Goal: Transaction & Acquisition: Obtain resource

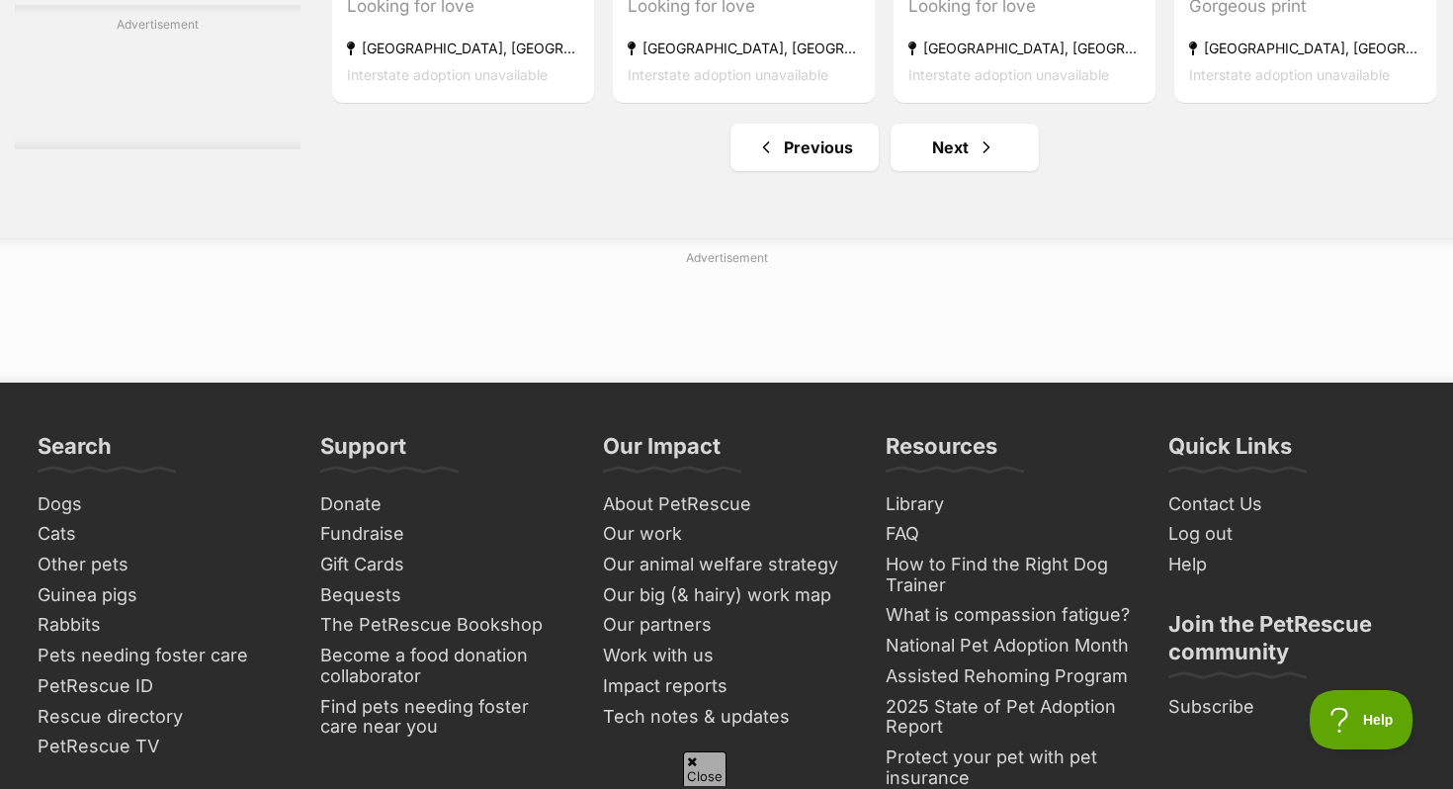
scroll to position [9451, 0]
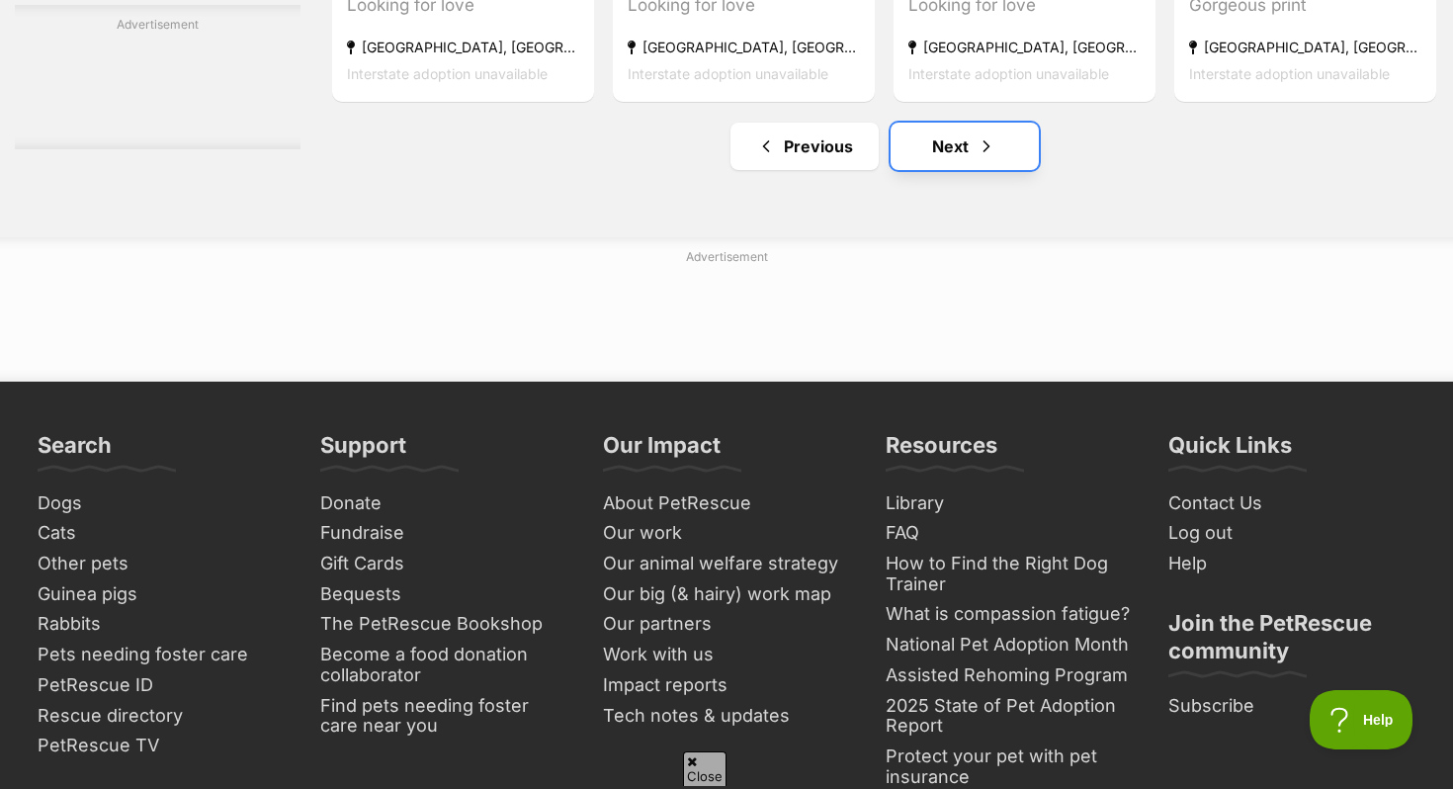
click at [953, 163] on link "Next" at bounding box center [964, 146] width 148 height 47
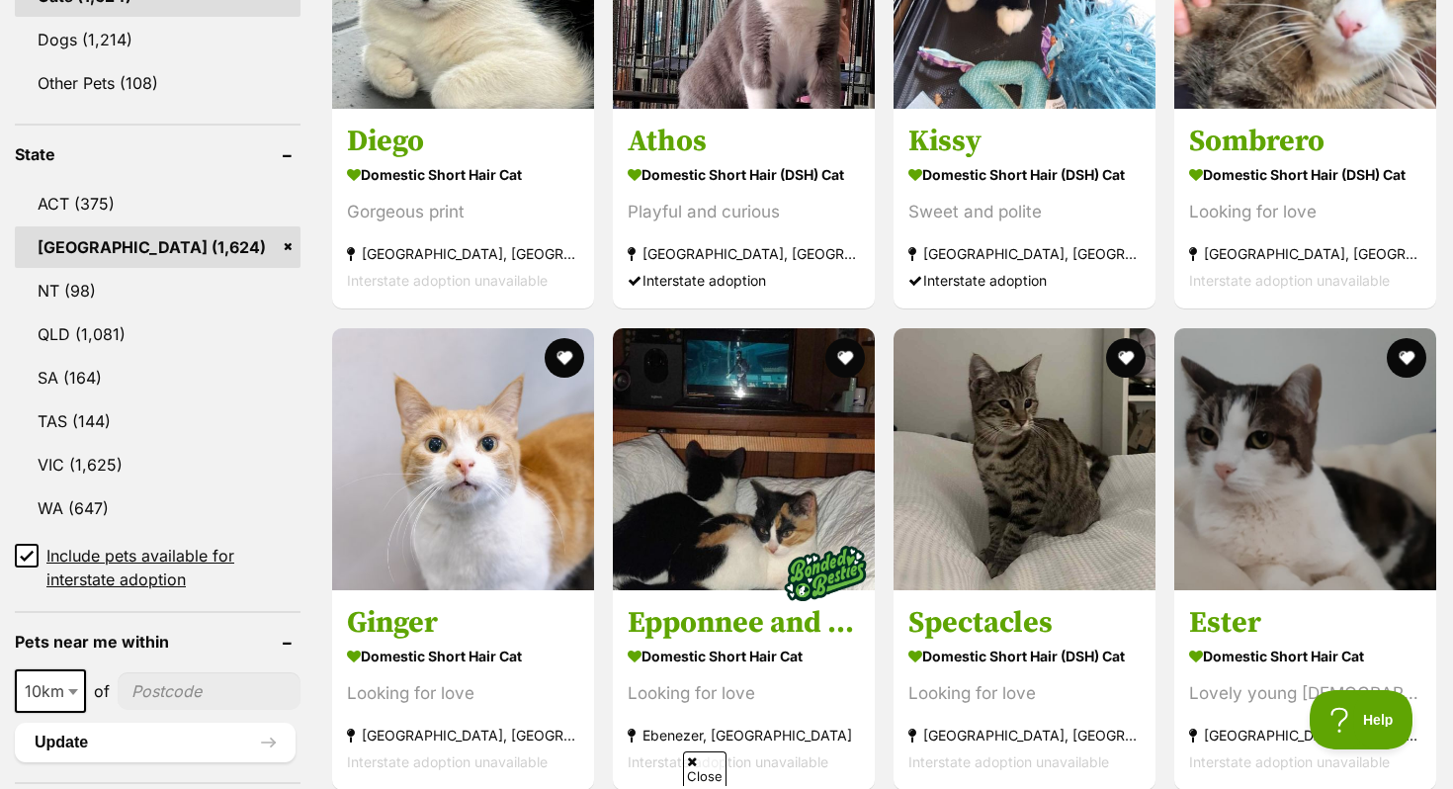
scroll to position [925, 0]
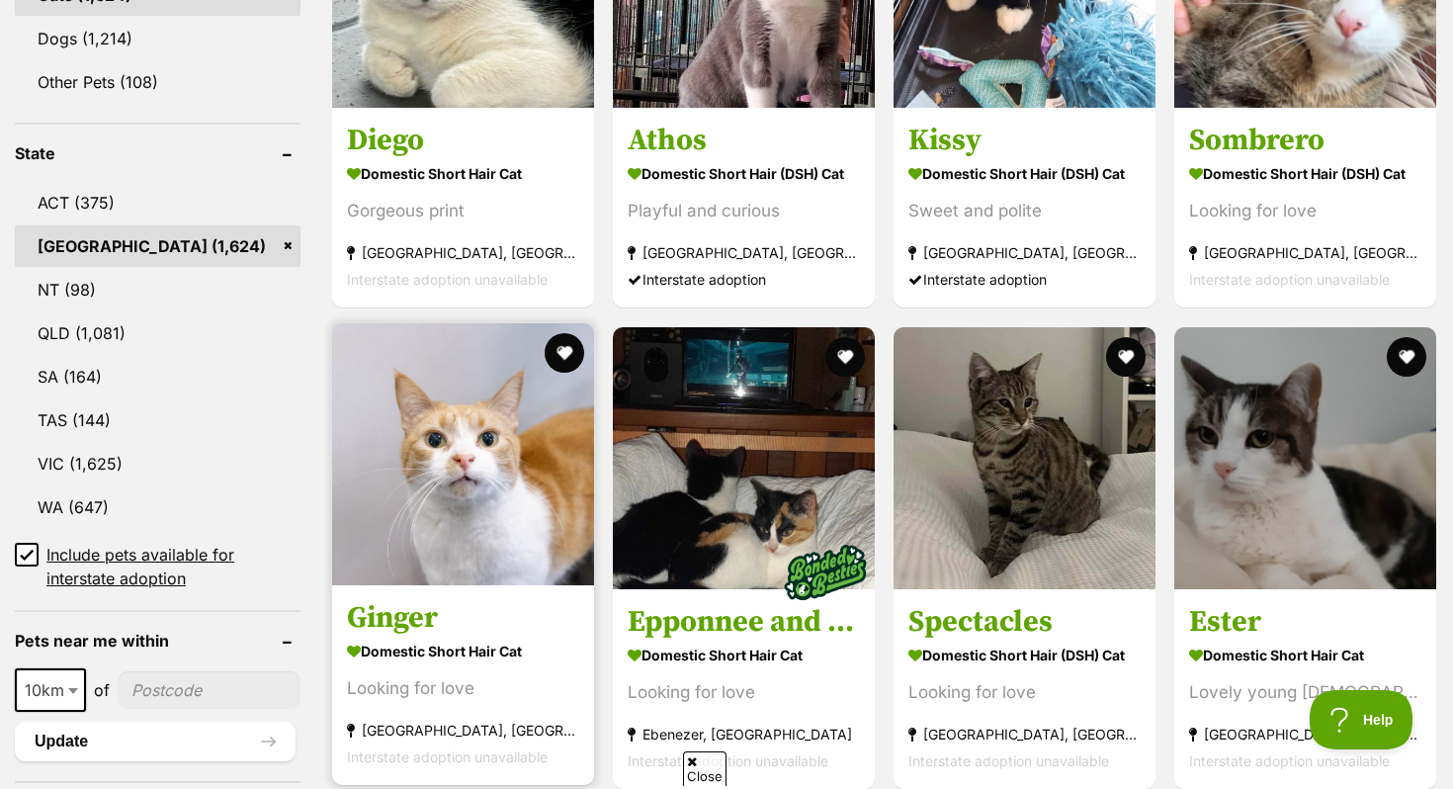
click at [500, 520] on img at bounding box center [463, 454] width 262 height 262
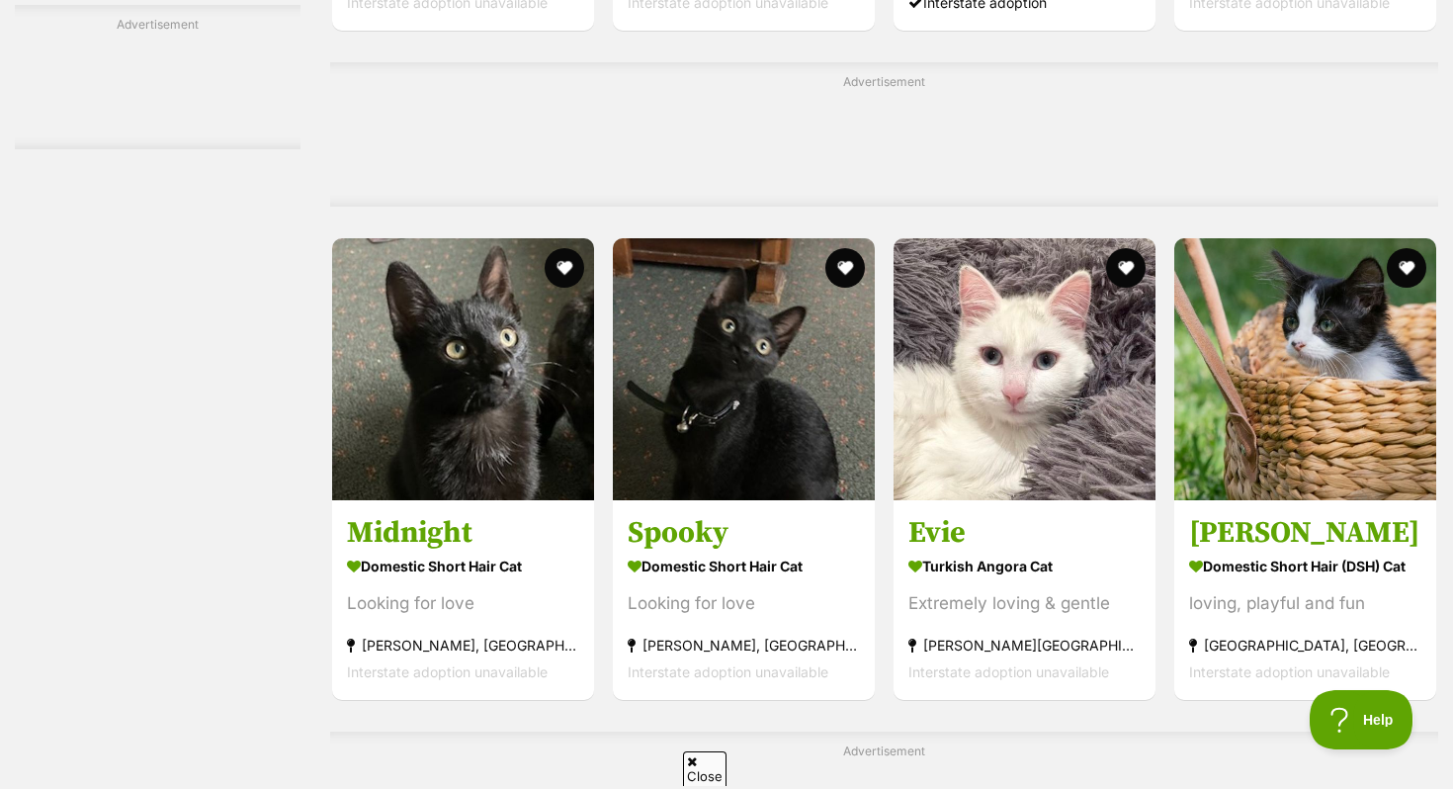
scroll to position [3701, 0]
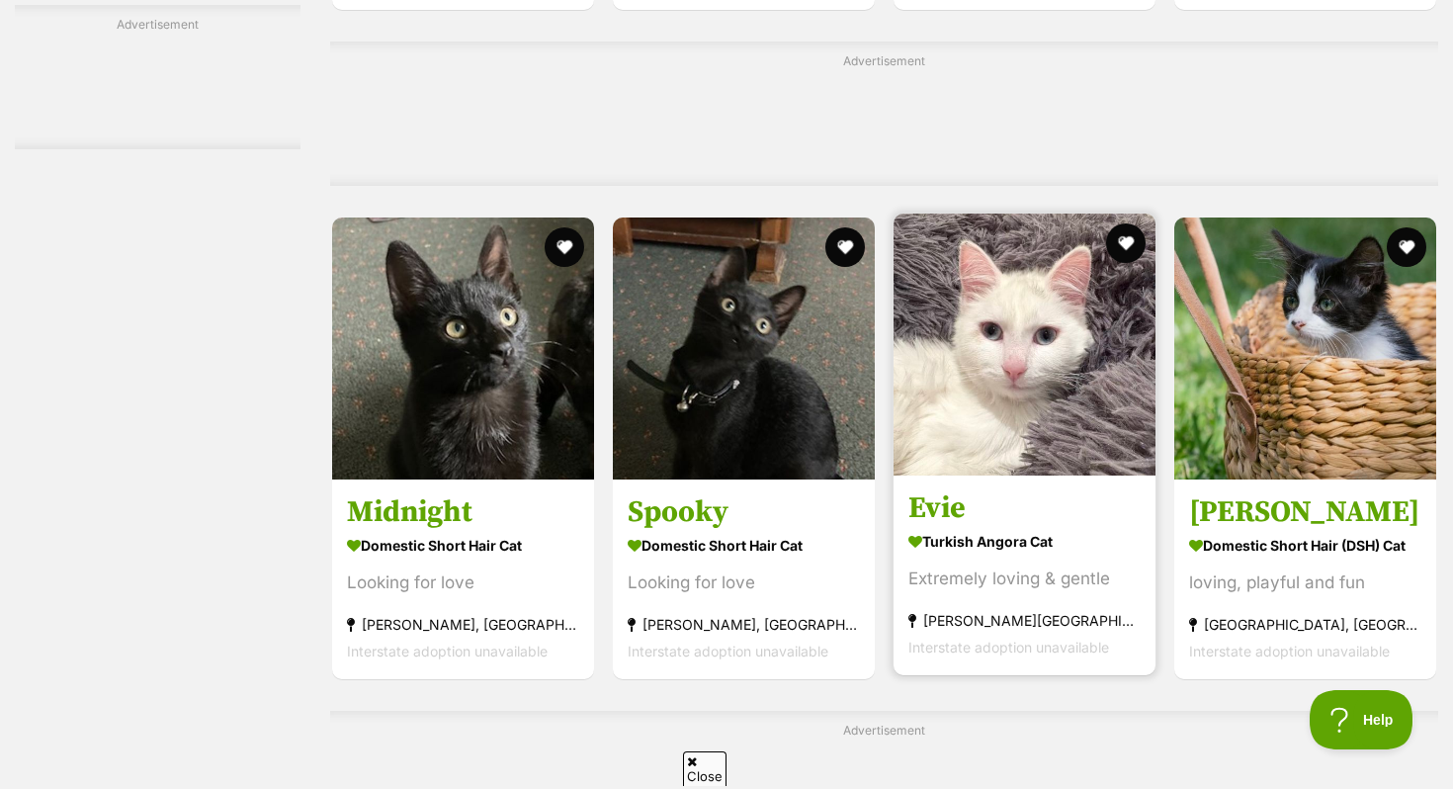
click at [1033, 433] on img at bounding box center [1024, 344] width 262 height 262
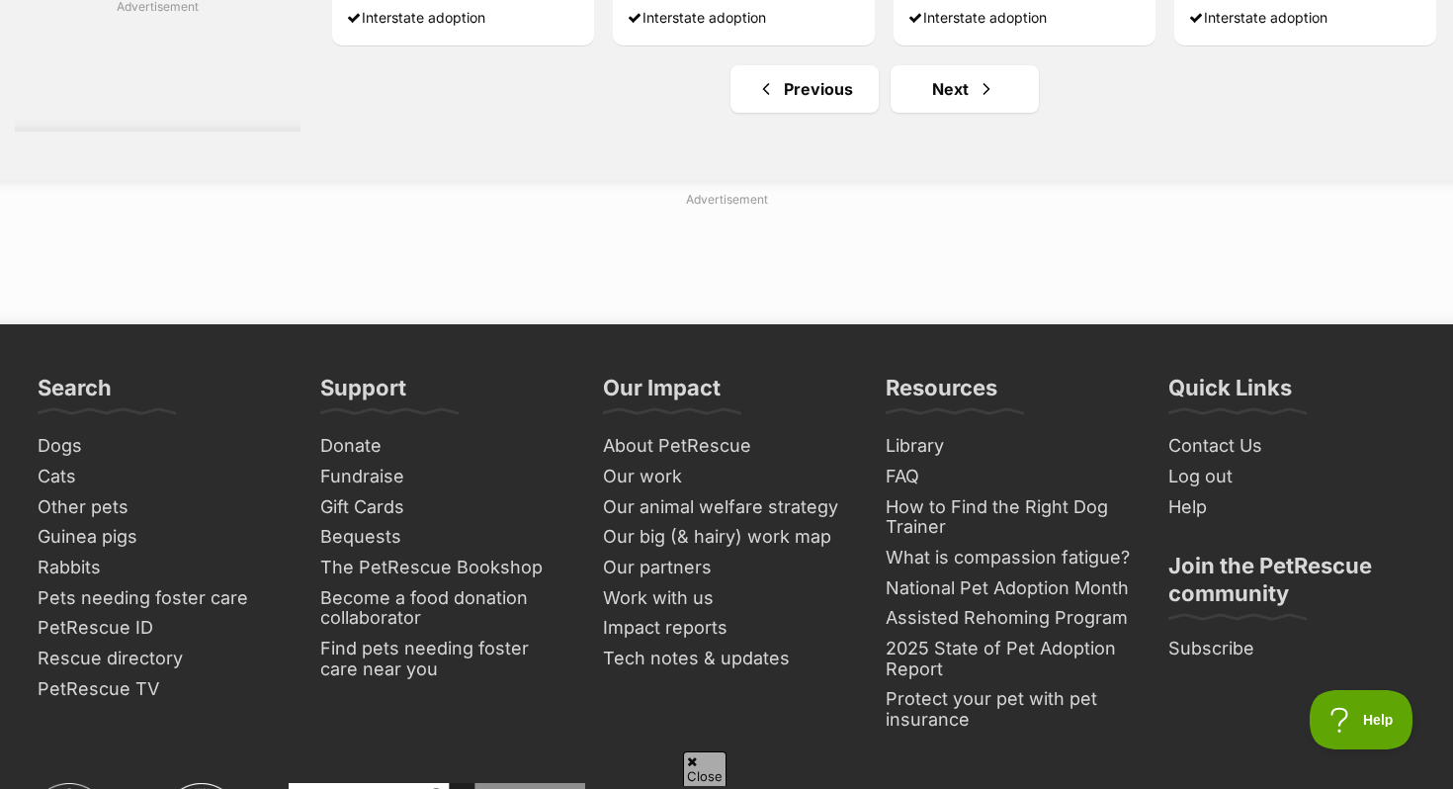
scroll to position [9794, 0]
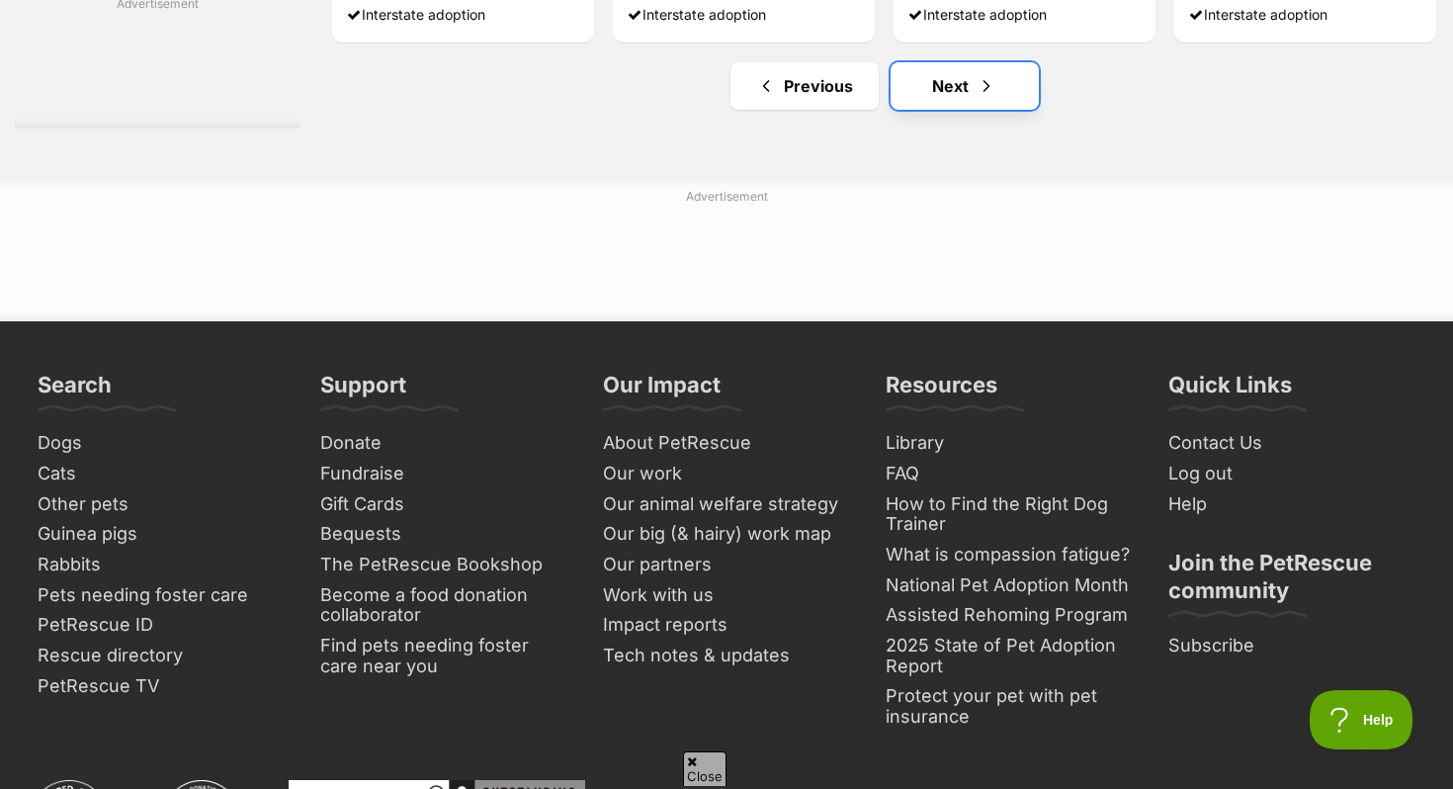
click at [956, 108] on link "Next" at bounding box center [964, 85] width 148 height 47
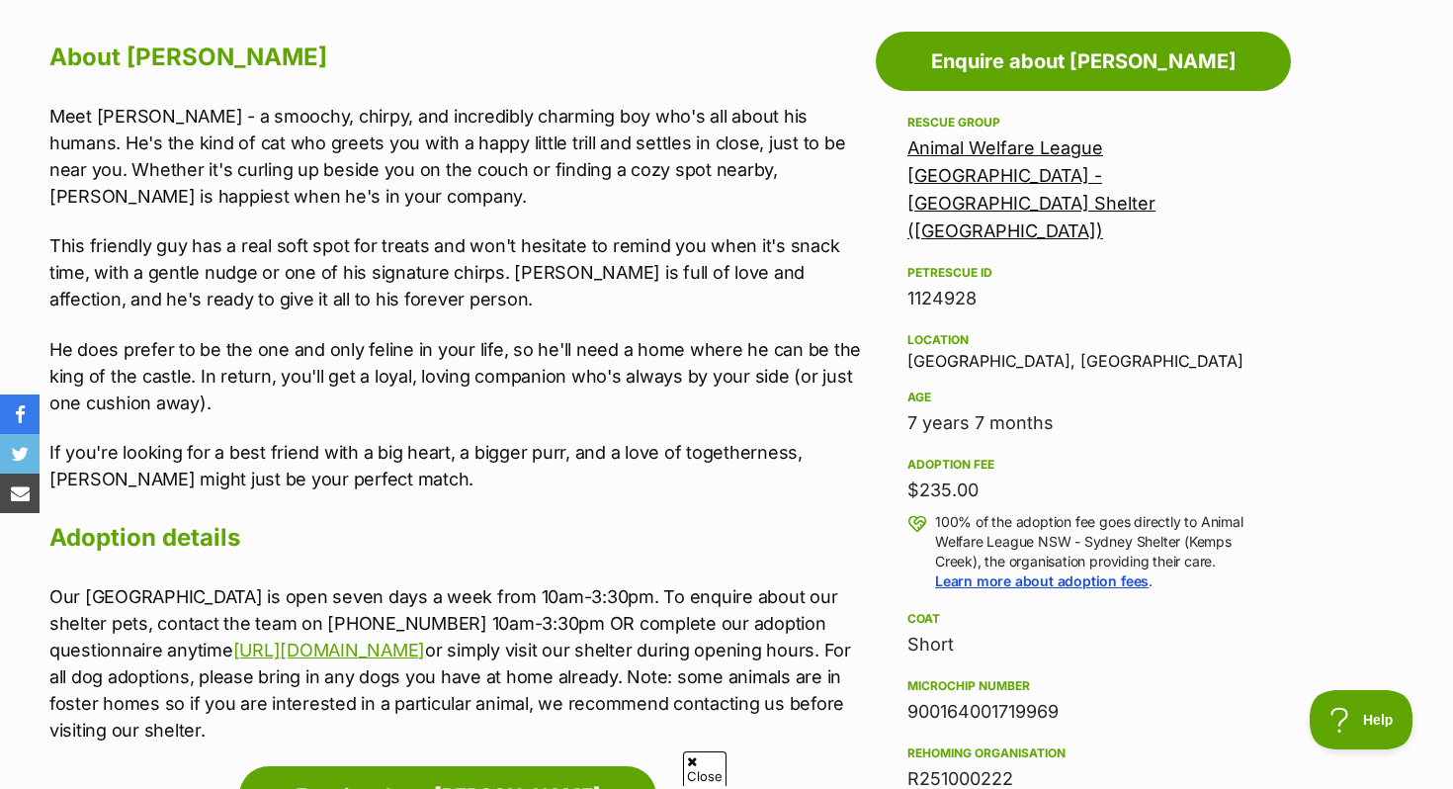
scroll to position [1081, 0]
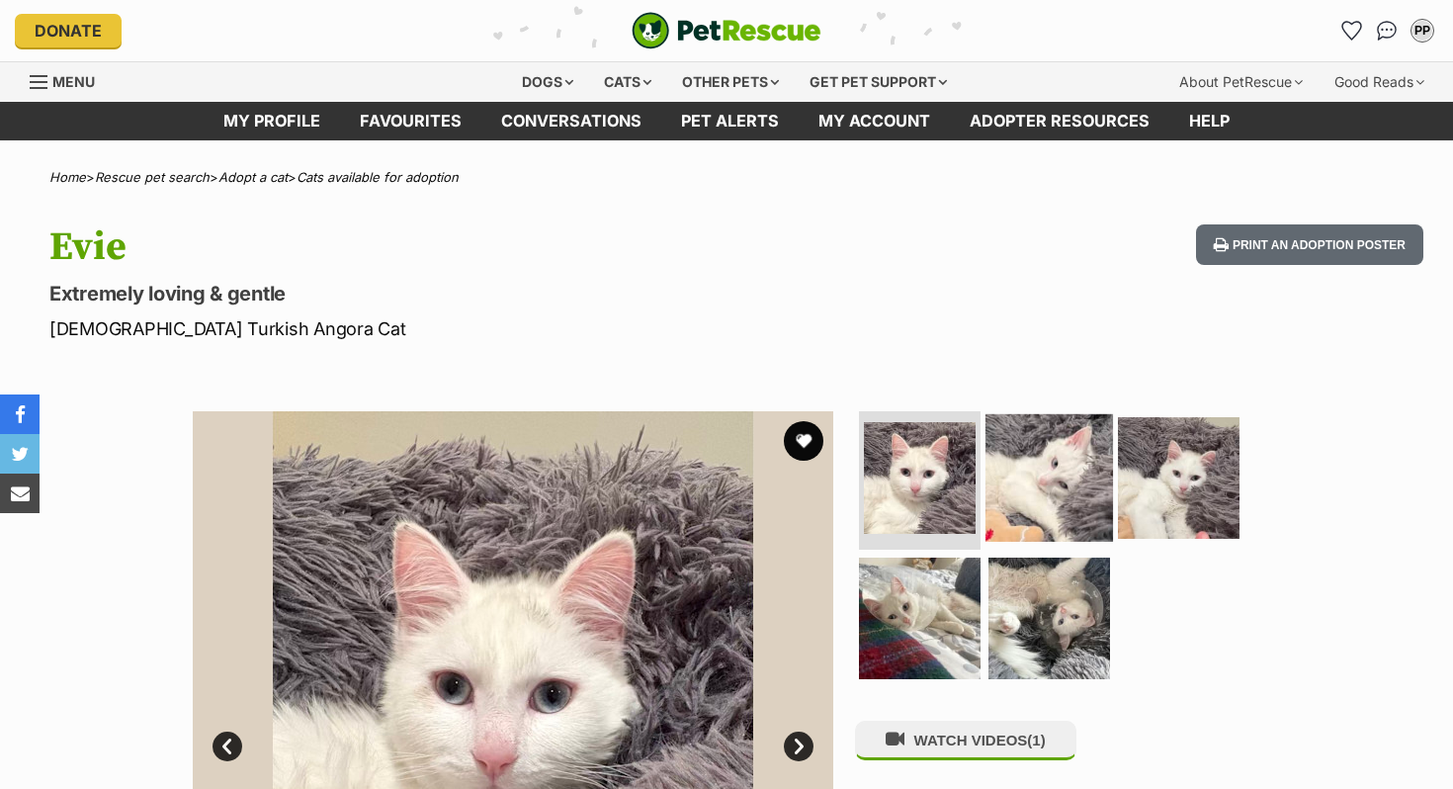
click at [1081, 470] on img at bounding box center [1048, 477] width 127 height 127
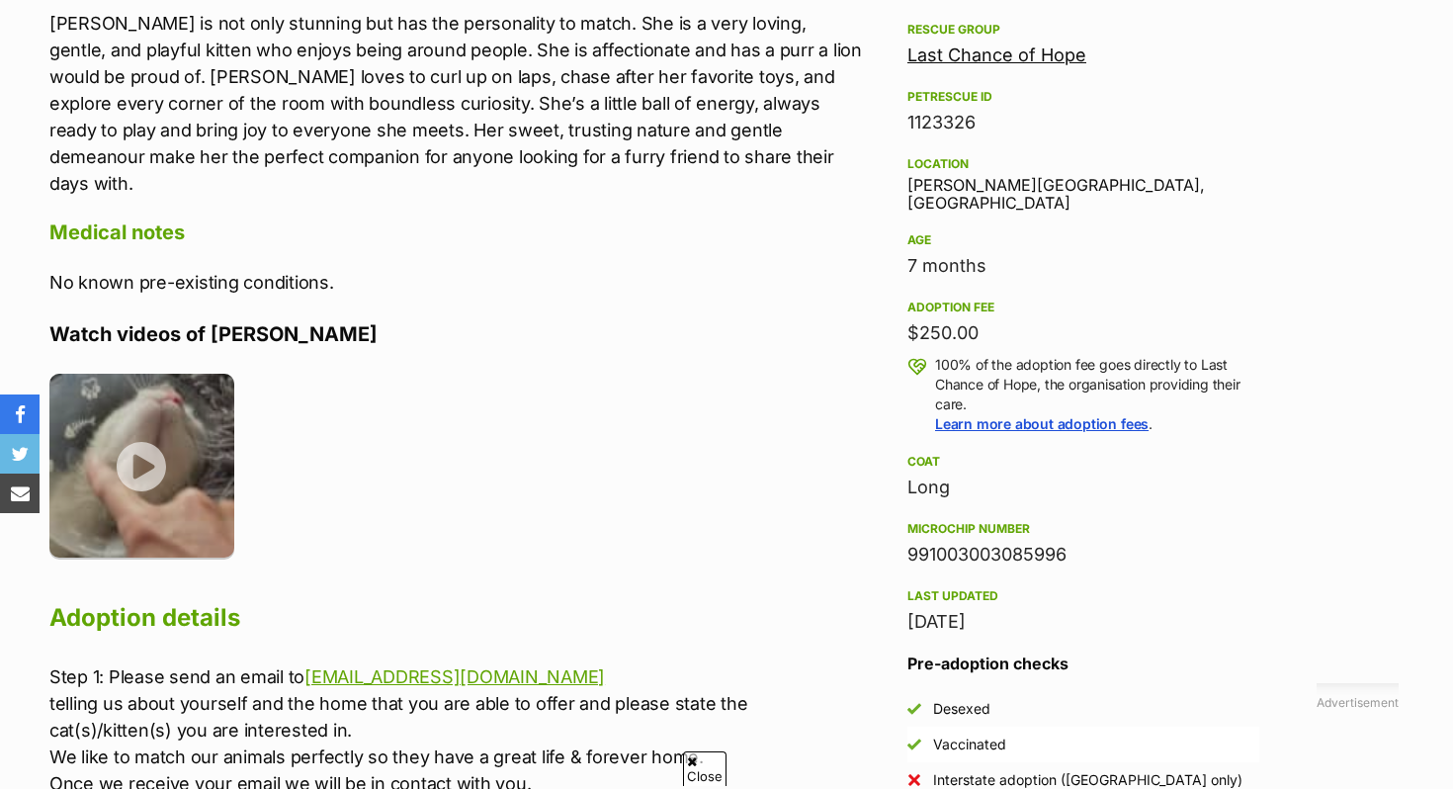
scroll to position [1164, 0]
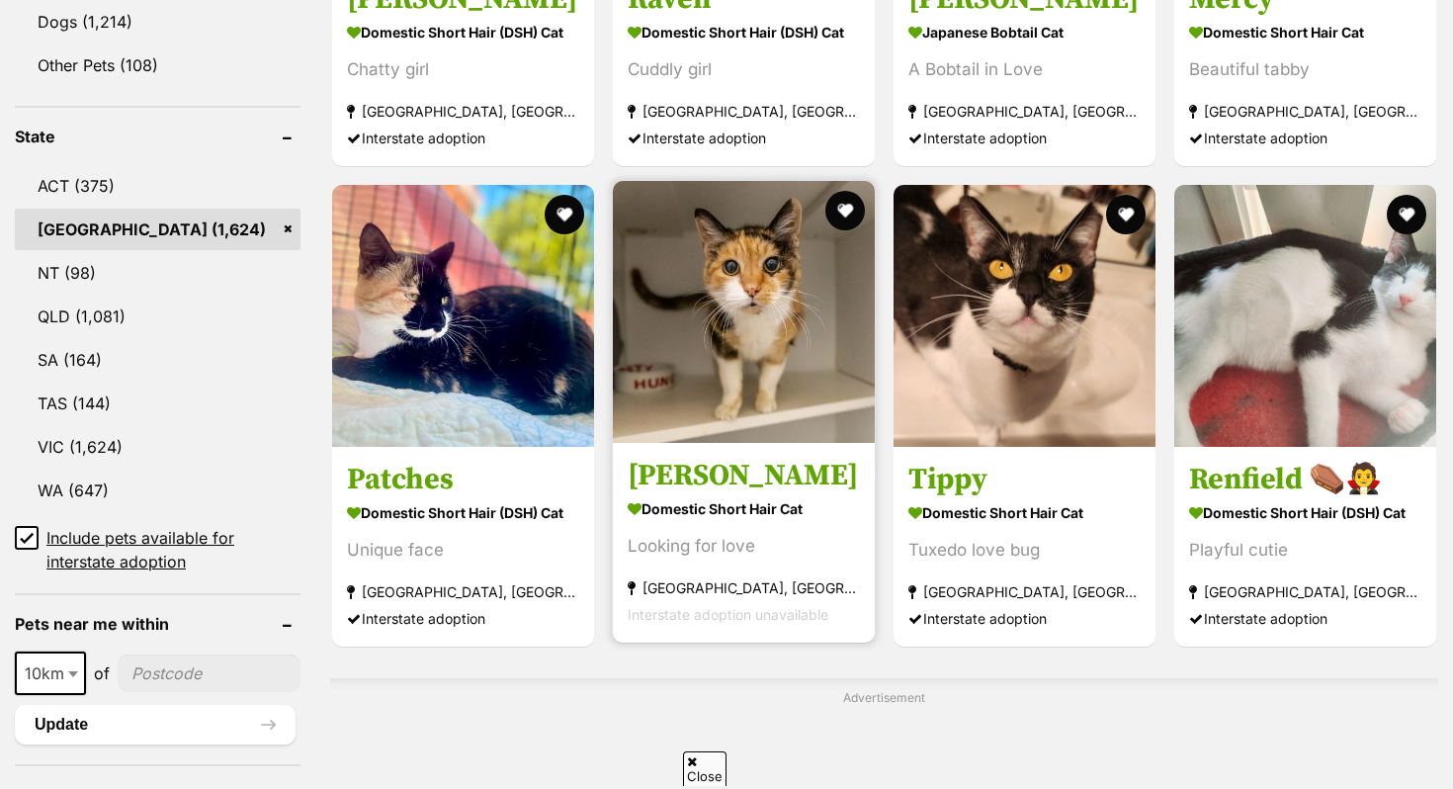
click at [698, 384] on img at bounding box center [744, 312] width 262 height 262
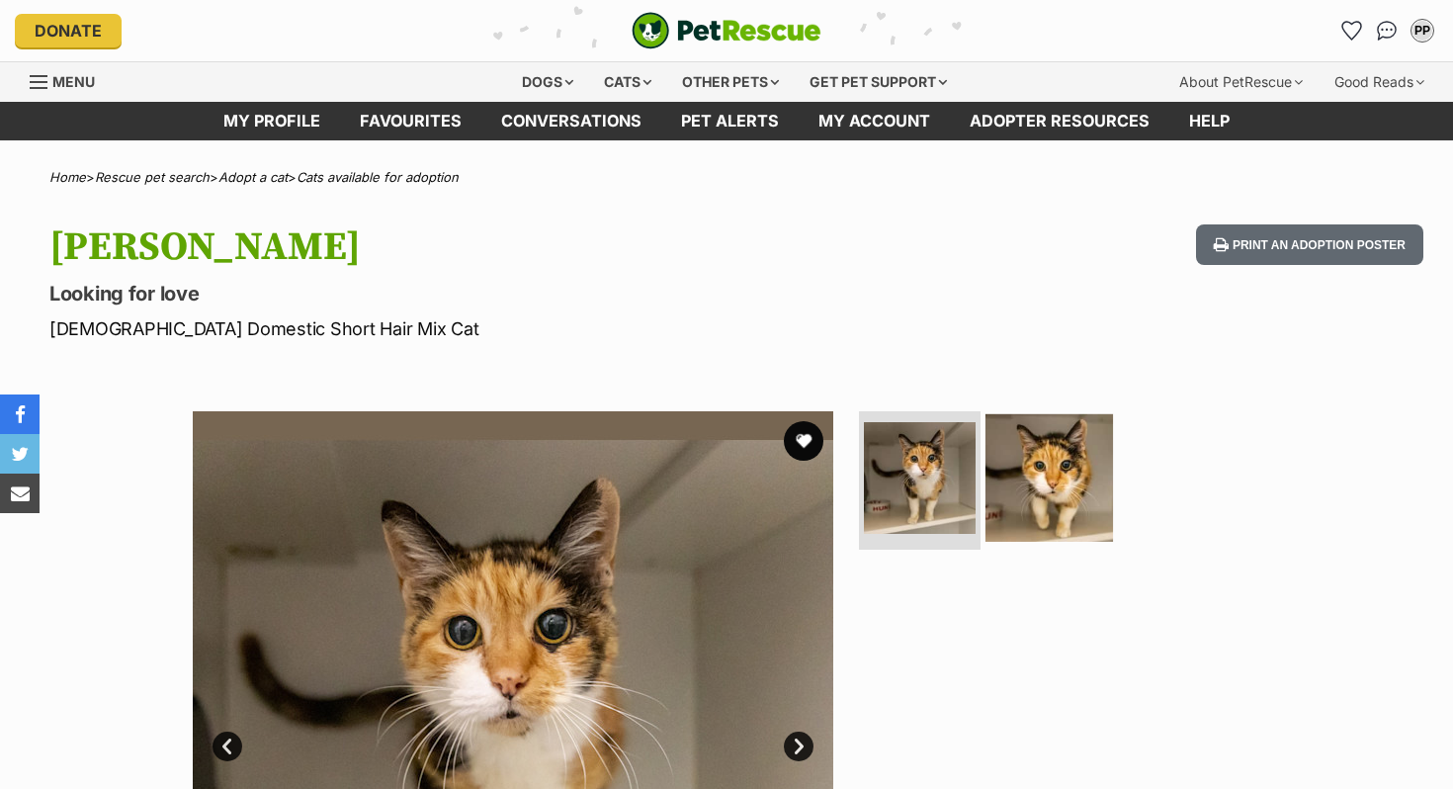
click at [1024, 458] on img at bounding box center [1048, 477] width 127 height 127
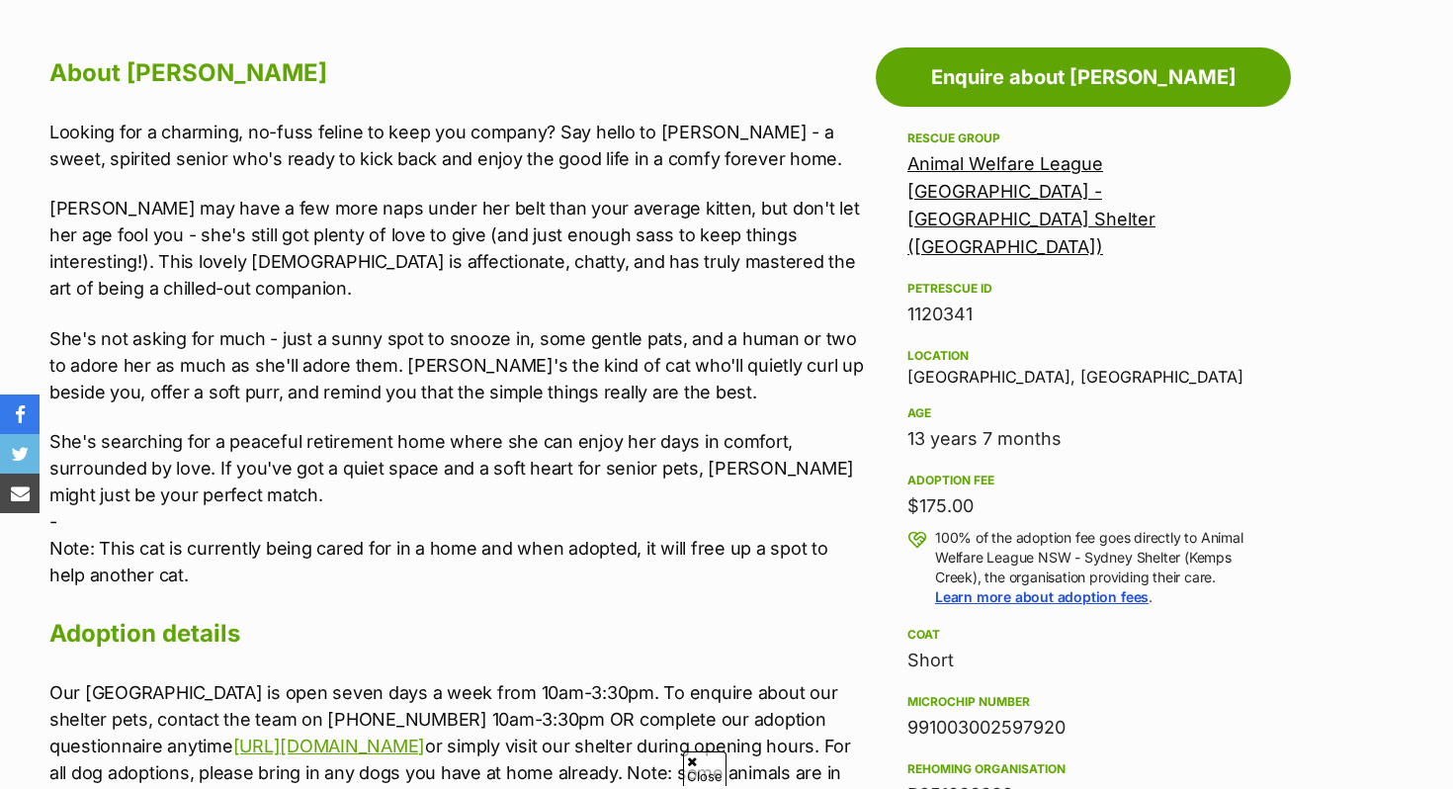
scroll to position [1069, 0]
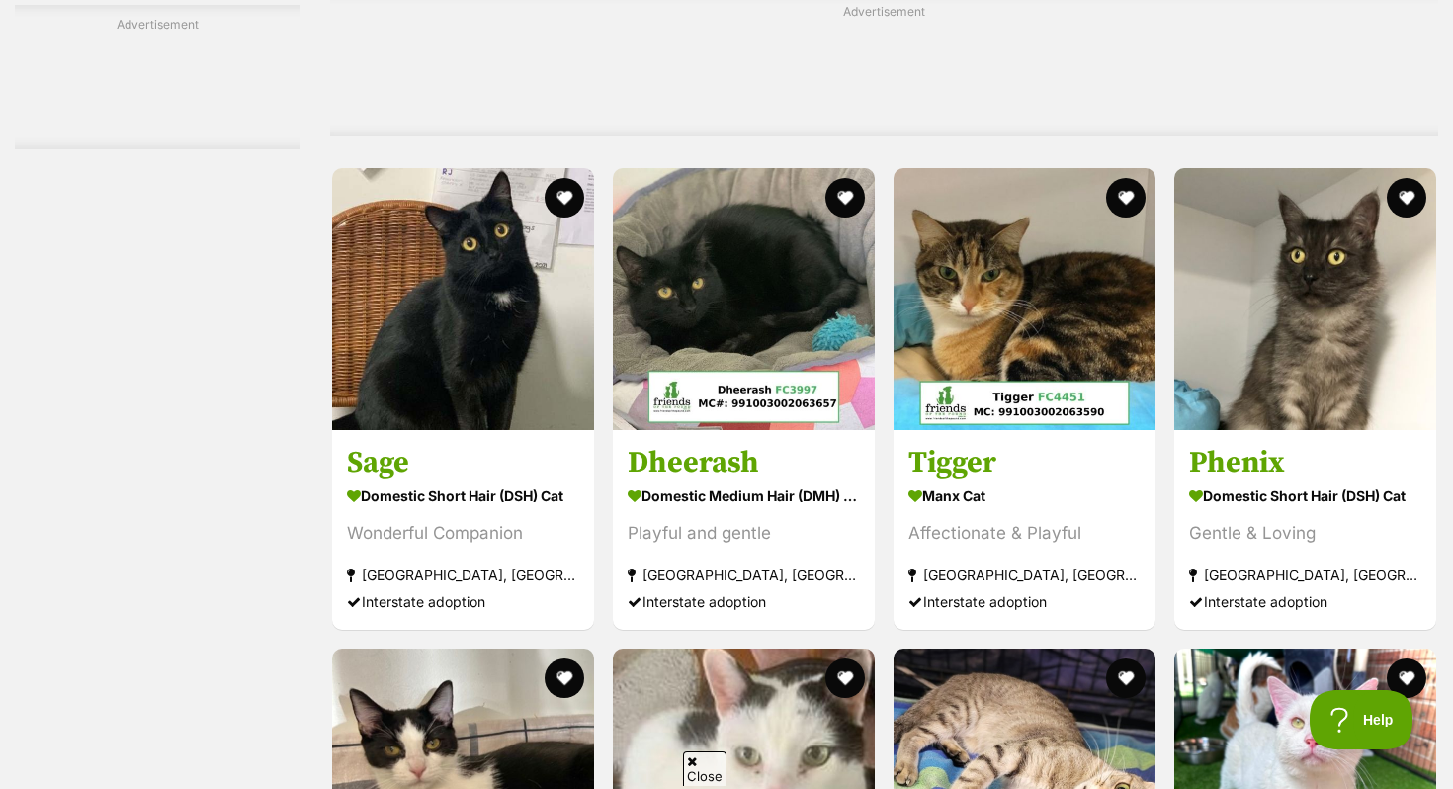
scroll to position [6116, 0]
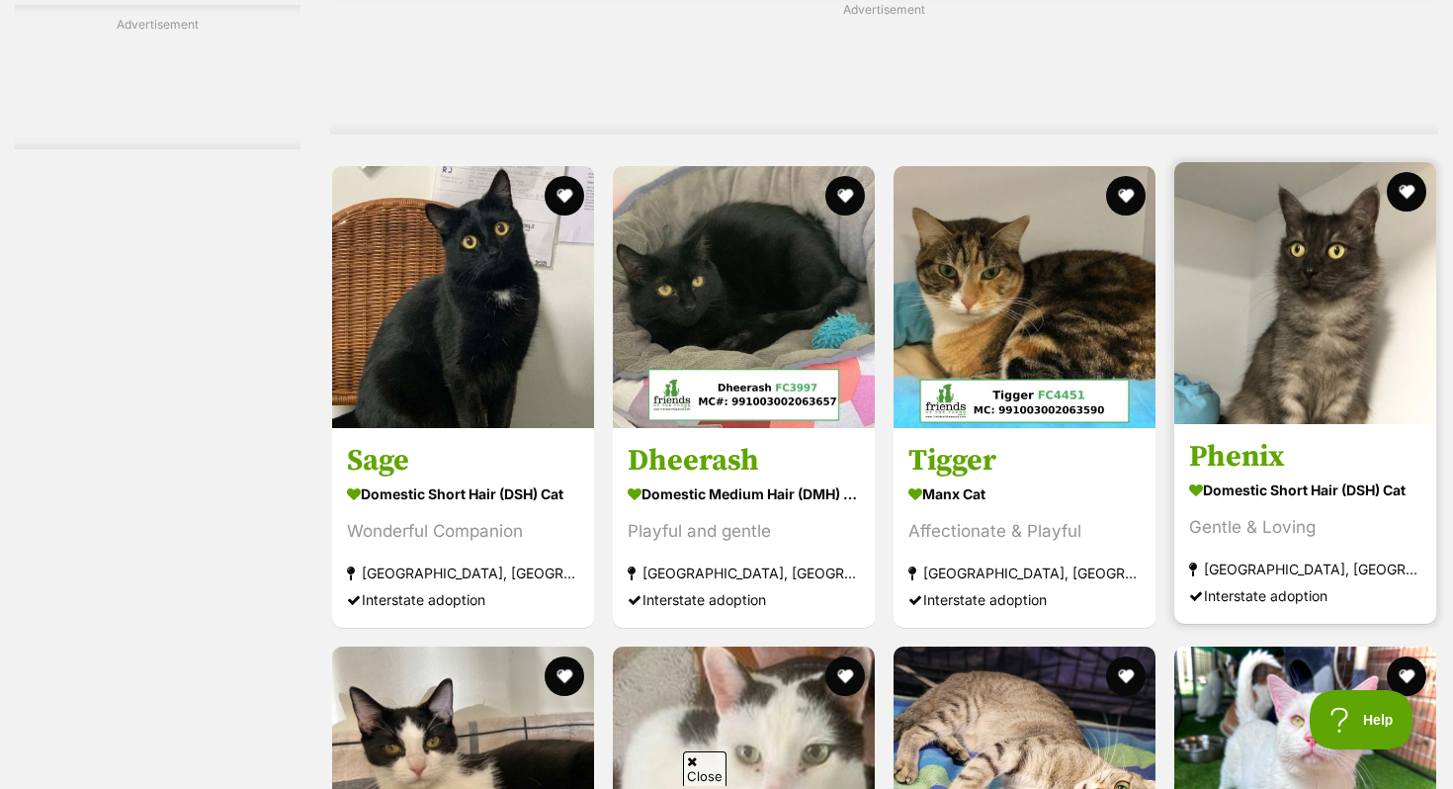
click at [1356, 503] on strong "Domestic Short Hair (DSH) Cat" at bounding box center [1305, 489] width 232 height 29
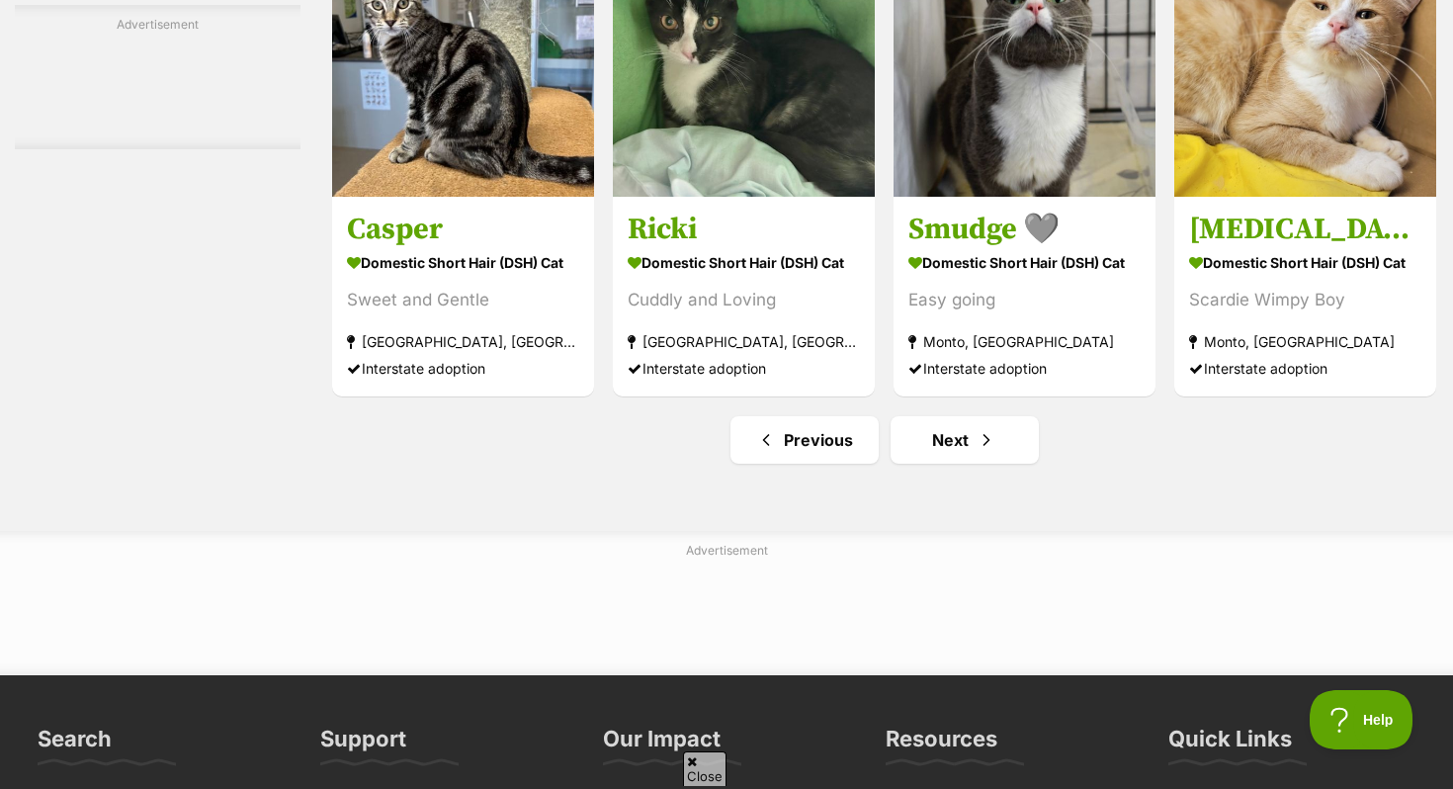
scroll to position [9316, 0]
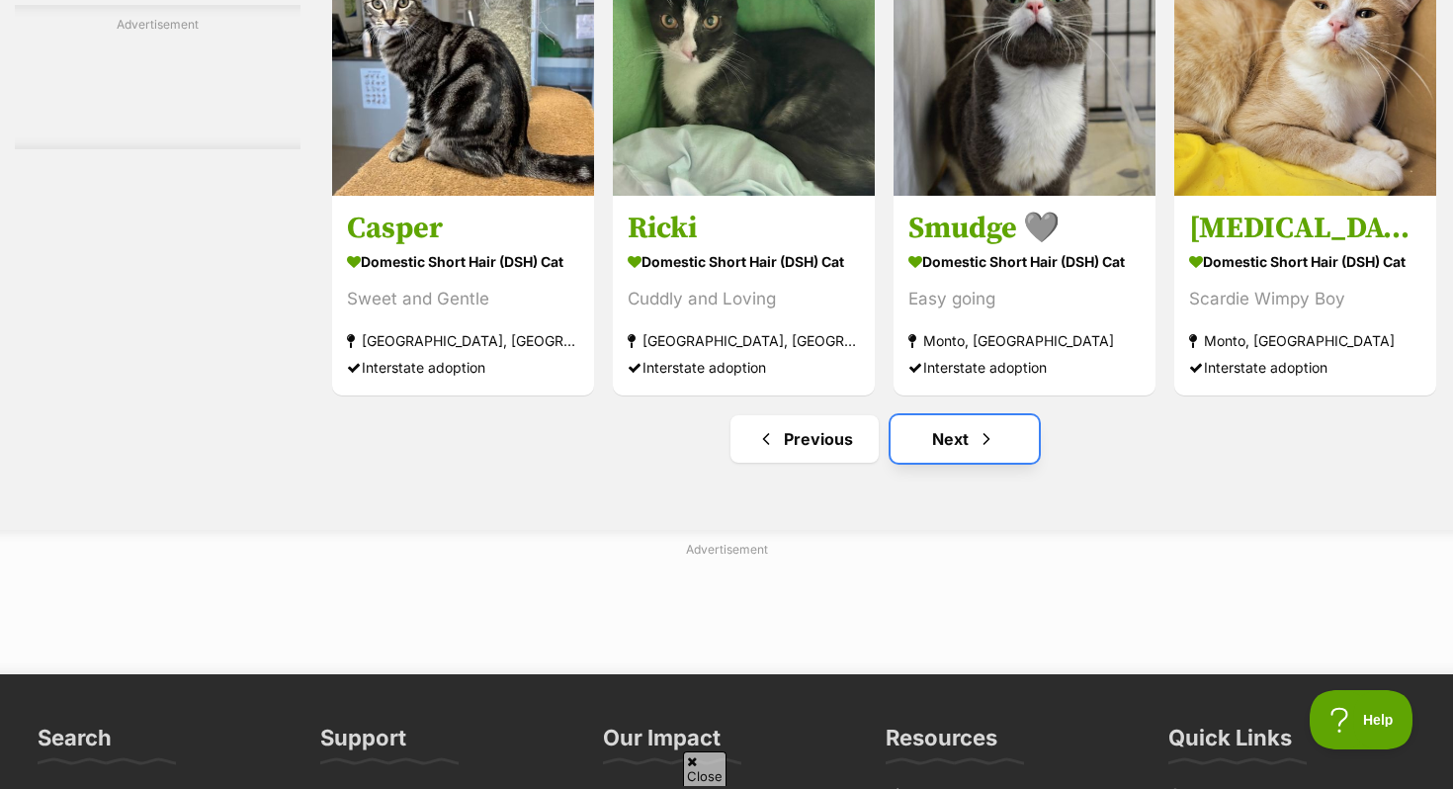
click at [963, 462] on link "Next" at bounding box center [964, 438] width 148 height 47
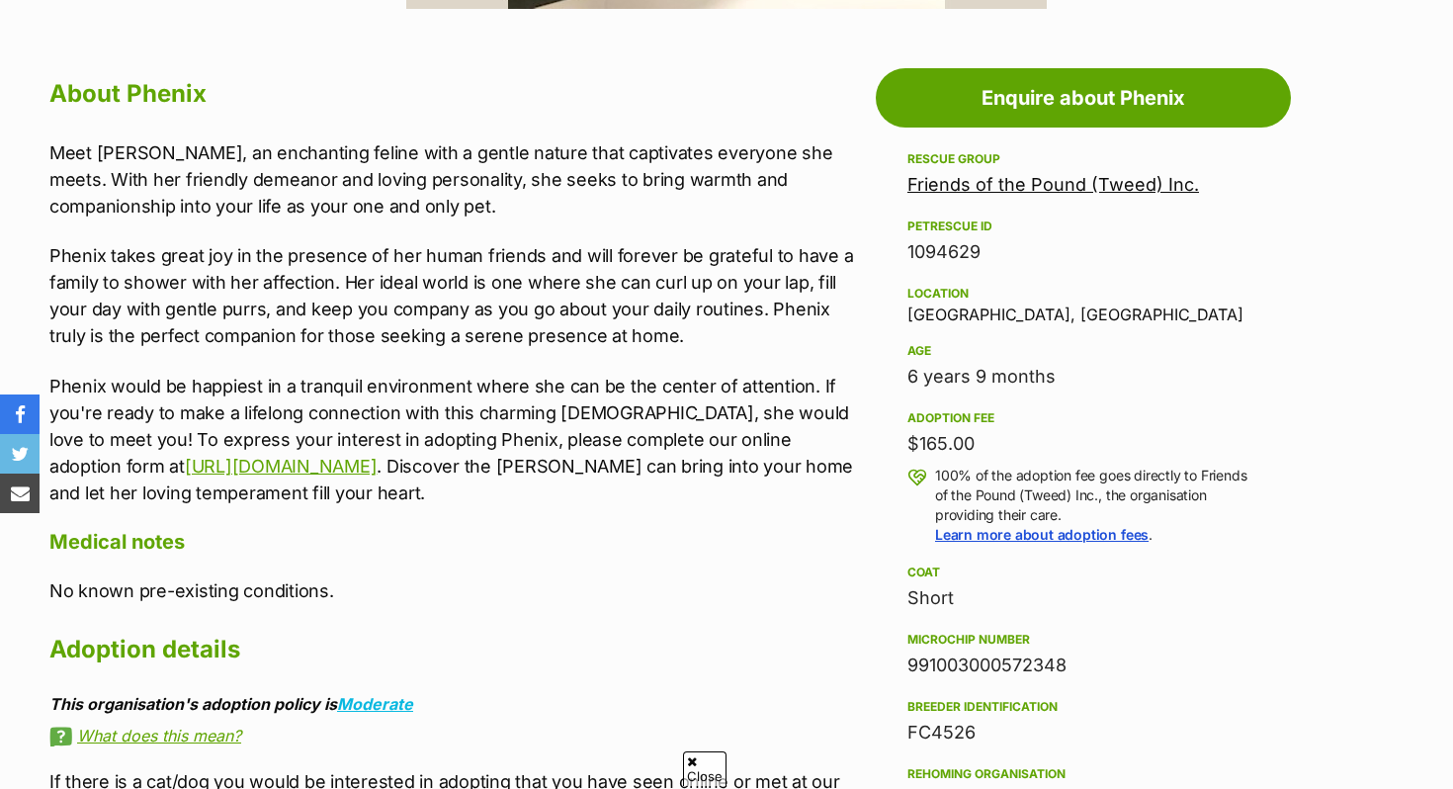
scroll to position [1044, 0]
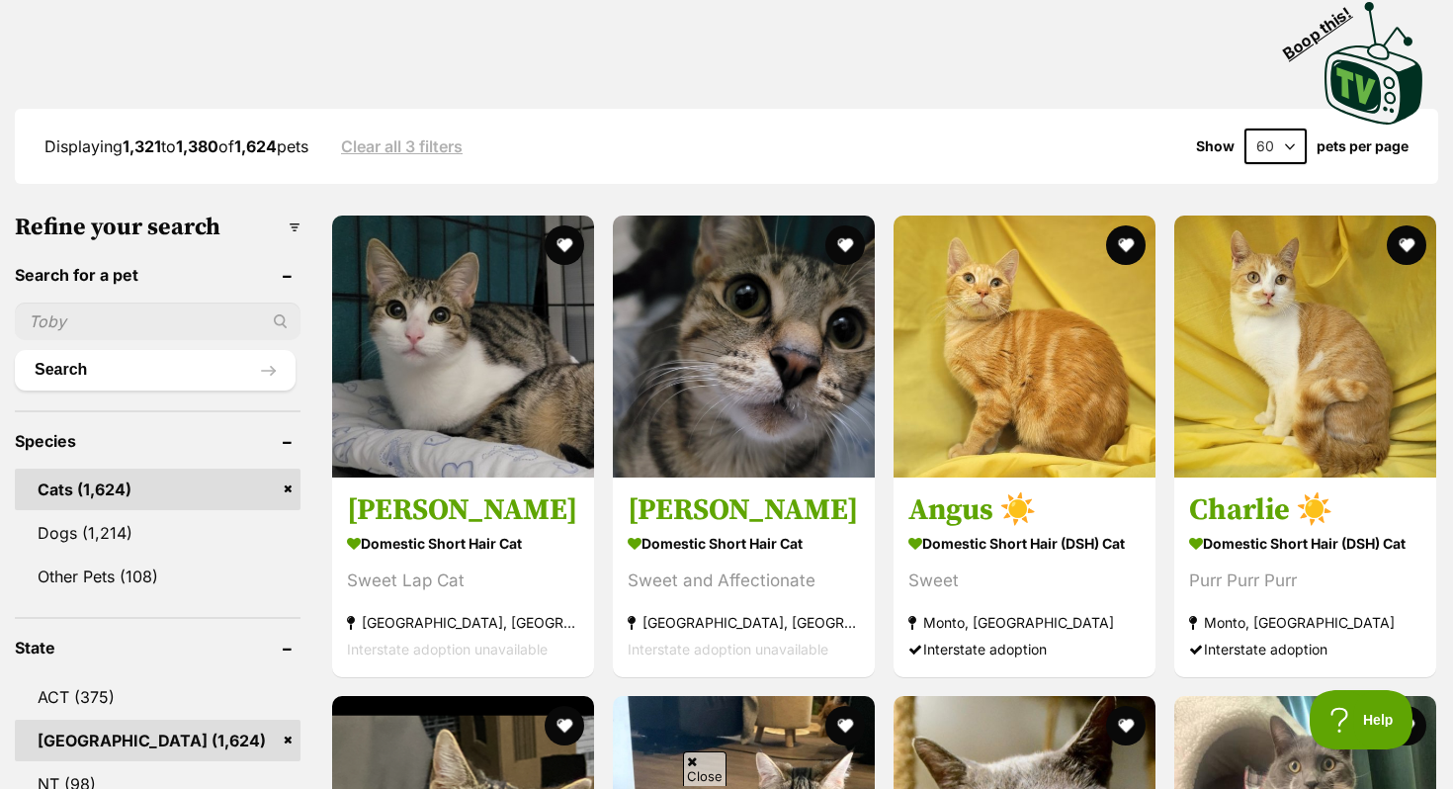
scroll to position [430, 0]
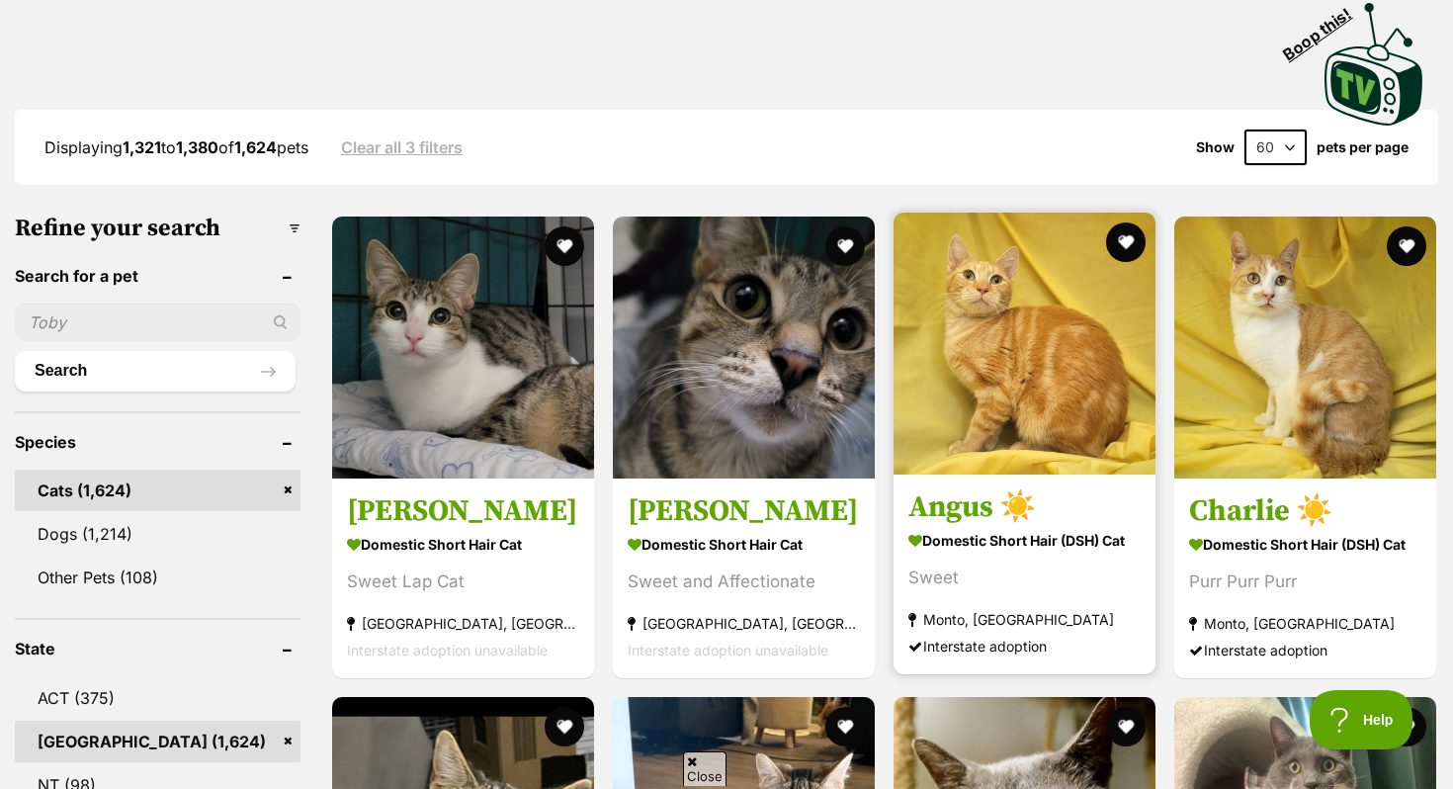
click at [985, 400] on img at bounding box center [1024, 343] width 262 height 262
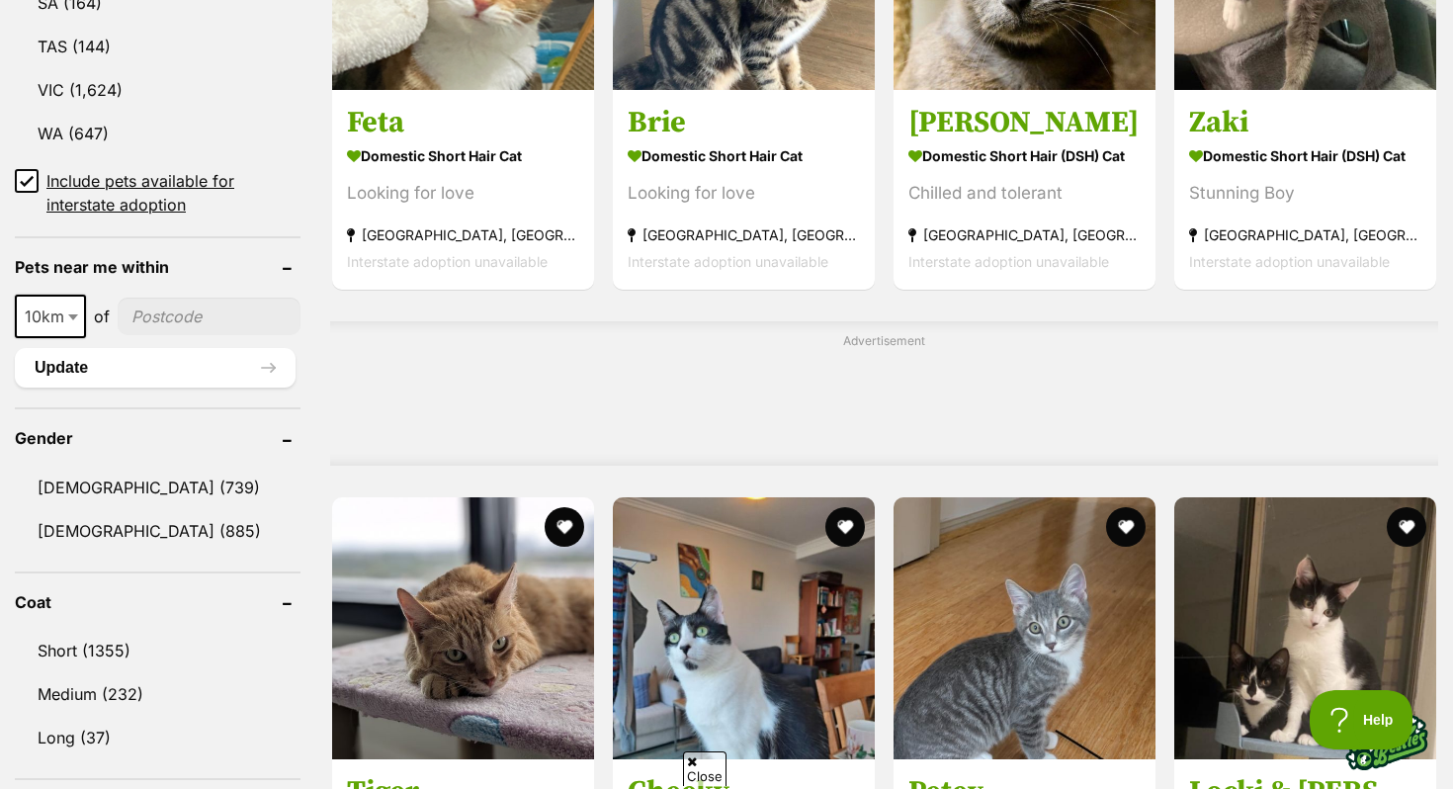
scroll to position [1841, 0]
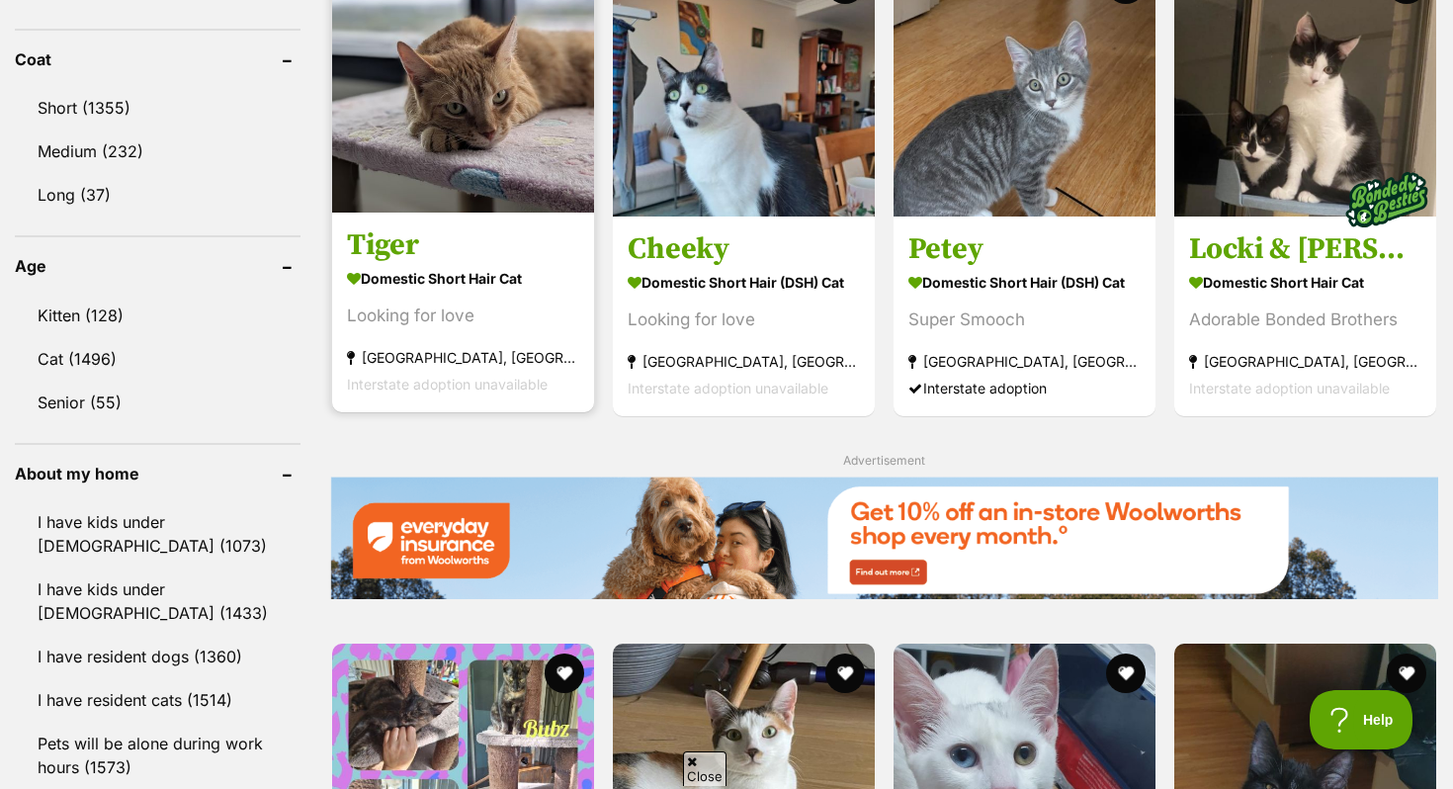
click at [472, 270] on strong "Domestic Short Hair Cat" at bounding box center [463, 279] width 232 height 29
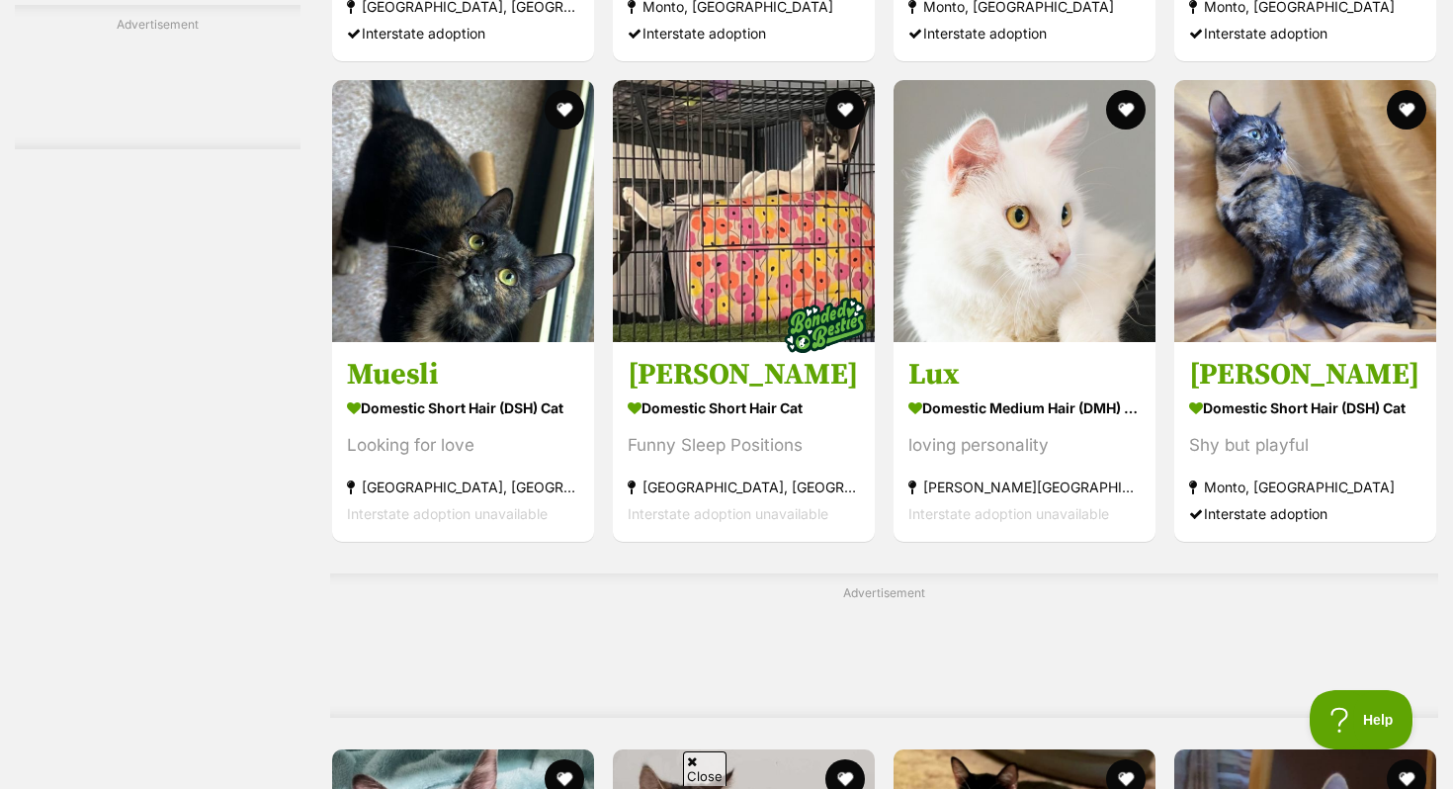
scroll to position [4684, 0]
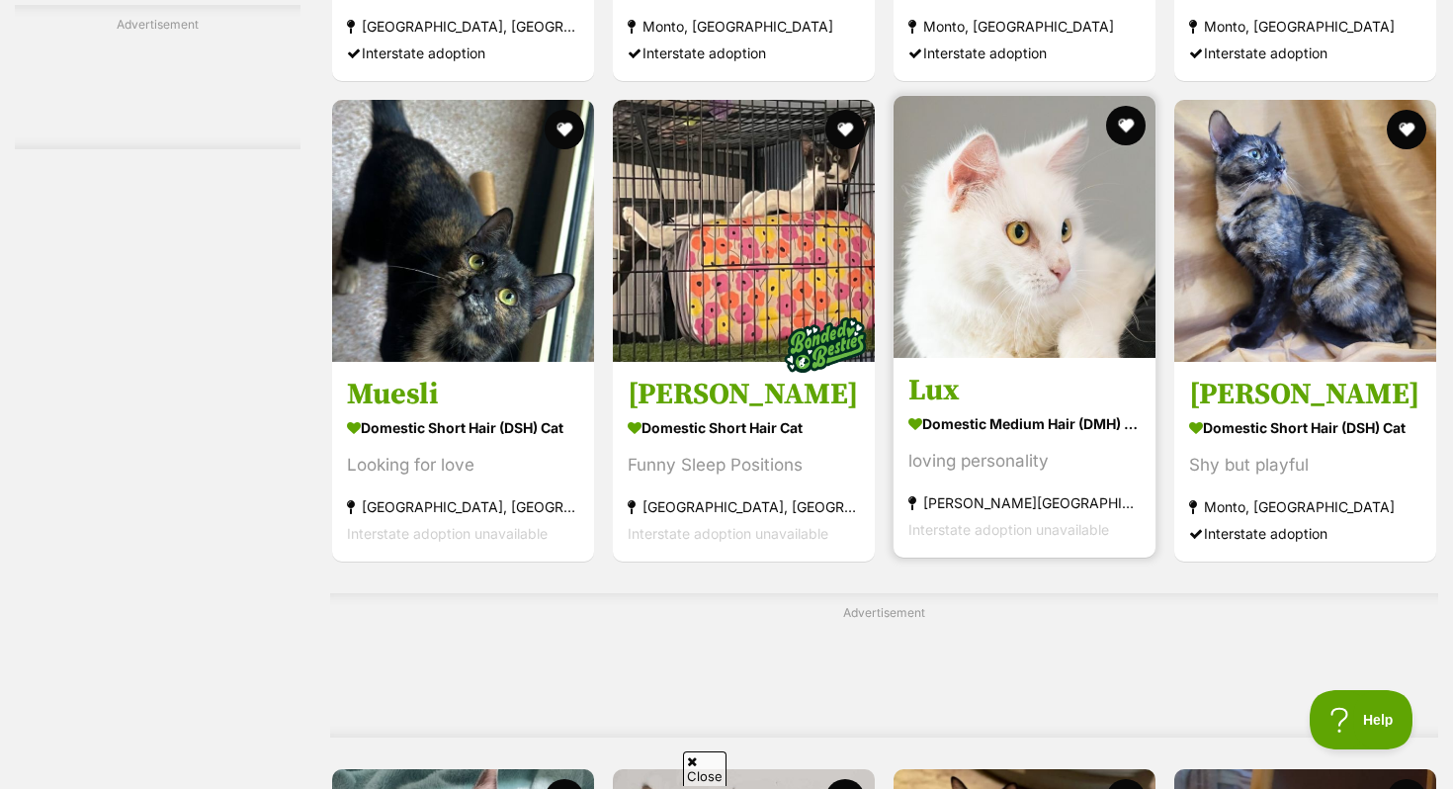
click at [1009, 438] on strong "Domestic Medium Hair (DMH) Cat" at bounding box center [1024, 423] width 232 height 29
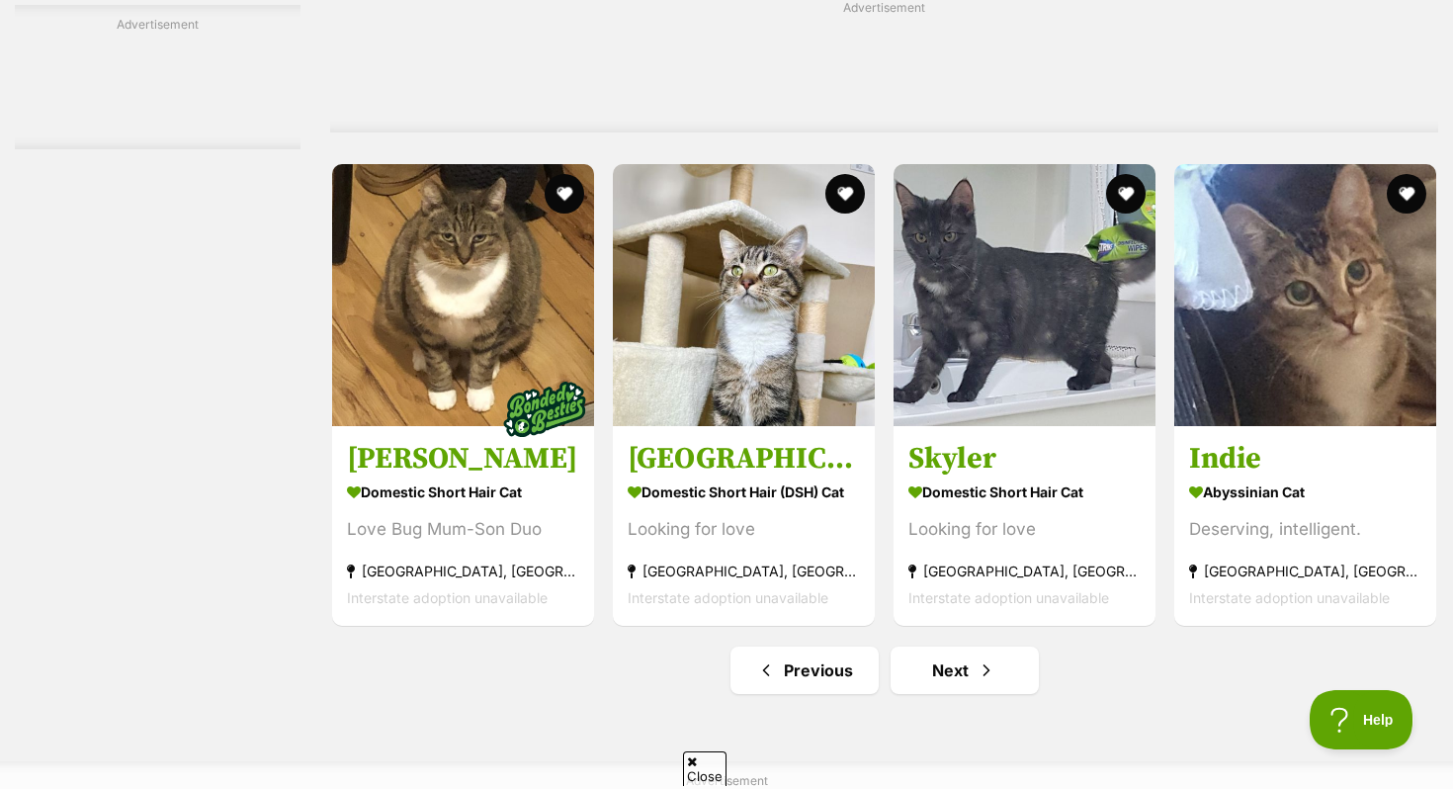
scroll to position [9318, 0]
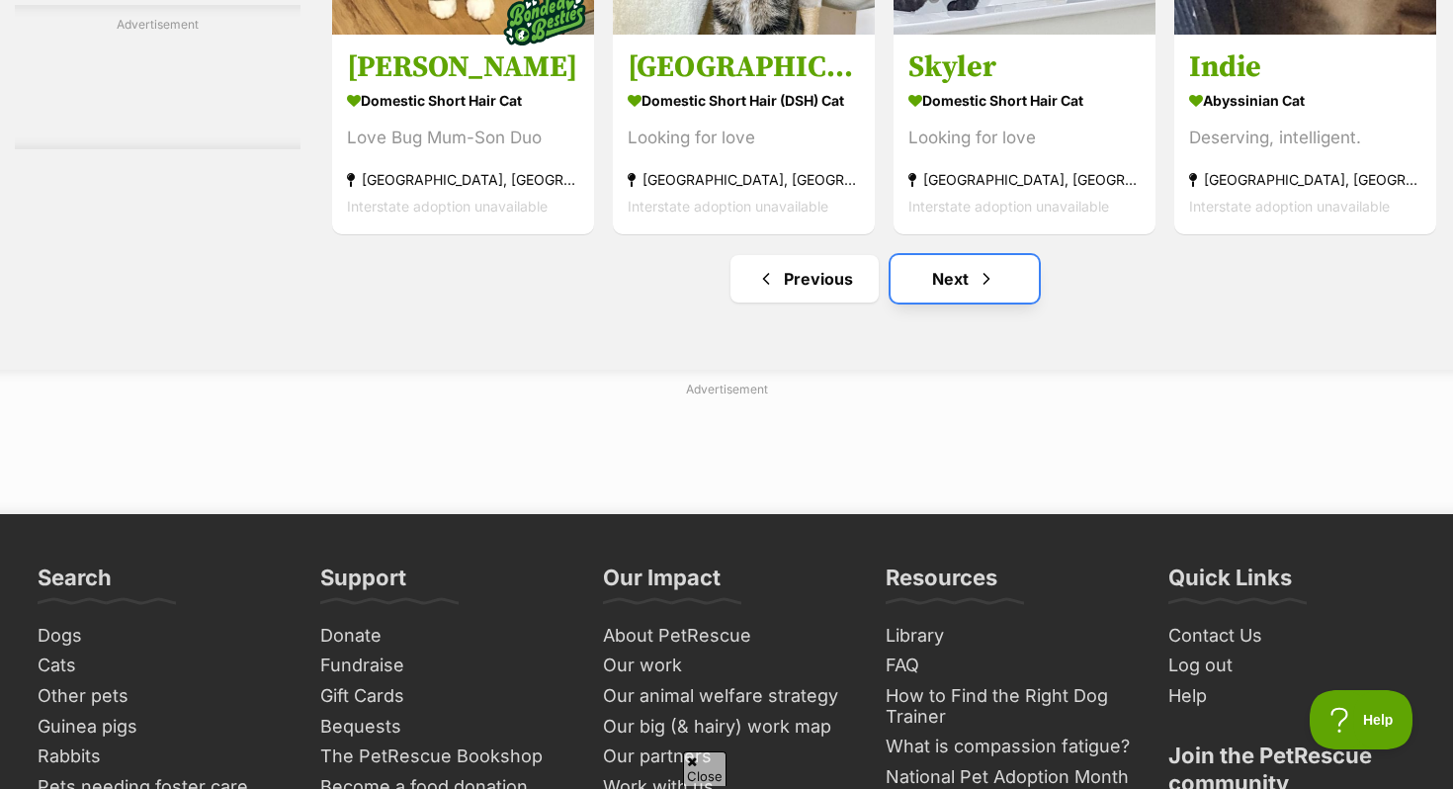
click at [914, 302] on link "Next" at bounding box center [964, 278] width 148 height 47
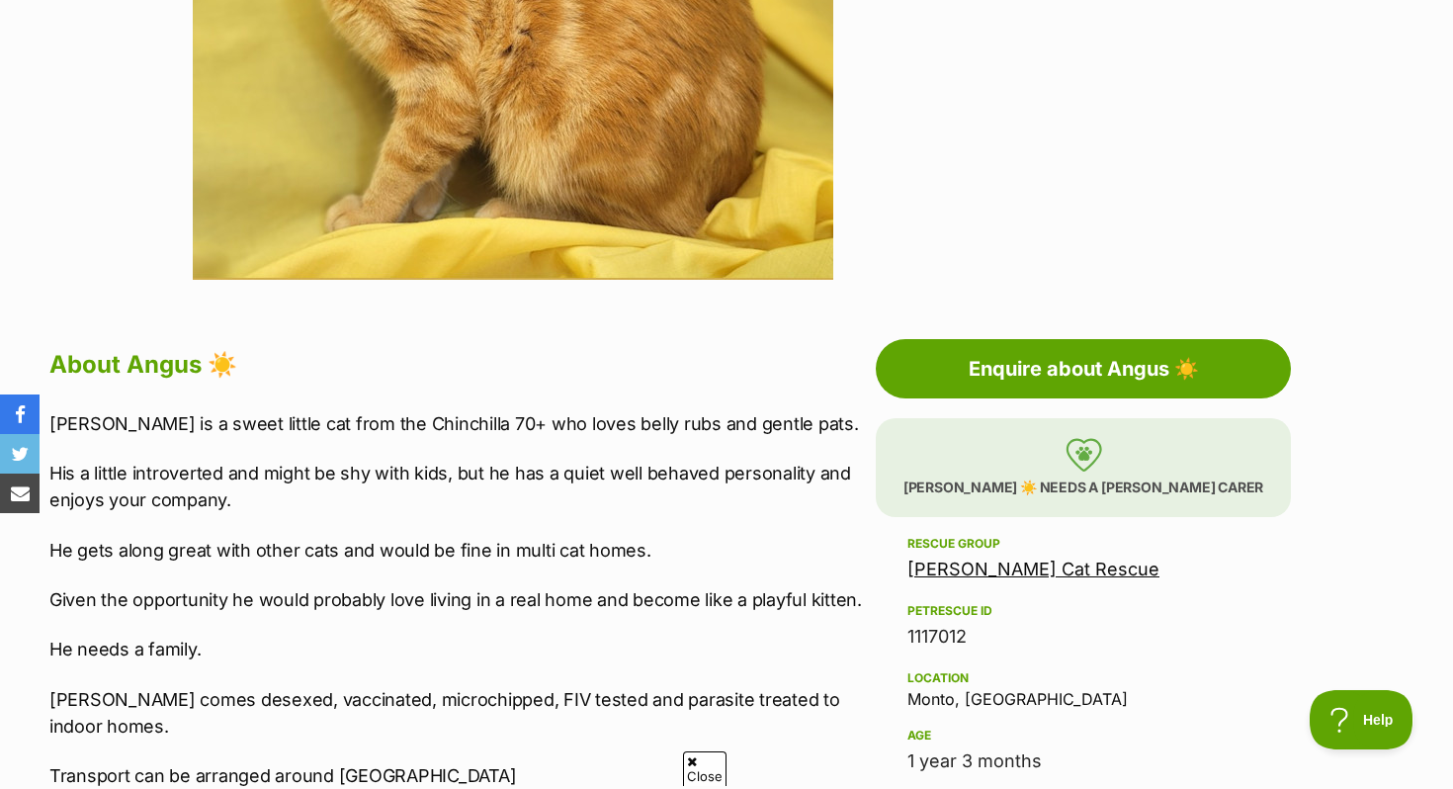
click at [949, 556] on div "Bush Cat Rescue" at bounding box center [1083, 569] width 352 height 28
click at [950, 567] on link "Bush Cat Rescue" at bounding box center [1033, 568] width 252 height 21
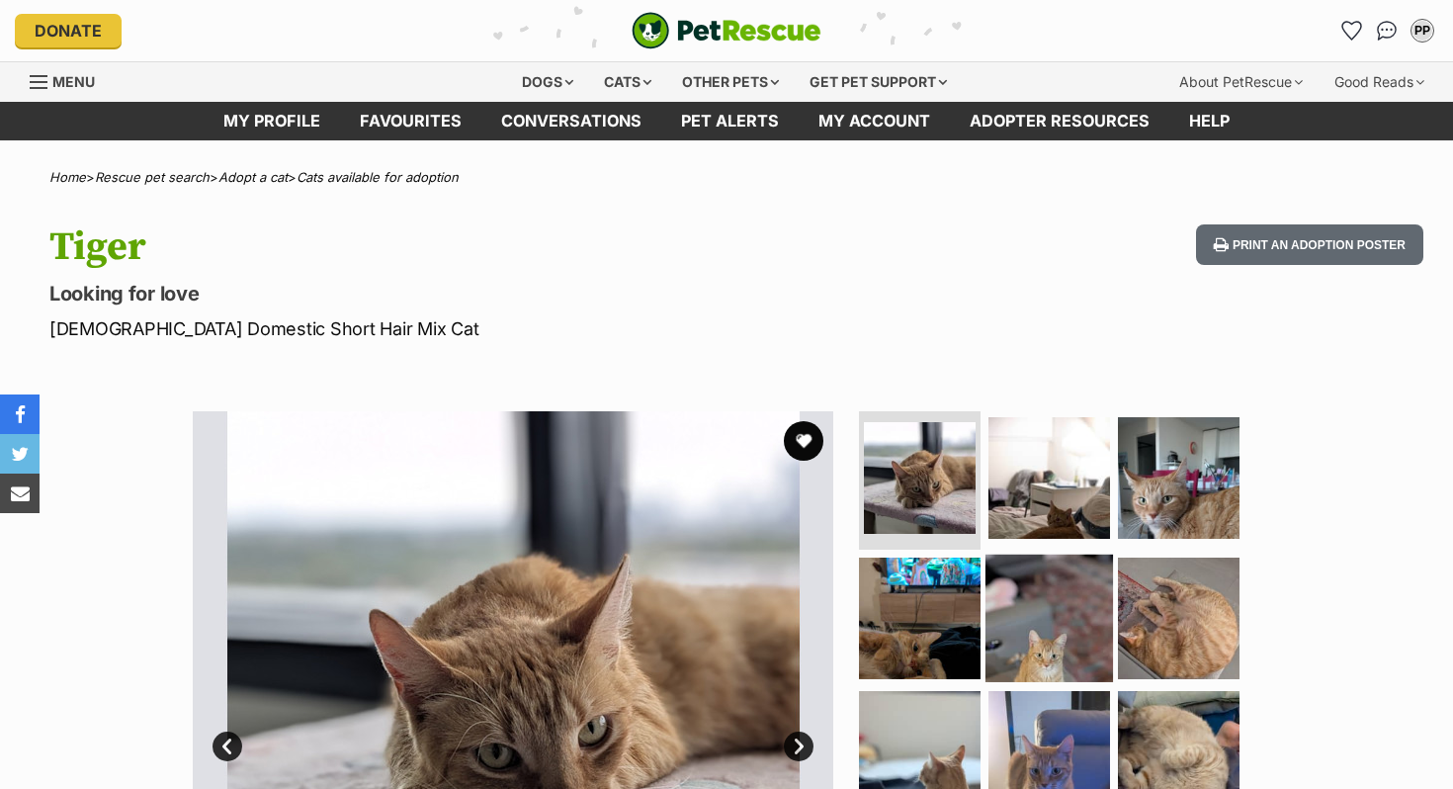
scroll to position [40, 0]
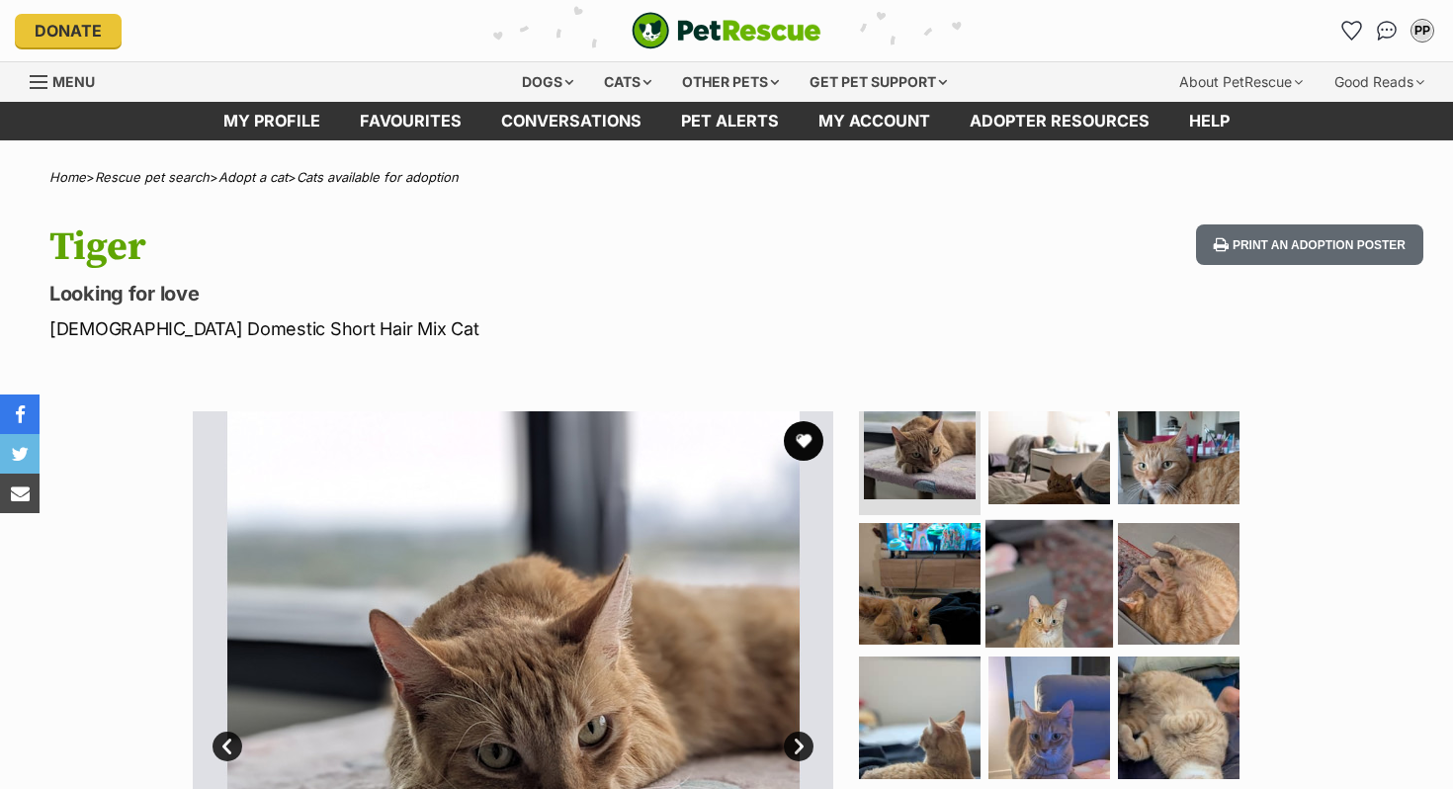
click at [1039, 620] on img at bounding box center [1048, 582] width 127 height 127
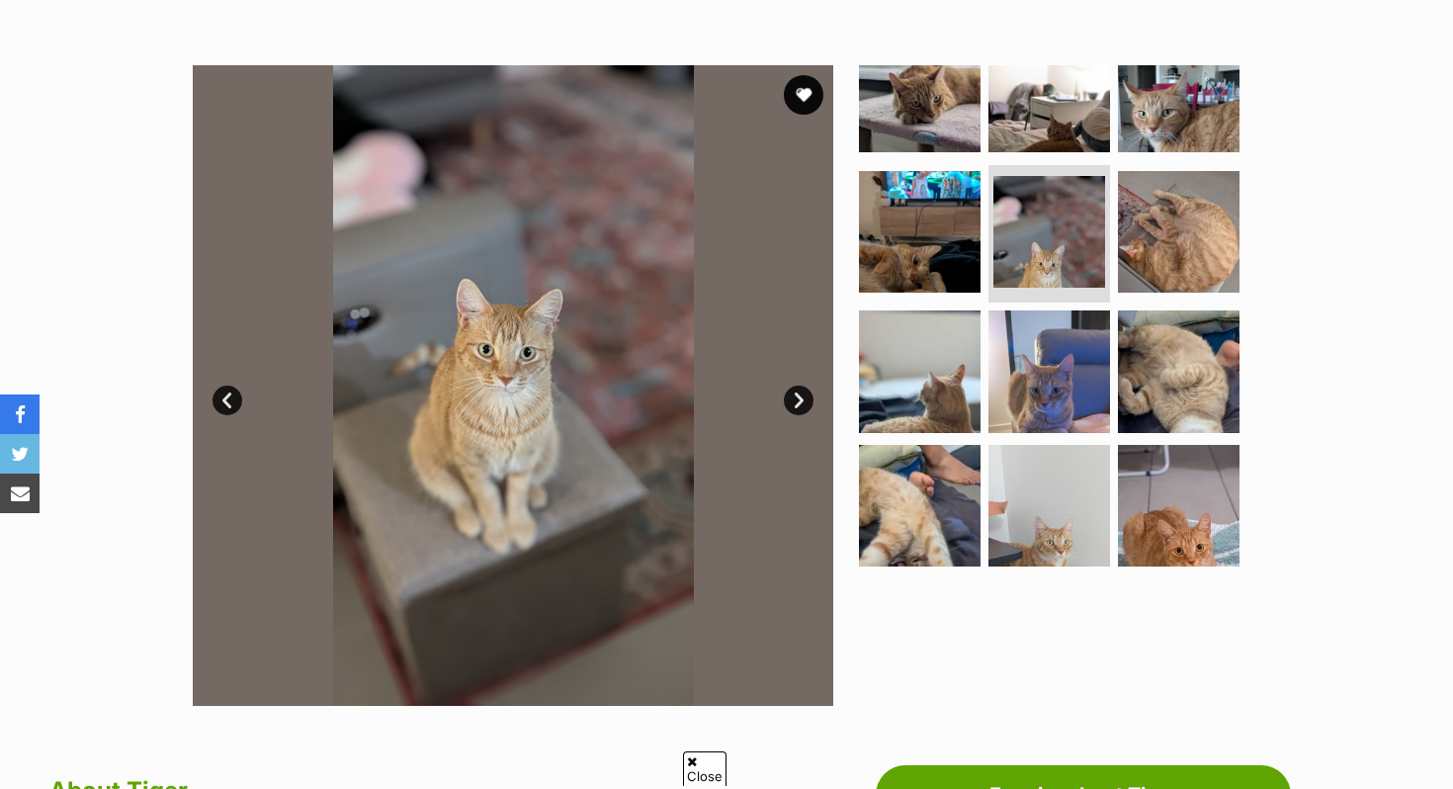
scroll to position [347, 0]
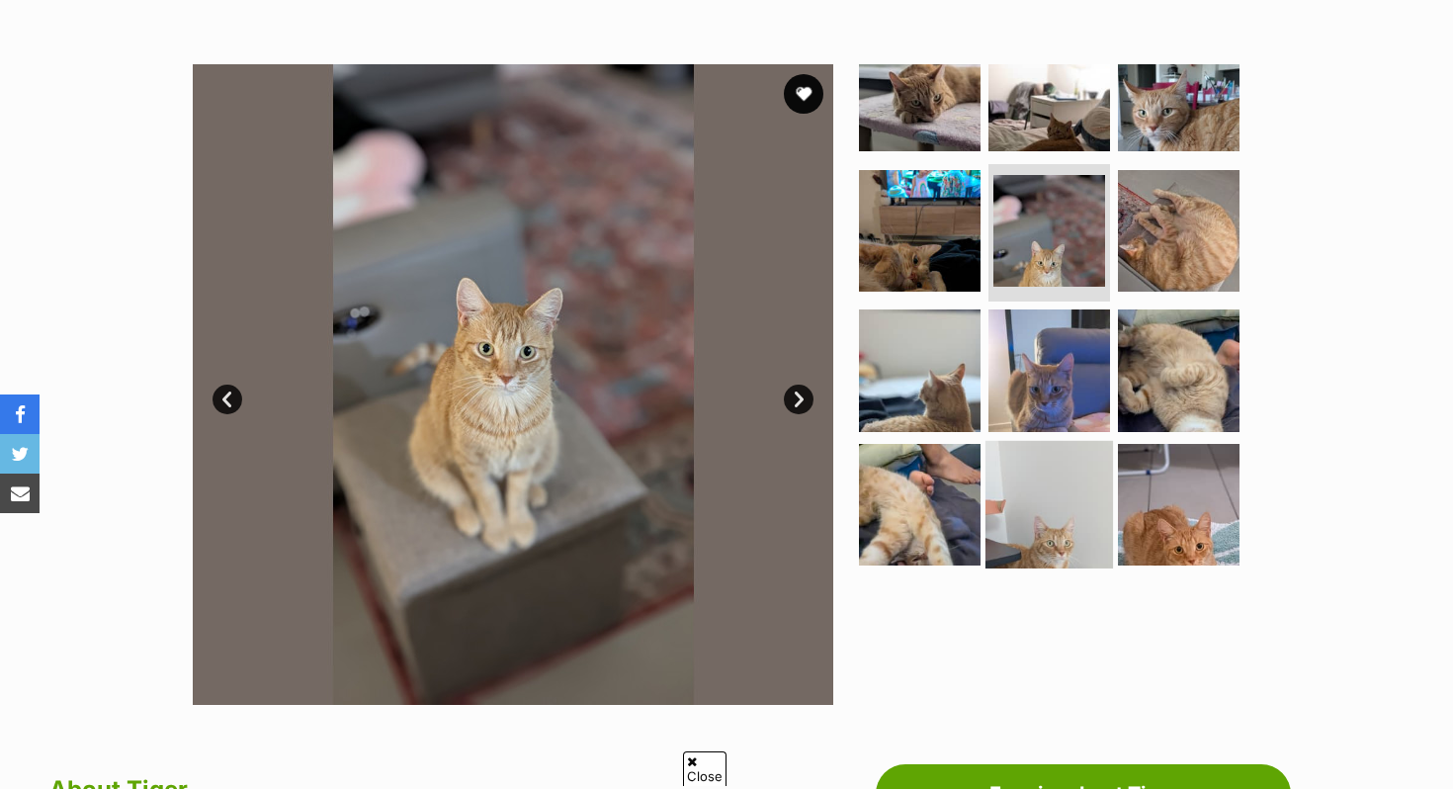
click at [1069, 520] on img at bounding box center [1048, 504] width 127 height 127
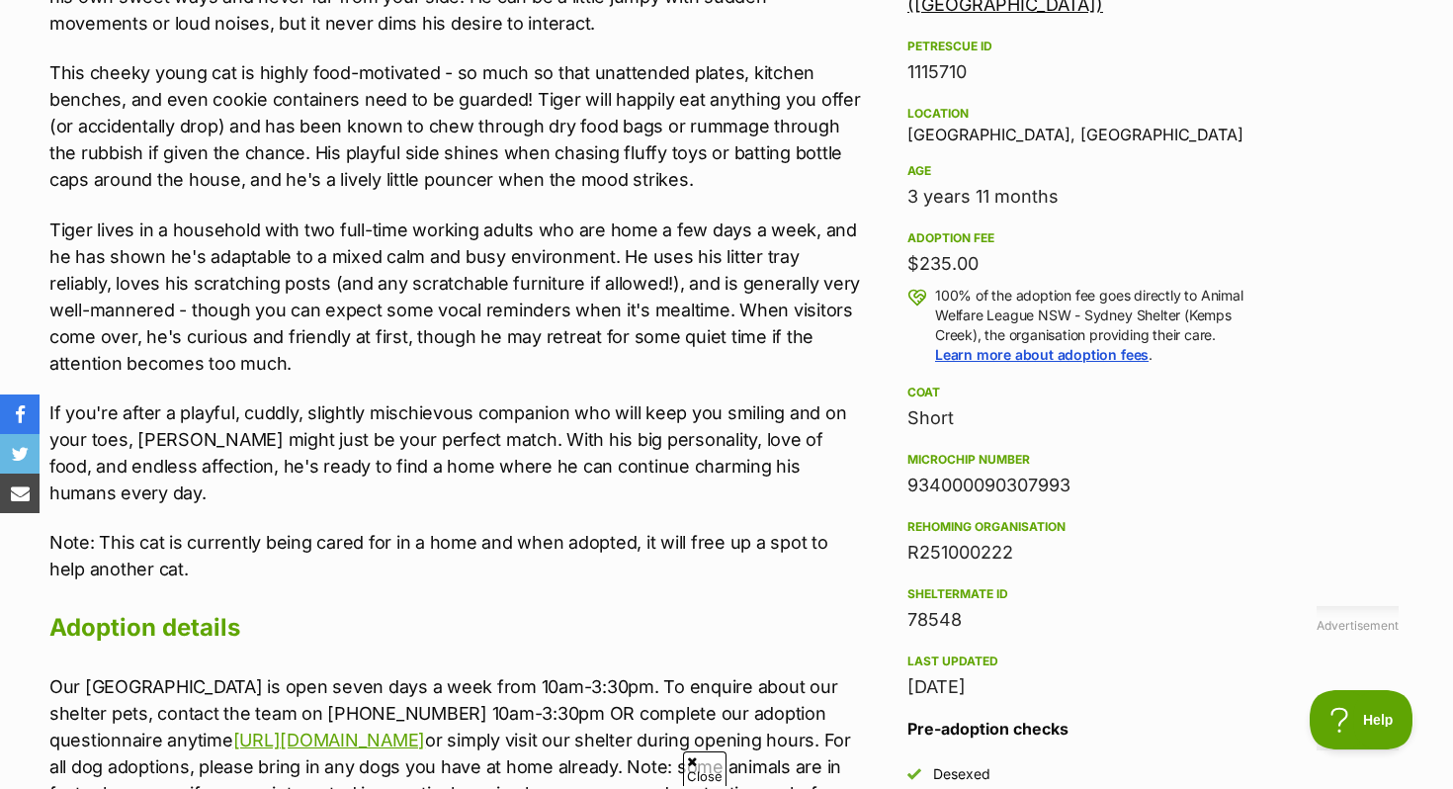
scroll to position [1308, 0]
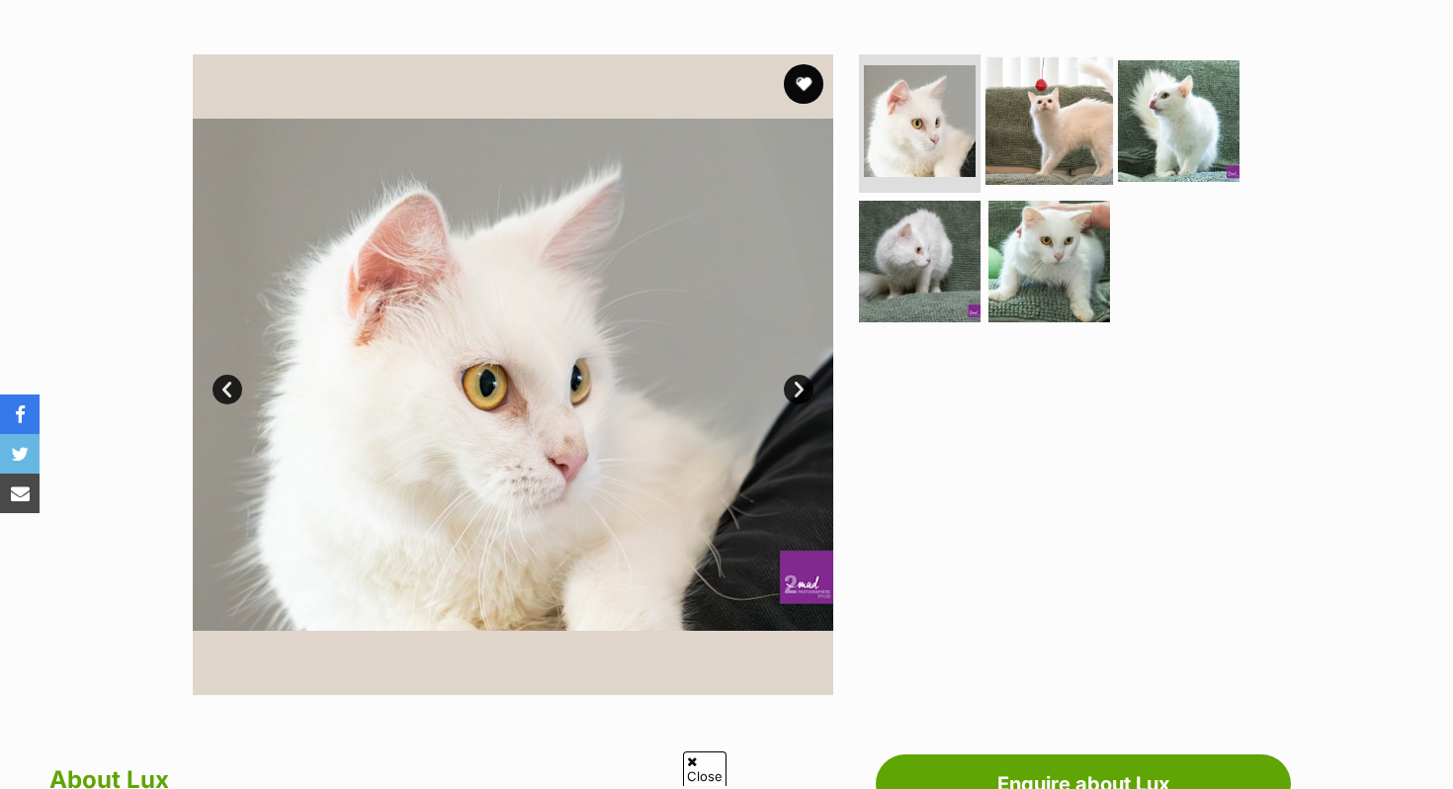
click at [1034, 145] on img at bounding box center [1048, 120] width 127 height 127
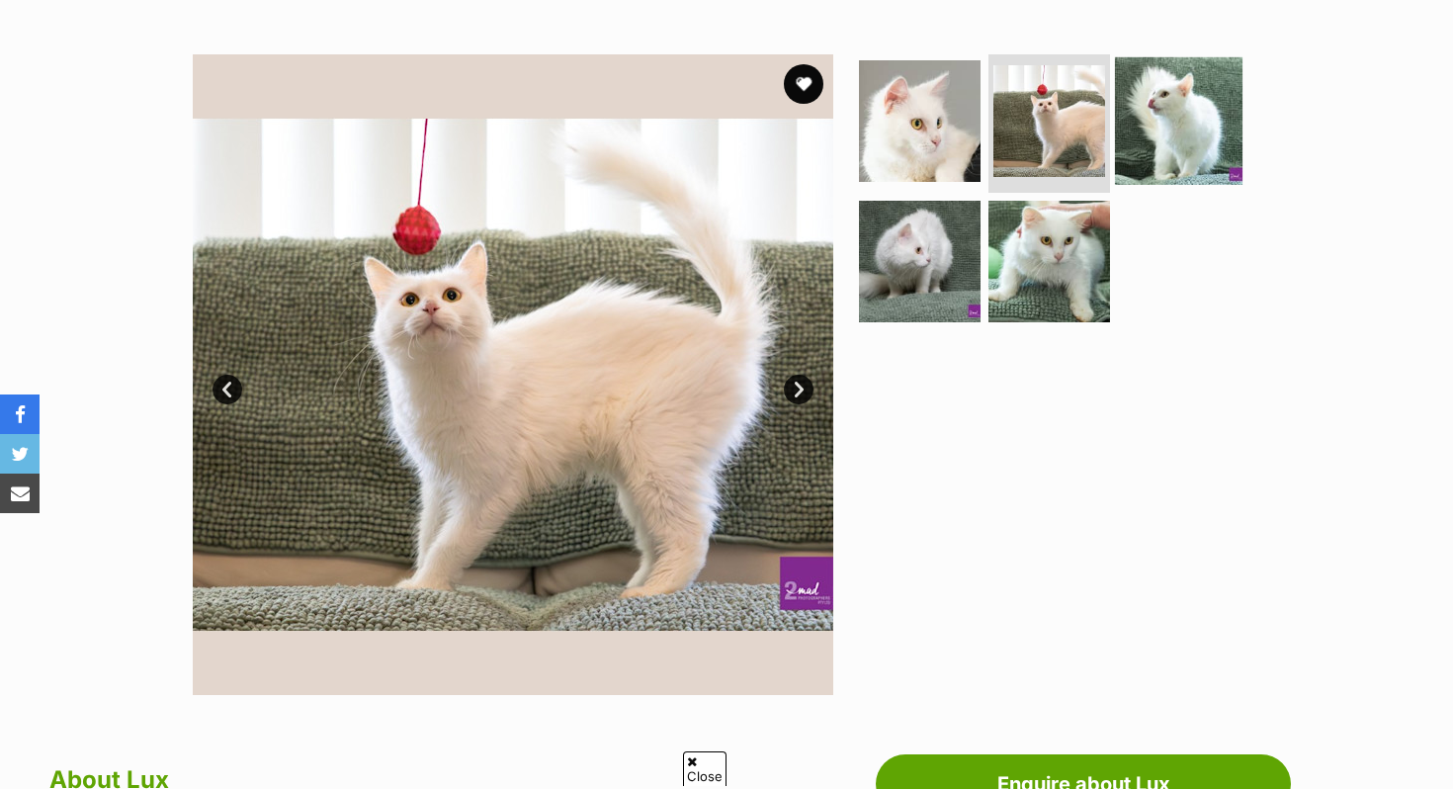
click at [1153, 131] on img at bounding box center [1178, 120] width 127 height 127
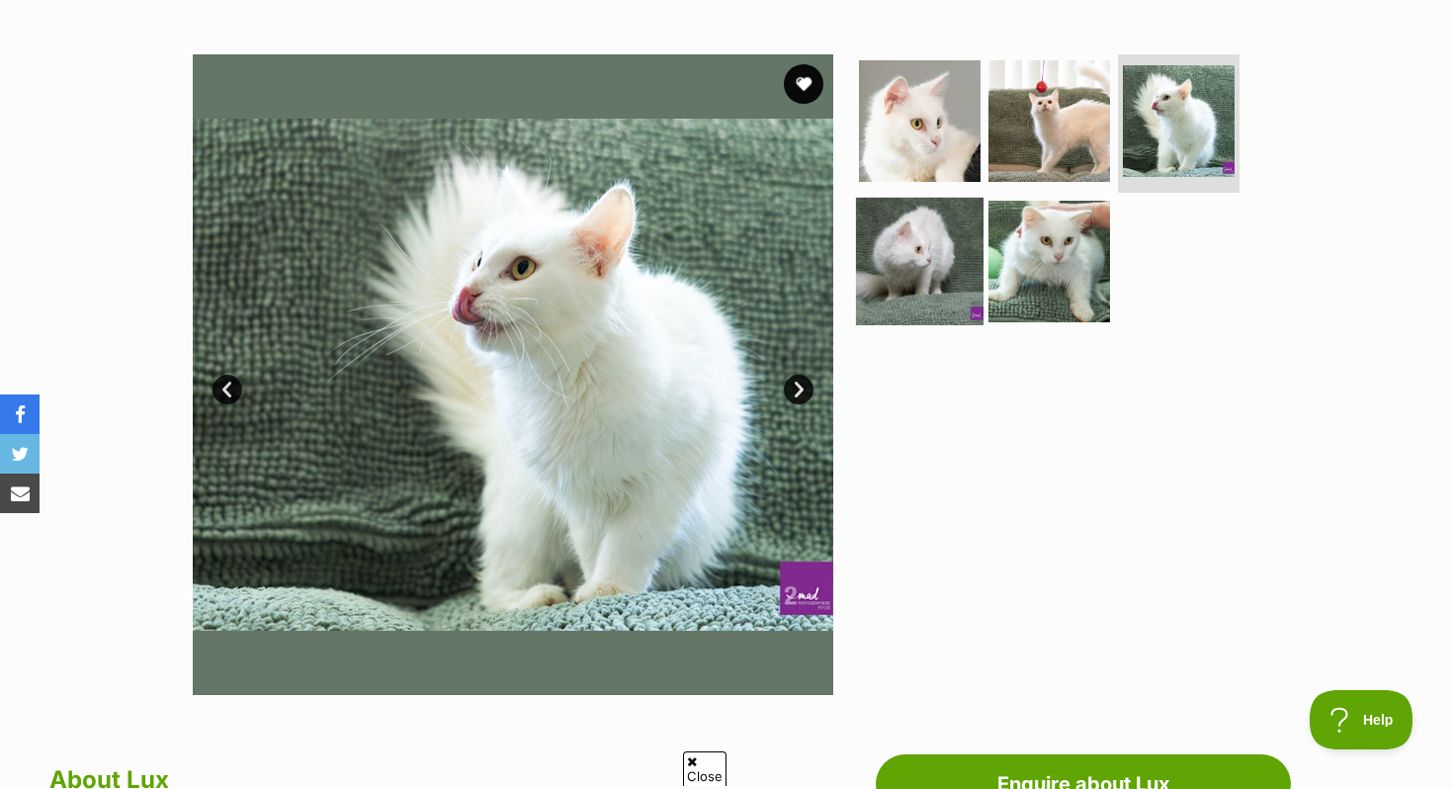
click at [940, 293] on img at bounding box center [919, 260] width 127 height 127
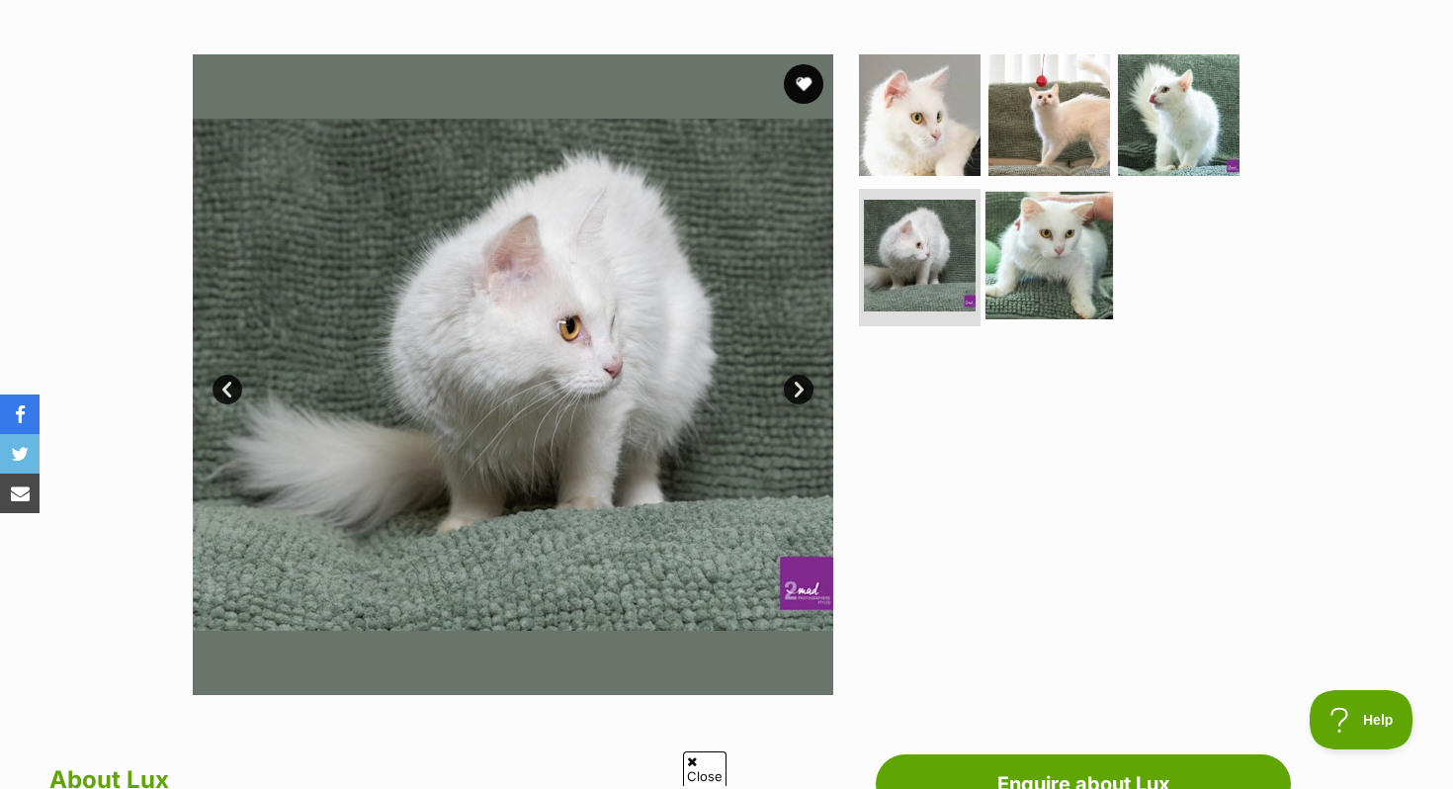
click at [1062, 272] on img at bounding box center [1048, 254] width 127 height 127
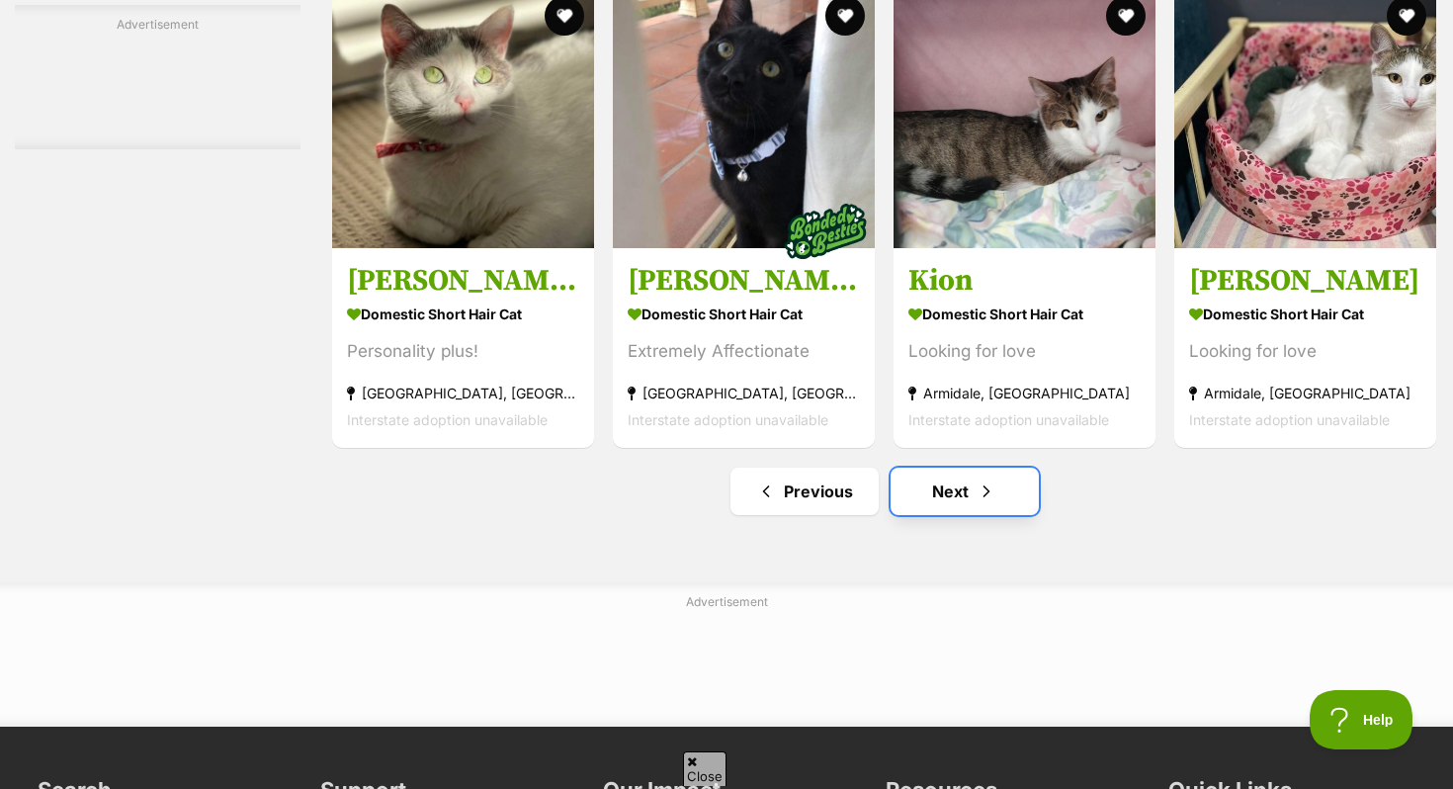
click at [1010, 515] on link "Next" at bounding box center [964, 490] width 148 height 47
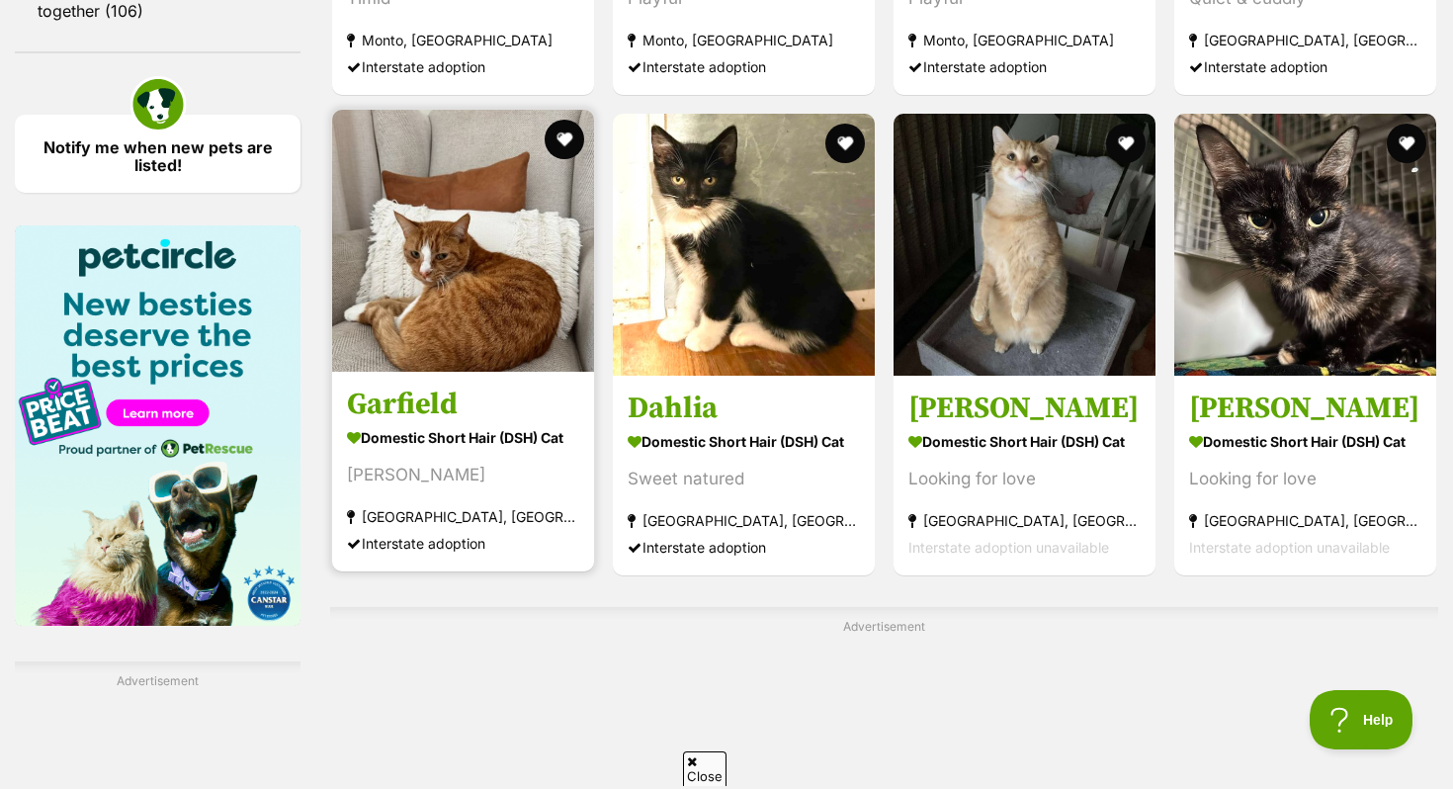
click at [459, 375] on link at bounding box center [463, 366] width 262 height 20
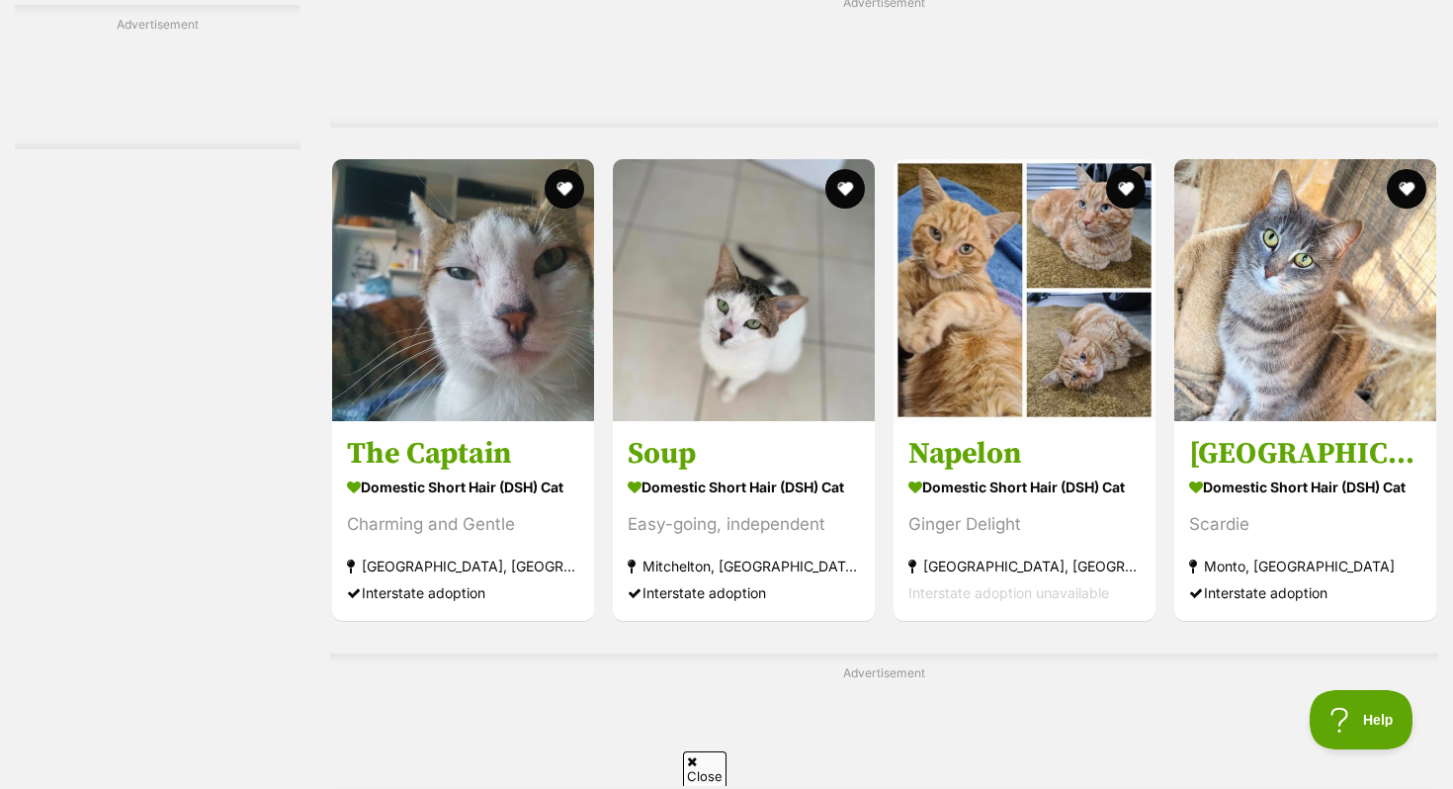
scroll to position [5472, 0]
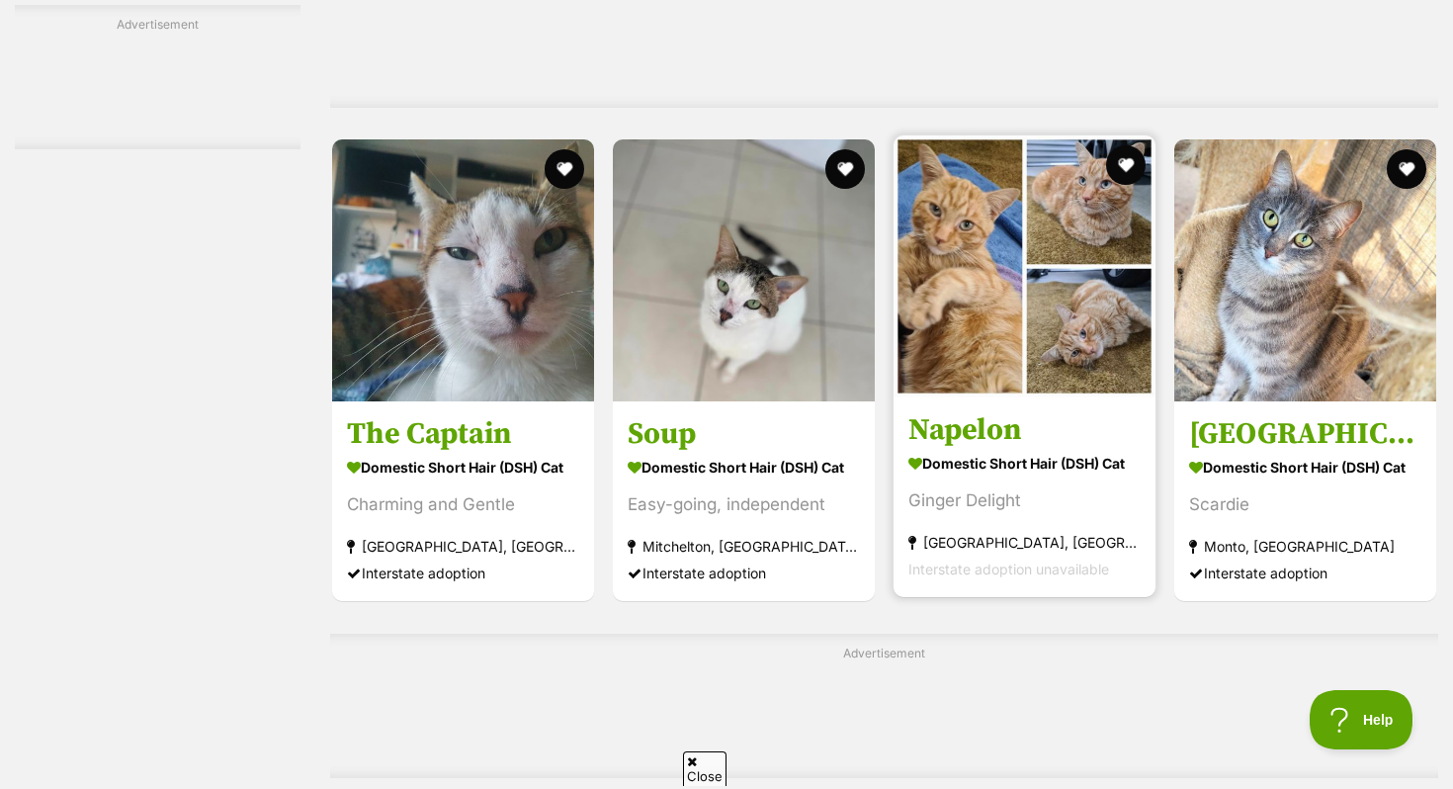
click at [1039, 260] on img at bounding box center [1024, 266] width 262 height 262
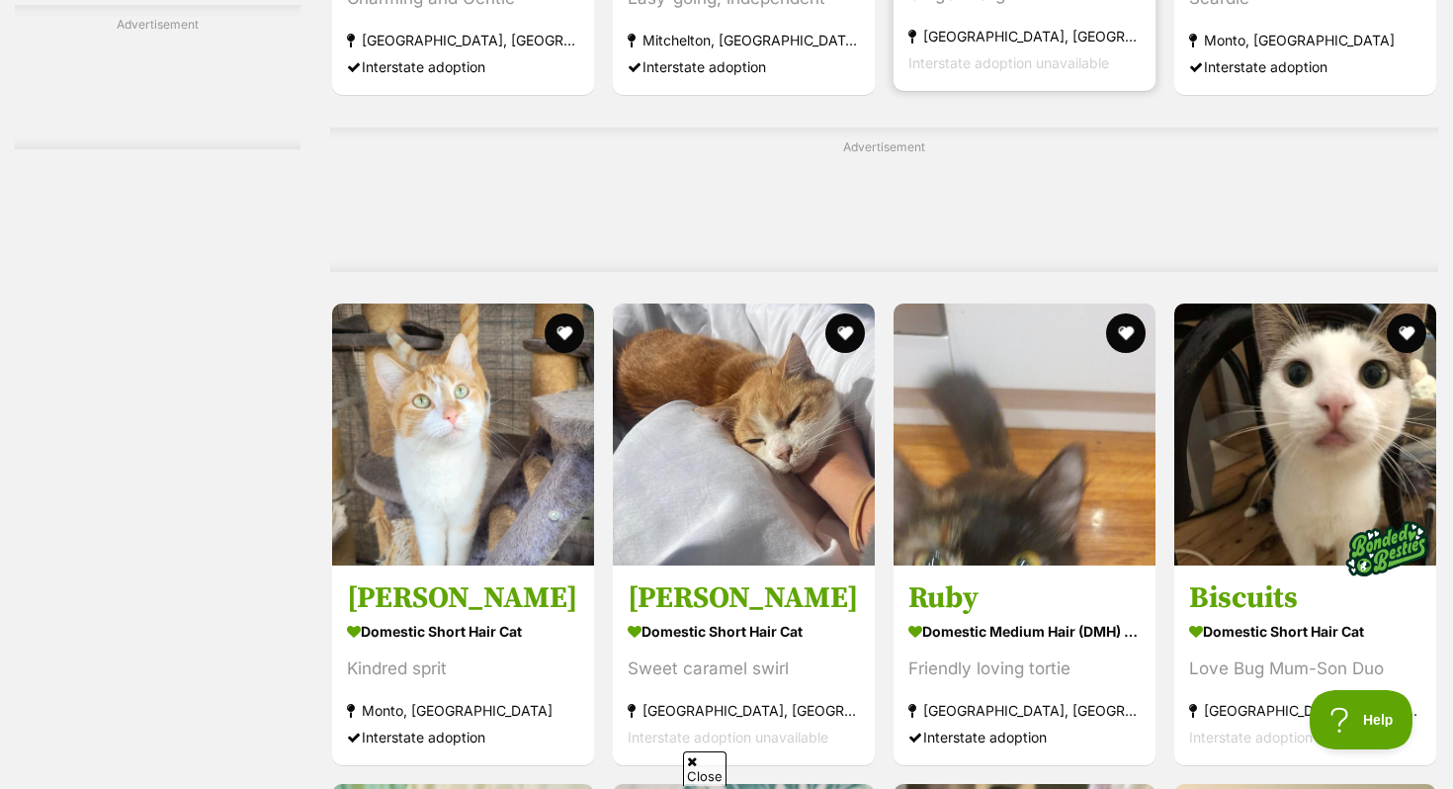
scroll to position [5983, 0]
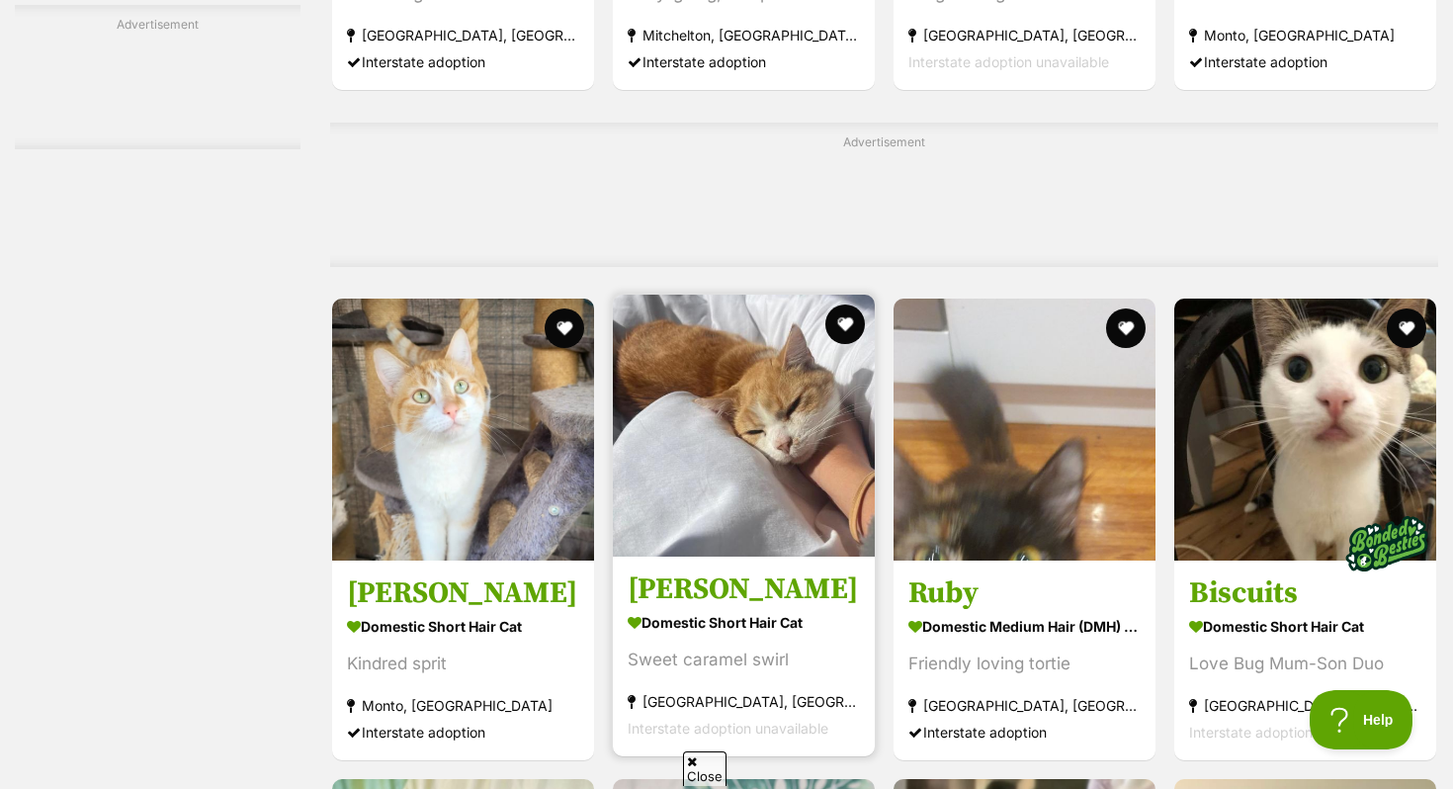
click at [699, 552] on img at bounding box center [744, 425] width 262 height 262
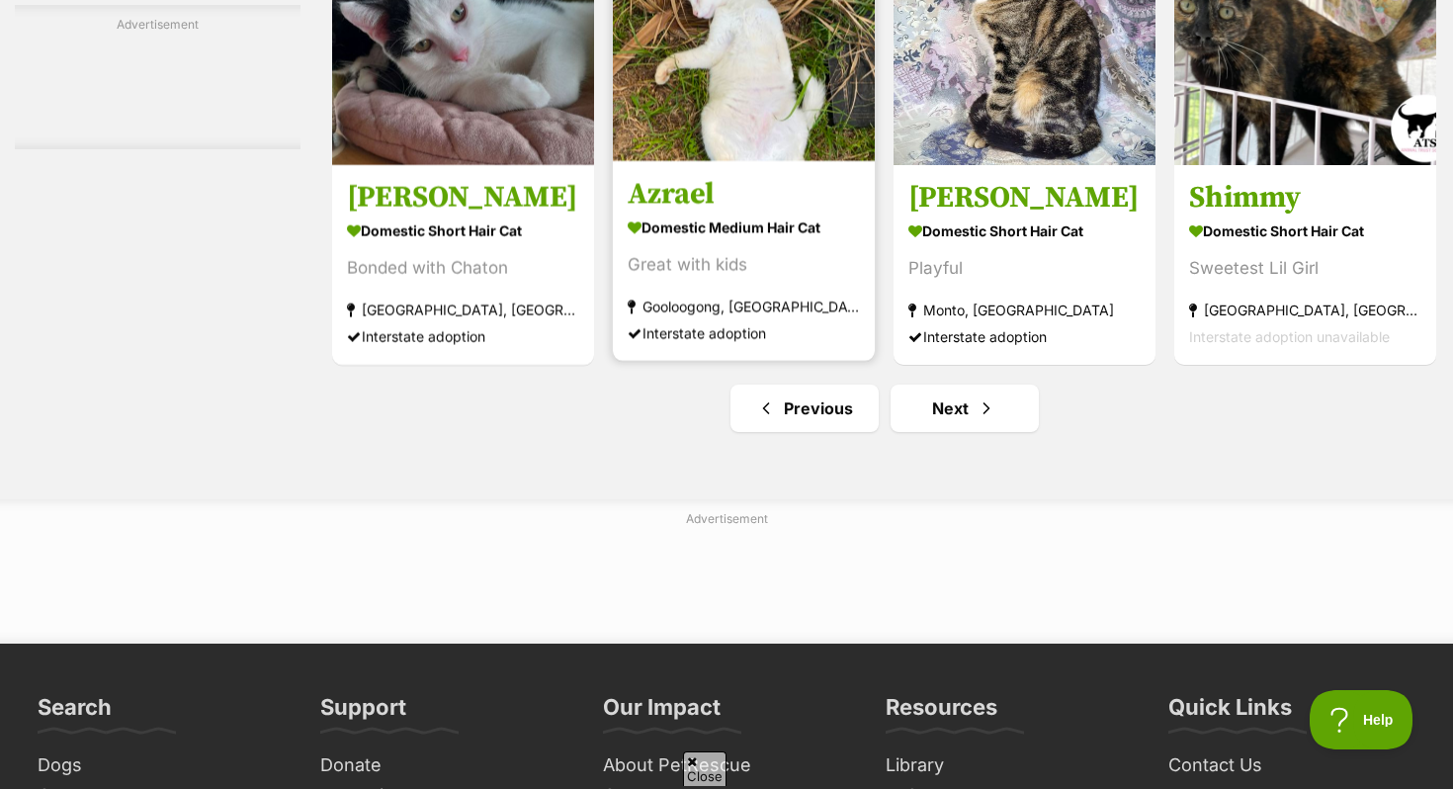
scroll to position [0, 0]
click at [784, 278] on div "Great with kids" at bounding box center [743, 264] width 232 height 27
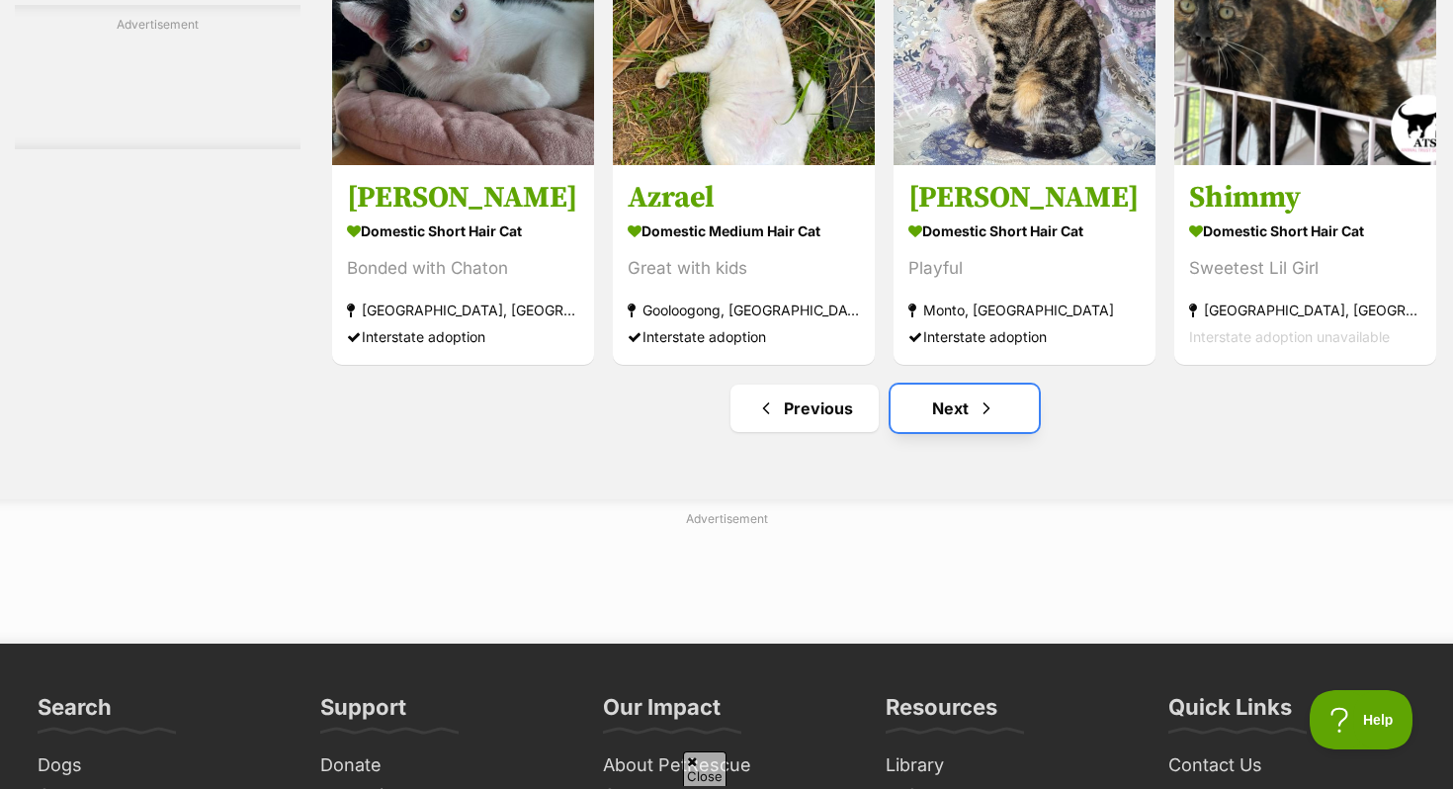
click at [948, 432] on link "Next" at bounding box center [964, 407] width 148 height 47
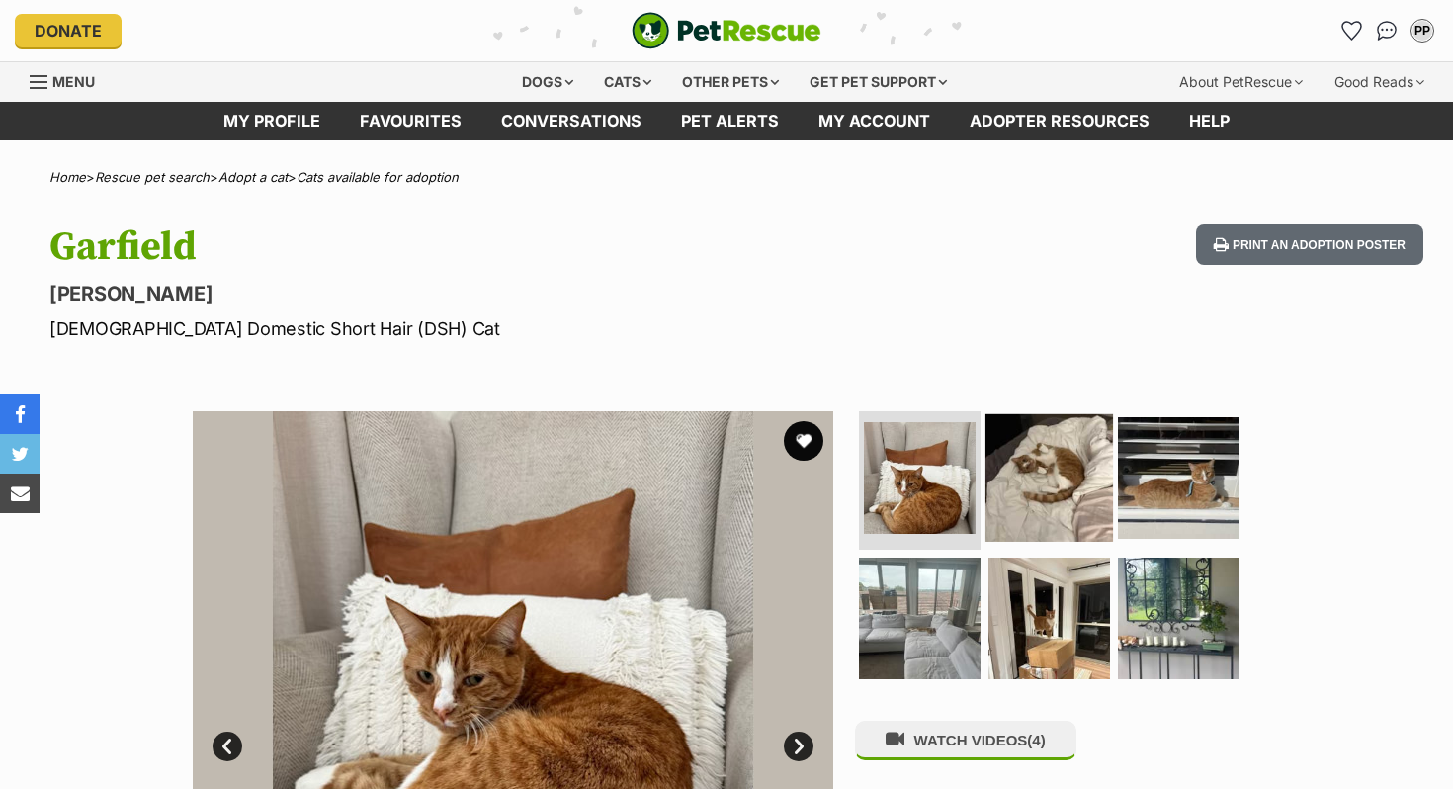
click at [1022, 458] on img at bounding box center [1048, 477] width 127 height 127
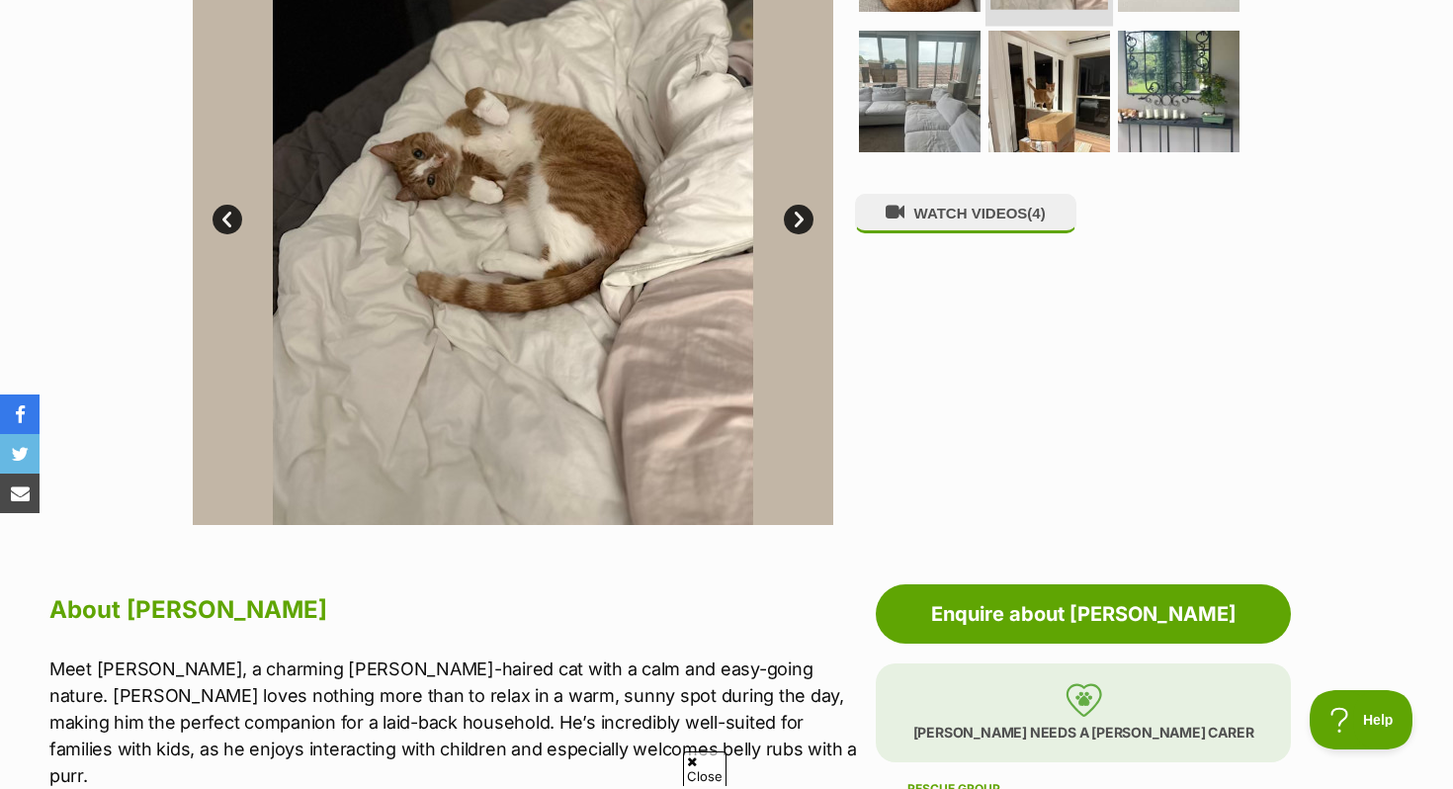
scroll to position [397, 0]
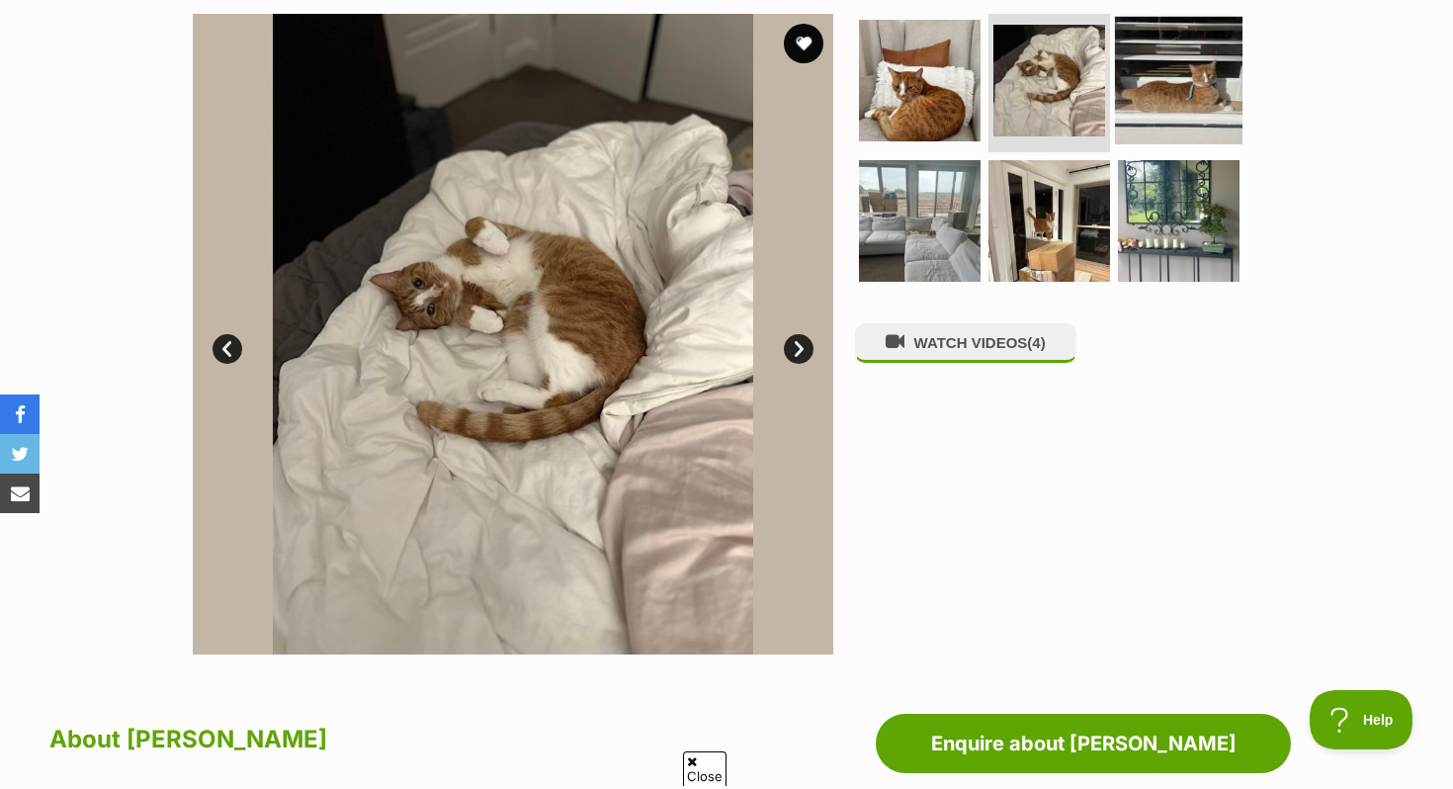
click at [1158, 117] on img at bounding box center [1178, 80] width 127 height 127
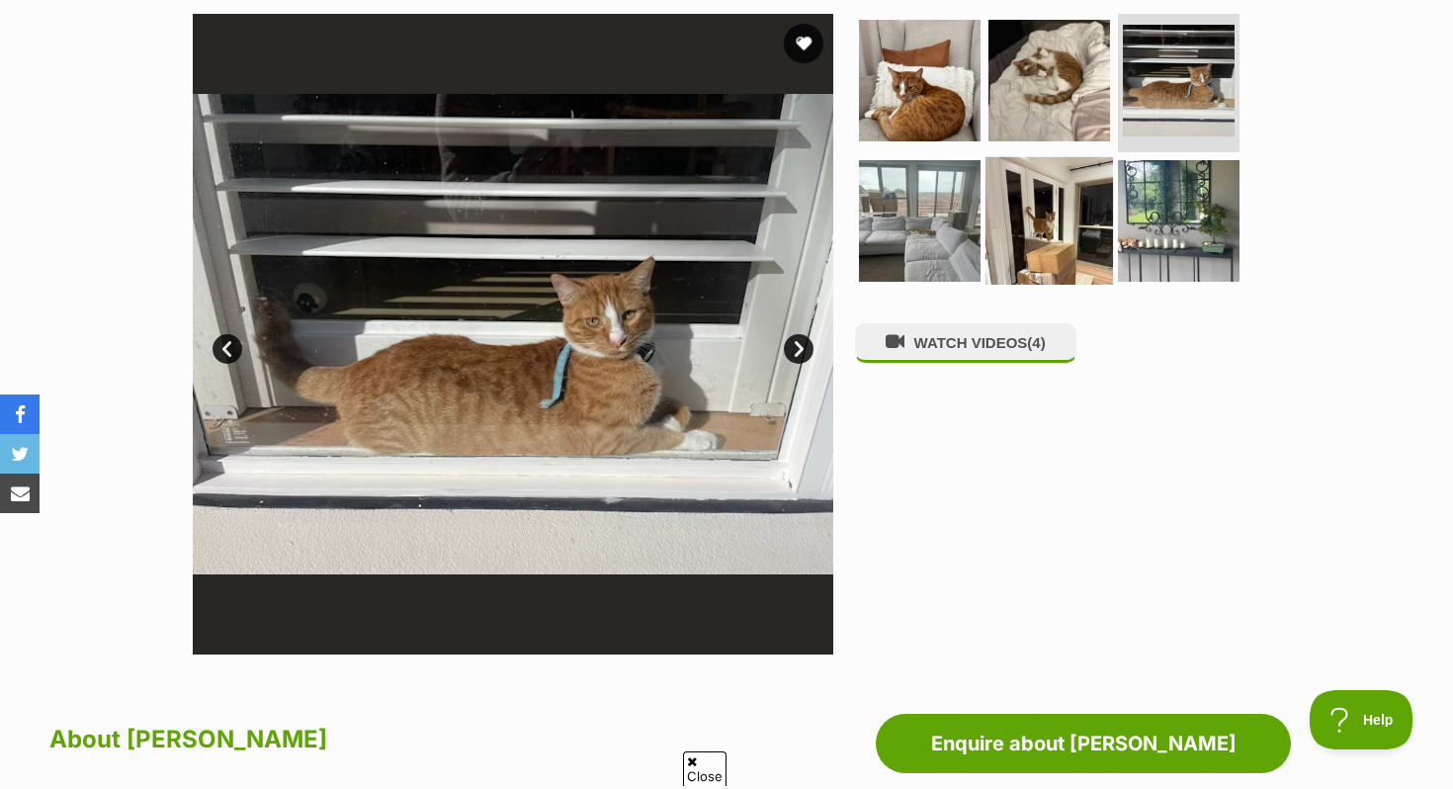
click at [1004, 209] on img at bounding box center [1048, 219] width 127 height 127
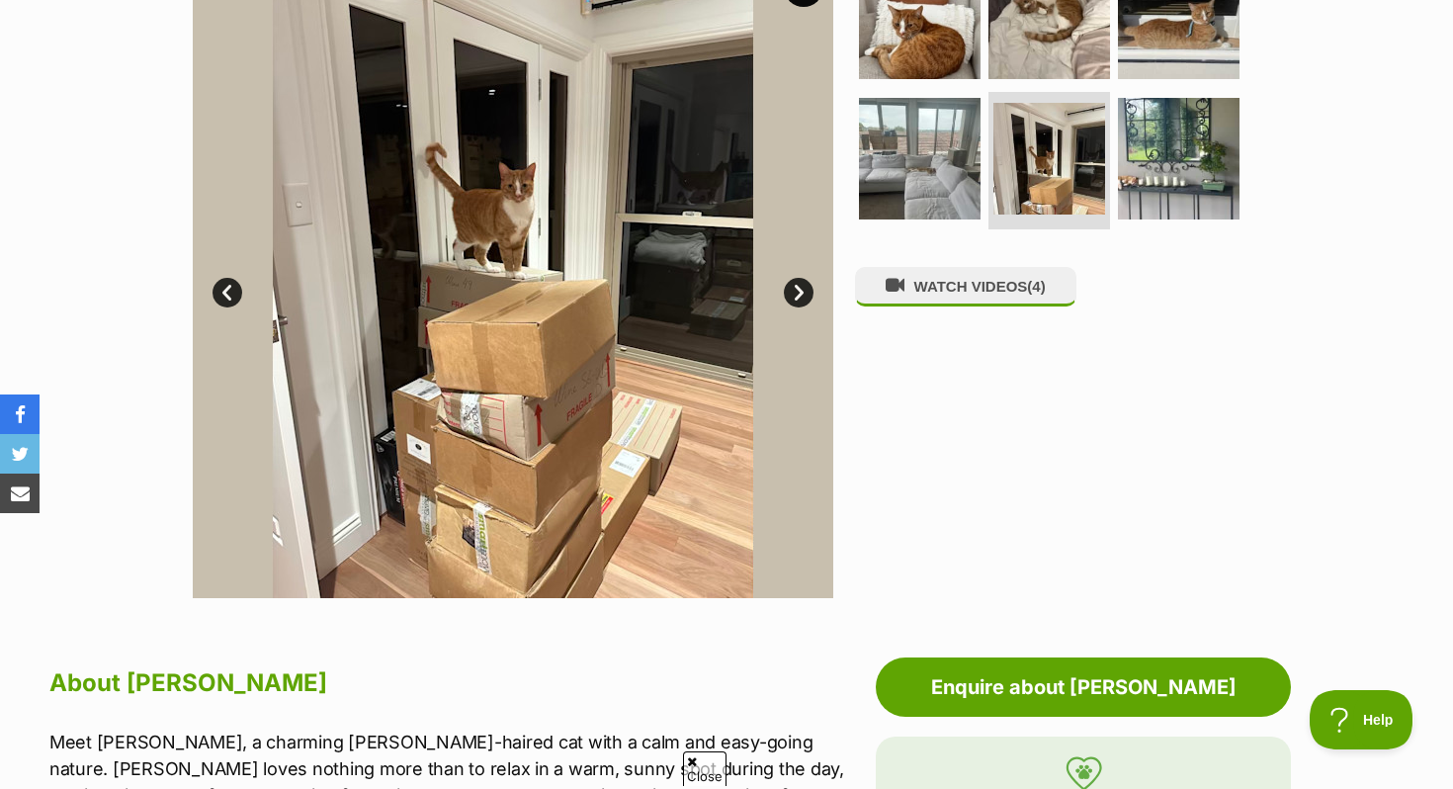
scroll to position [352, 0]
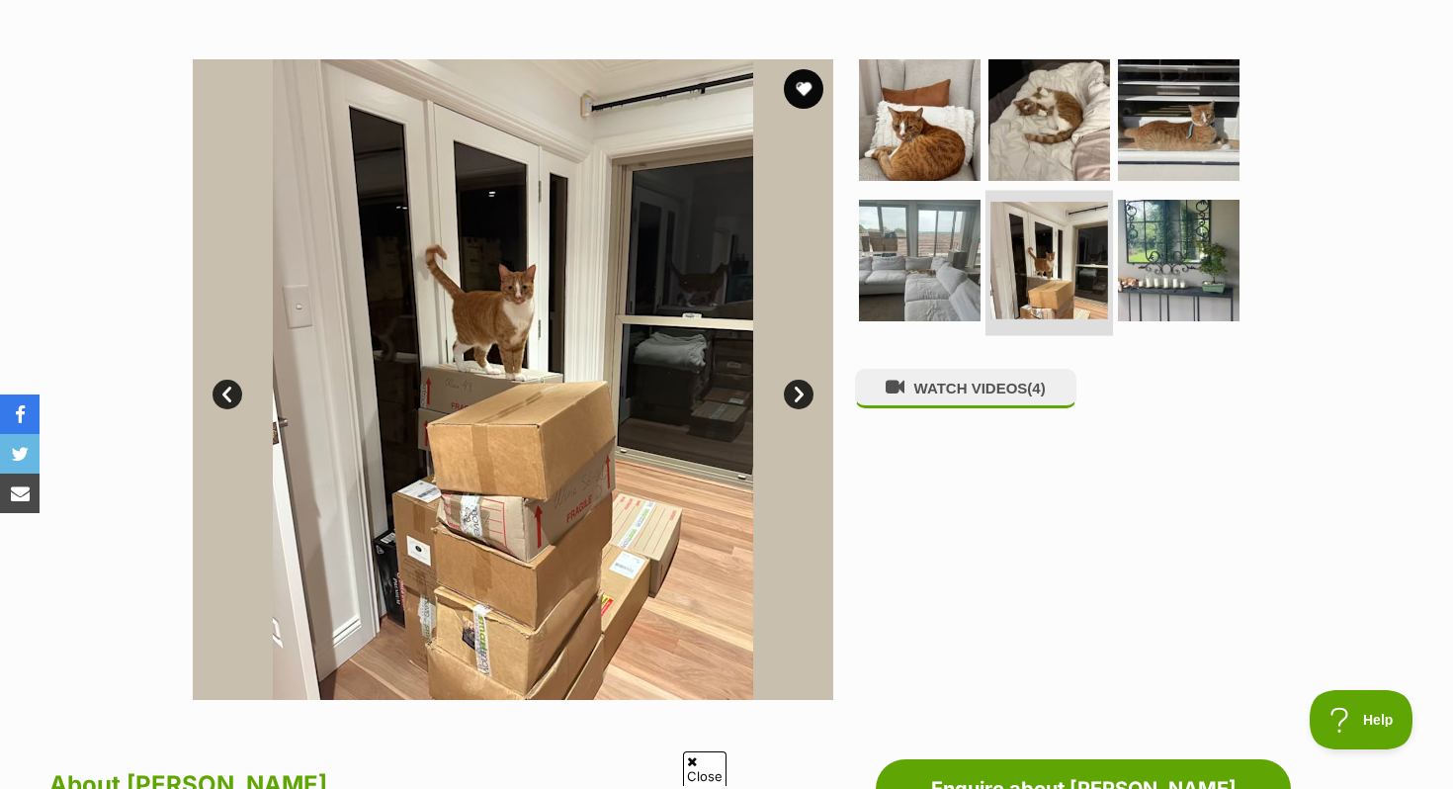
click at [1006, 265] on img at bounding box center [1049, 261] width 118 height 118
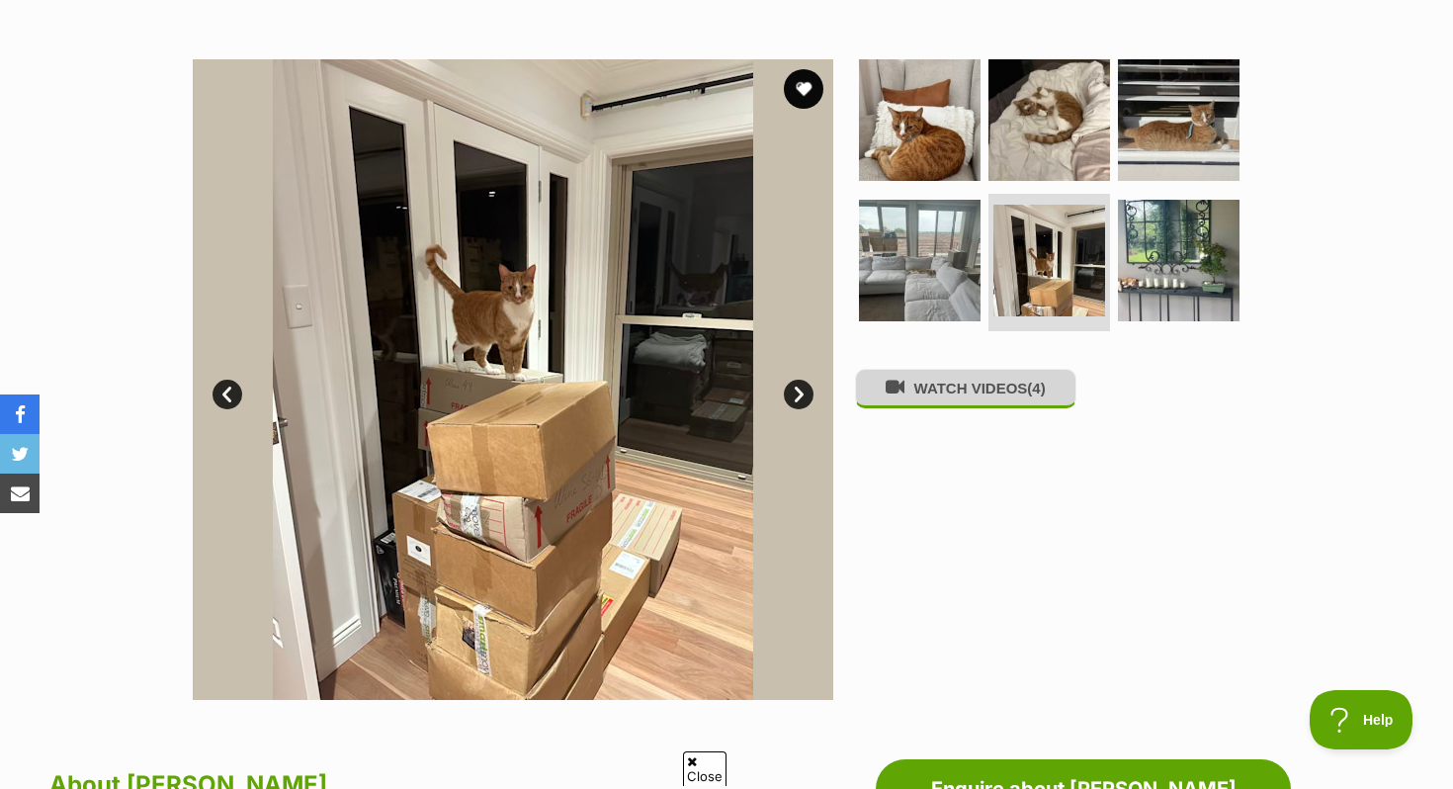
click at [963, 407] on button "WATCH VIDEOS (4)" at bounding box center [965, 388] width 221 height 39
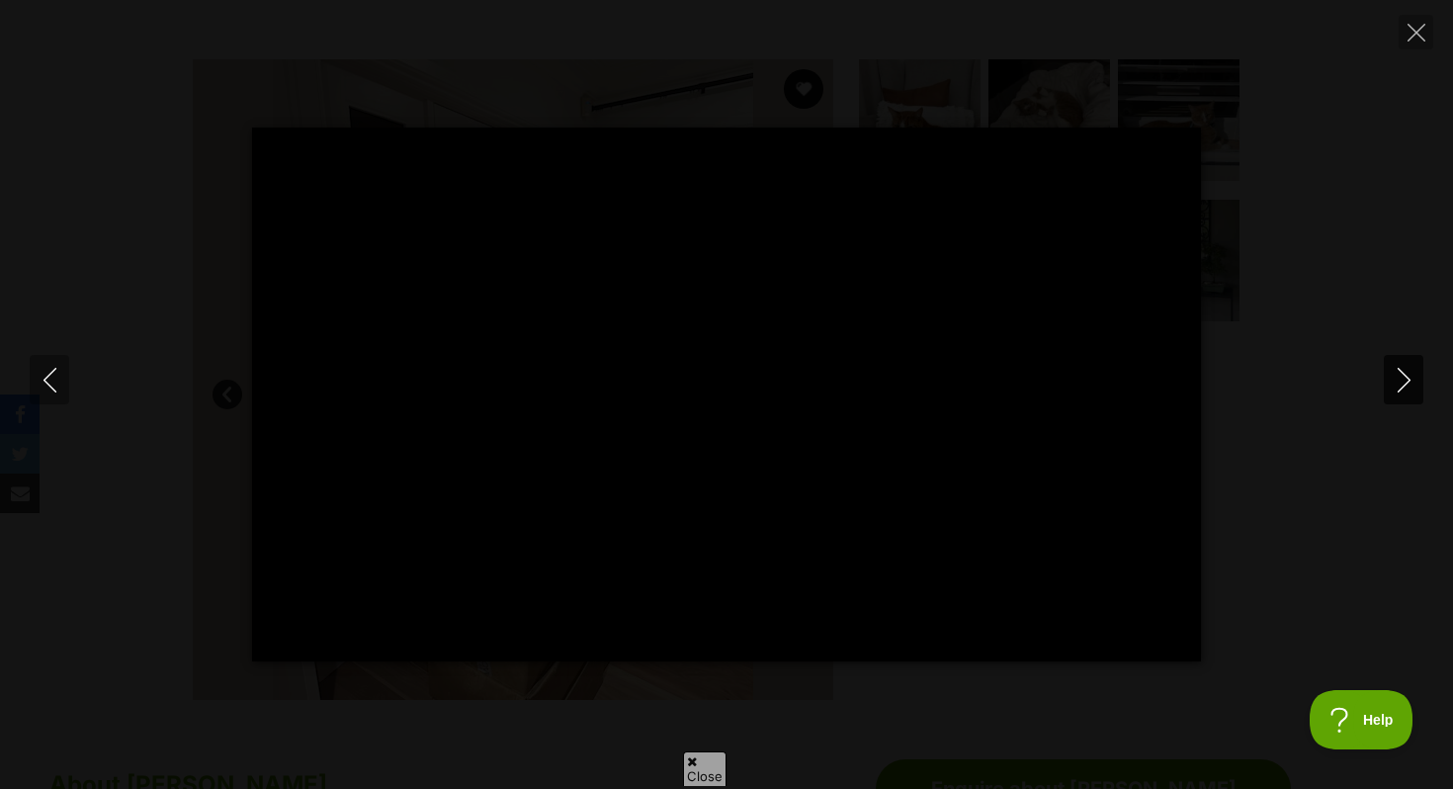
click at [1395, 370] on icon "Next" at bounding box center [1403, 380] width 25 height 25
type input "15.53"
click at [1396, 372] on icon "Next" at bounding box center [1403, 380] width 25 height 25
type input "17.75"
click at [1412, 37] on icon "Close" at bounding box center [1416, 33] width 18 height 18
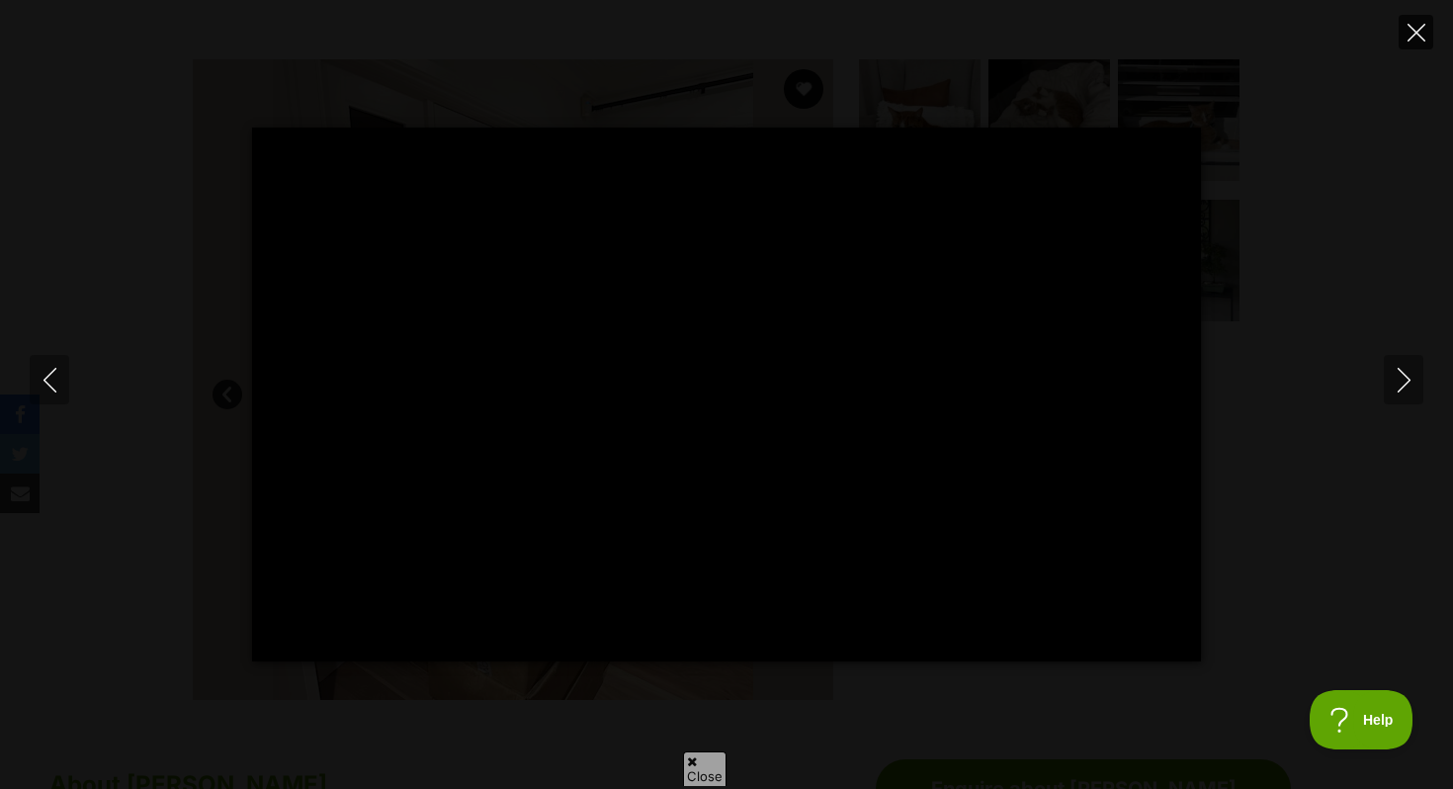
type input "15.84"
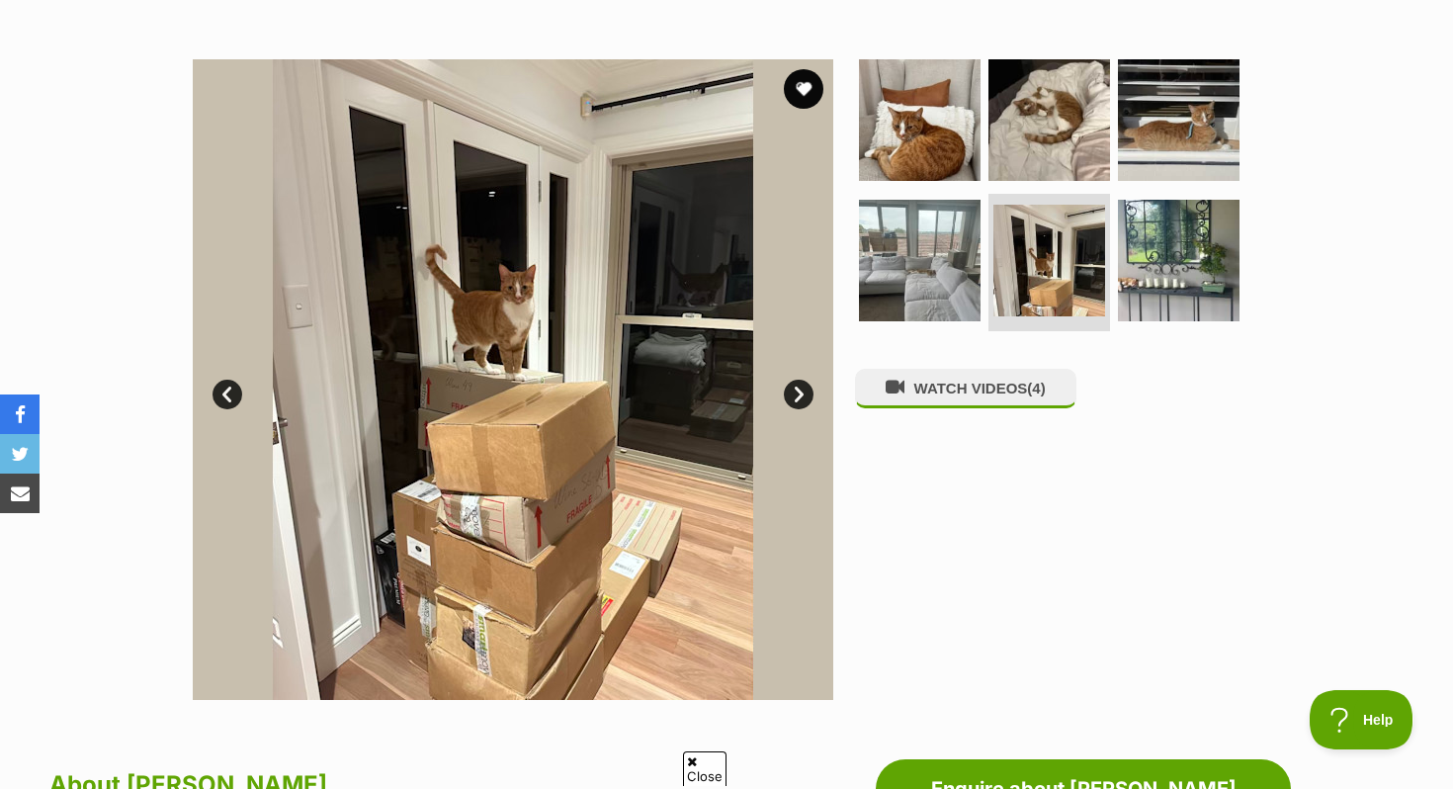
scroll to position [0, 0]
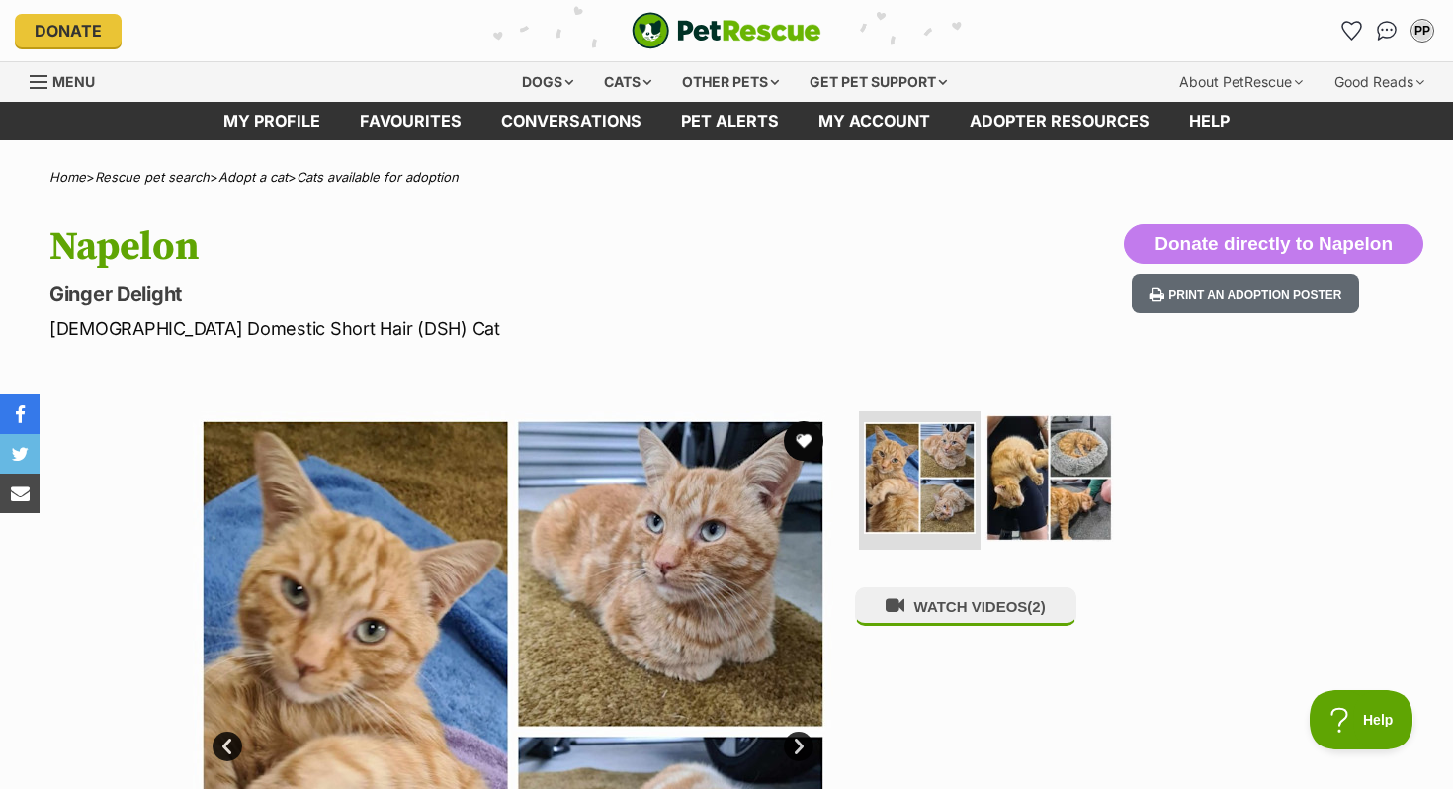
click at [1043, 482] on img at bounding box center [1048, 477] width 127 height 127
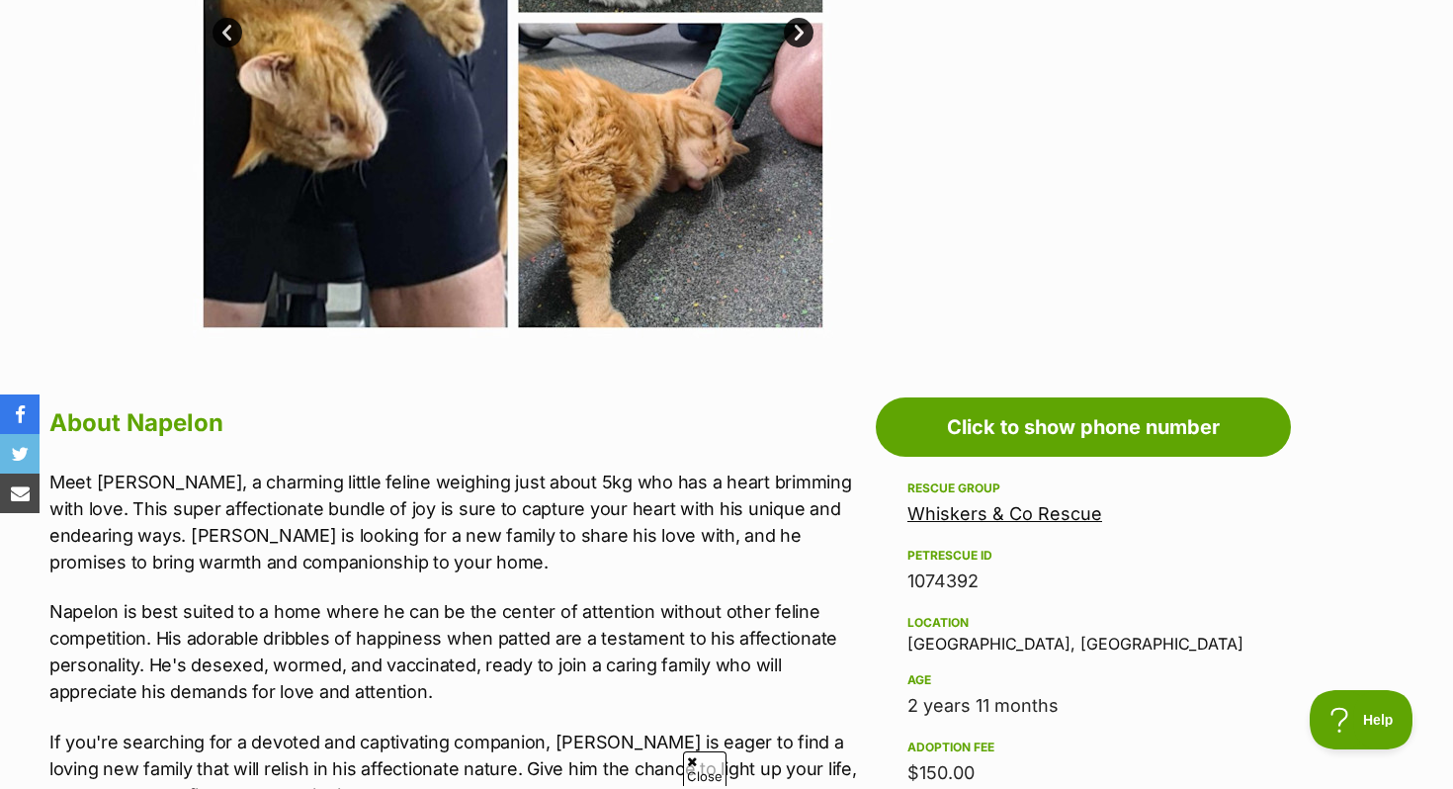
scroll to position [468, 0]
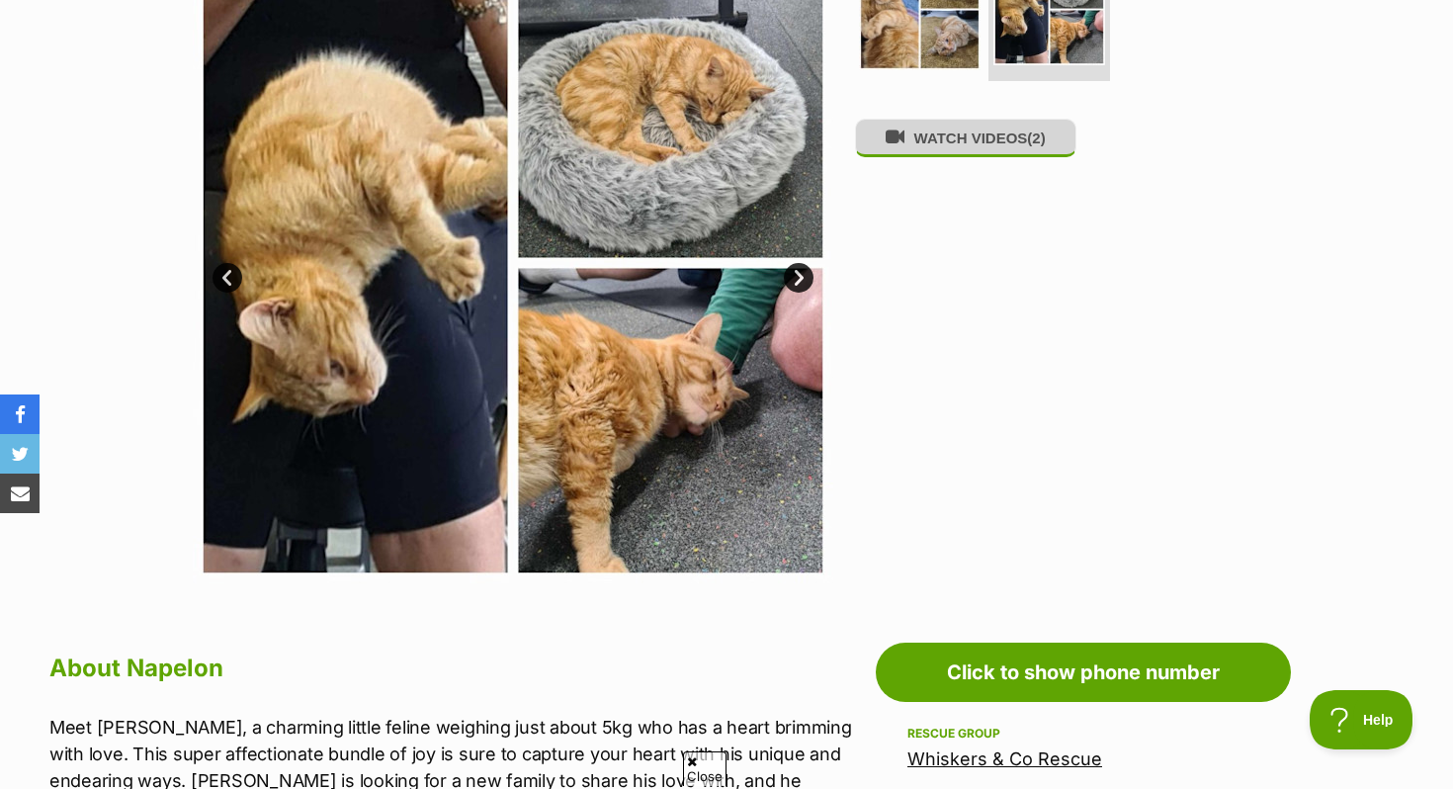
click at [968, 150] on button "WATCH VIDEOS (2)" at bounding box center [965, 138] width 221 height 39
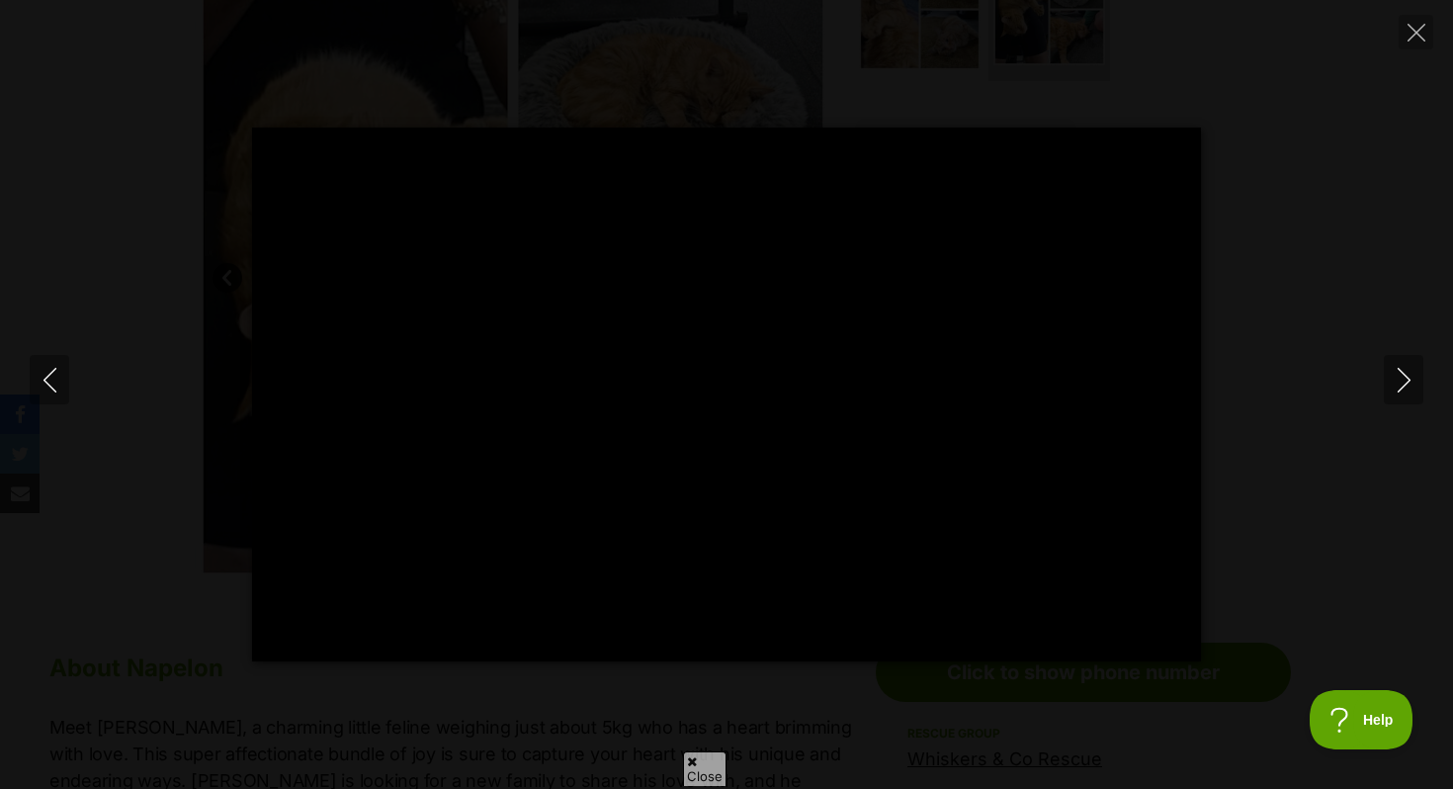
scroll to position [0, 0]
click at [1408, 385] on icon "Next" at bounding box center [1403, 380] width 25 height 25
type input "36.48"
click at [1421, 33] on icon "Close" at bounding box center [1416, 33] width 18 height 18
type input "5.89"
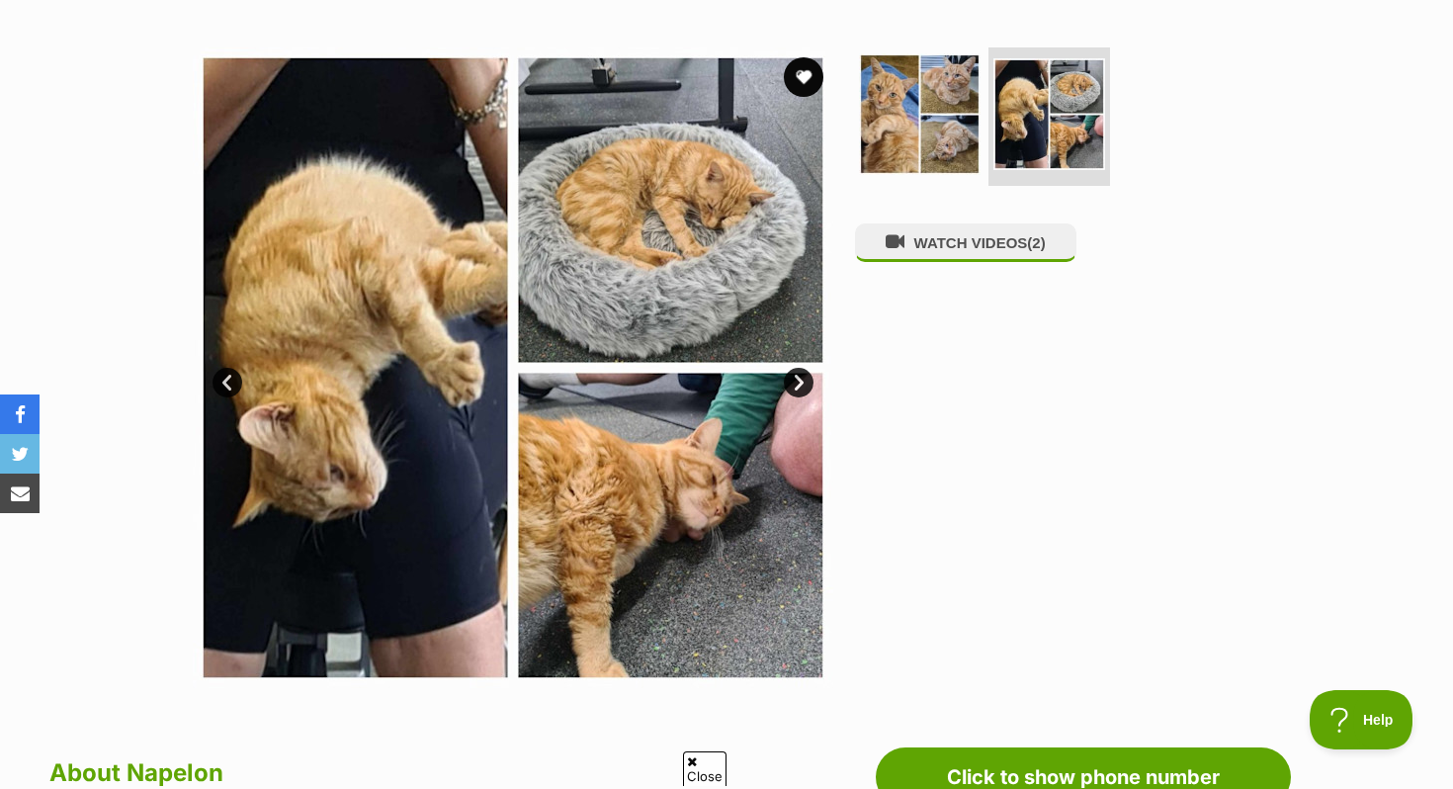
scroll to position [334, 0]
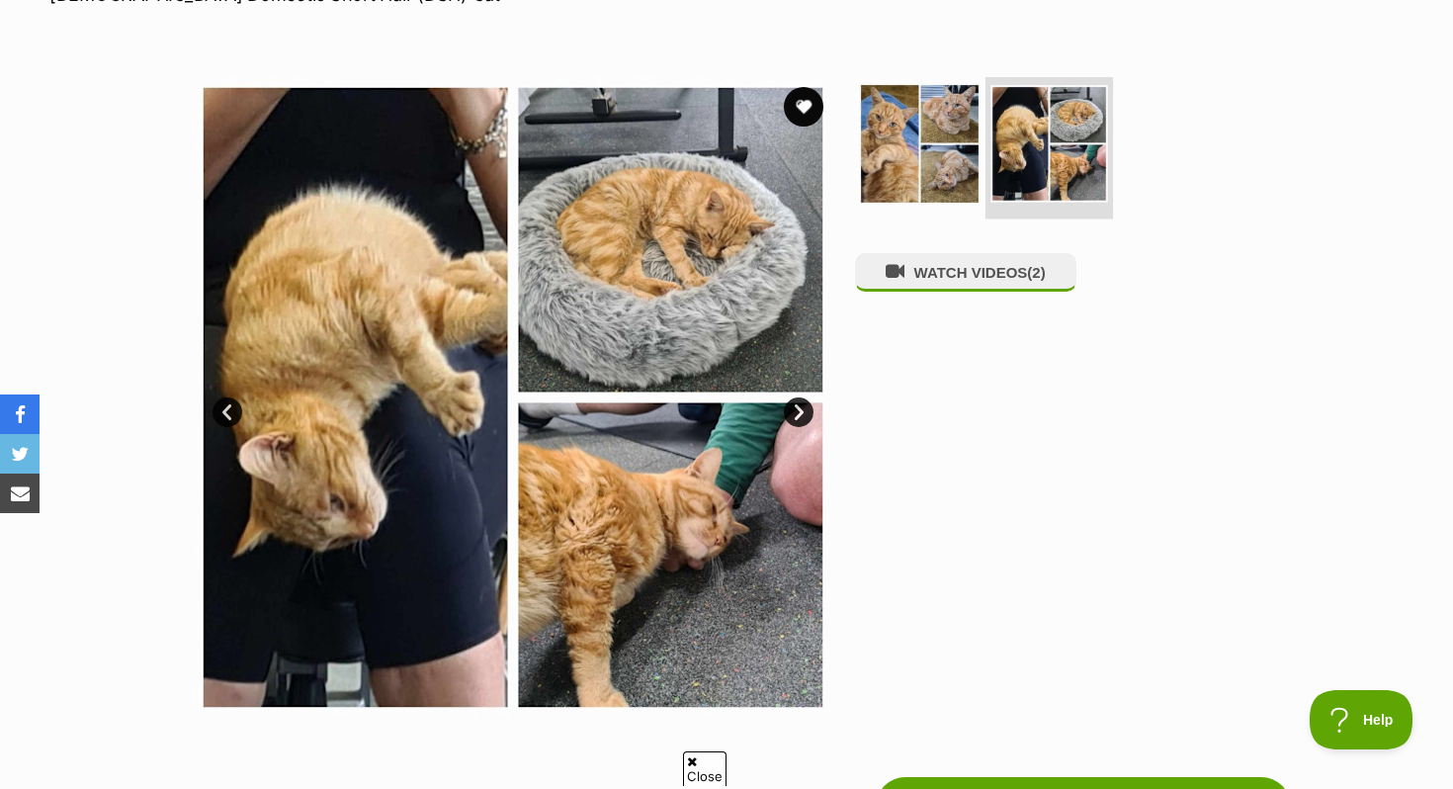
click at [1068, 172] on img at bounding box center [1049, 144] width 118 height 118
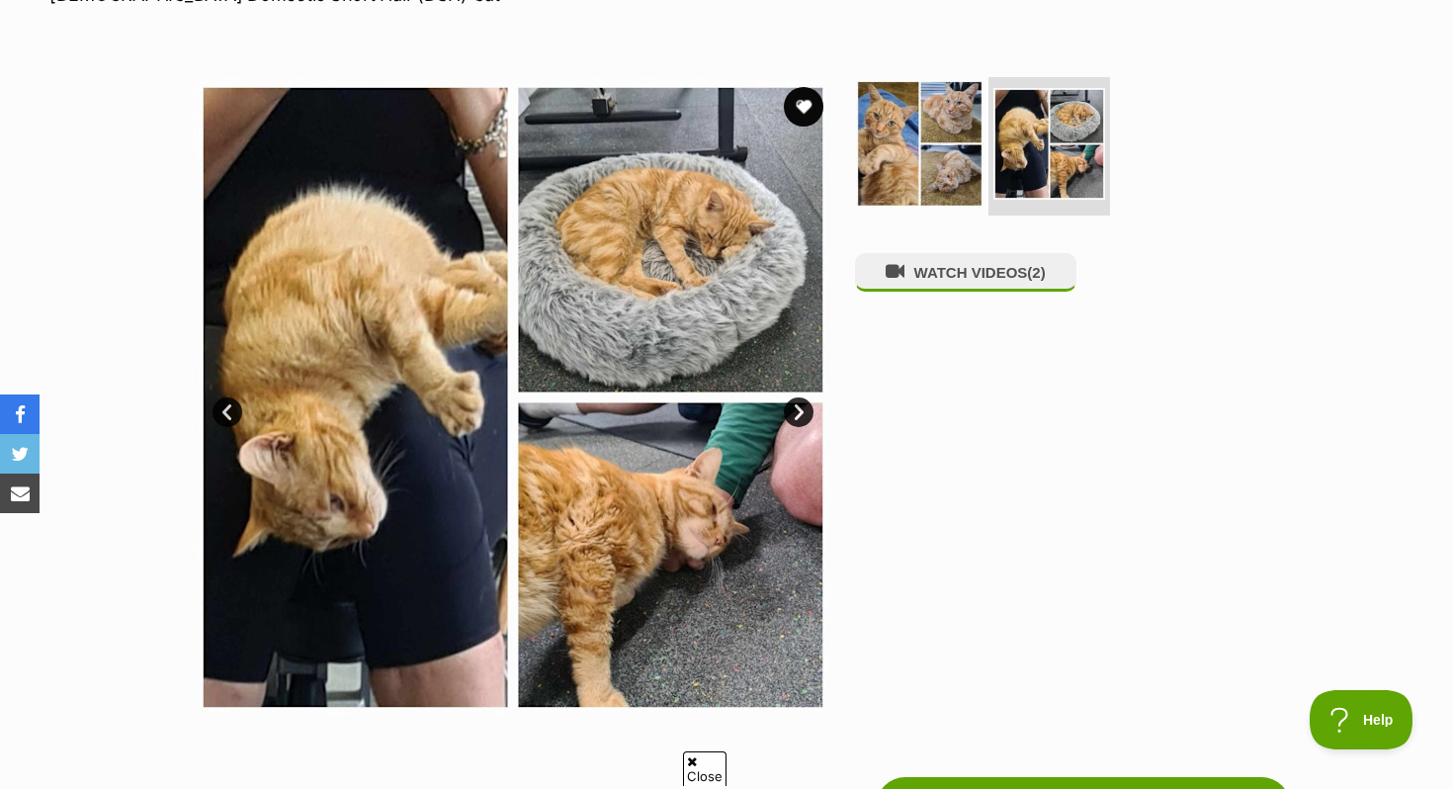
click at [905, 160] on img at bounding box center [919, 143] width 127 height 127
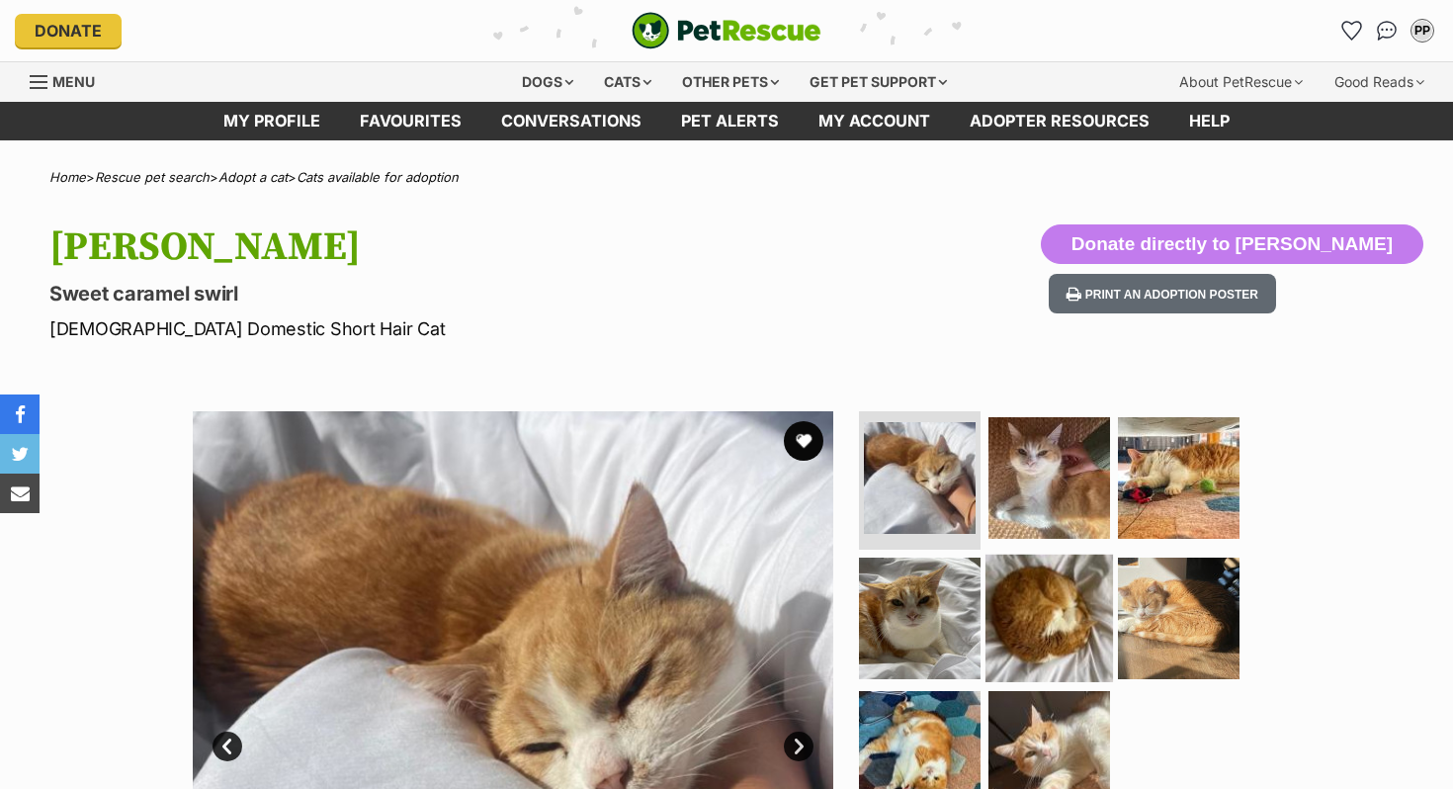
click at [1056, 592] on img at bounding box center [1048, 616] width 127 height 127
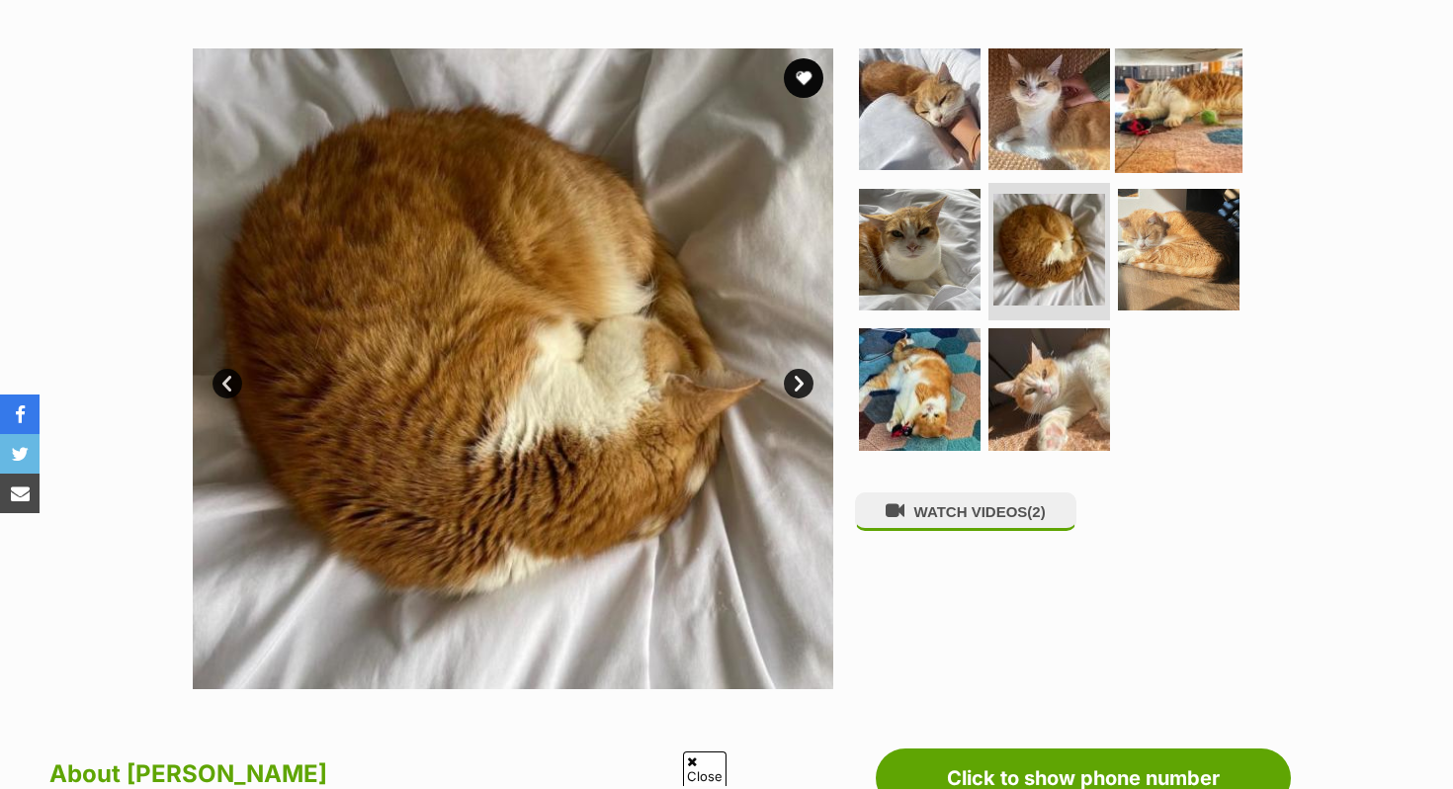
scroll to position [364, 0]
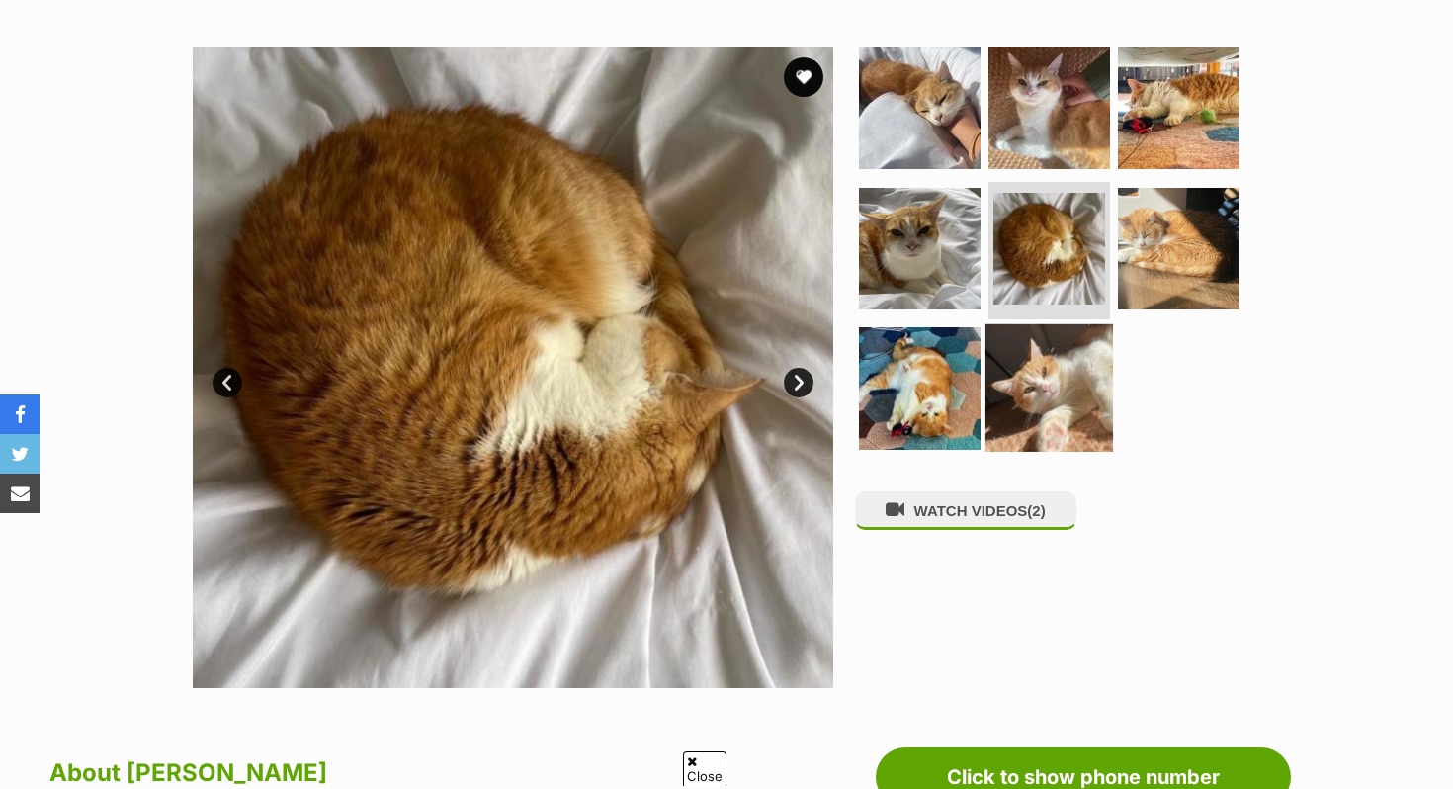
click at [1064, 407] on img at bounding box center [1048, 387] width 127 height 127
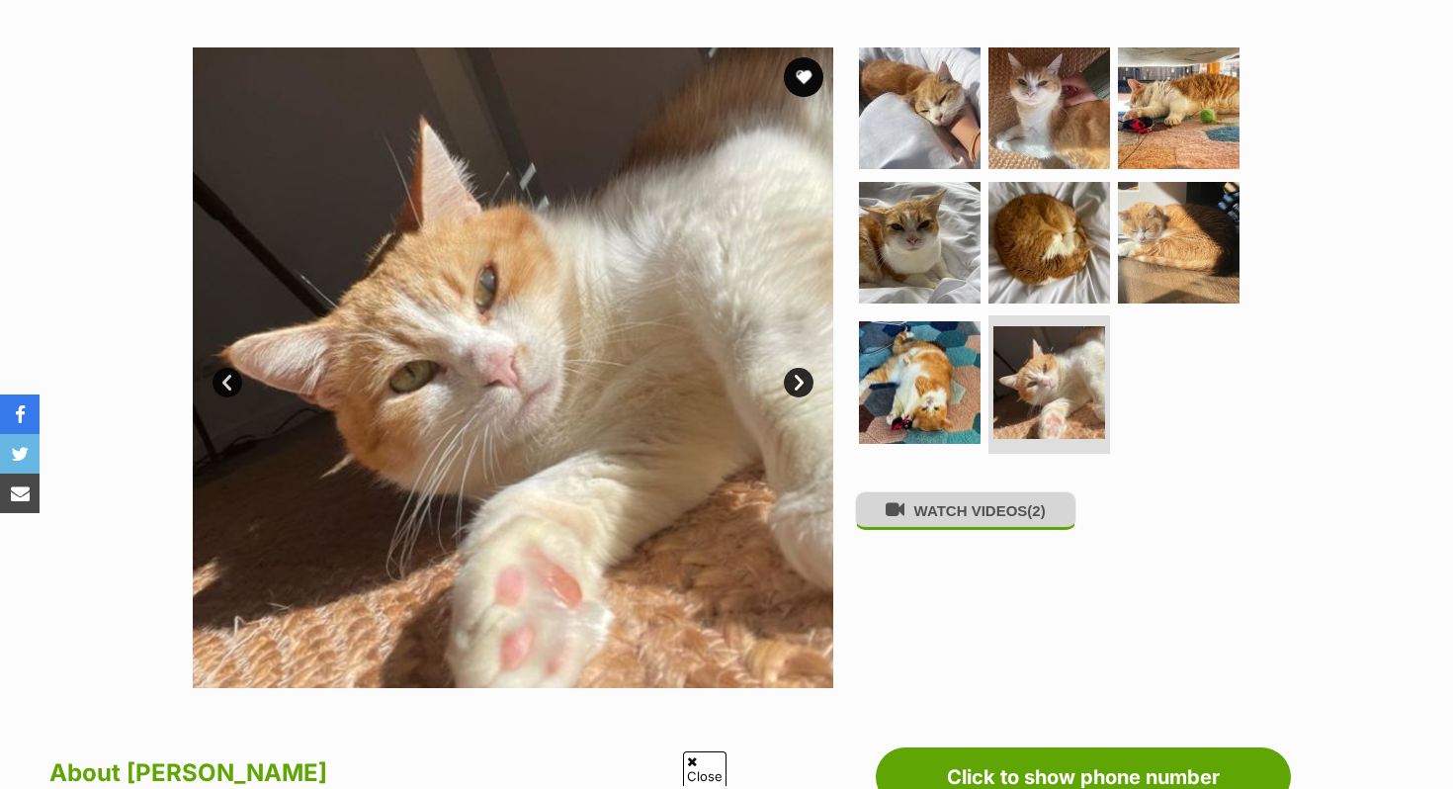
click at [994, 521] on button "WATCH VIDEOS (2)" at bounding box center [965, 510] width 221 height 39
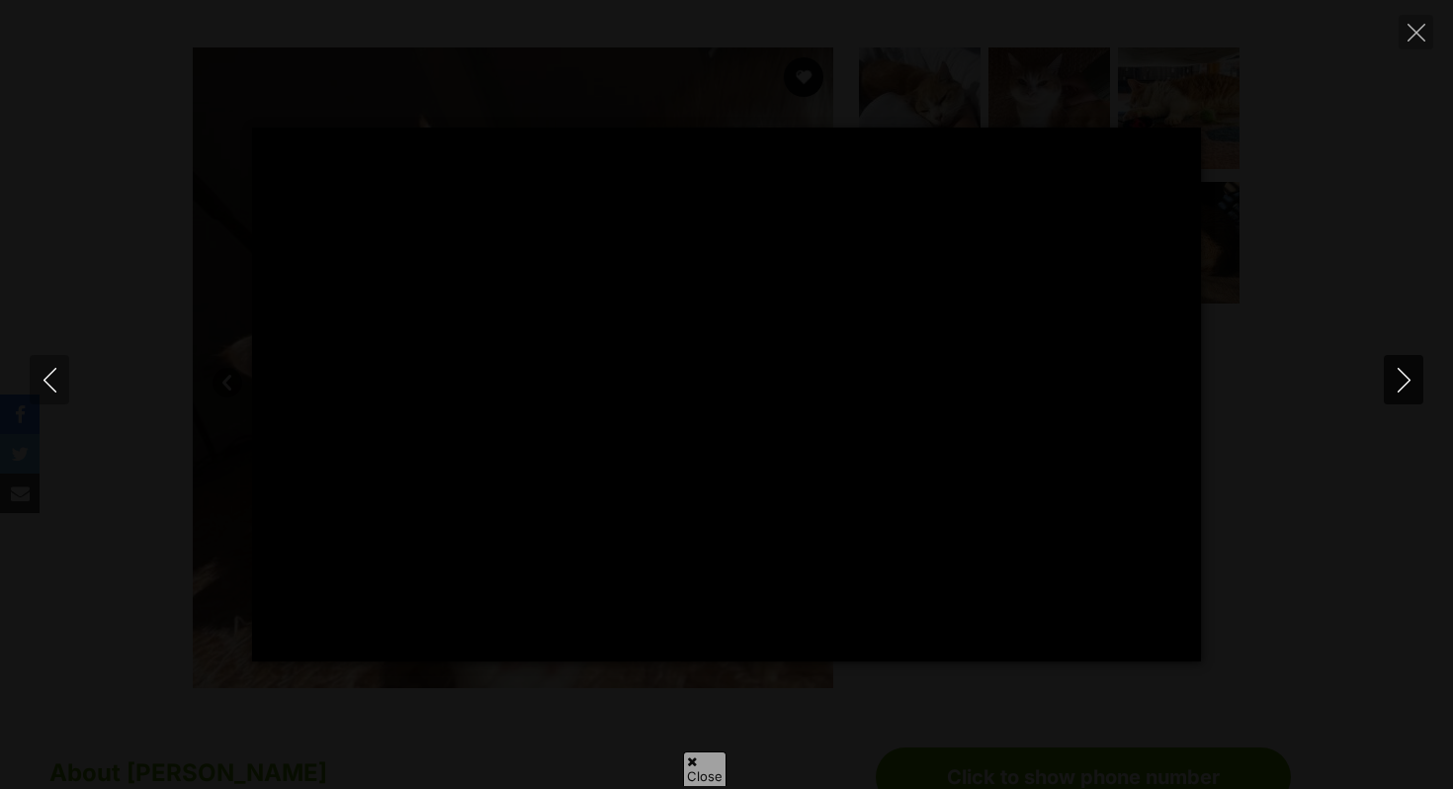
click at [1410, 381] on icon "Next" at bounding box center [1403, 380] width 25 height 25
type input "9.42"
click at [1404, 31] on button "Close" at bounding box center [1415, 32] width 35 height 35
type input "14.6"
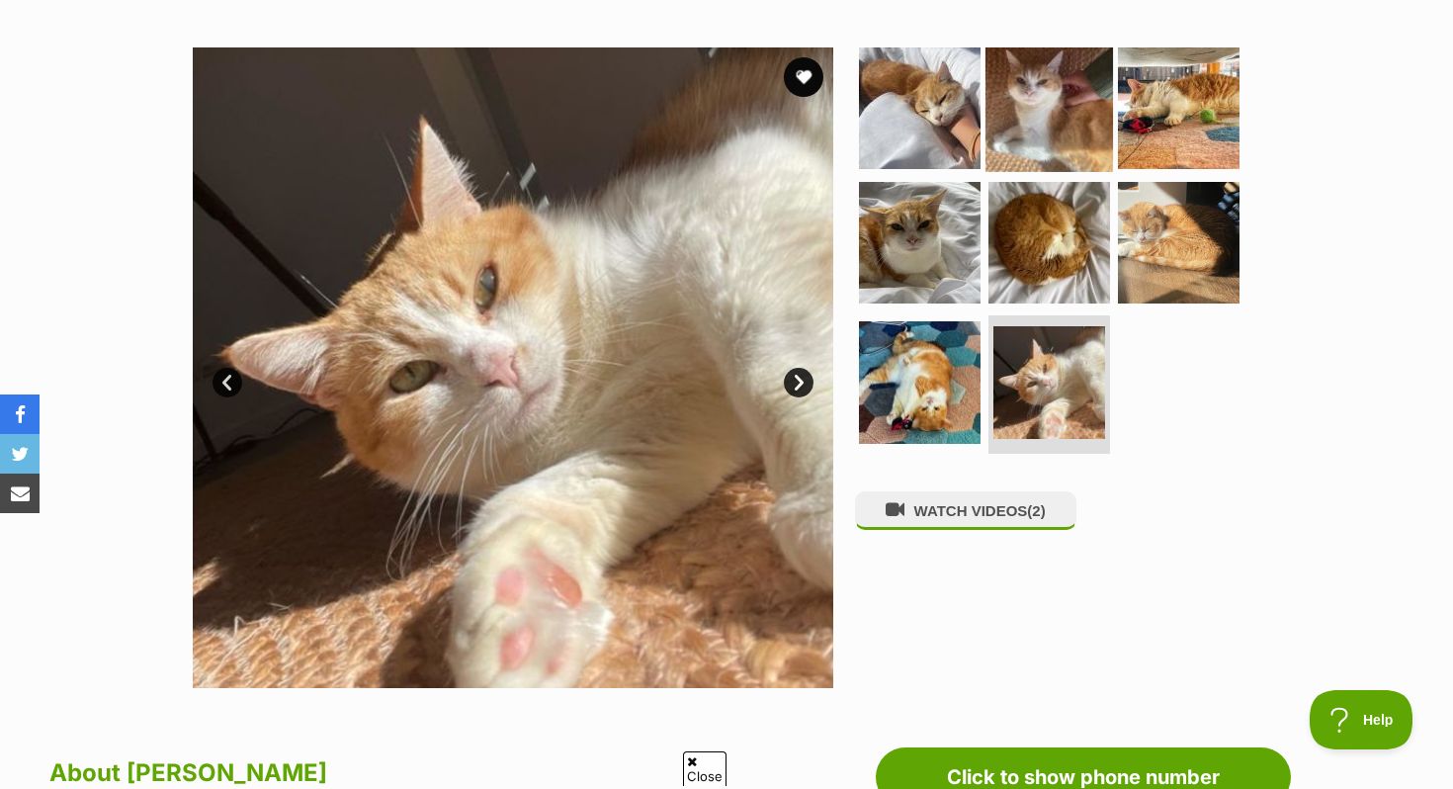
click at [1045, 99] on img at bounding box center [1048, 107] width 127 height 127
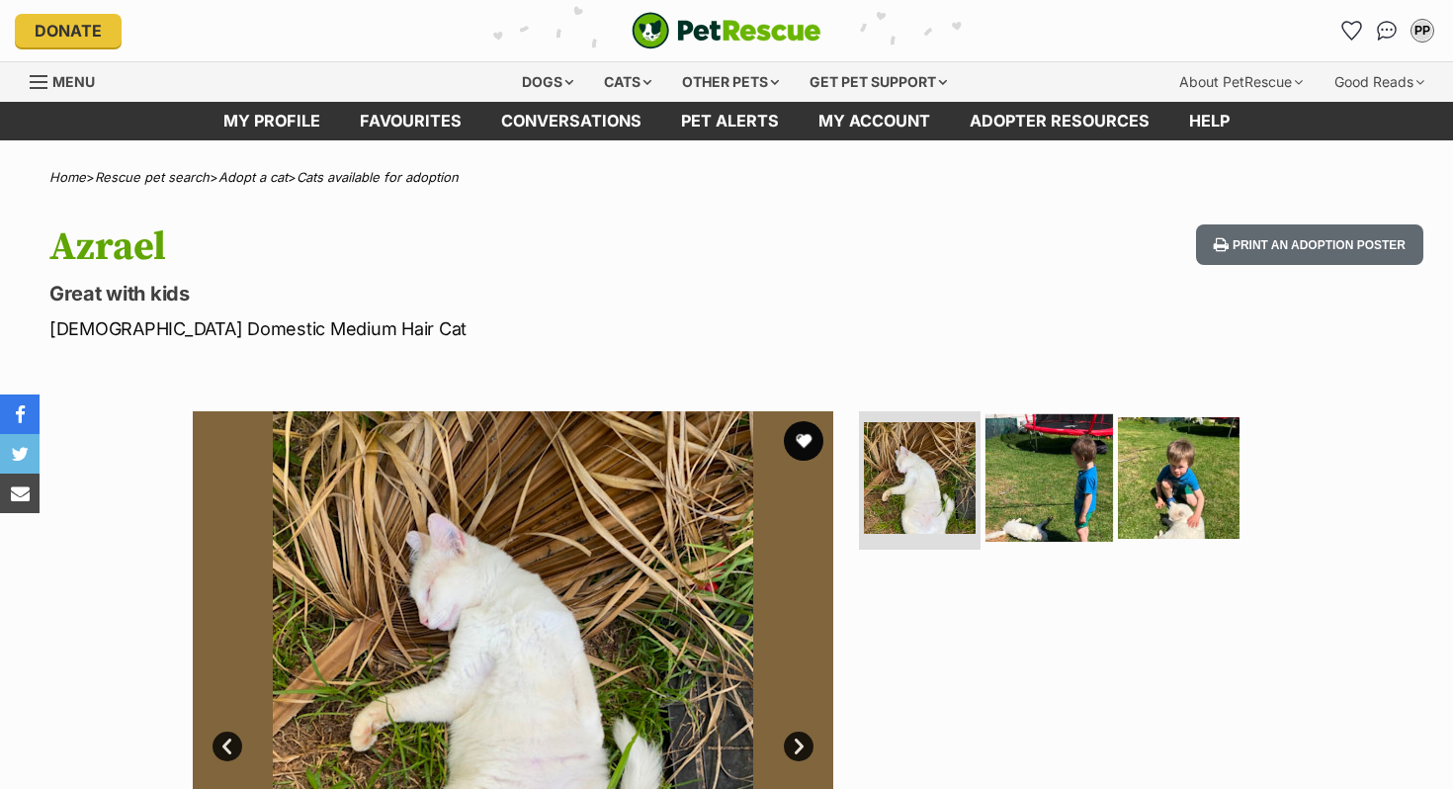
click at [1010, 492] on img at bounding box center [1048, 477] width 127 height 127
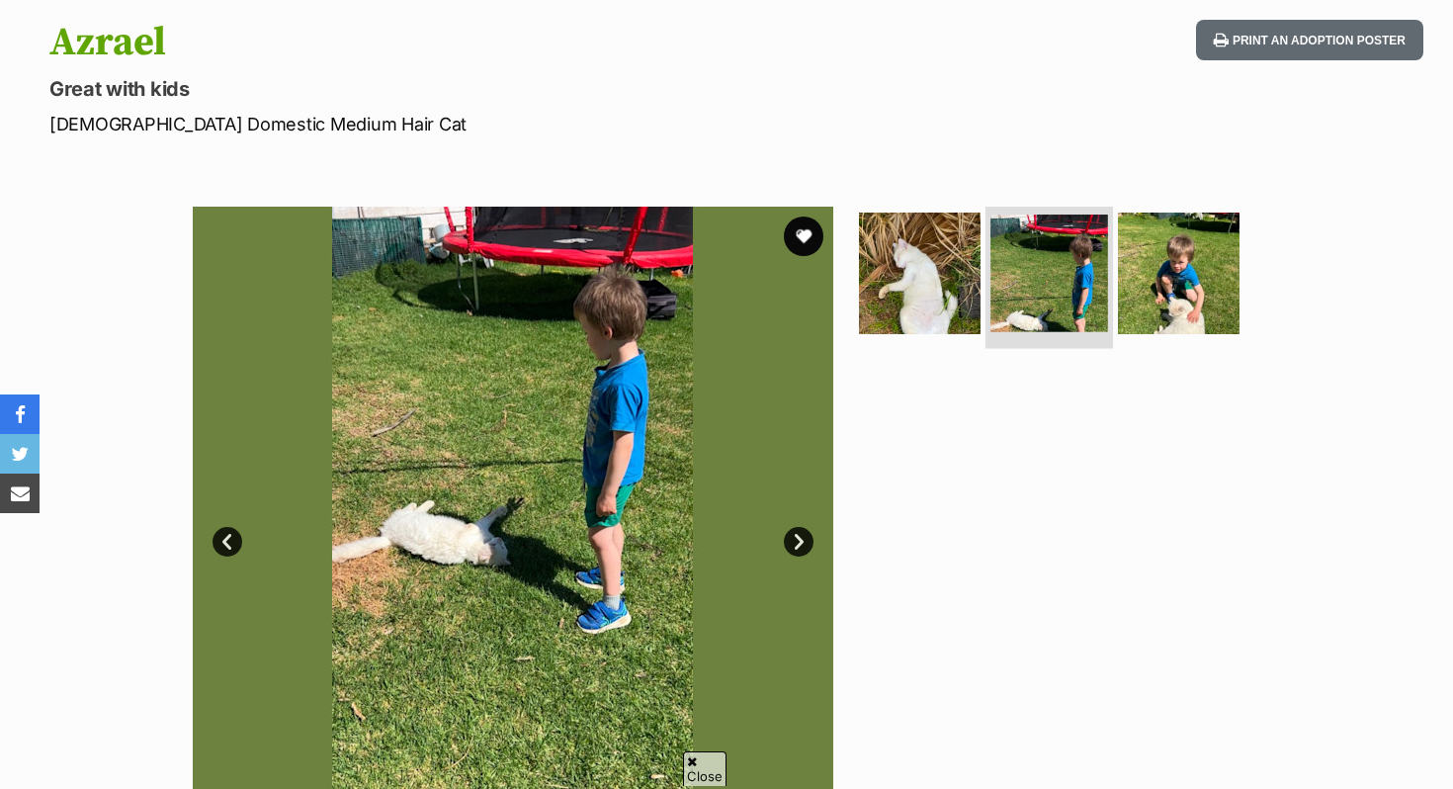
scroll to position [209, 0]
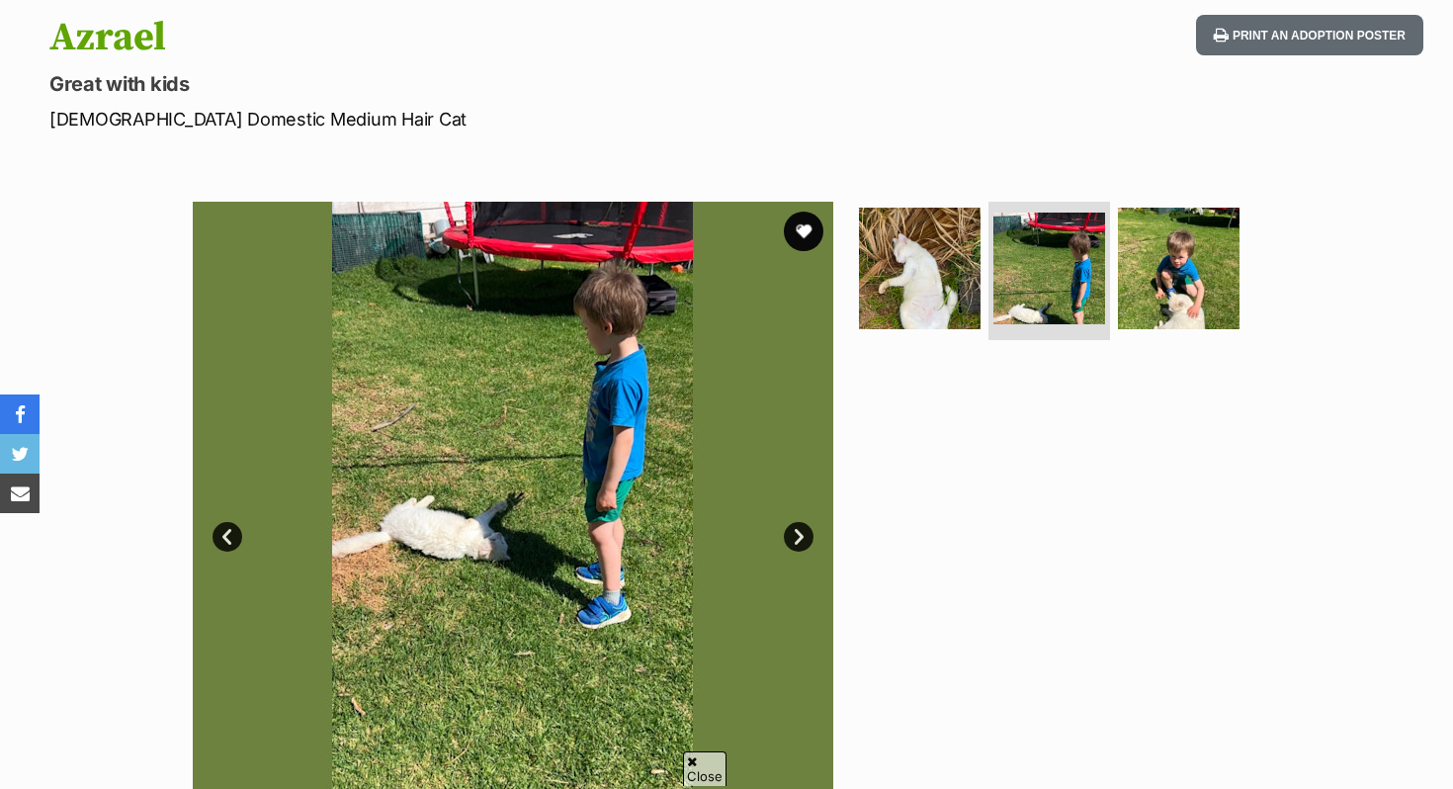
click at [1188, 185] on section "Available 2 of 3 images 2 of 3 images 2 of 3 images Next Prev 1 2 3" at bounding box center [726, 507] width 1126 height 670
click at [1187, 269] on img at bounding box center [1178, 268] width 127 height 127
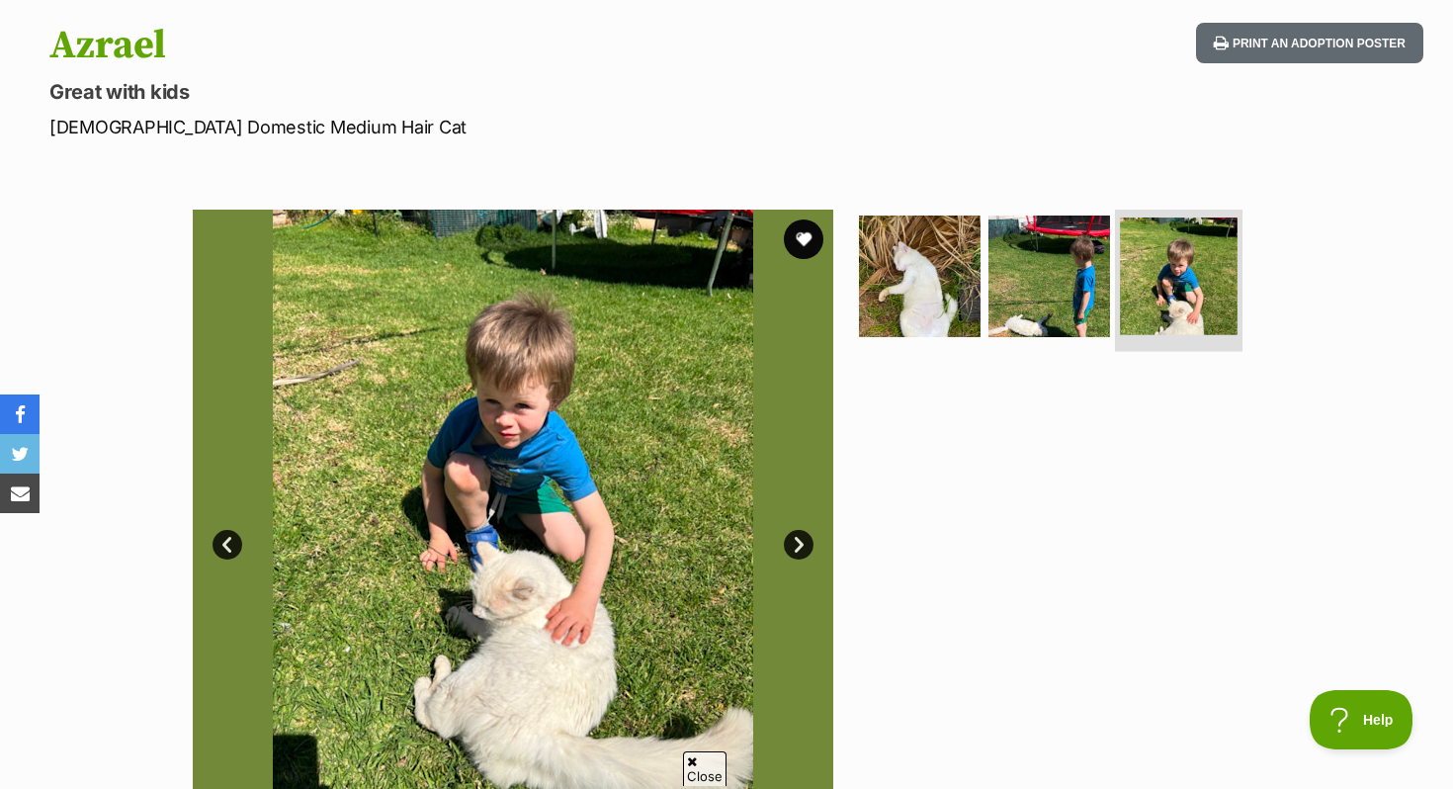
scroll to position [0, 0]
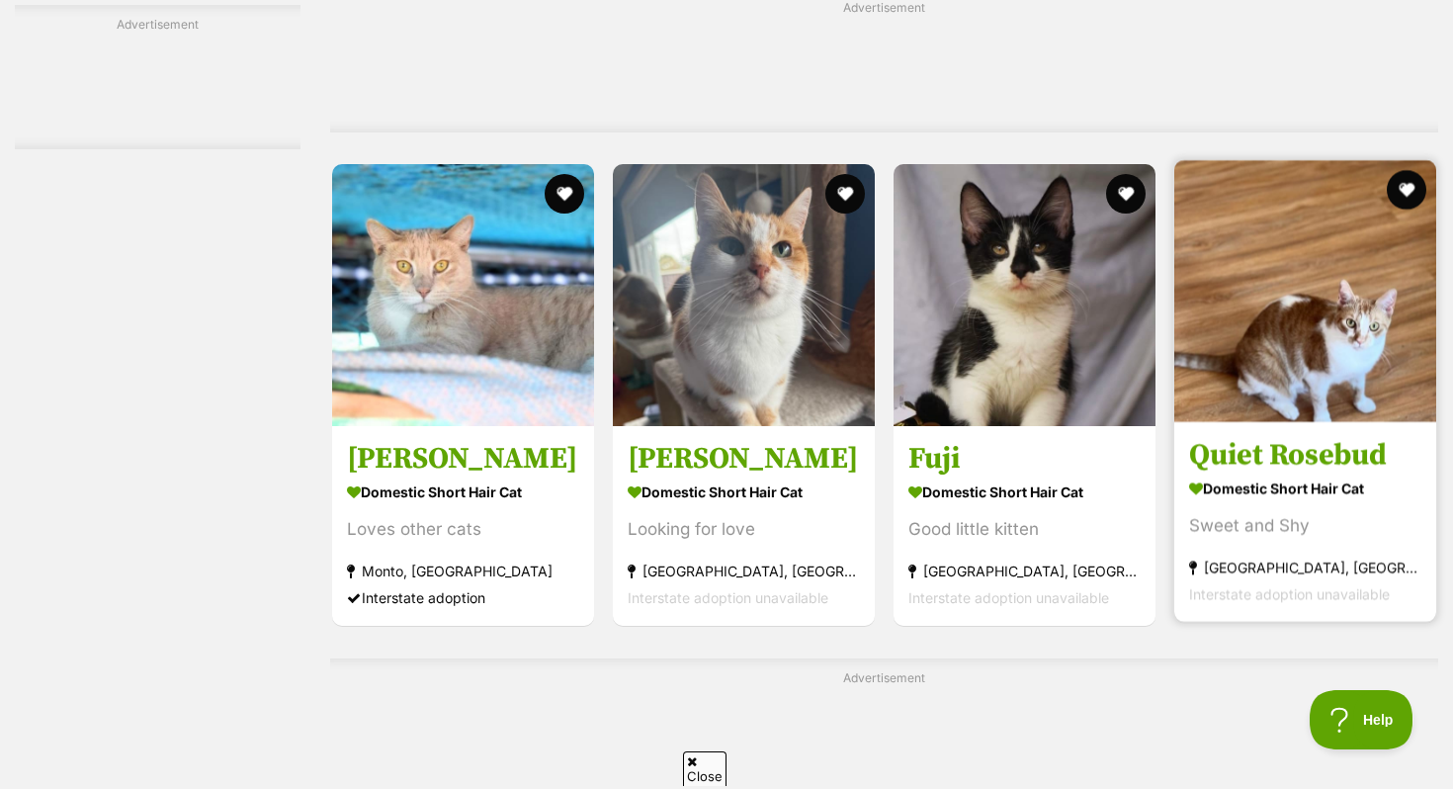
click at [1354, 462] on h3 "Quiet Rosebud" at bounding box center [1305, 456] width 232 height 38
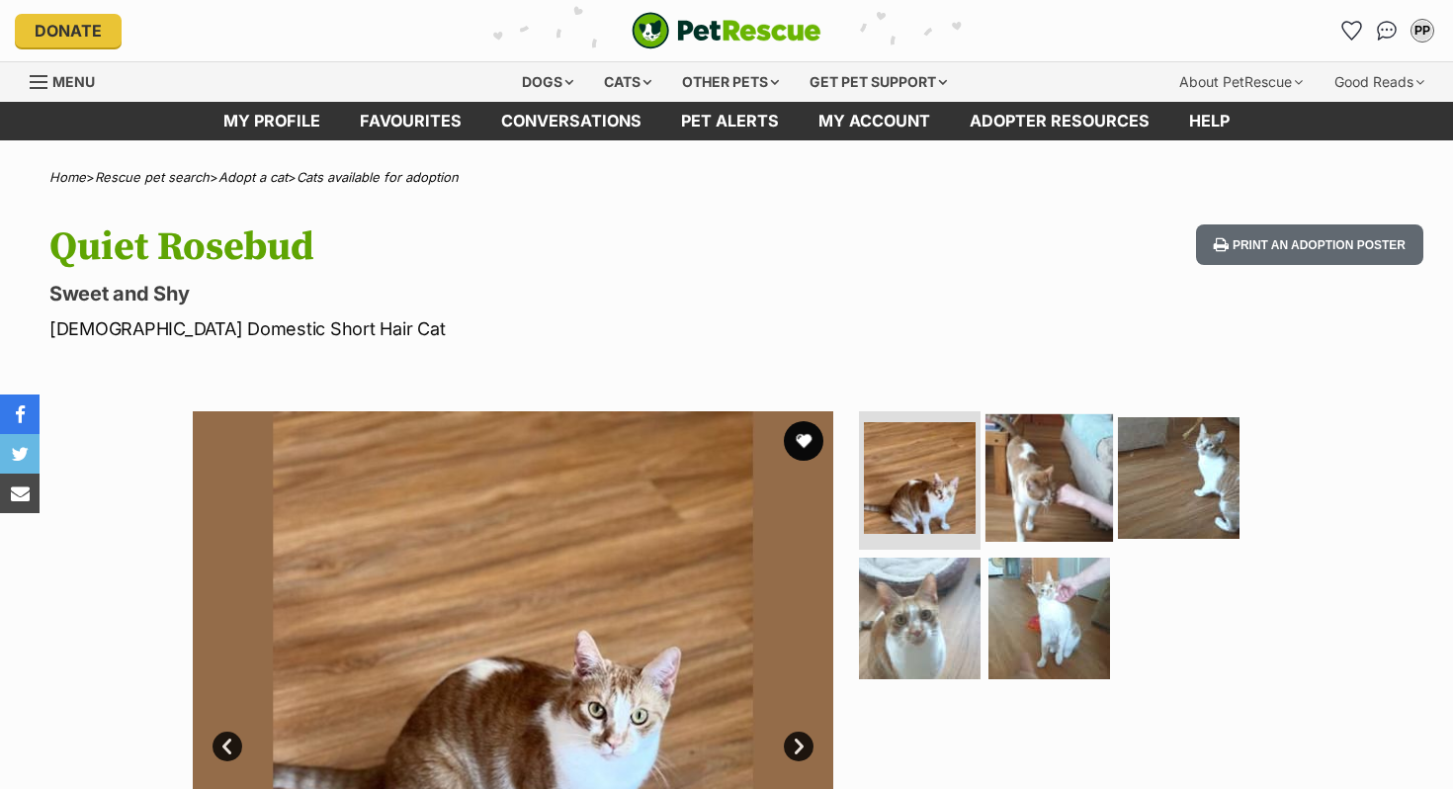
click at [1029, 442] on img at bounding box center [1048, 477] width 127 height 127
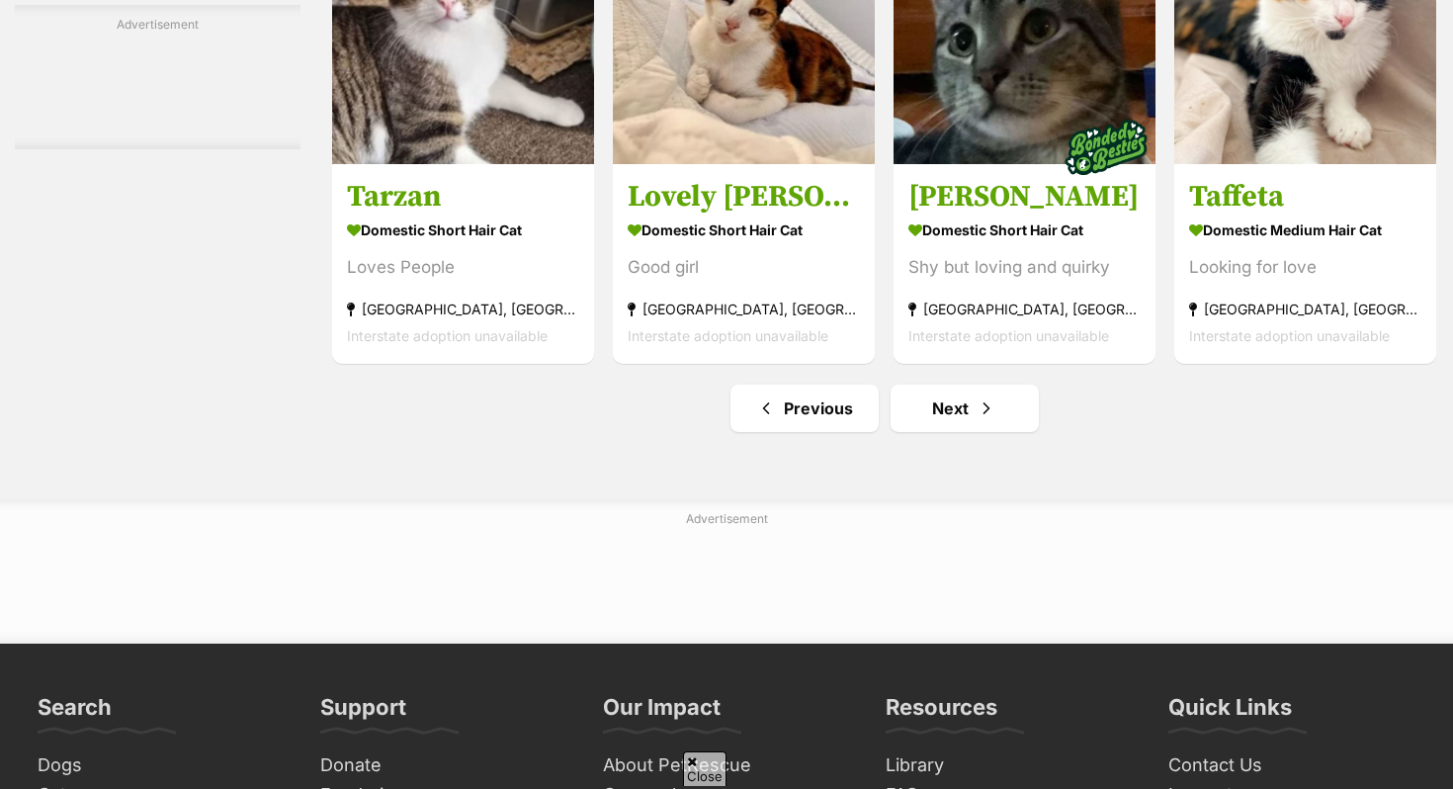
scroll to position [9197, 0]
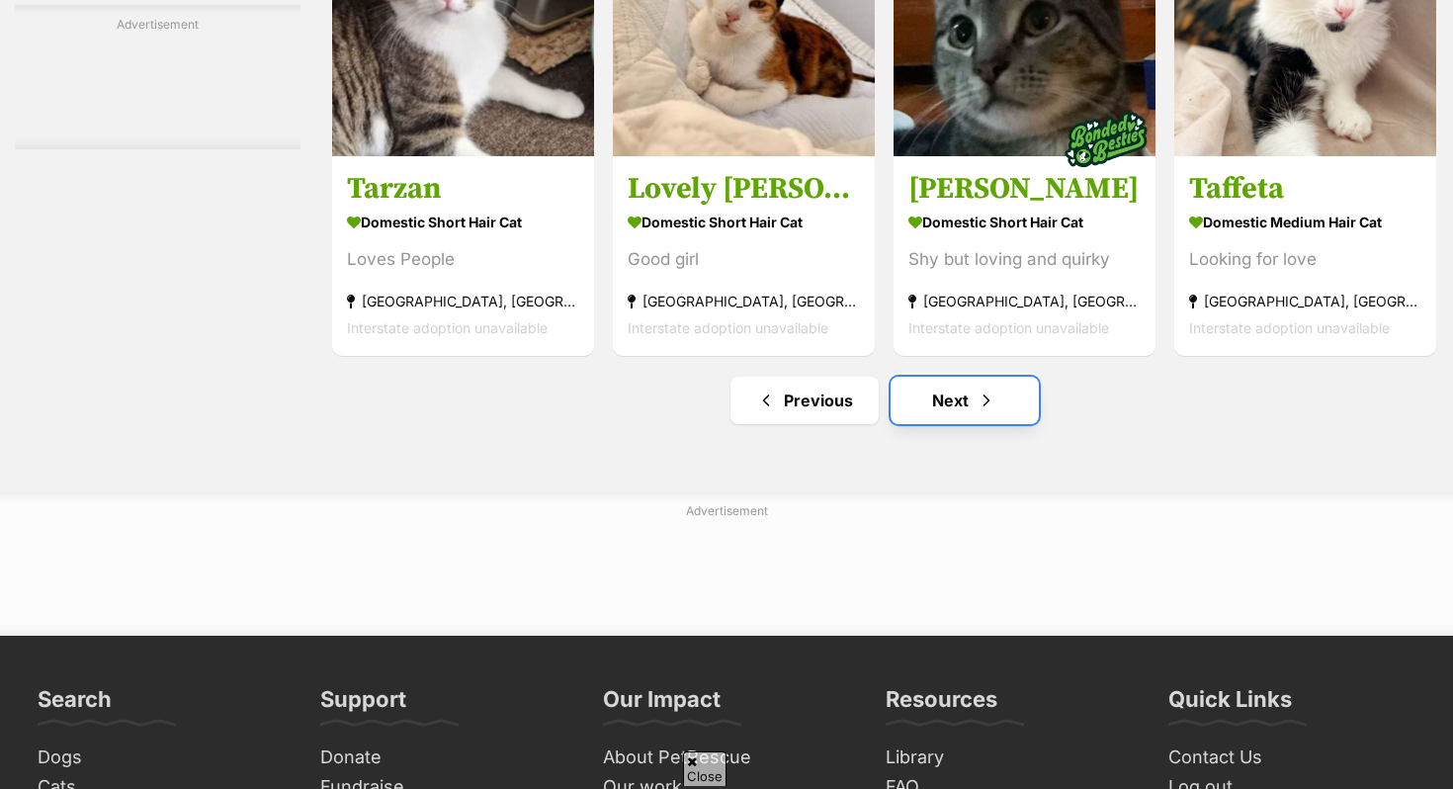
click at [916, 422] on link "Next" at bounding box center [964, 399] width 148 height 47
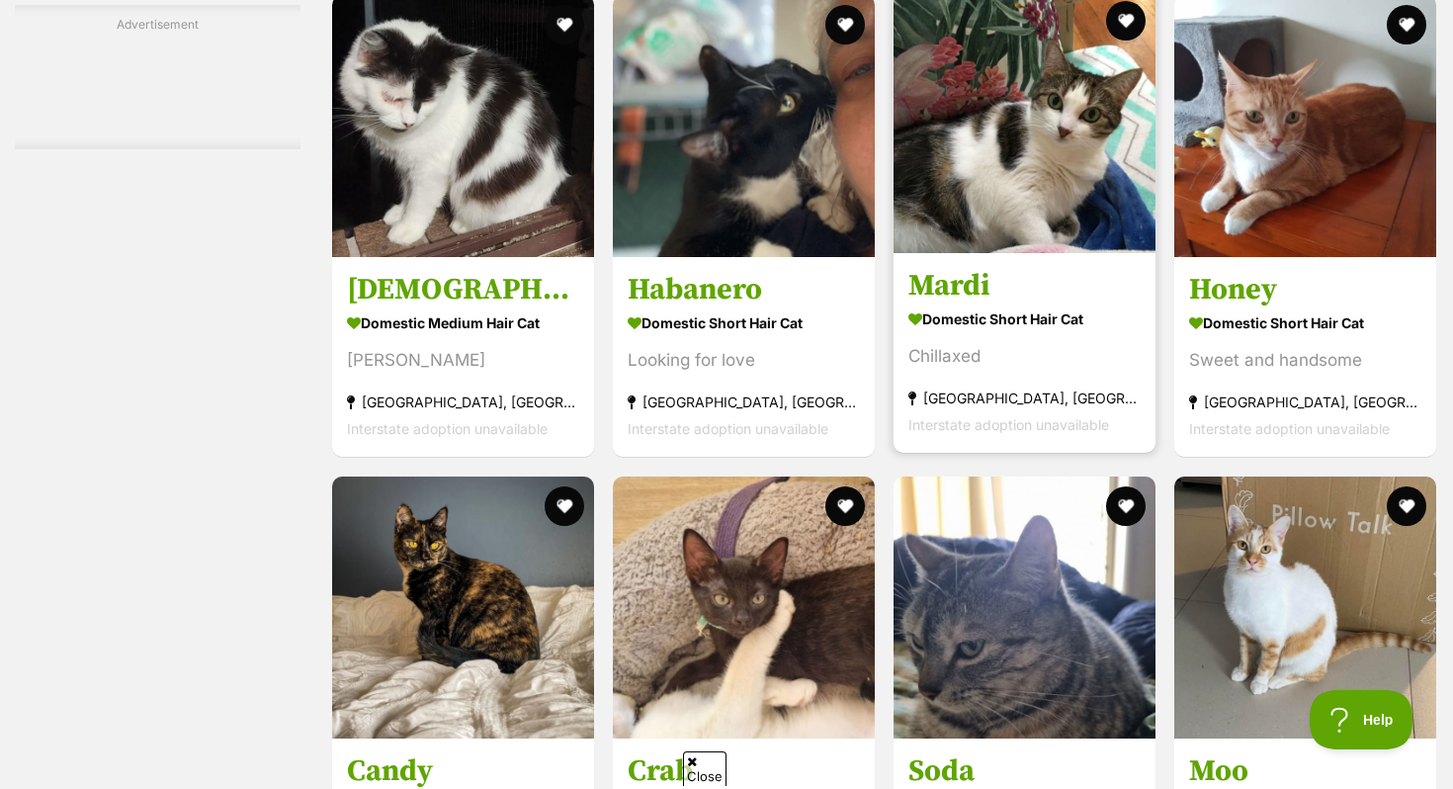
scroll to position [4594, 0]
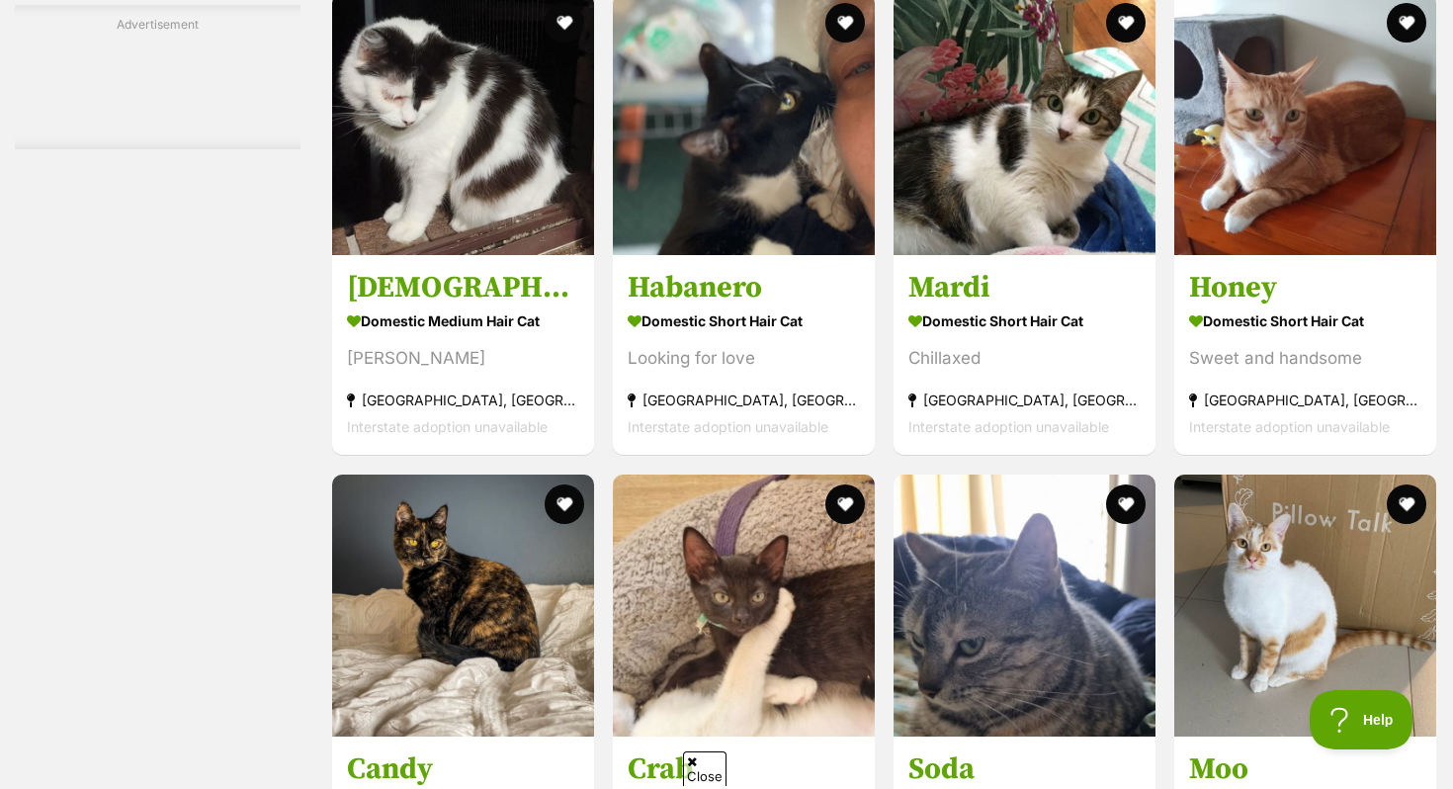
click at [1162, 242] on div "Guddi Domestic Short Hair Cat Looking for love [GEOGRAPHIC_DATA], [GEOGRAPHIC_D…" at bounding box center [884, 710] width 1108 height 9070
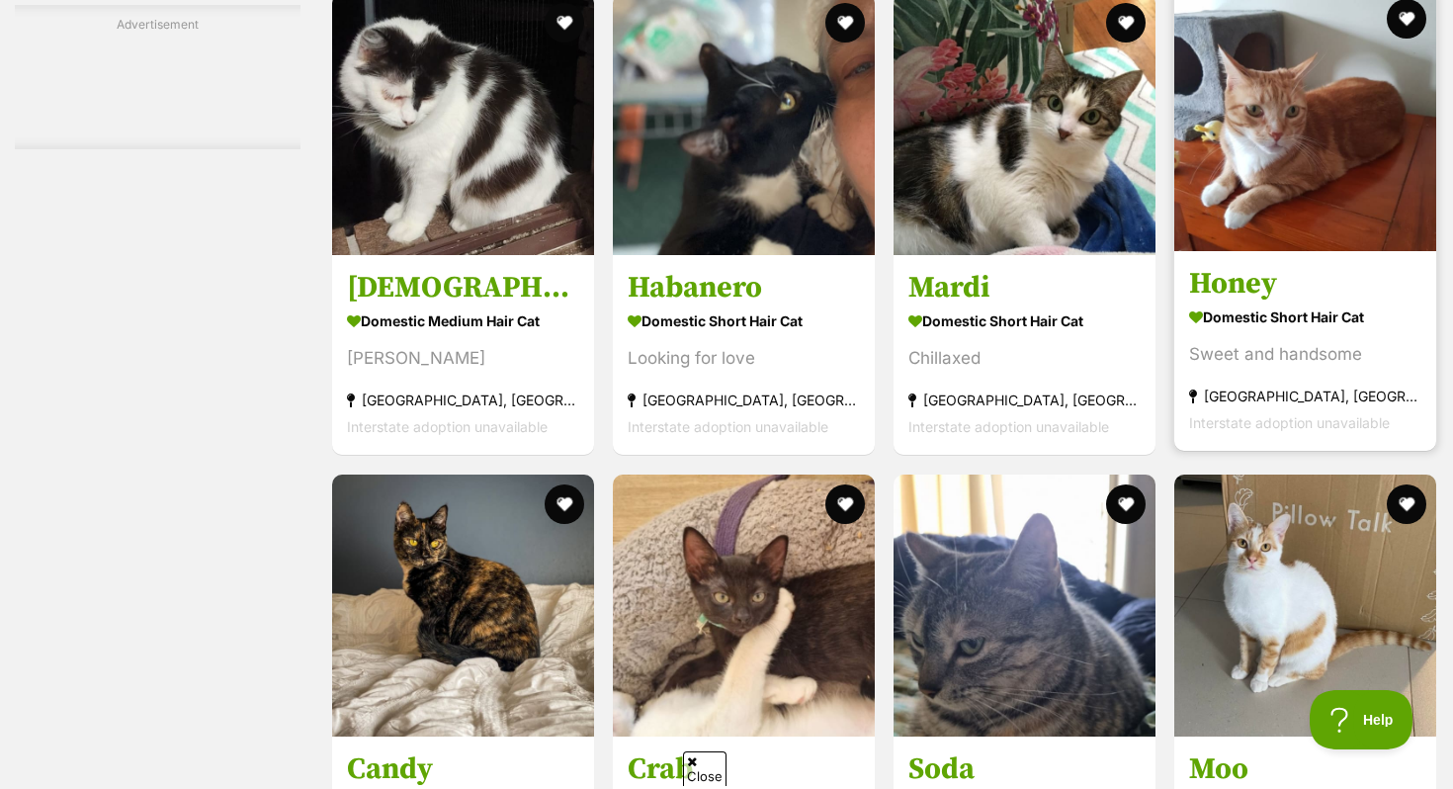
click at [1246, 275] on link "Honey Domestic Short Hair Cat Sweet and handsome Colyton, NSW Interstate adopti…" at bounding box center [1305, 351] width 262 height 201
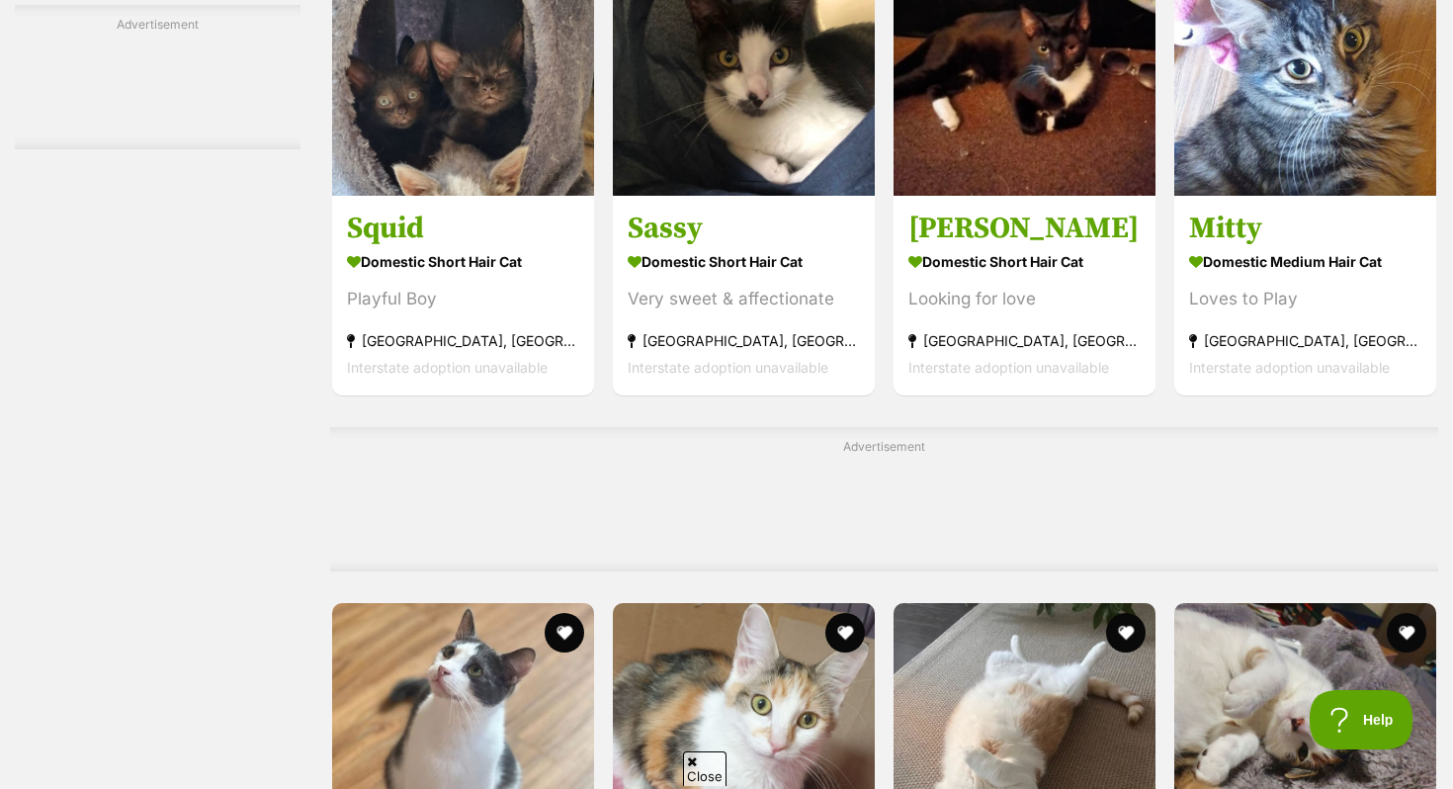
scroll to position [6071, 0]
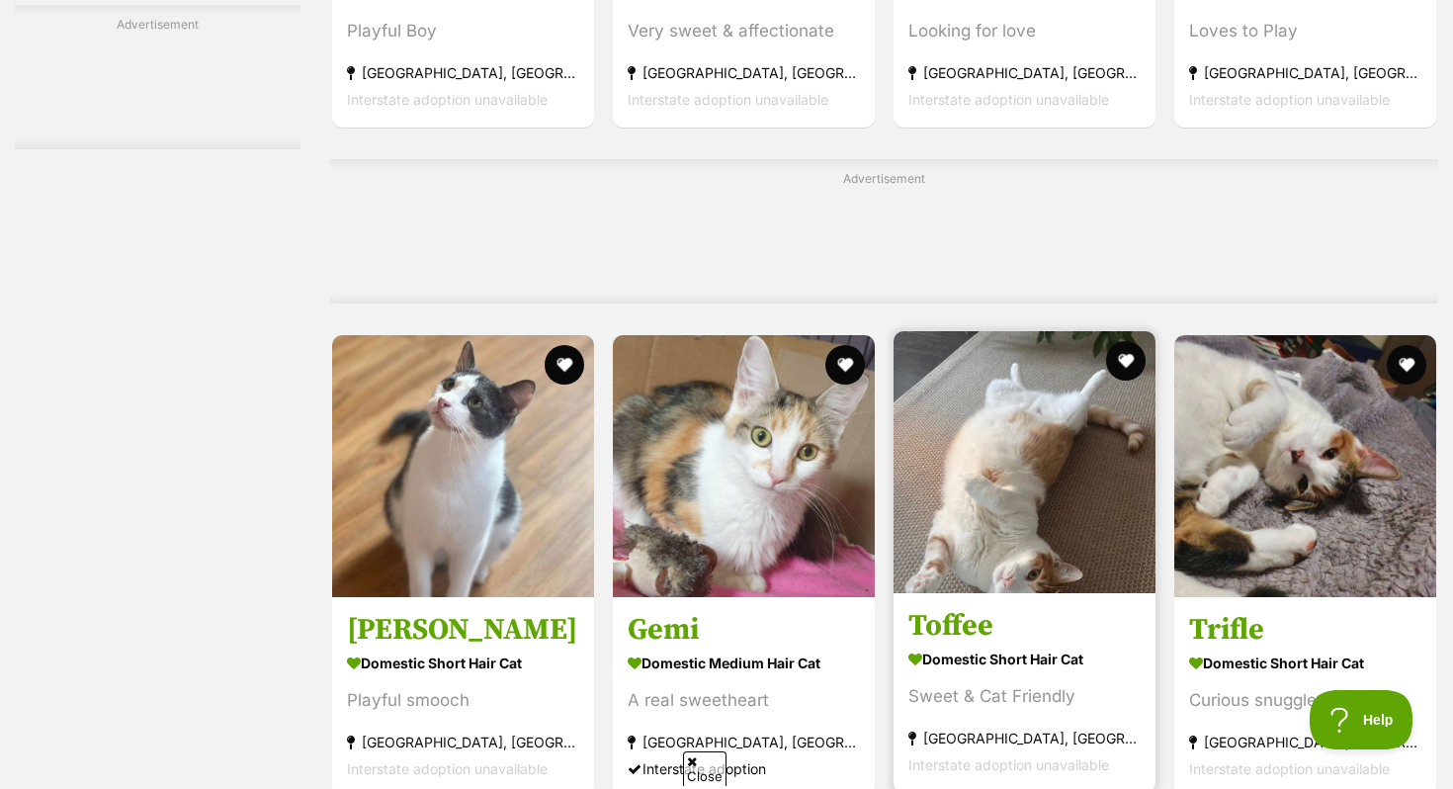
click at [978, 549] on img at bounding box center [1024, 462] width 262 height 262
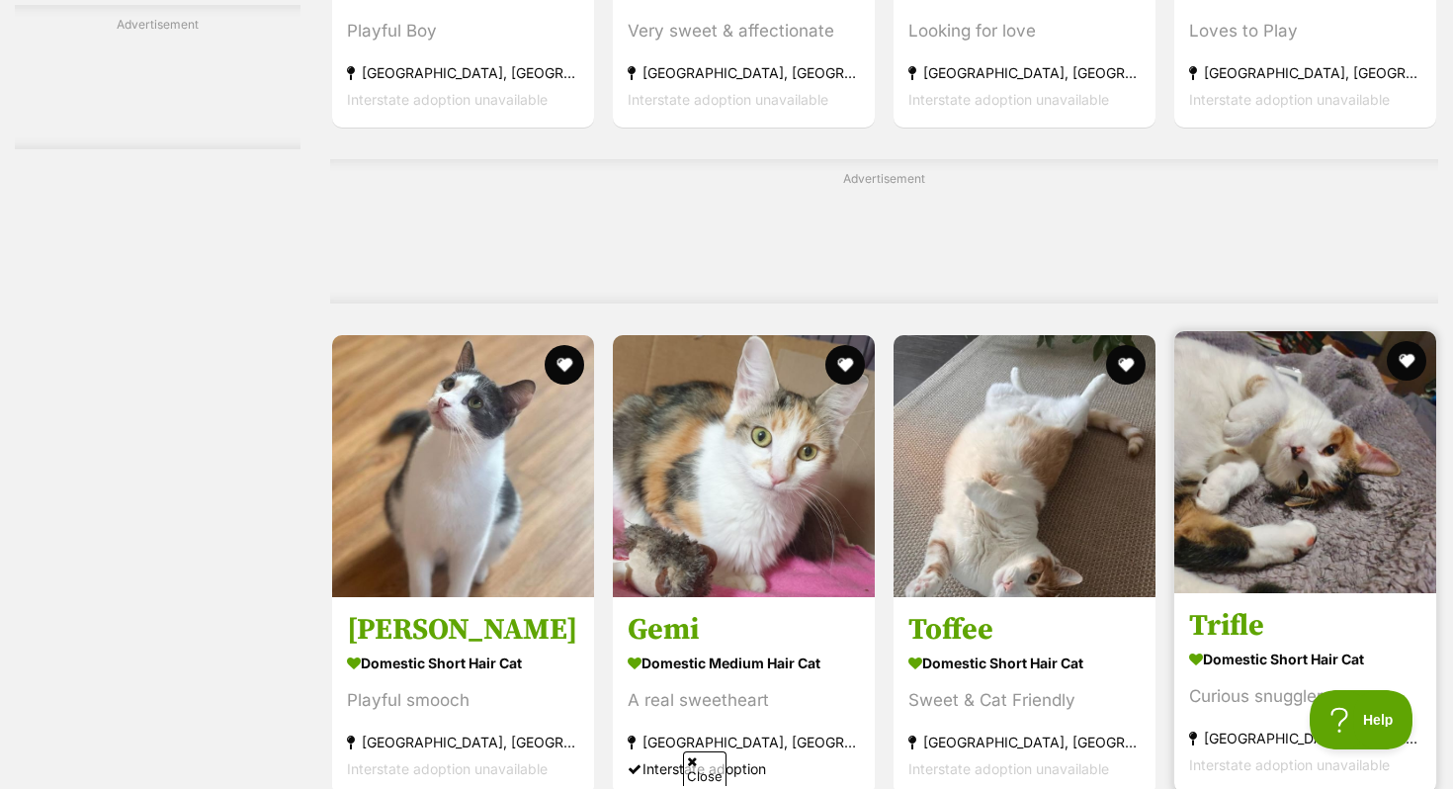
click at [1217, 403] on img at bounding box center [1305, 462] width 262 height 262
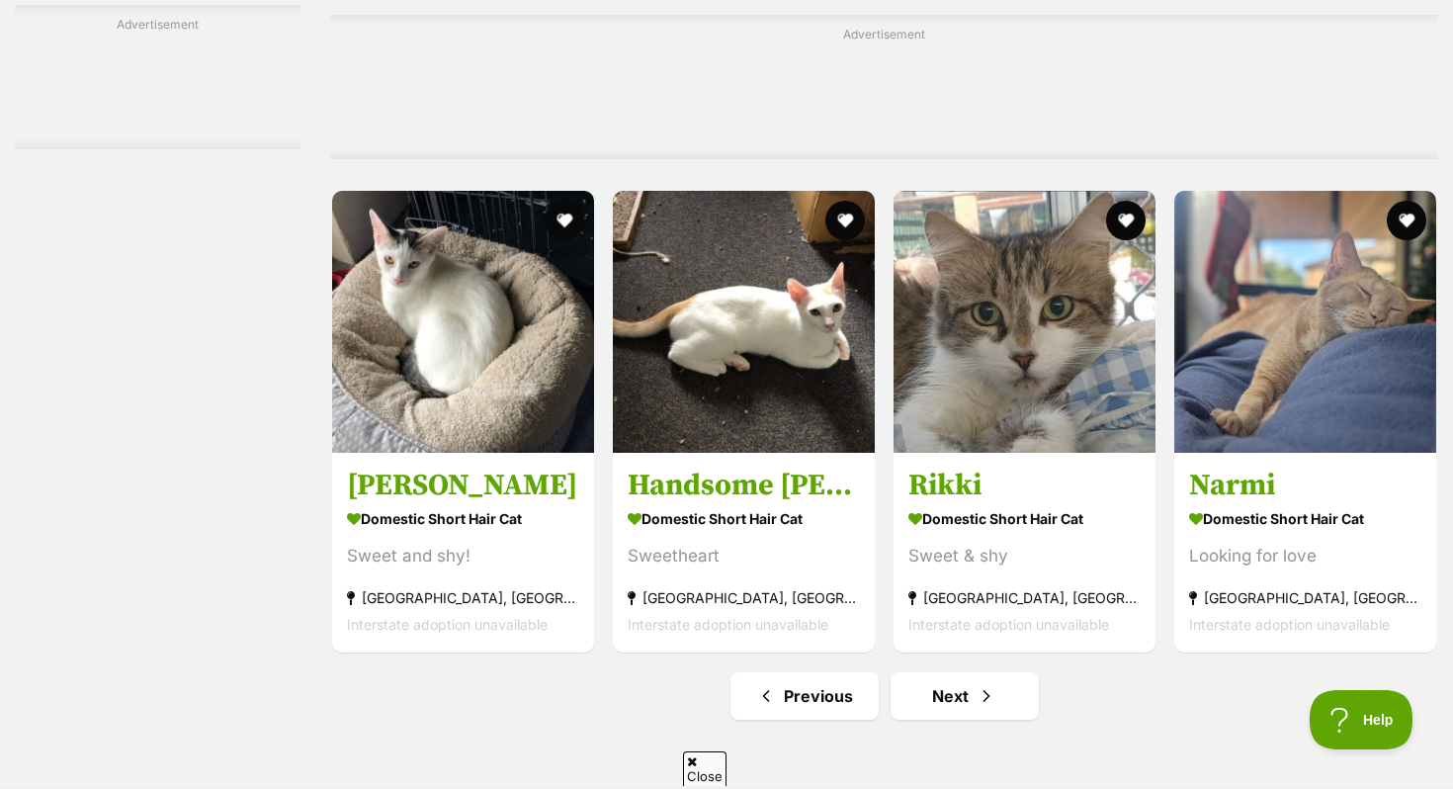
scroll to position [9195, 0]
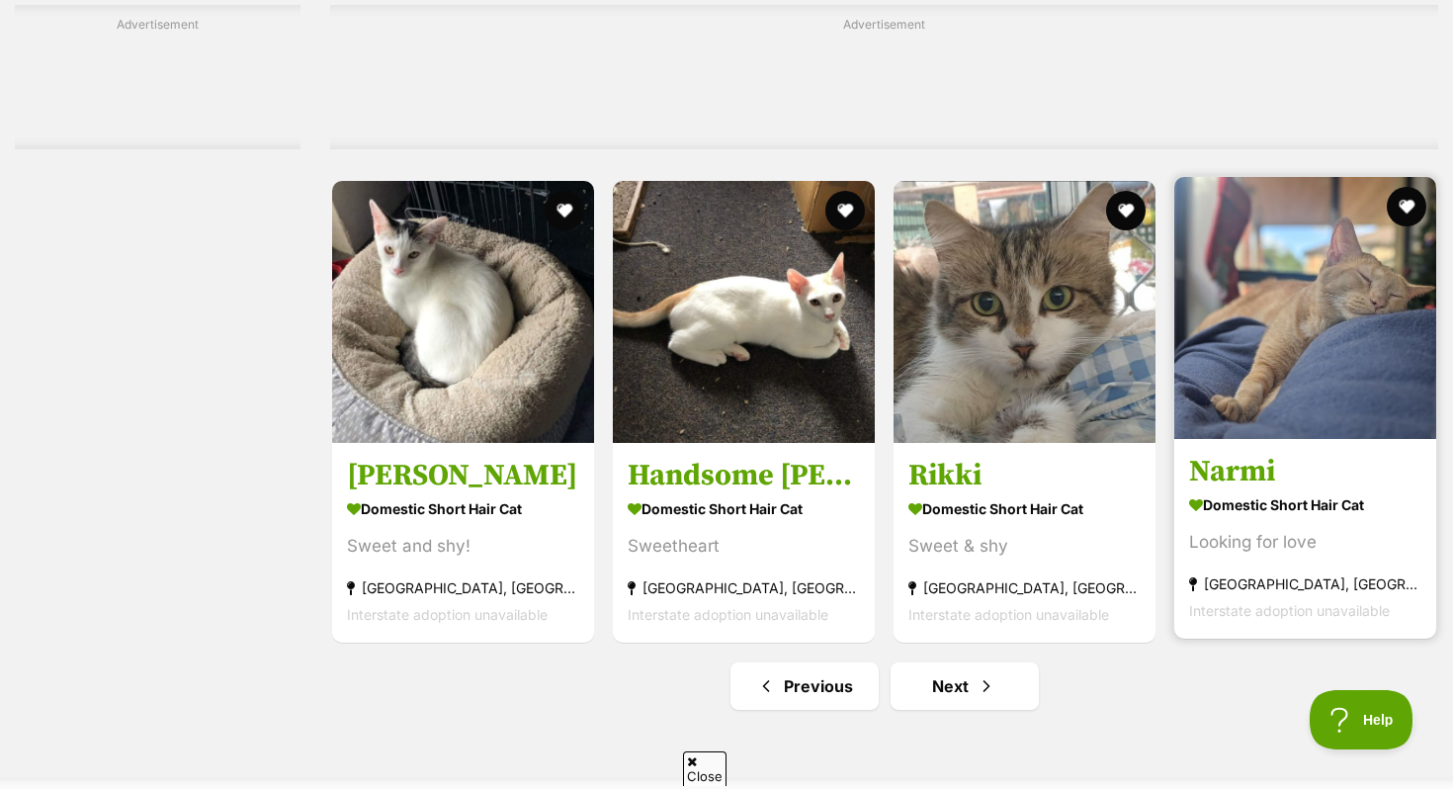
click at [1265, 361] on img at bounding box center [1305, 308] width 262 height 262
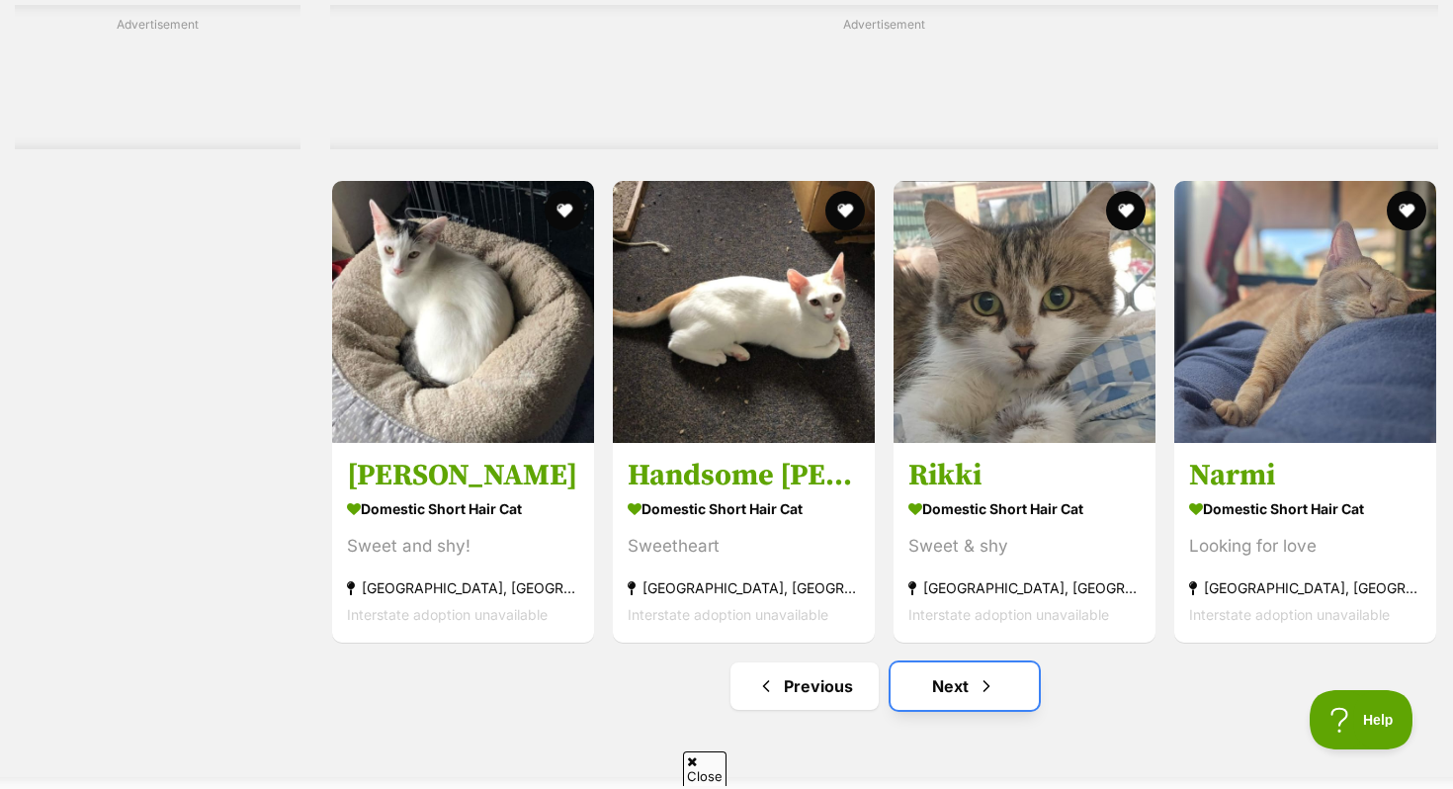
click at [976, 698] on span "Next page" at bounding box center [986, 686] width 20 height 24
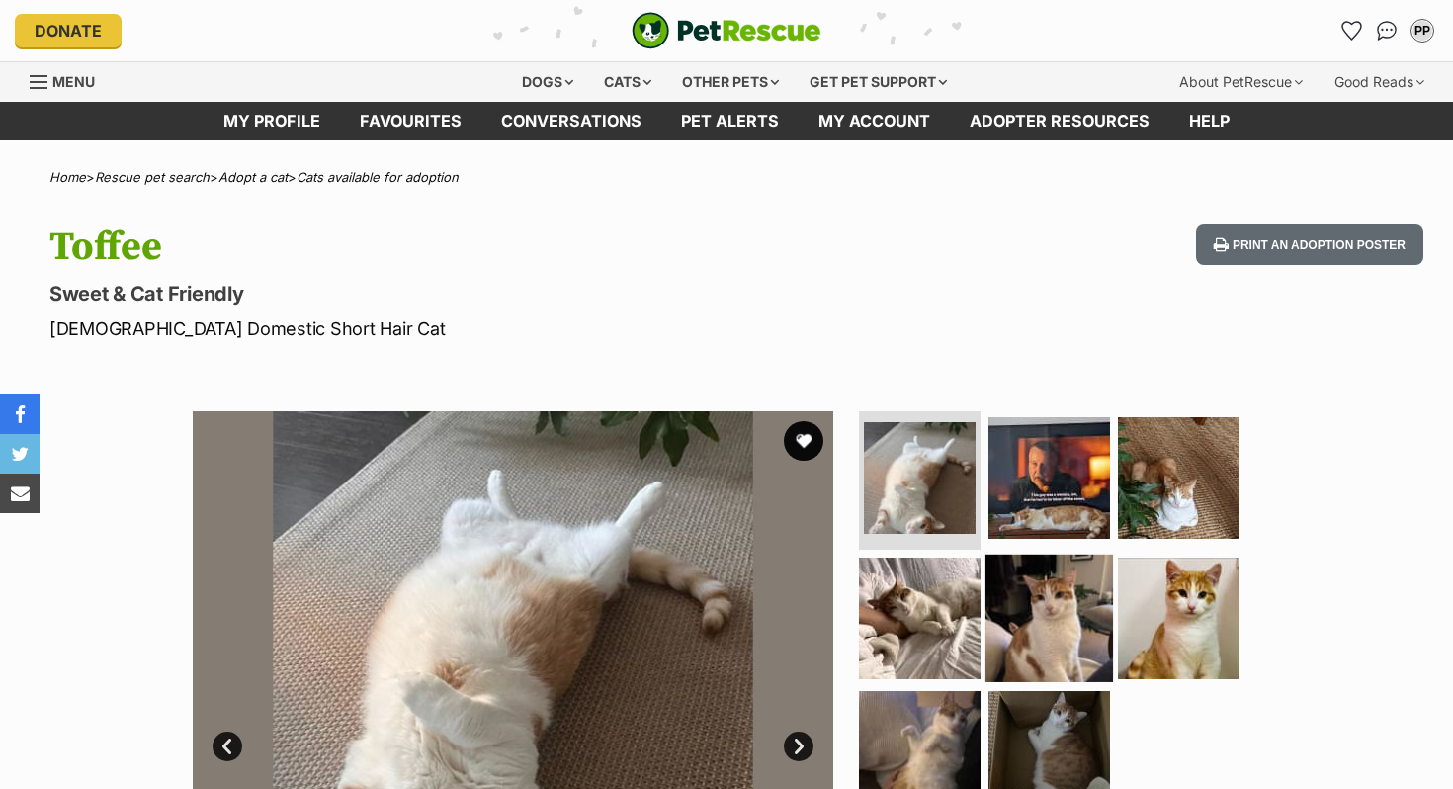
click at [1023, 614] on img at bounding box center [1048, 616] width 127 height 127
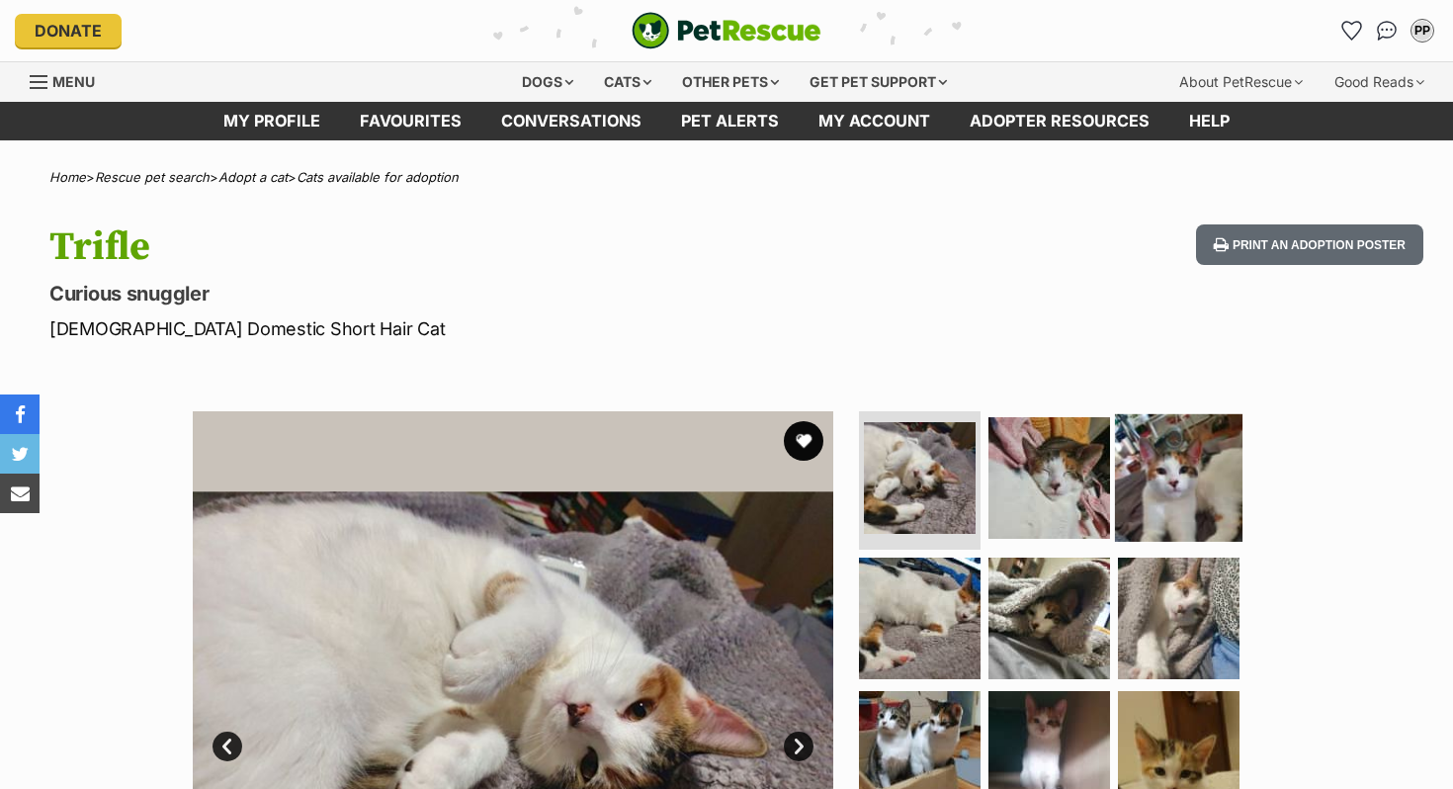
click at [1115, 493] on img at bounding box center [1178, 477] width 127 height 127
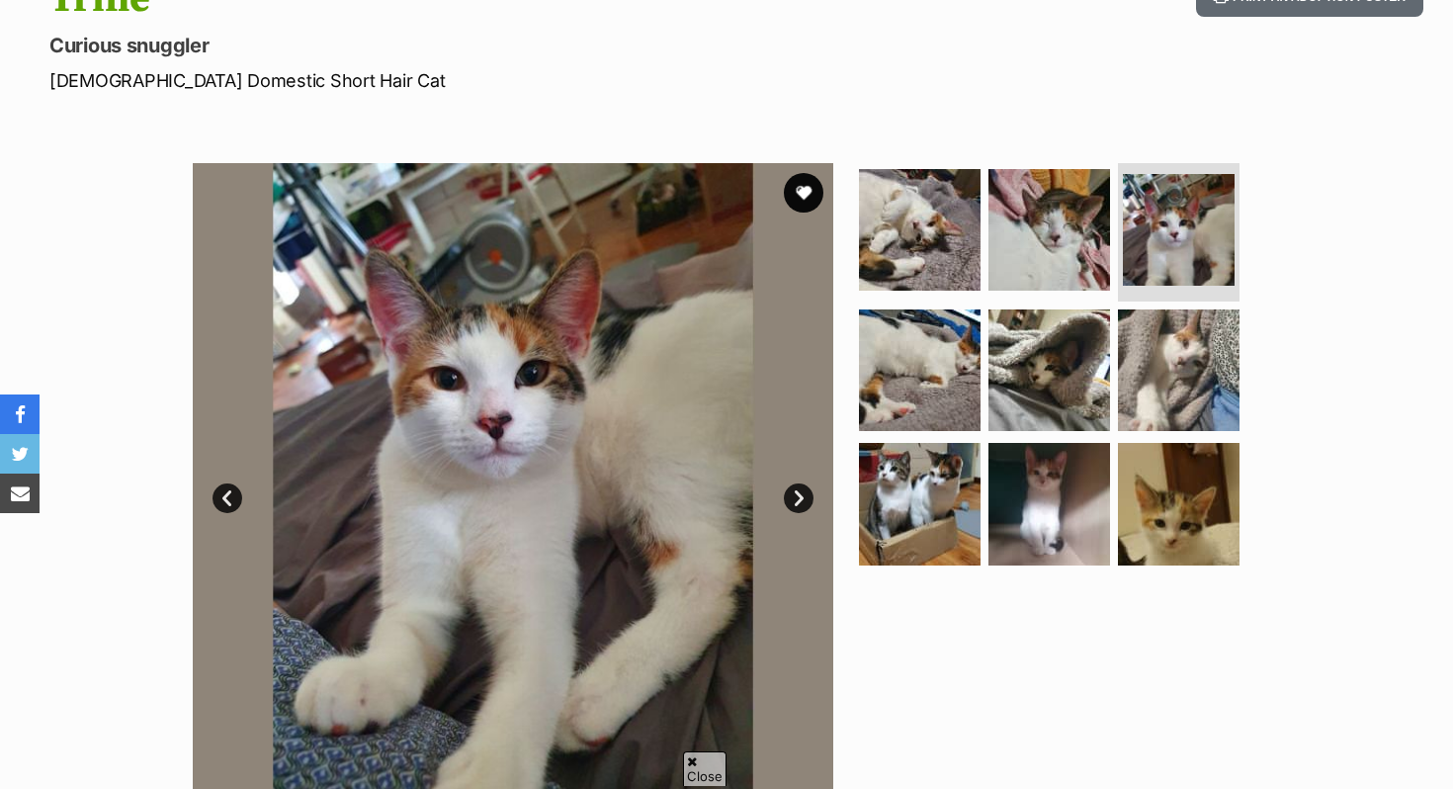
scroll to position [270, 0]
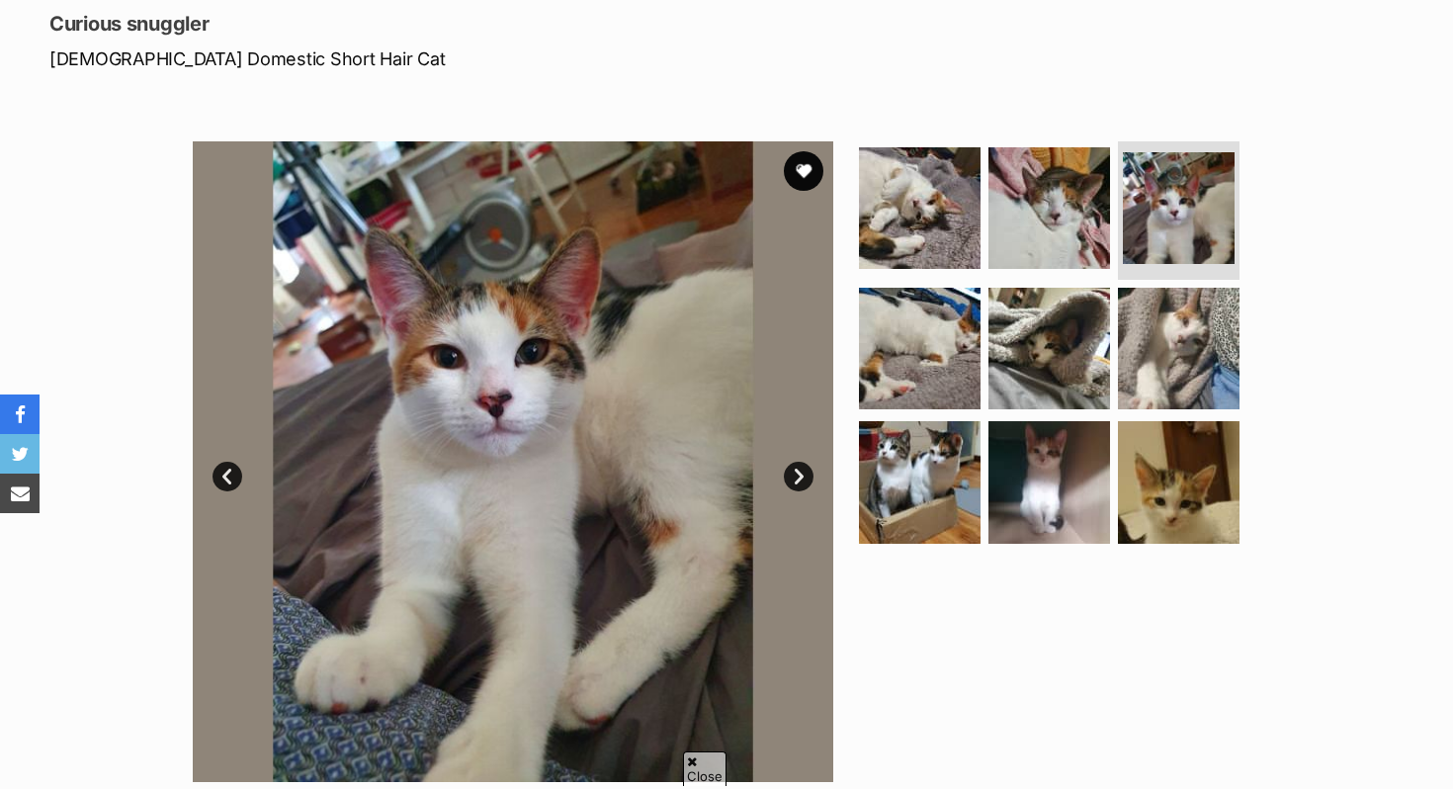
click at [1106, 493] on ul at bounding box center [1057, 348] width 405 height 414
click at [963, 493] on img at bounding box center [919, 481] width 127 height 127
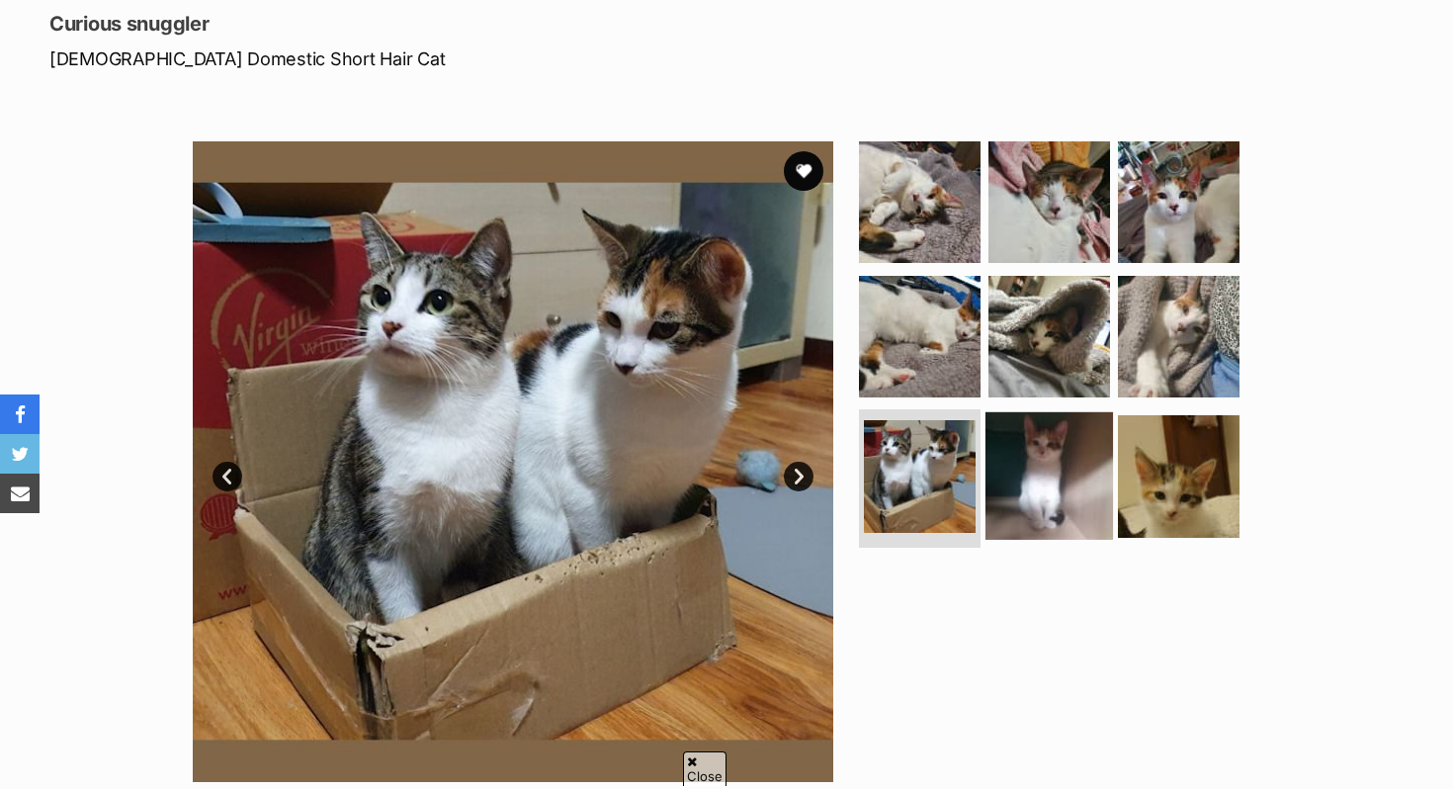
click at [1017, 509] on img at bounding box center [1048, 475] width 127 height 127
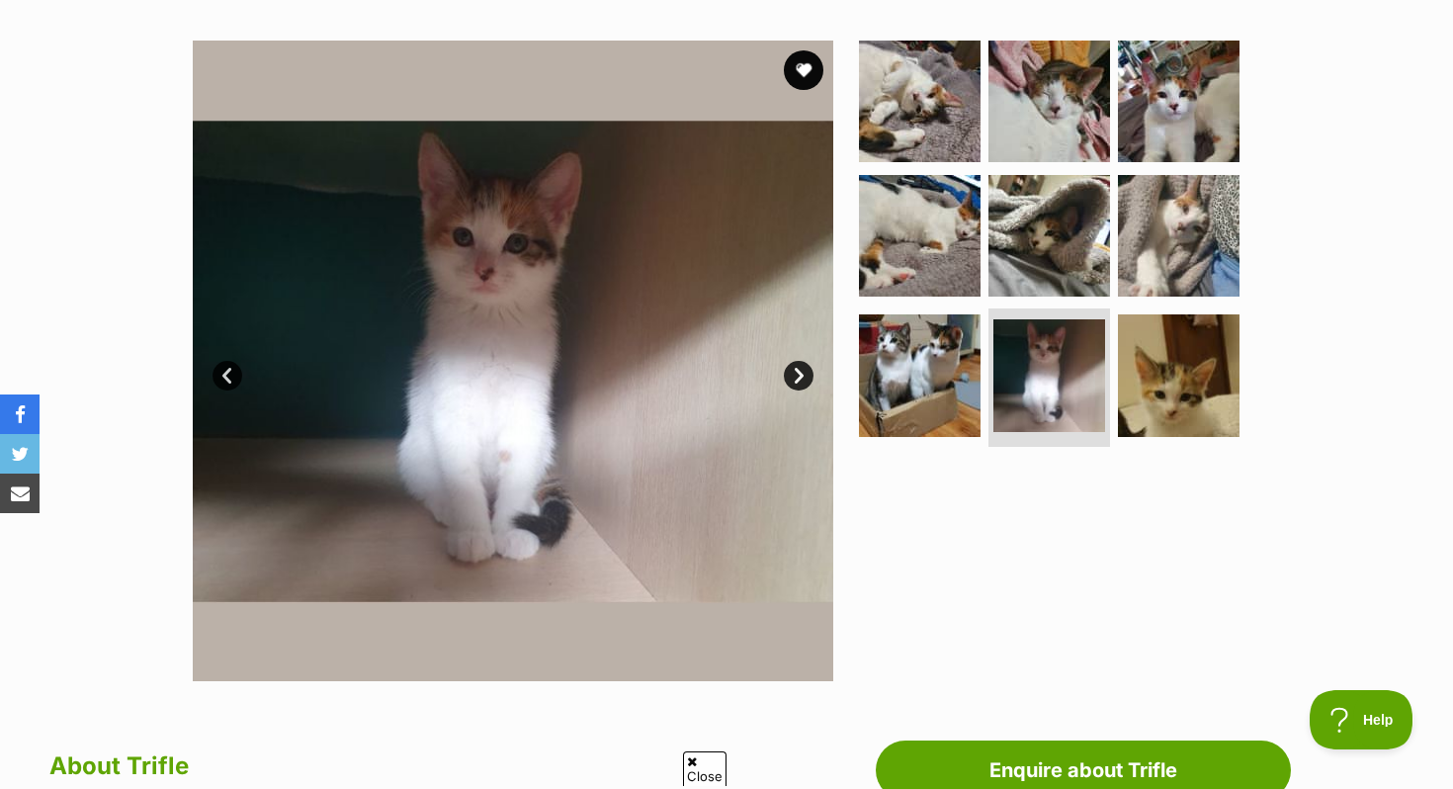
scroll to position [342, 0]
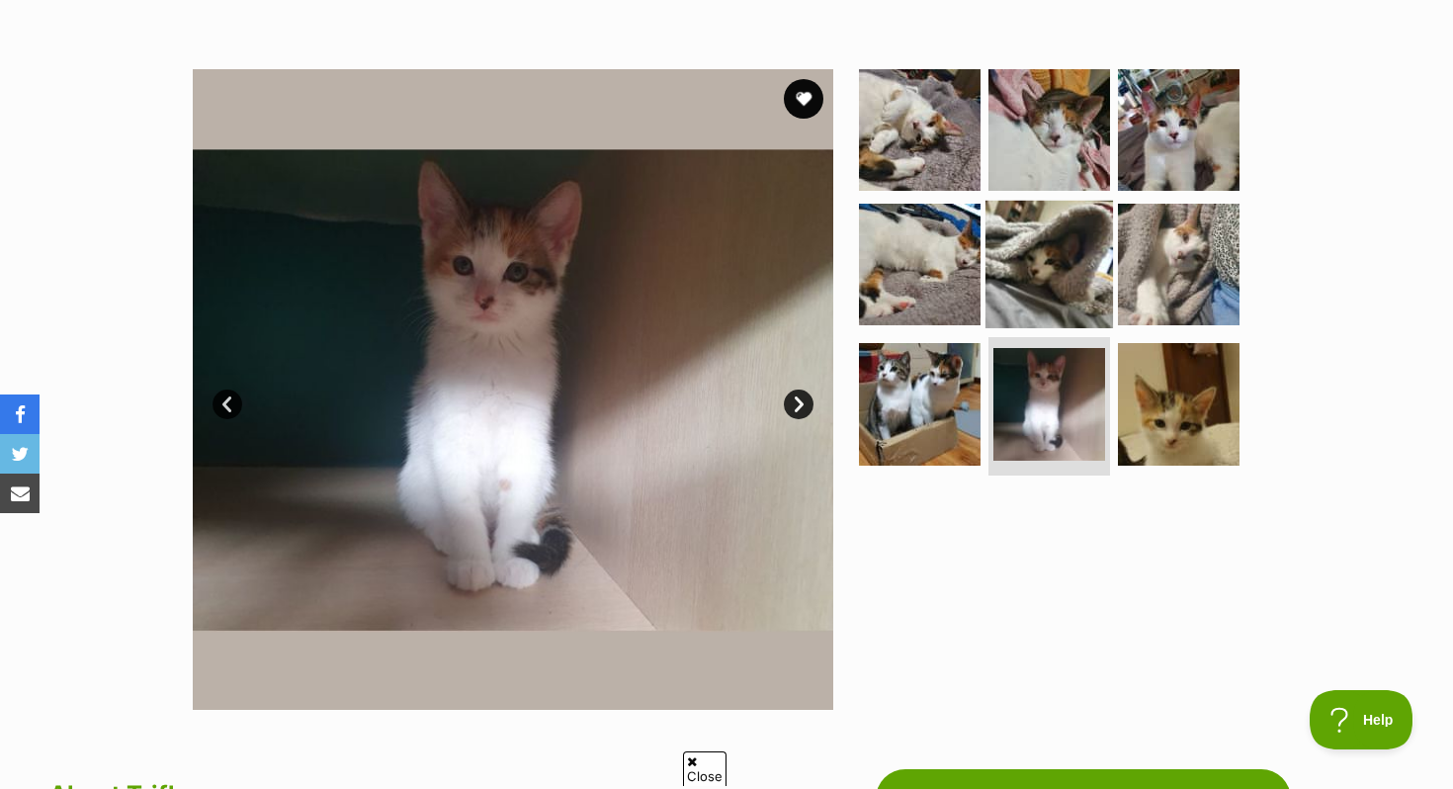
click at [1044, 272] on img at bounding box center [1048, 263] width 127 height 127
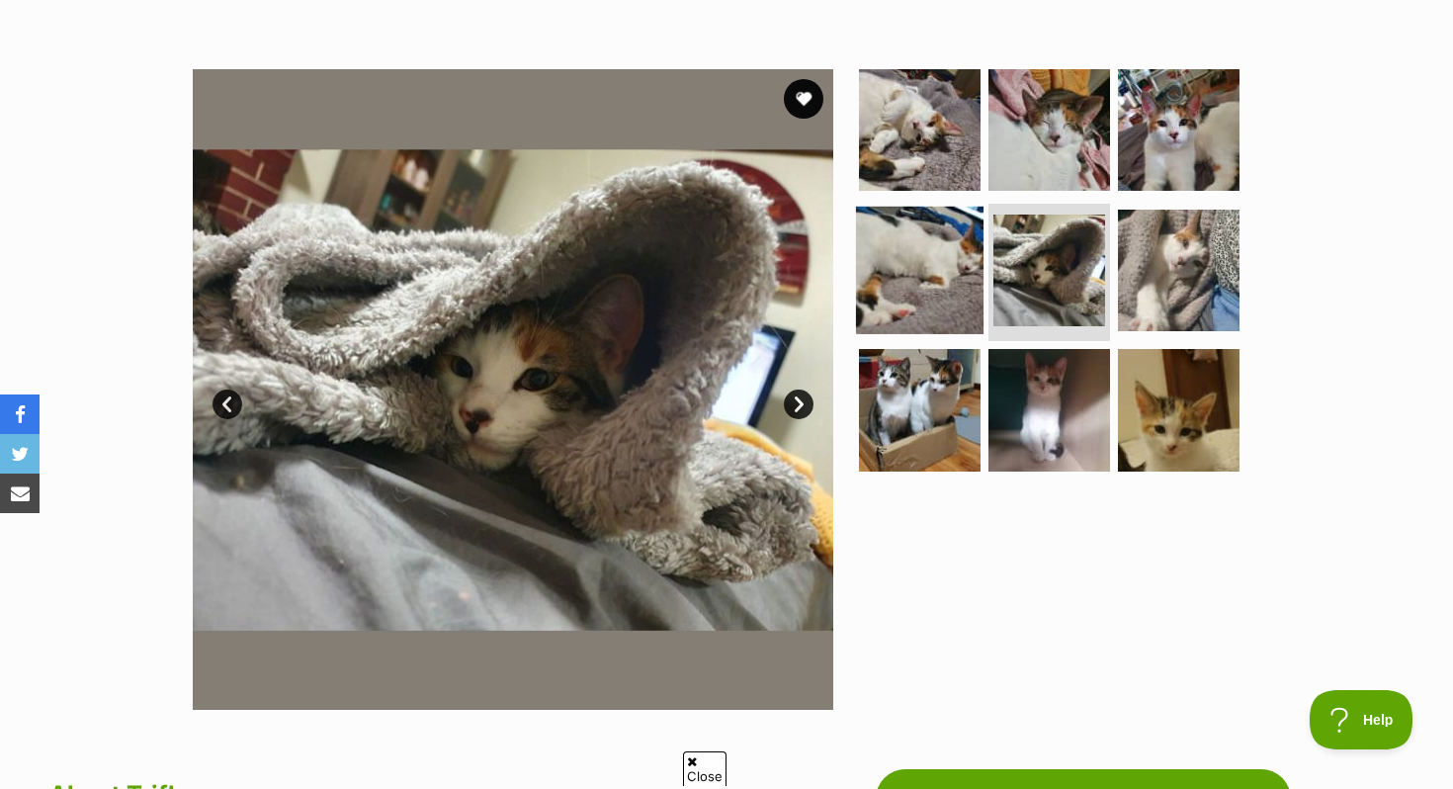
click at [950, 251] on img at bounding box center [919, 269] width 127 height 127
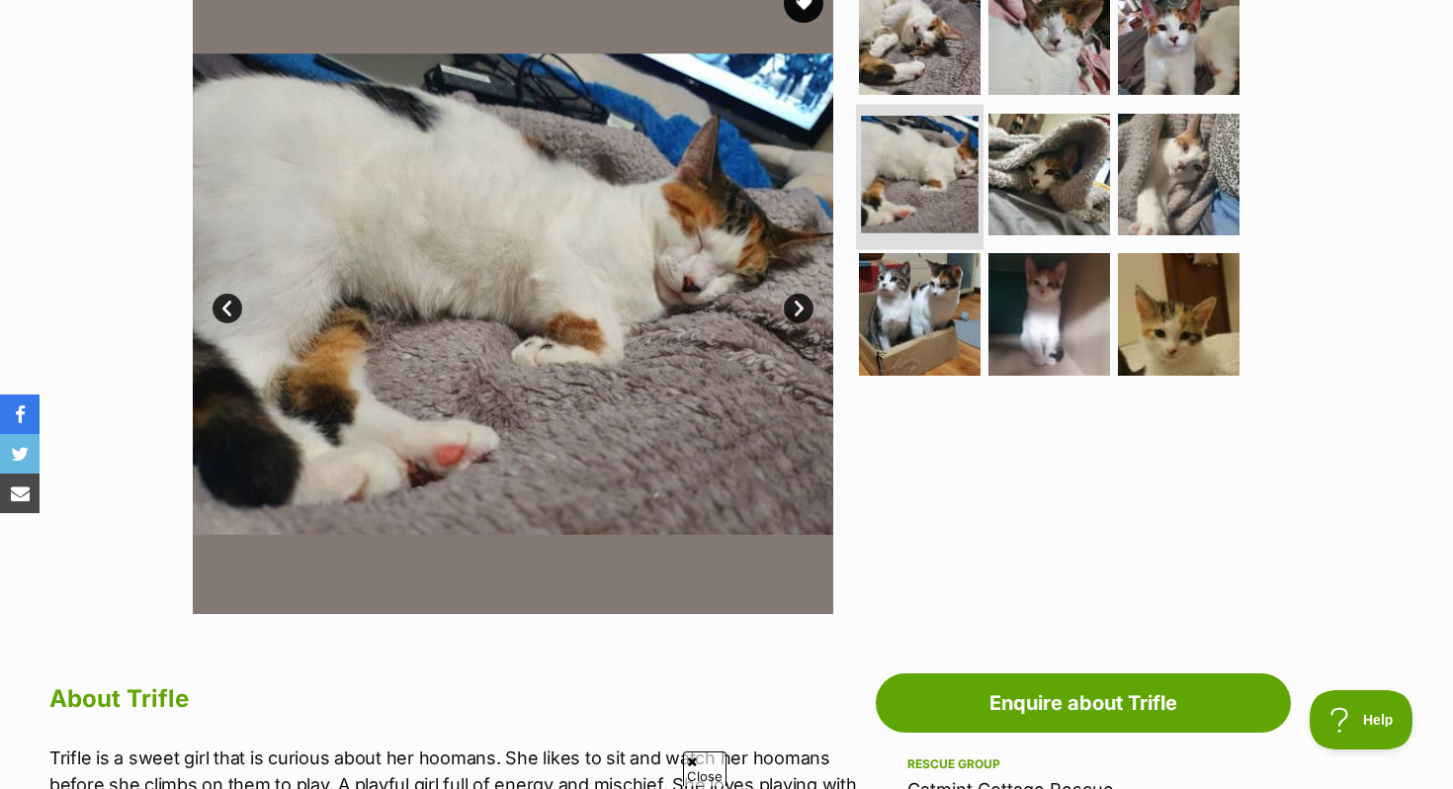
scroll to position [453, 0]
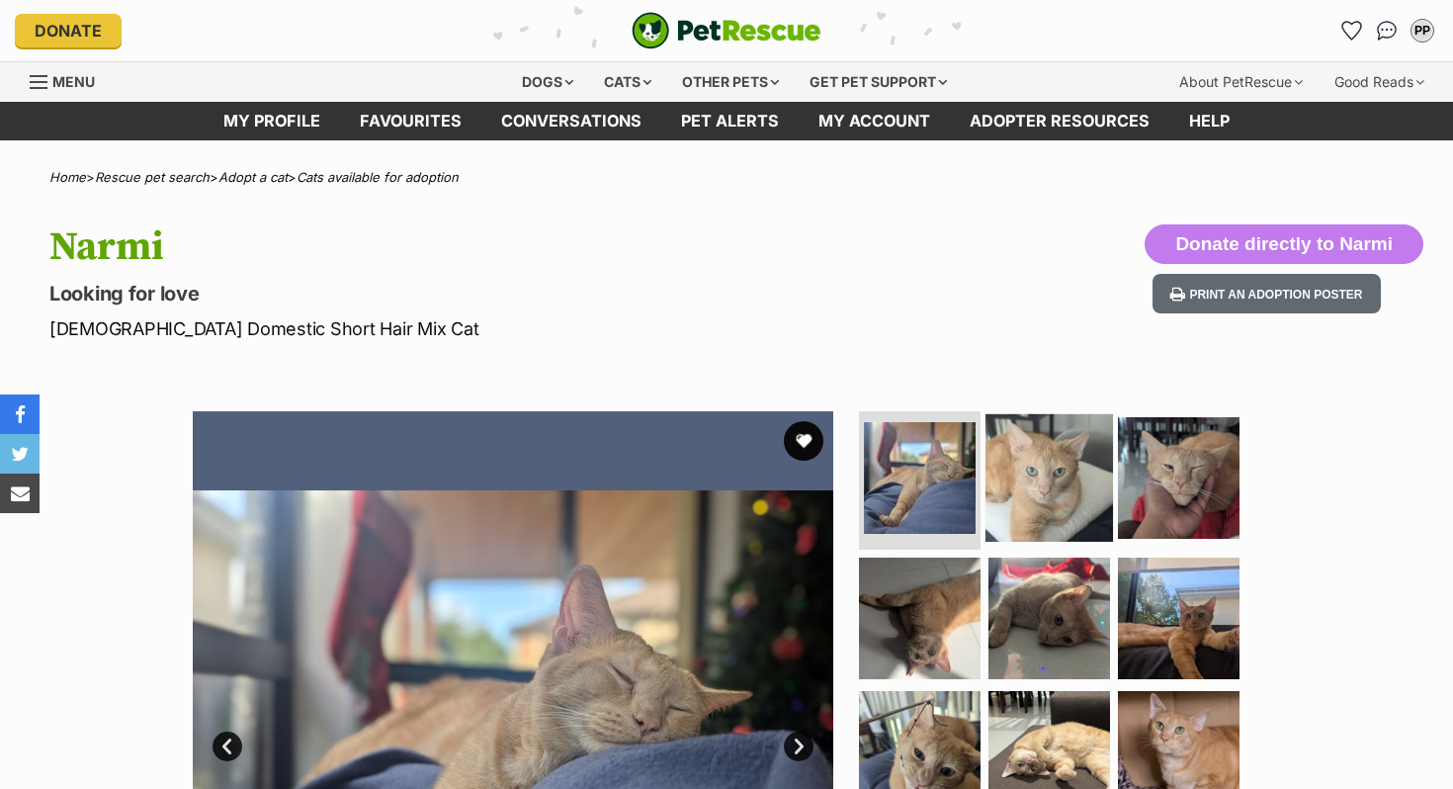
click at [1079, 485] on img at bounding box center [1048, 477] width 127 height 127
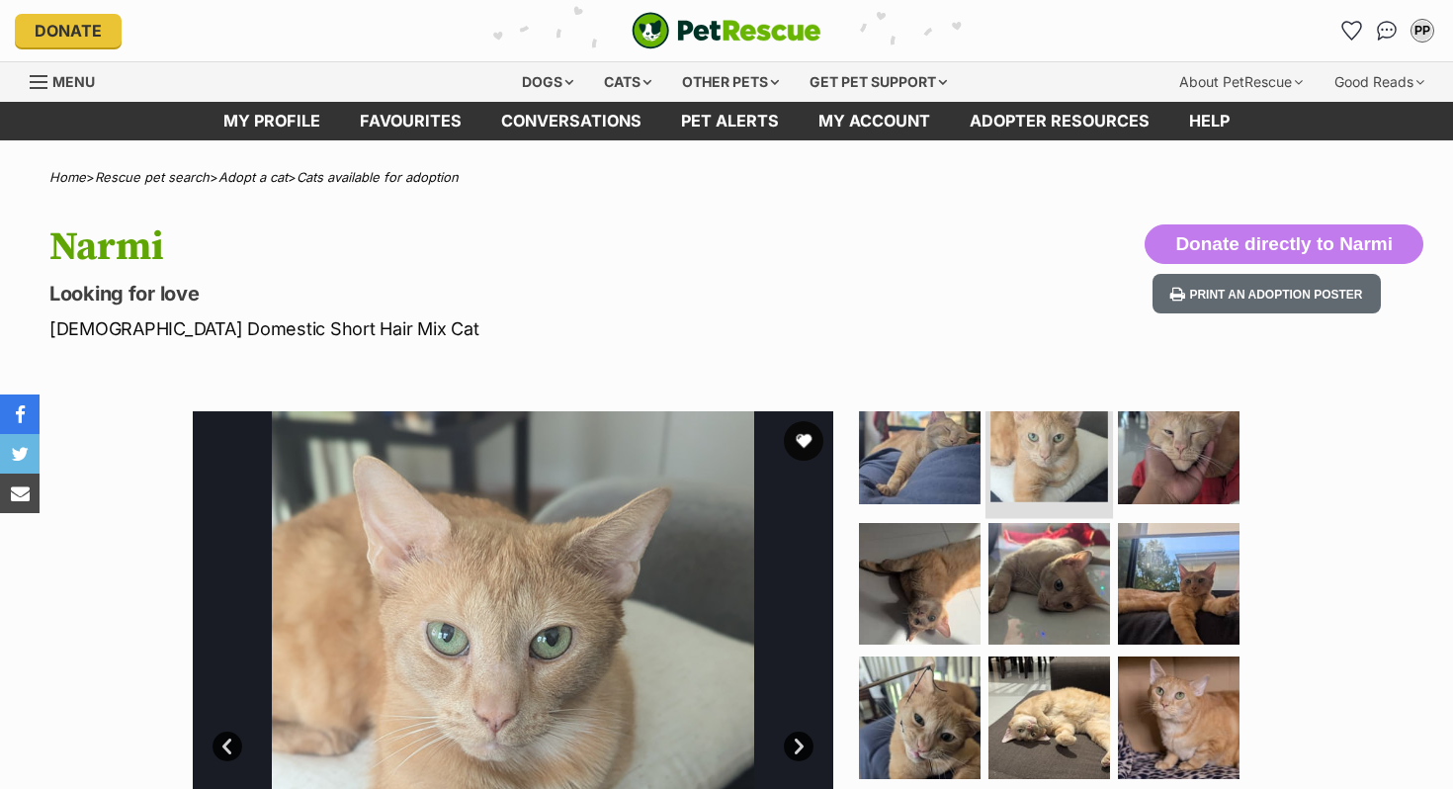
scroll to position [40, 0]
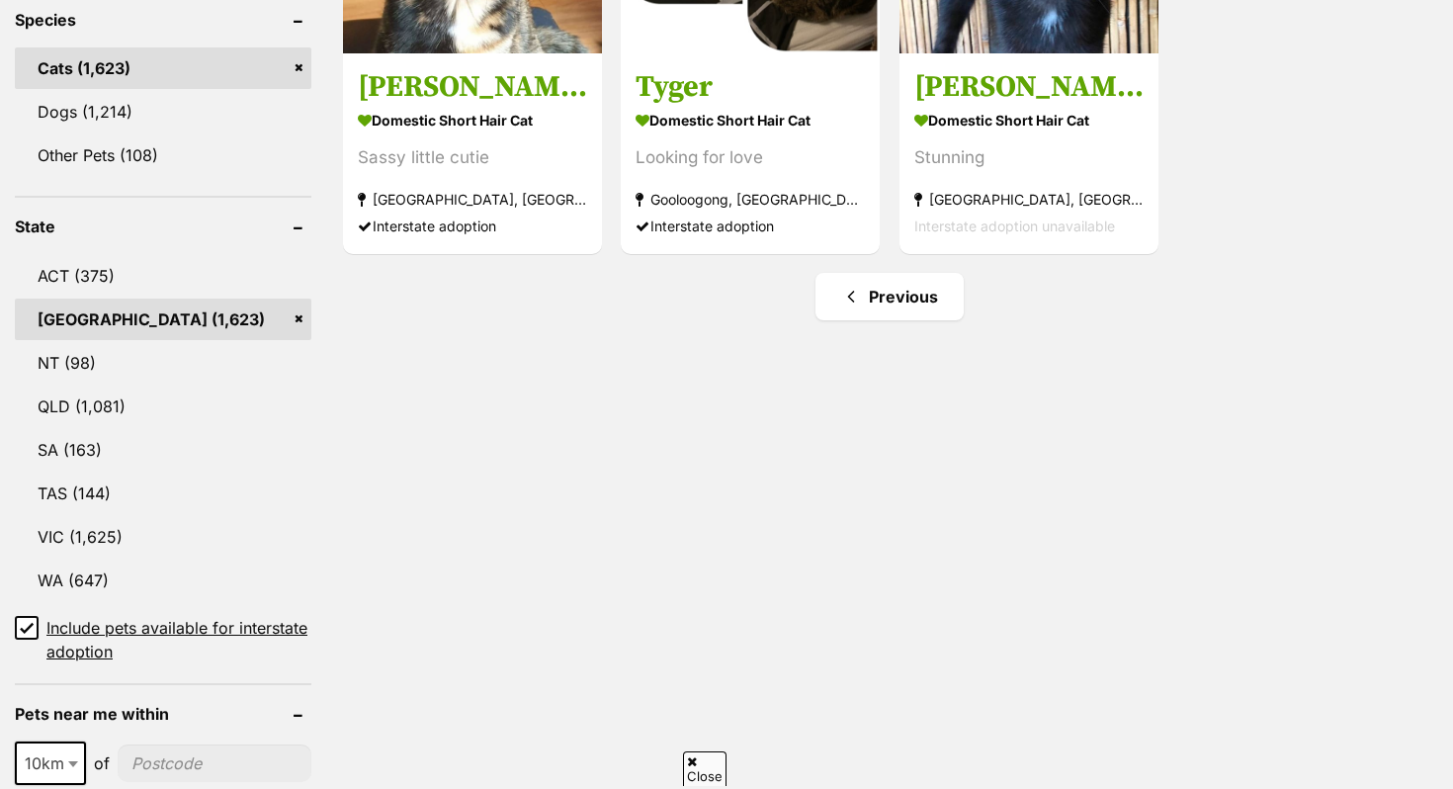
scroll to position [88, 0]
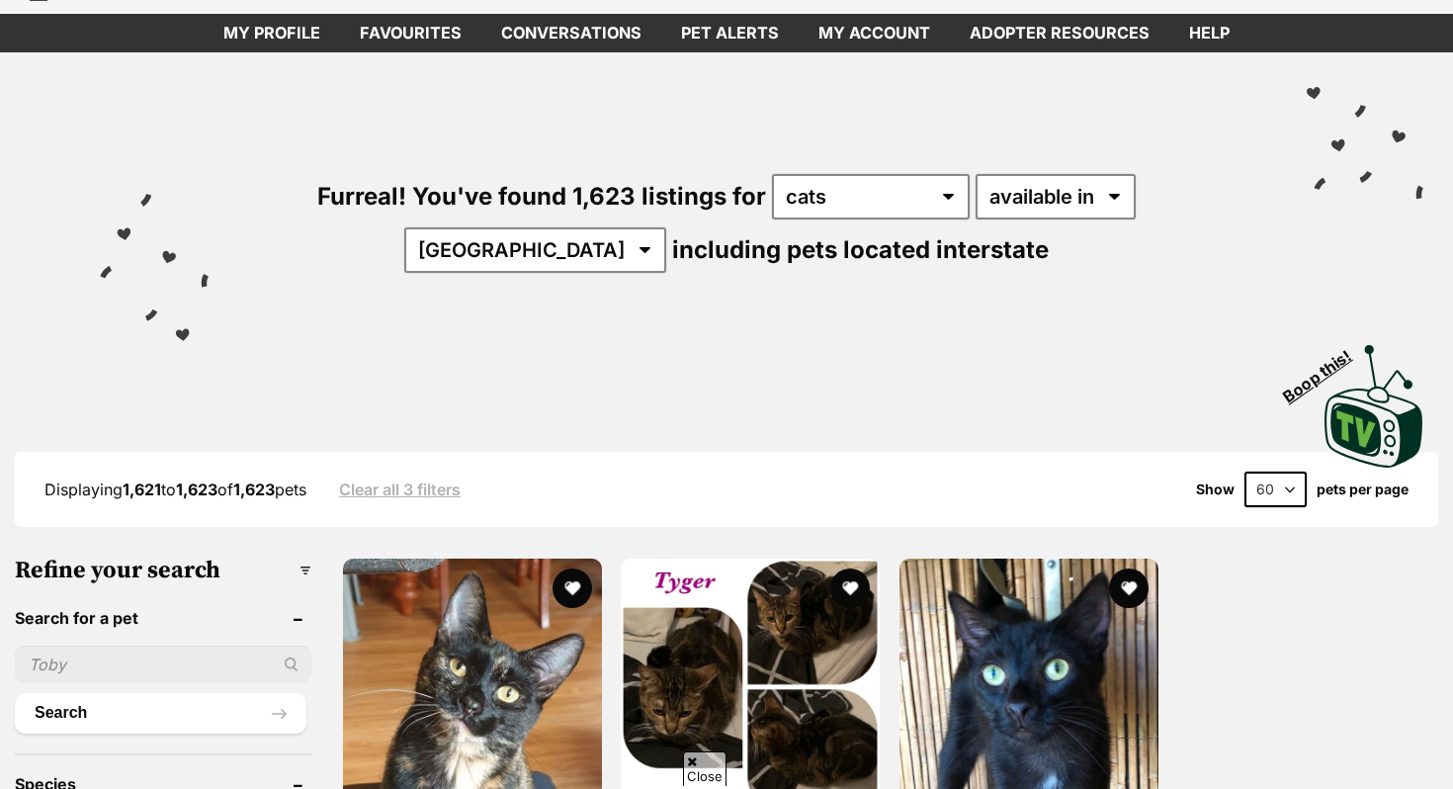
click at [1275, 483] on select "20 40 60" at bounding box center [1275, 489] width 62 height 36
select select "20"
click at [1244, 471] on select "20 40 60" at bounding box center [1275, 489] width 62 height 36
click at [1280, 484] on select "20 40 60" at bounding box center [1275, 489] width 62 height 36
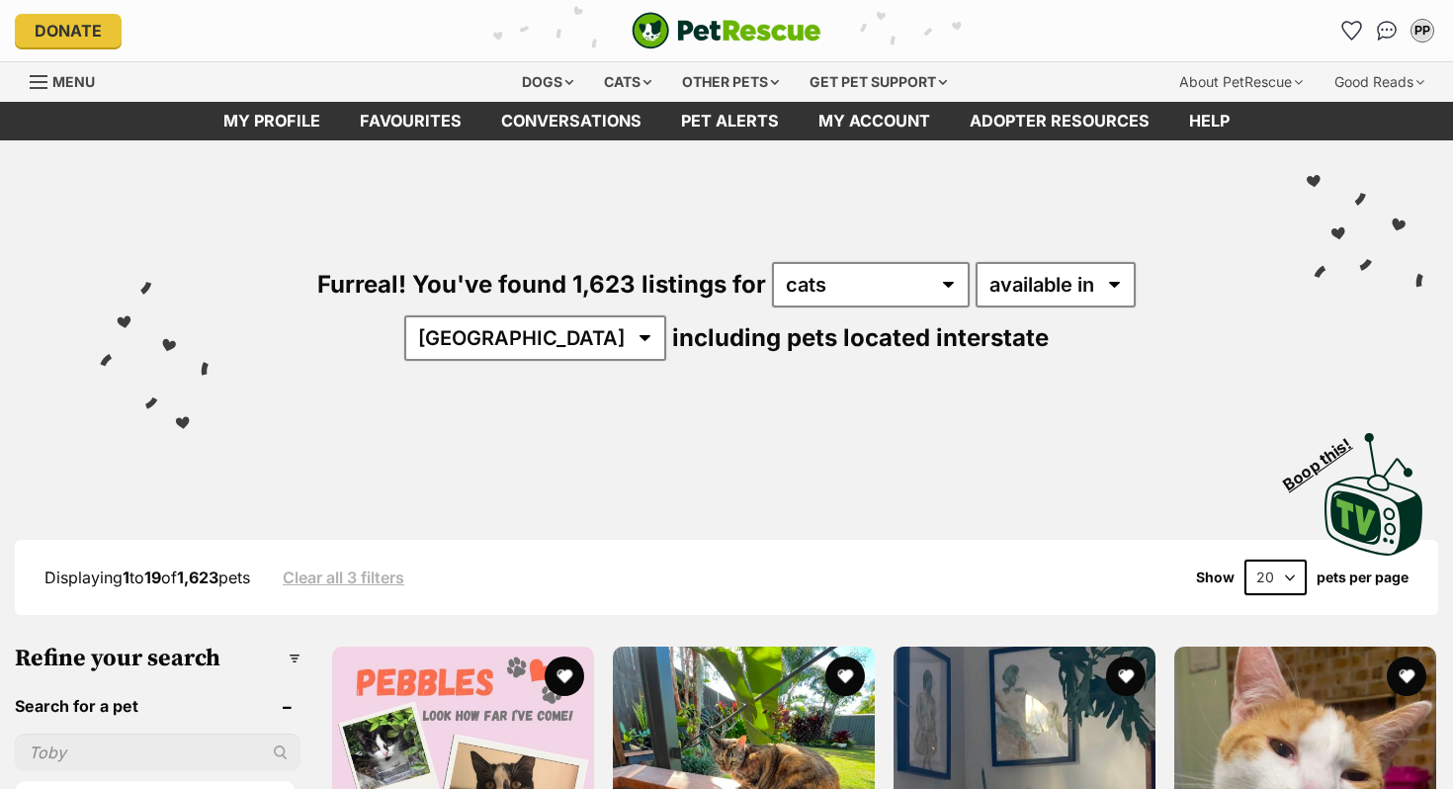
click at [1280, 581] on select "20 40 60" at bounding box center [1275, 577] width 62 height 36
select select "60"
click at [1244, 559] on select "20 40 60" at bounding box center [1275, 577] width 62 height 36
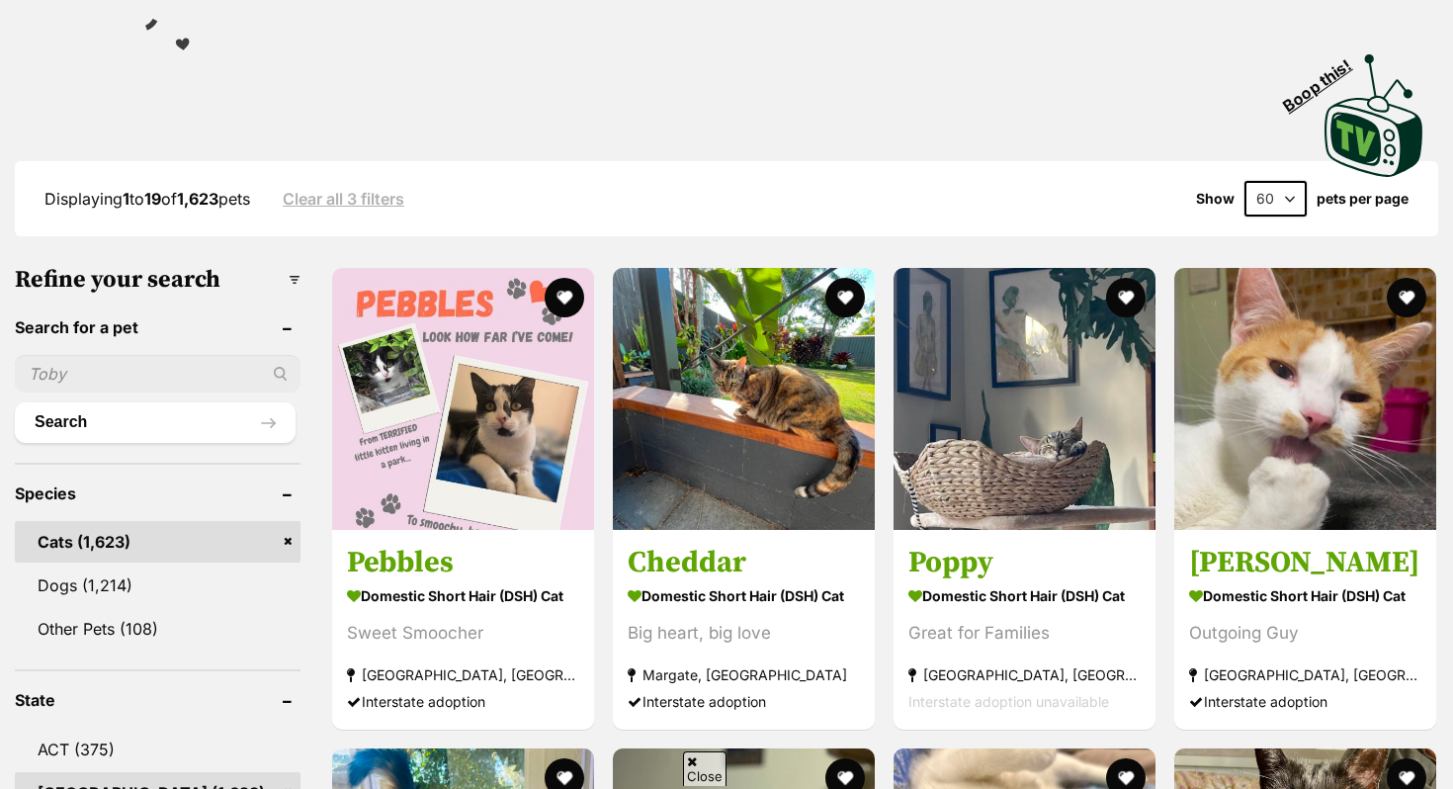
scroll to position [380, 0]
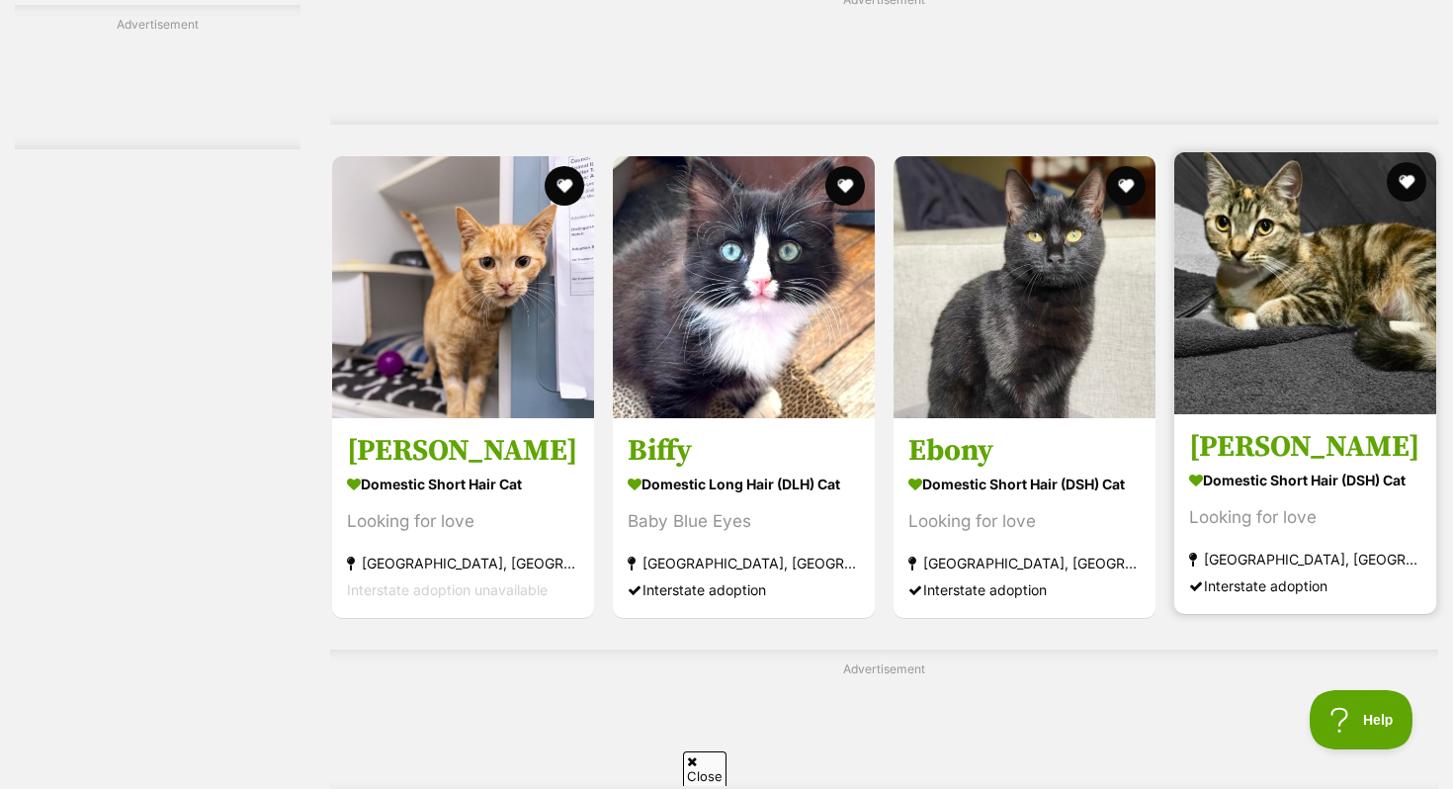
scroll to position [8590, 0]
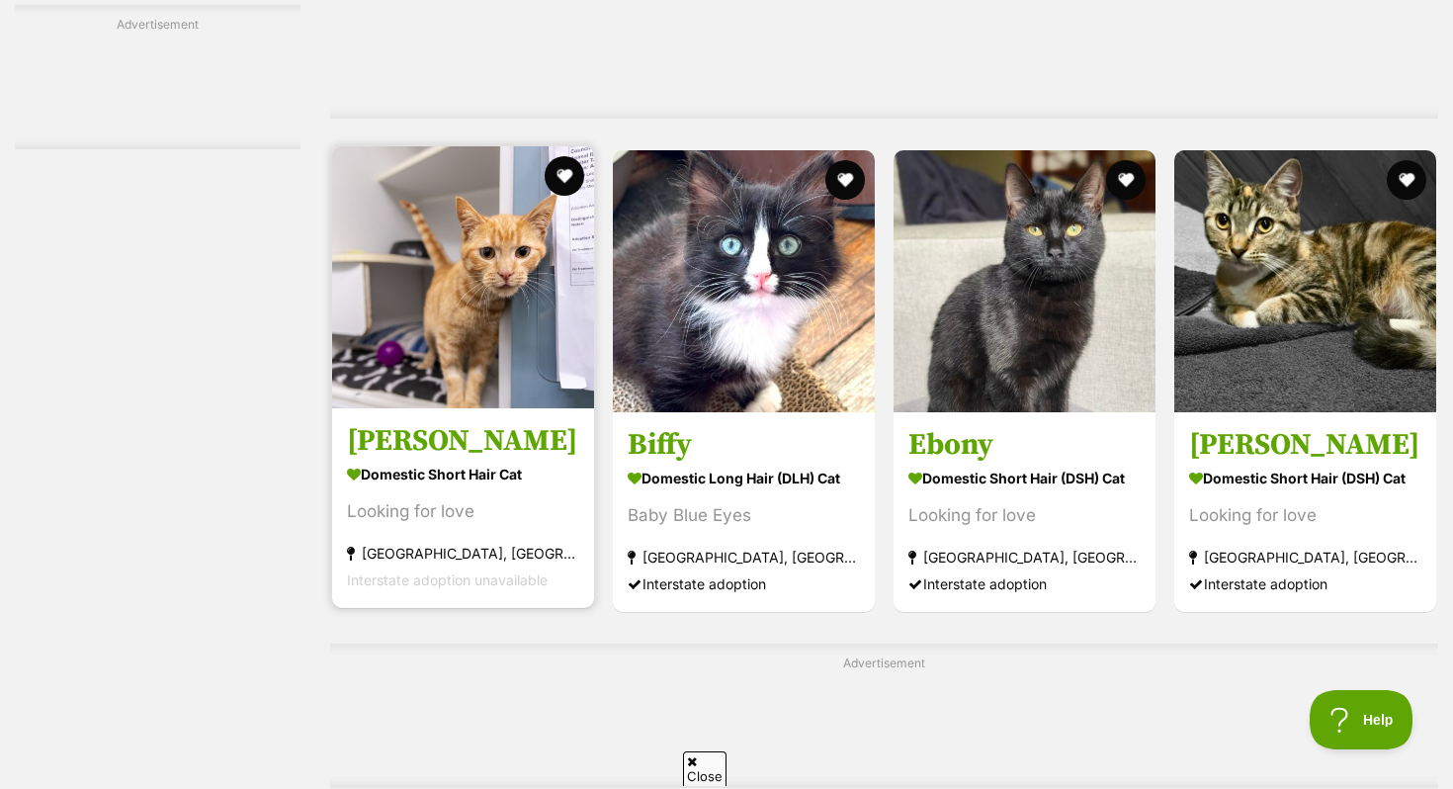
drag, startPoint x: 542, startPoint y: 422, endPoint x: 517, endPoint y: 463, distance: 48.8
click at [517, 459] on h3 "Joshua" at bounding box center [463, 441] width 232 height 38
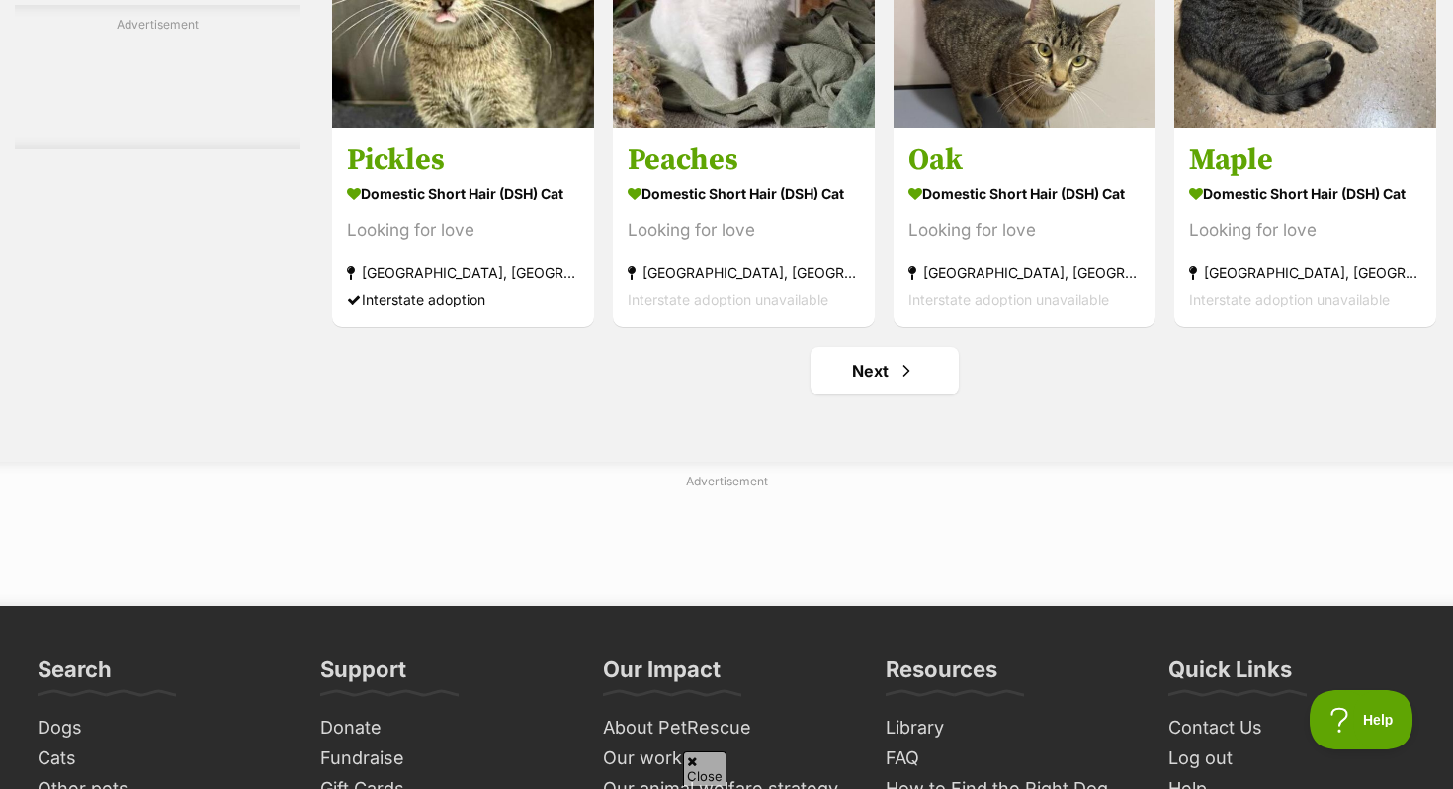
scroll to position [9560, 0]
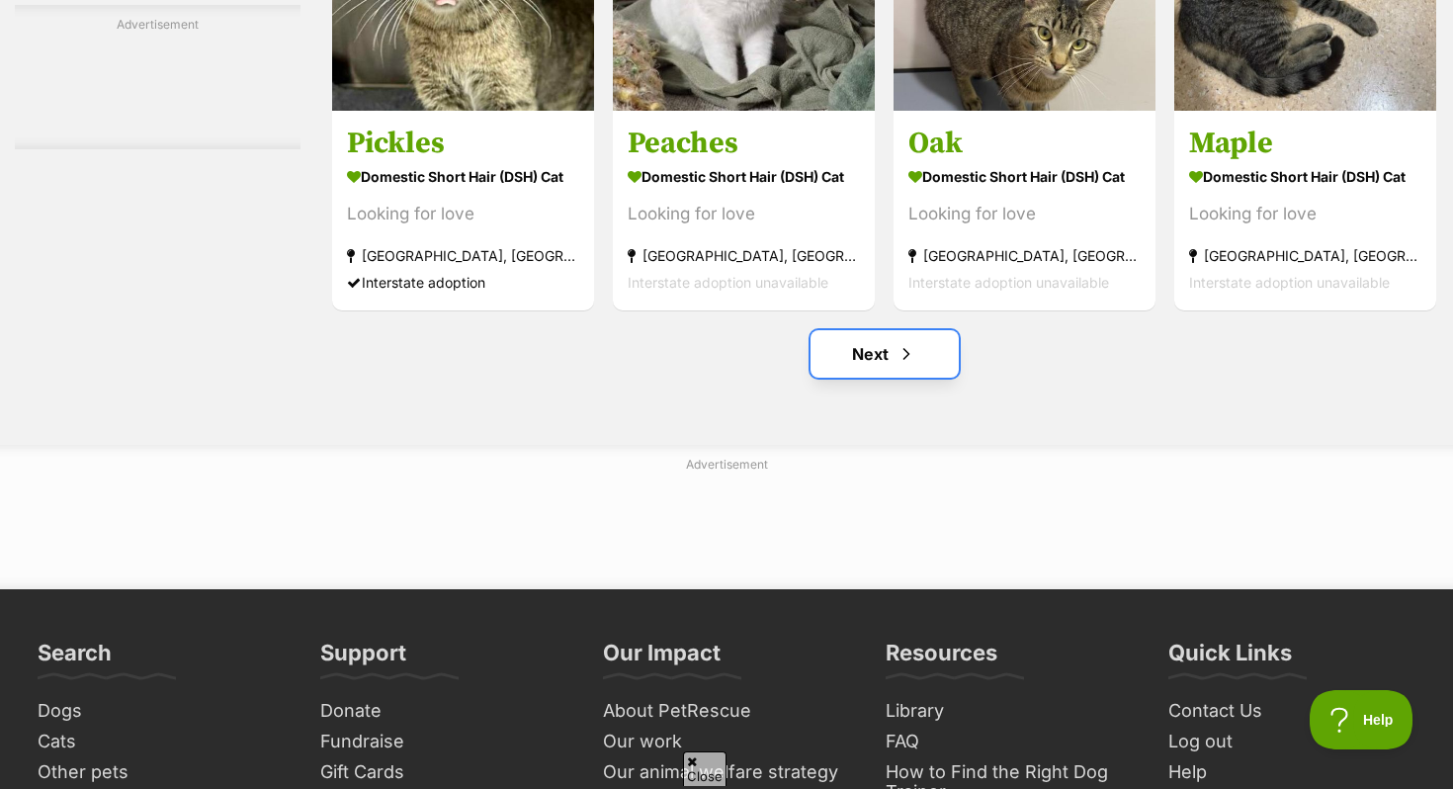
click at [872, 377] on link "Next" at bounding box center [884, 353] width 148 height 47
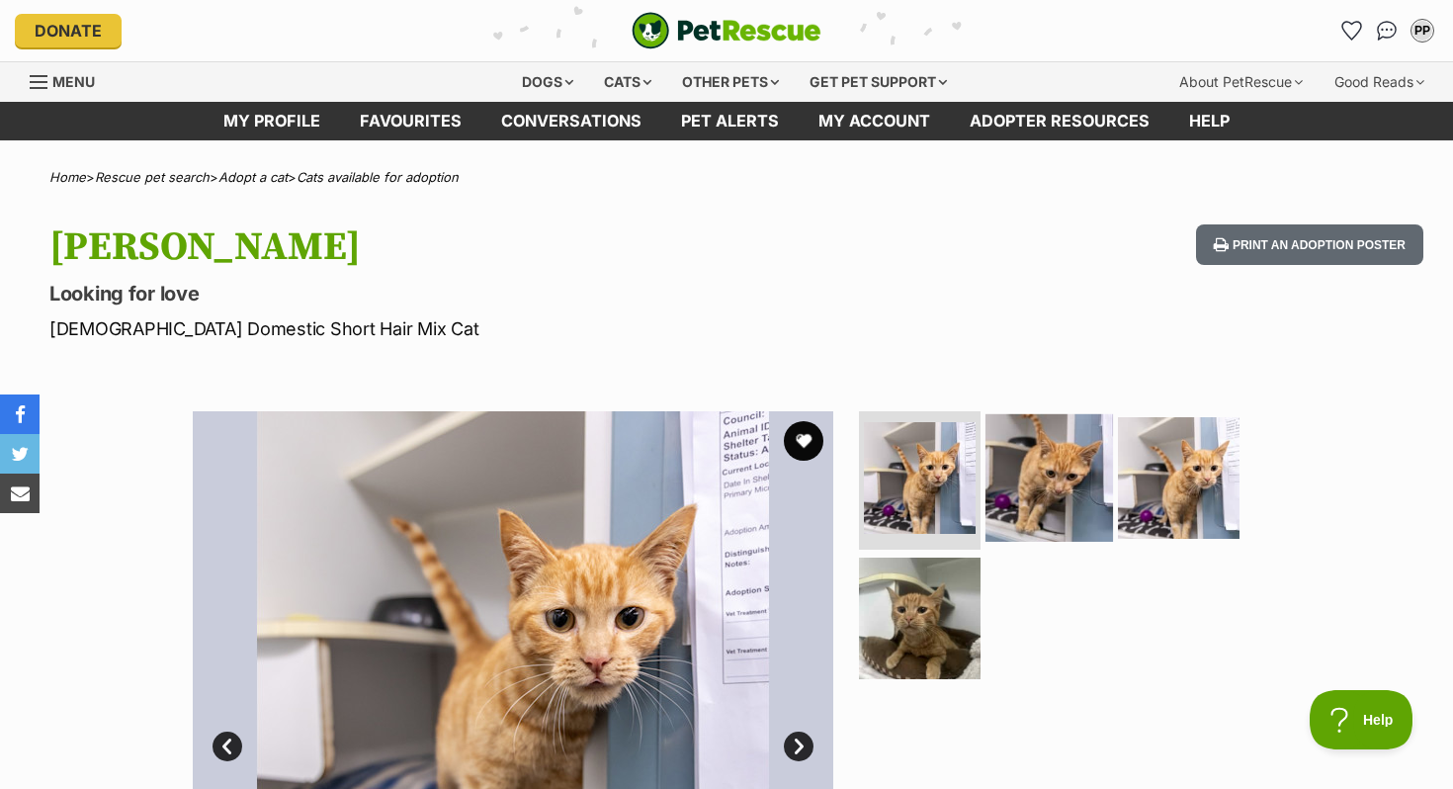
click at [1098, 502] on img at bounding box center [1048, 477] width 127 height 127
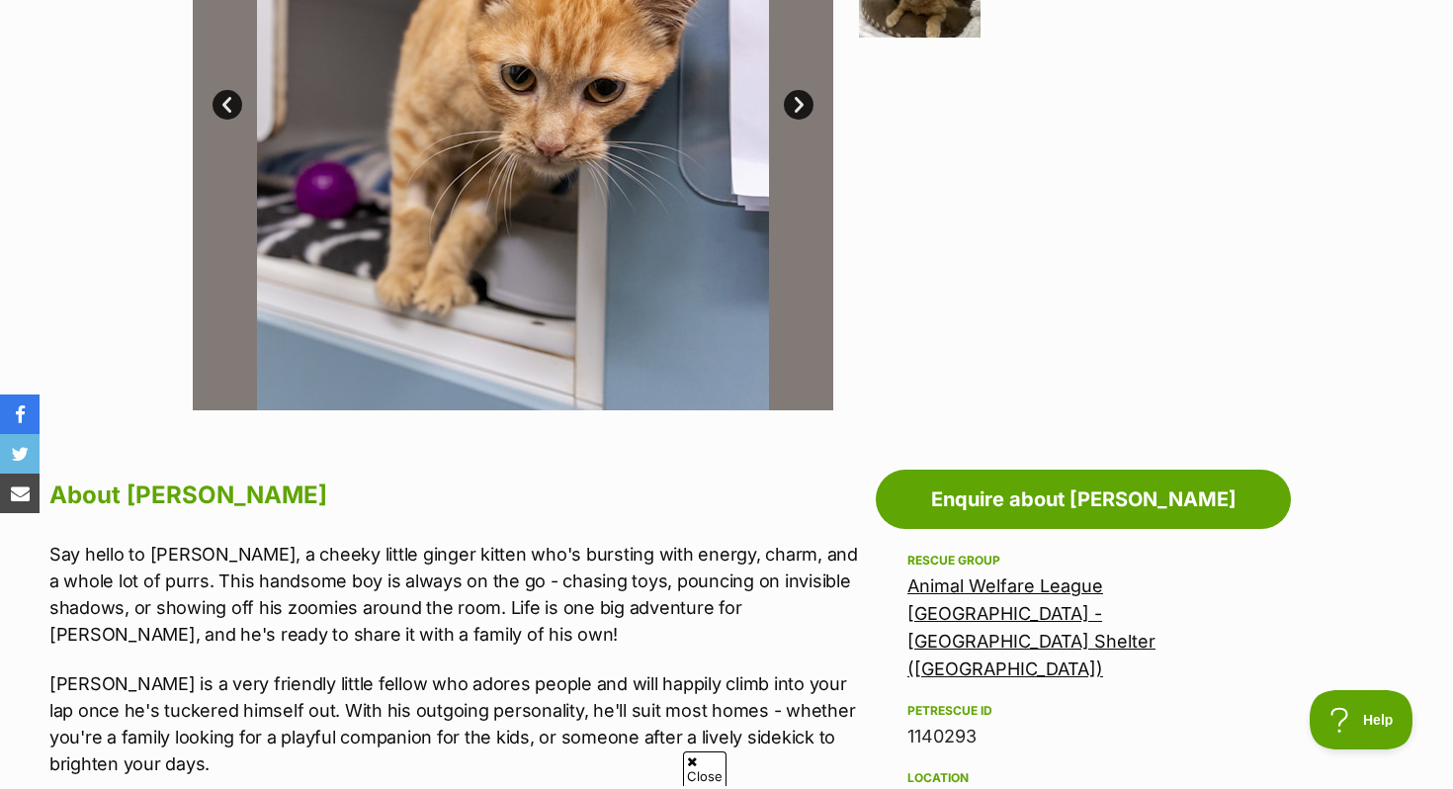
scroll to position [821, 0]
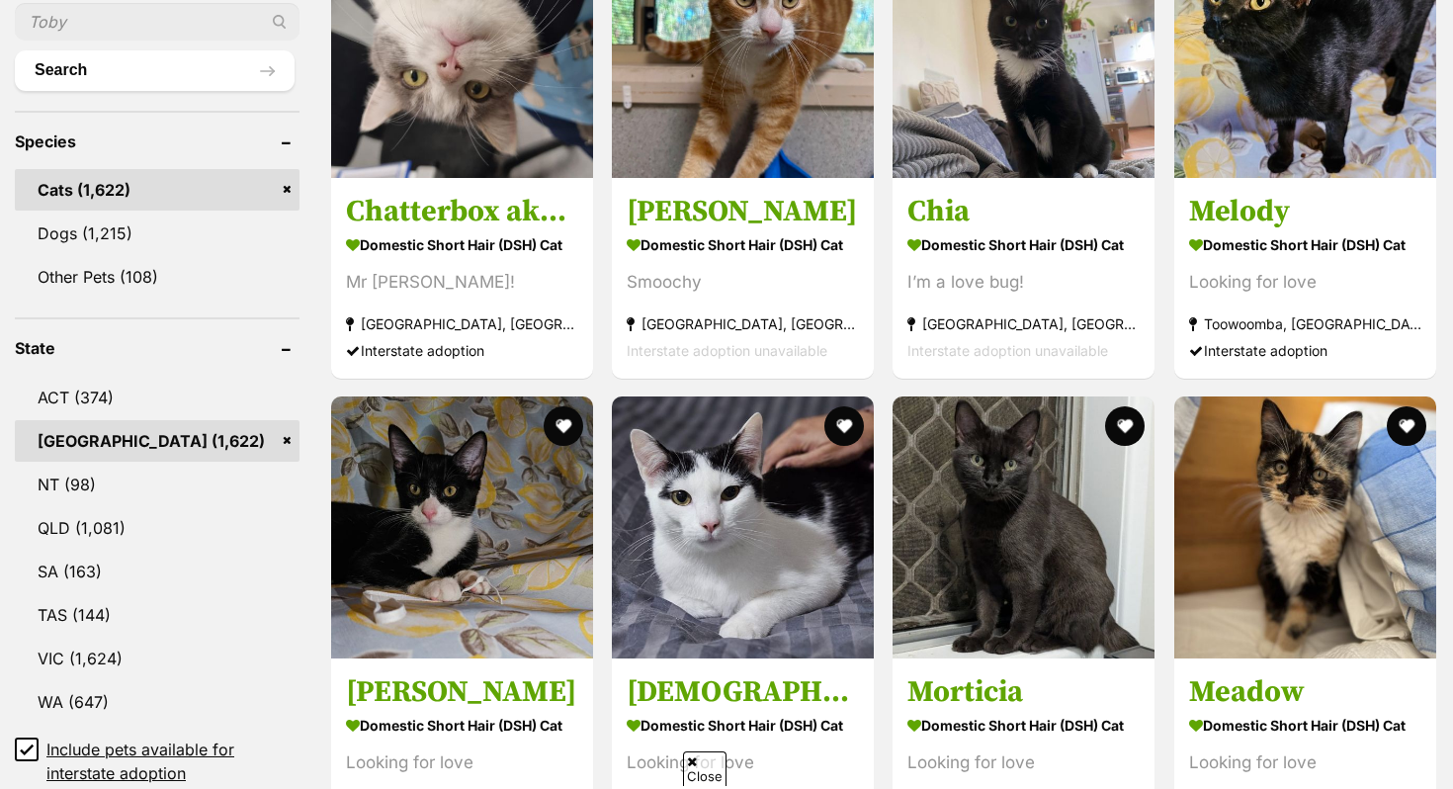
scroll to position [806, 0]
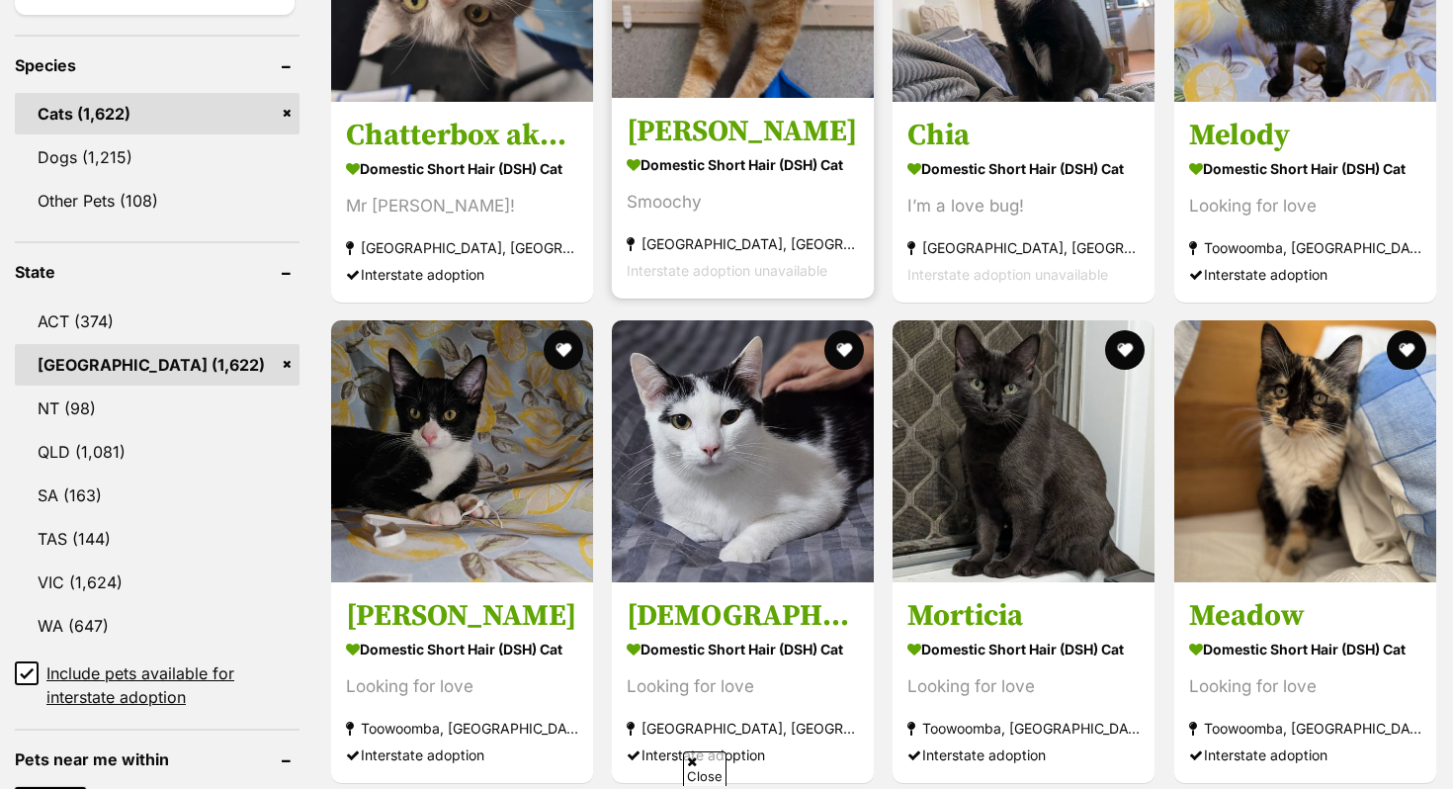
click at [700, 103] on link "[PERSON_NAME] Domestic Short Hair (DSH) Cat [GEOGRAPHIC_DATA] [GEOGRAPHIC_DATA]…" at bounding box center [743, 197] width 262 height 201
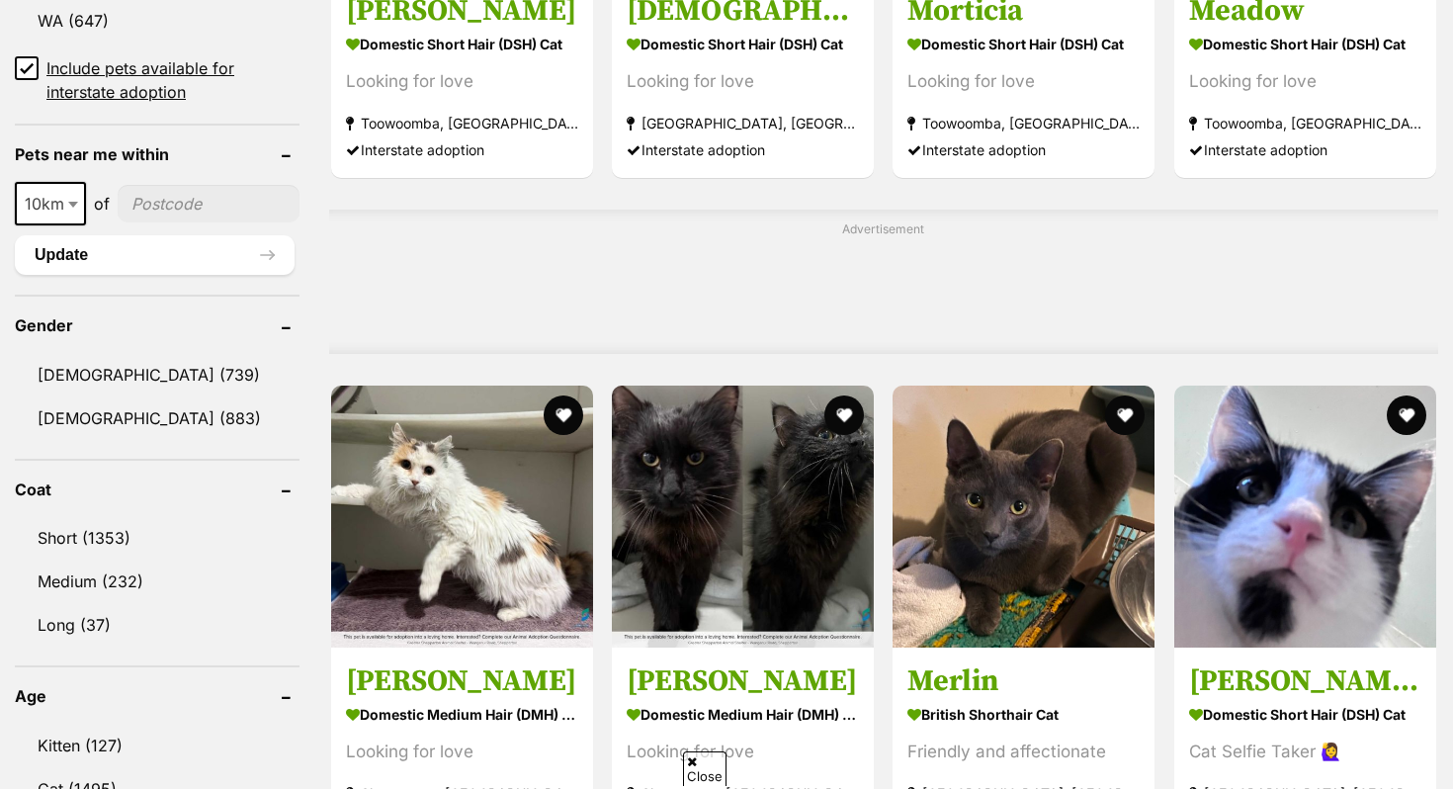
scroll to position [0, 0]
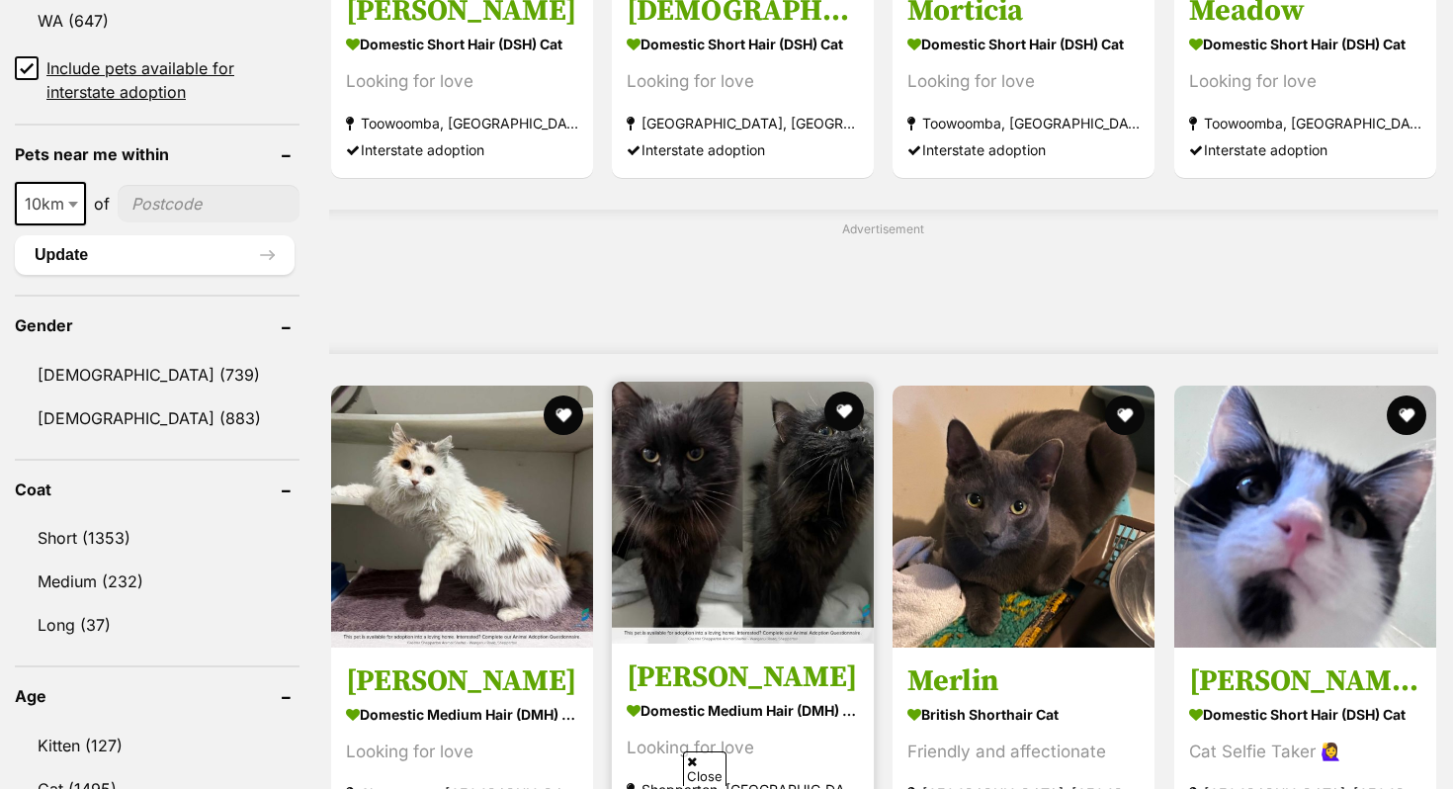
click at [697, 508] on img at bounding box center [743, 512] width 262 height 262
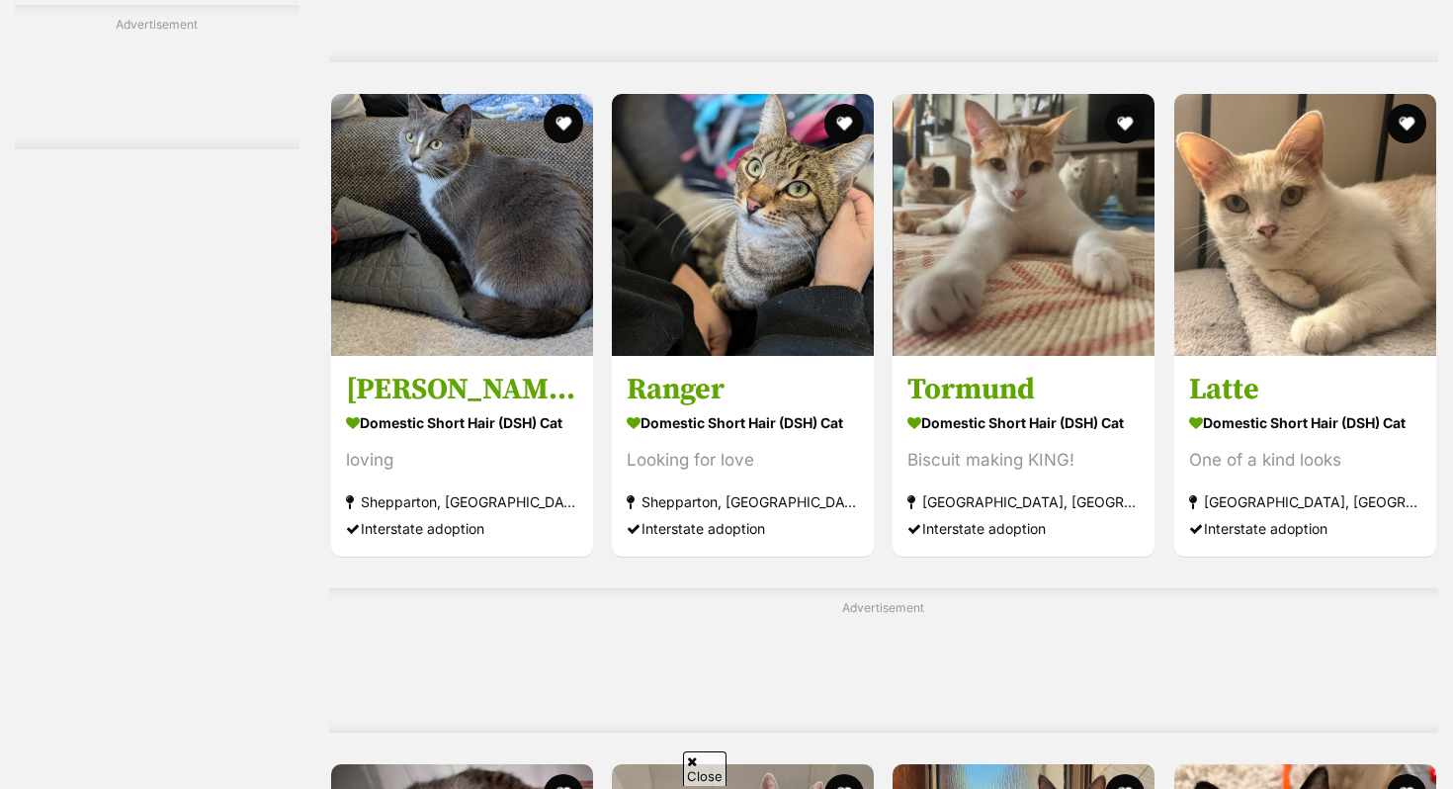
scroll to position [7184, 0]
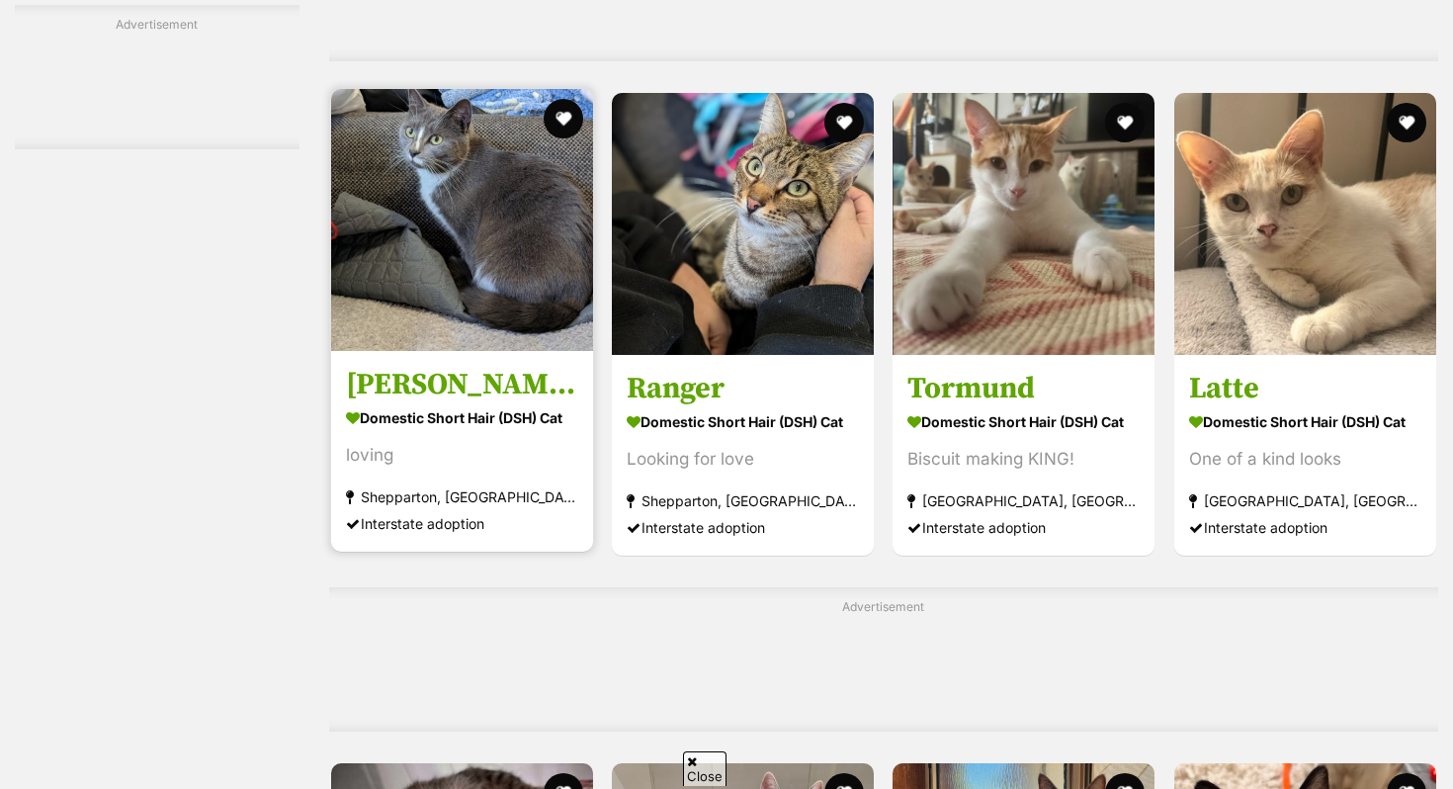
click at [432, 238] on img at bounding box center [462, 220] width 262 height 262
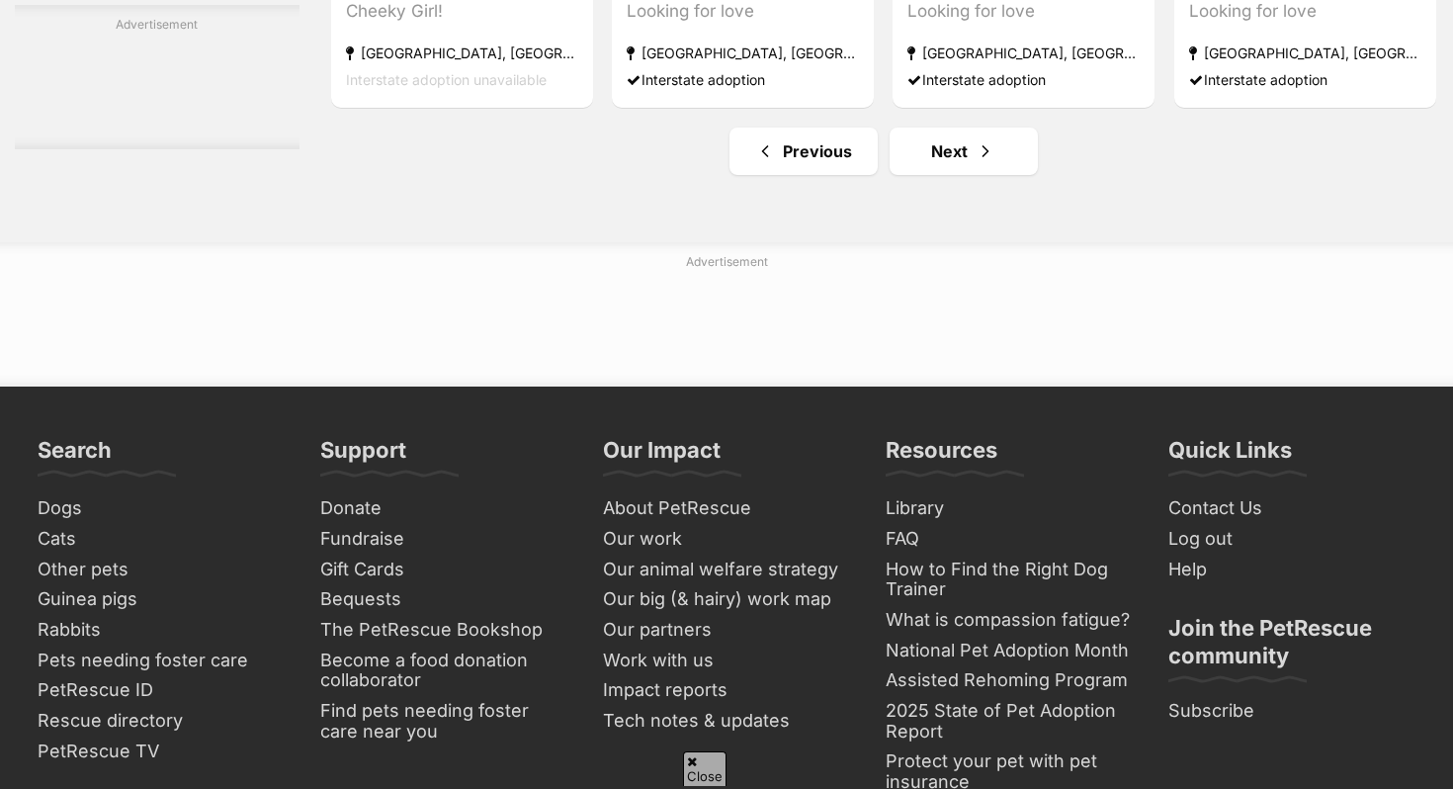
scroll to position [9467, 0]
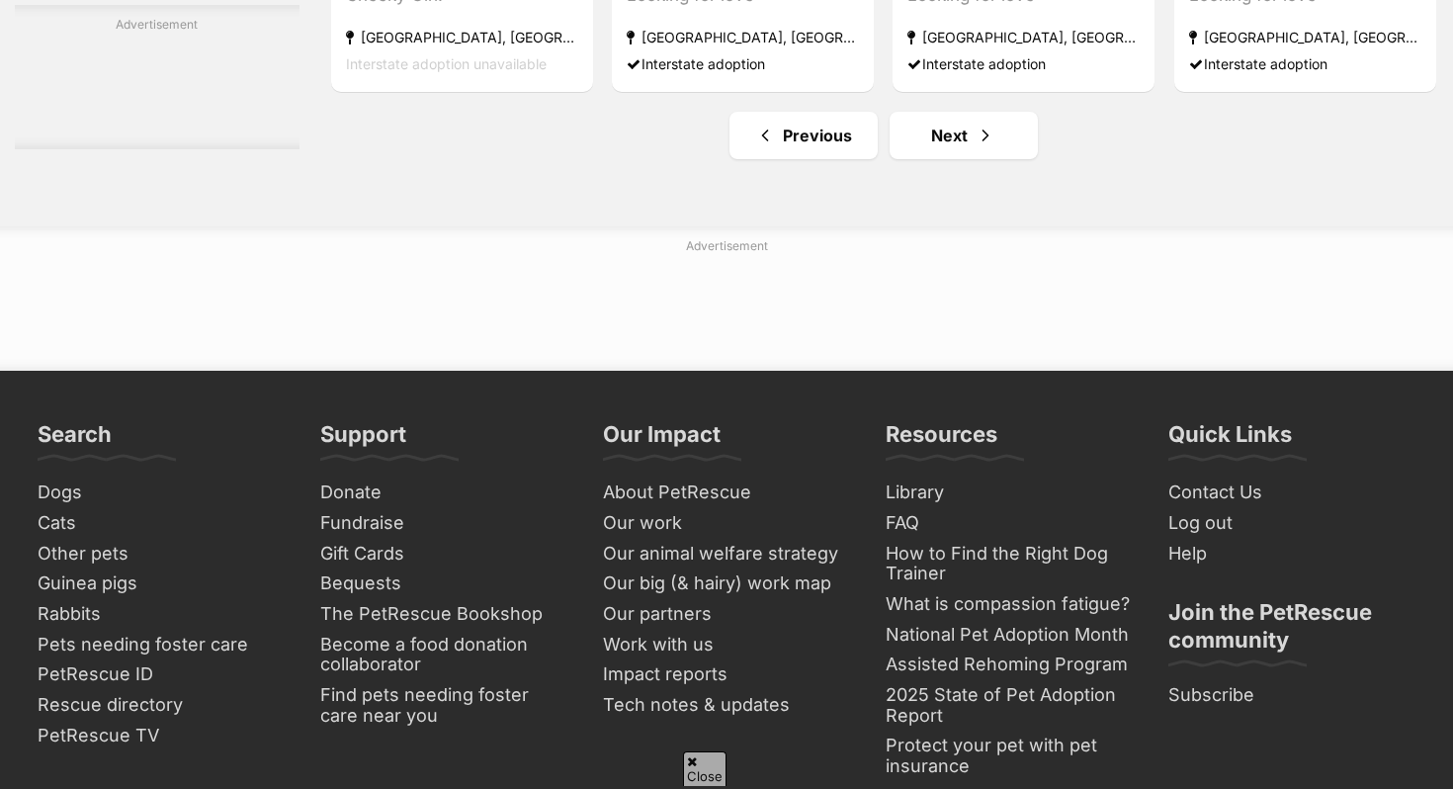
click at [913, 154] on link "Next" at bounding box center [963, 135] width 148 height 47
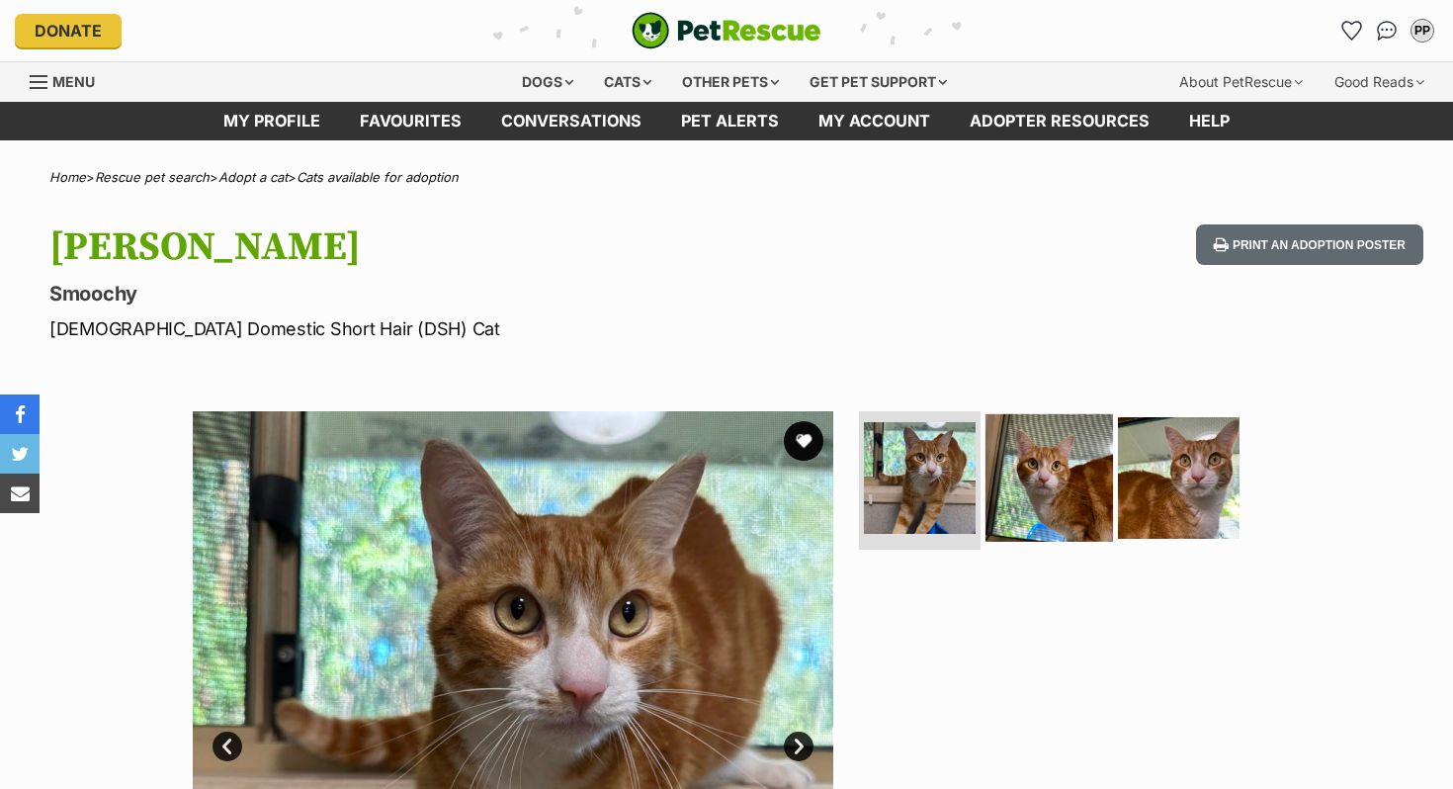
click at [1046, 475] on img at bounding box center [1048, 477] width 127 height 127
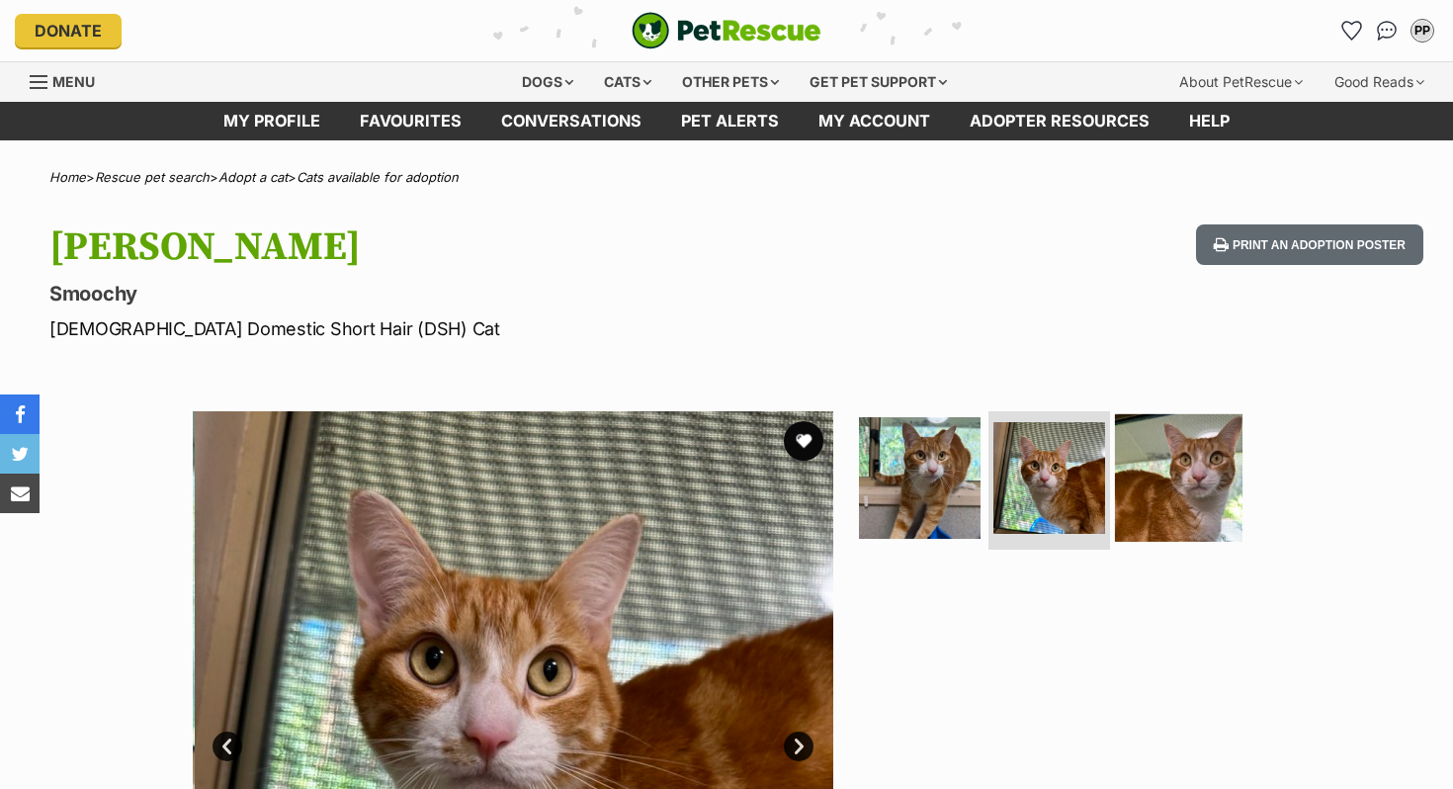
click at [1180, 497] on img at bounding box center [1178, 477] width 127 height 127
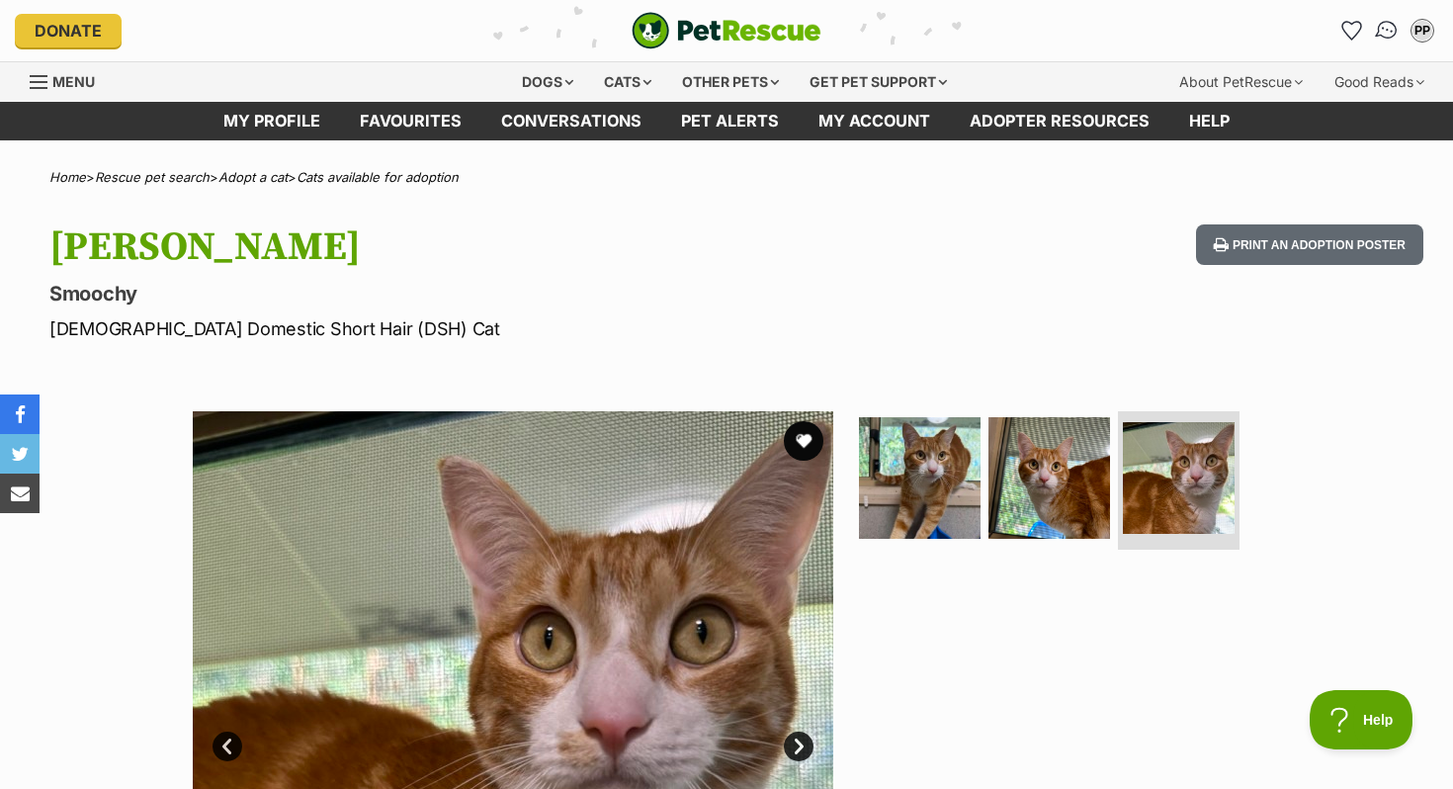
click at [1380, 35] on img "Conversations" at bounding box center [1387, 31] width 27 height 26
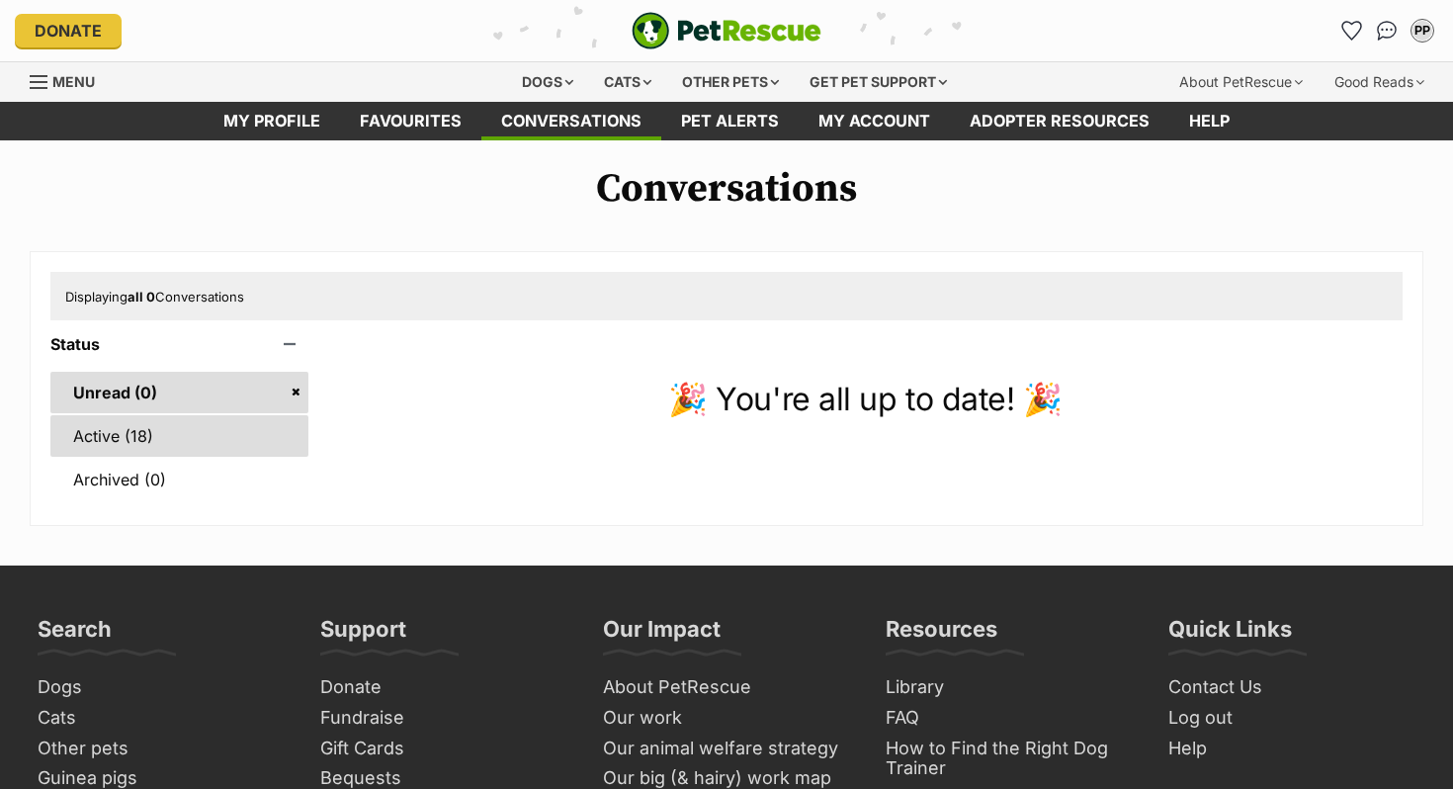
click at [208, 427] on link "Active (18)" at bounding box center [179, 436] width 258 height 42
click at [215, 448] on link "Active (18)" at bounding box center [179, 436] width 258 height 42
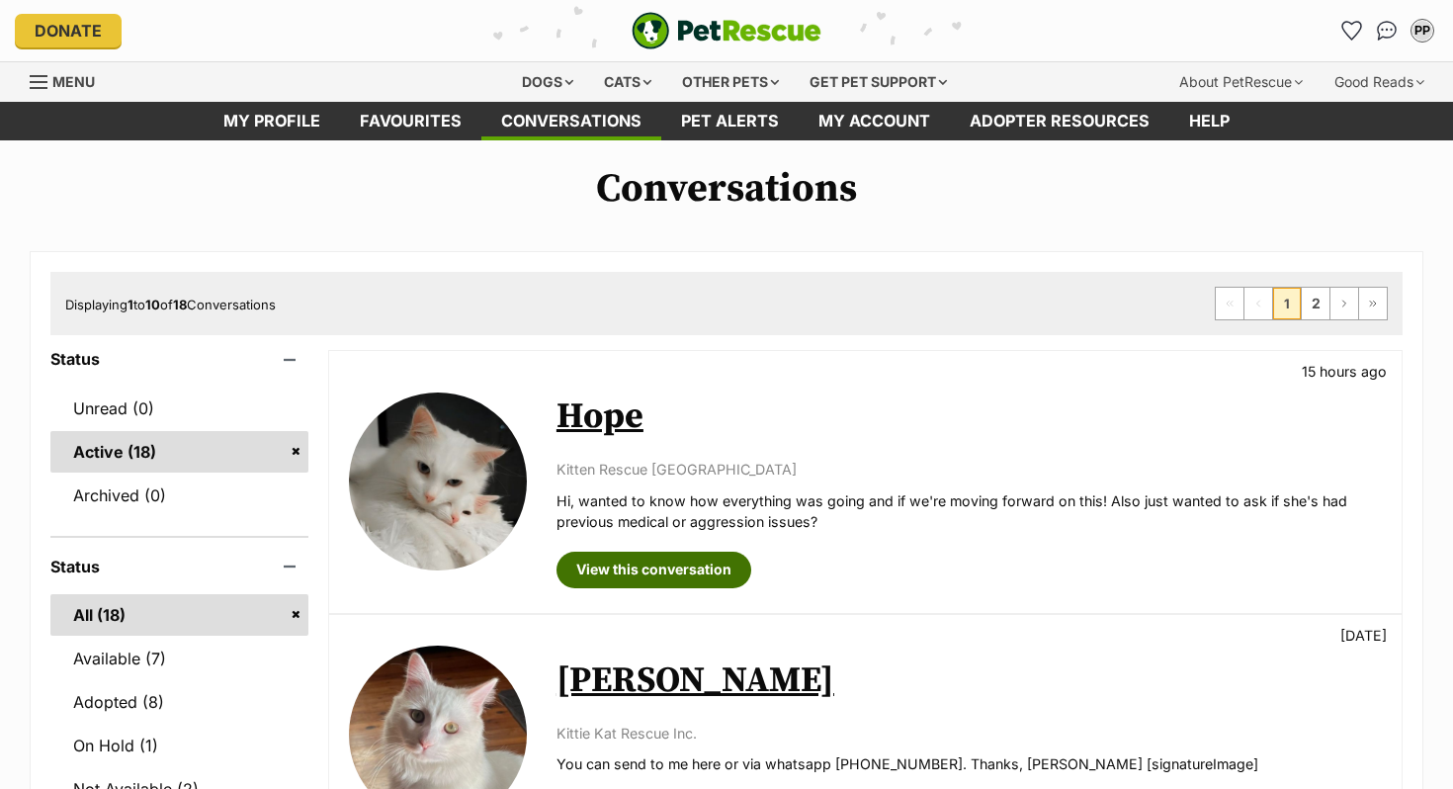
click at [604, 583] on link "View this conversation" at bounding box center [653, 569] width 195 height 36
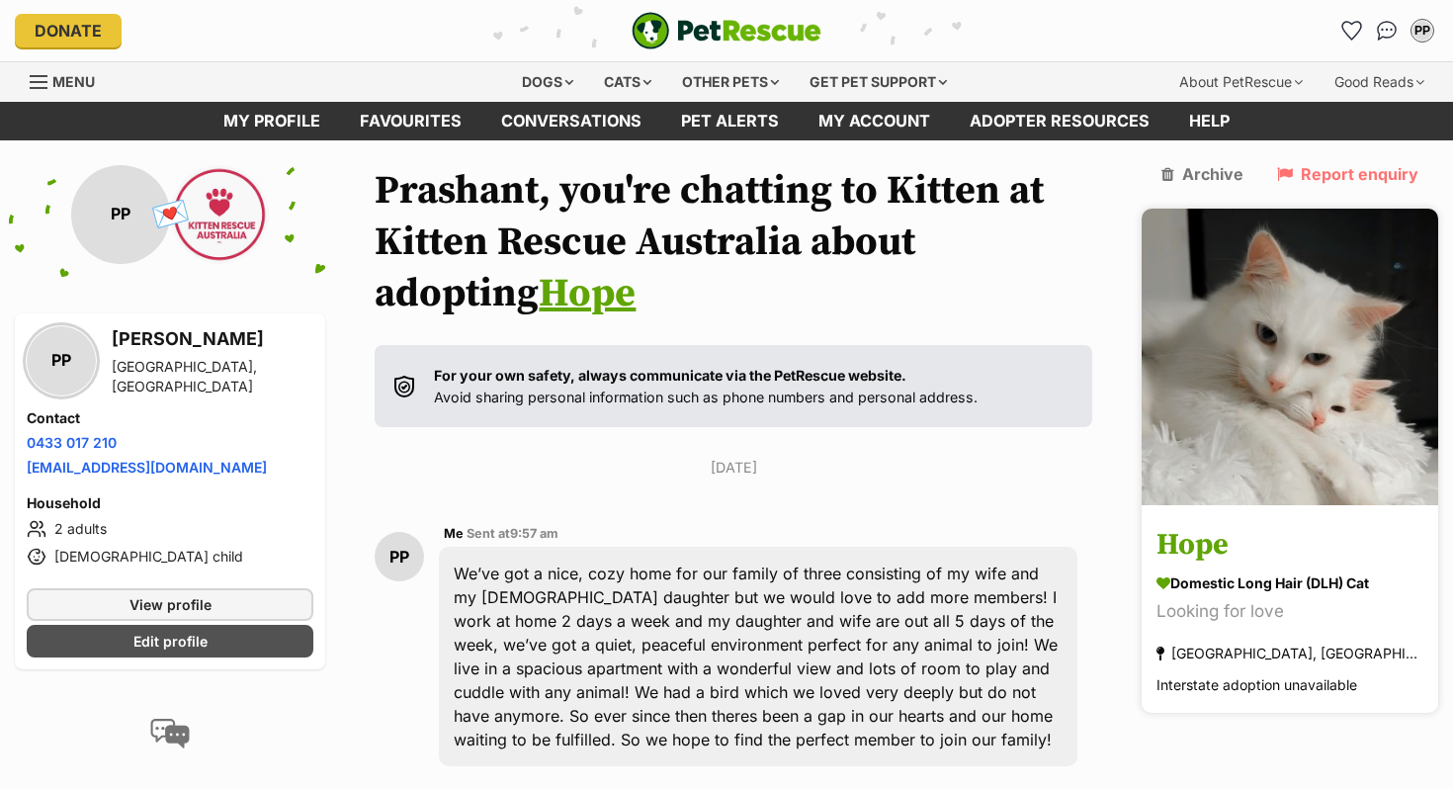
click at [1315, 369] on img at bounding box center [1289, 356] width 296 height 296
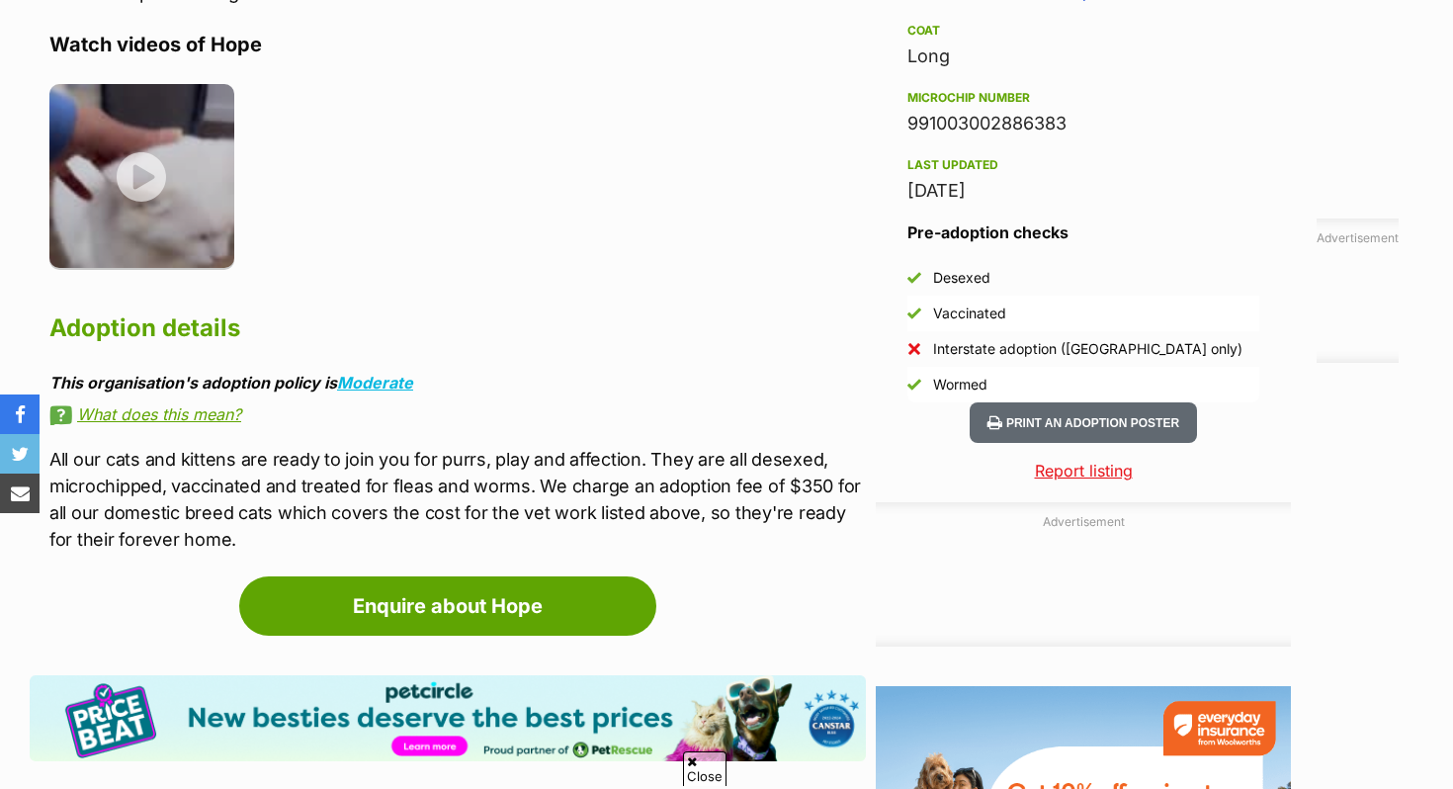
scroll to position [1583, 0]
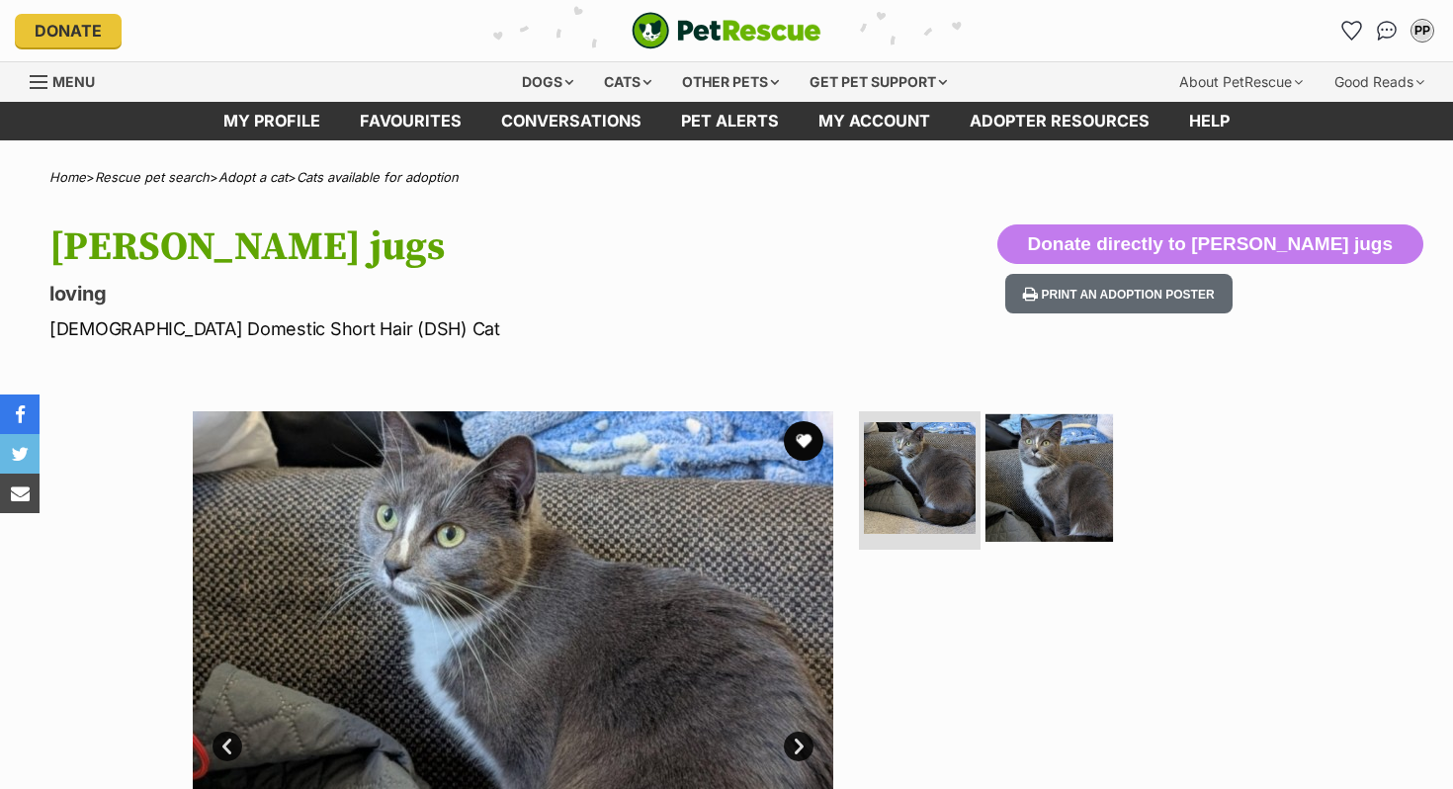
click at [1057, 499] on img at bounding box center [1048, 477] width 127 height 127
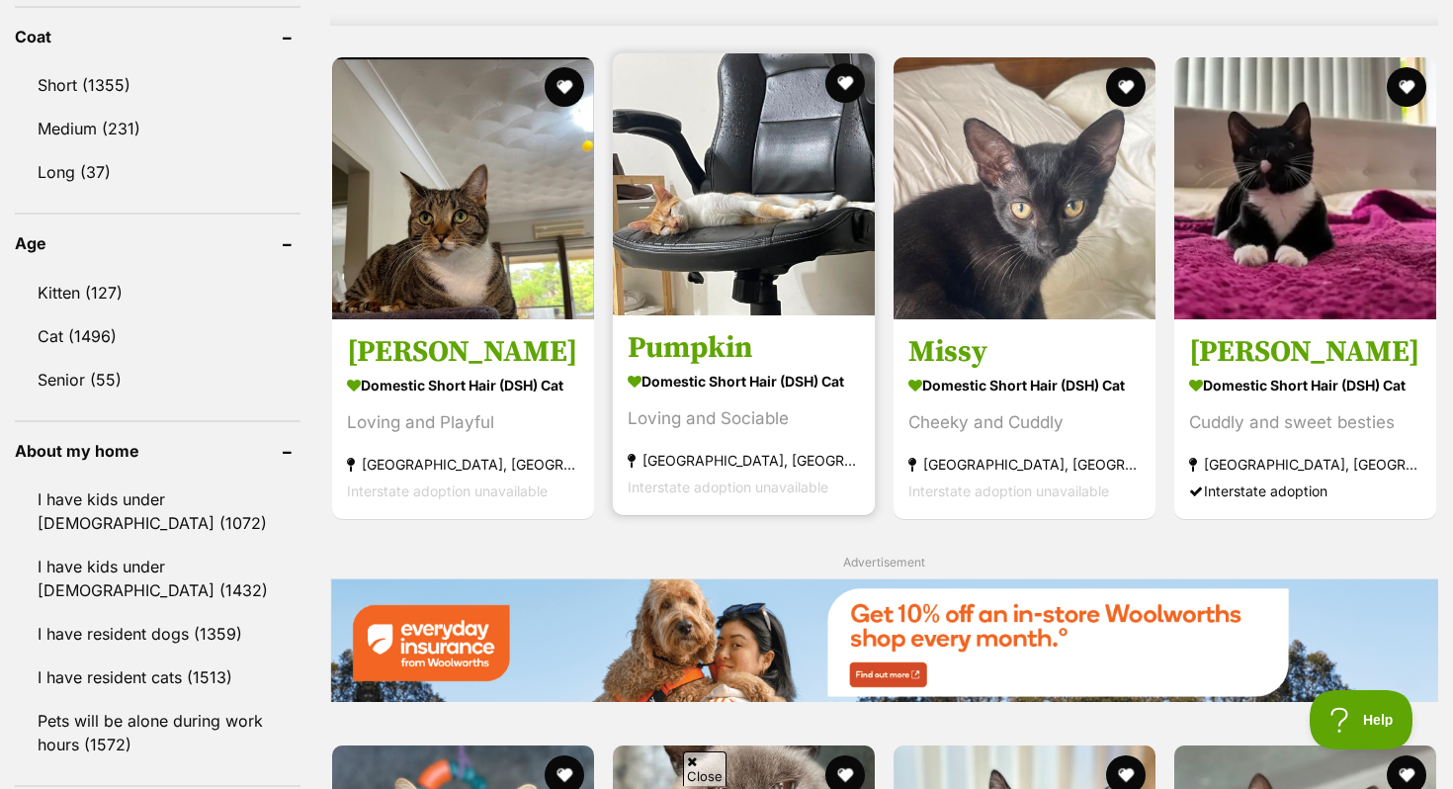
scroll to position [1847, 0]
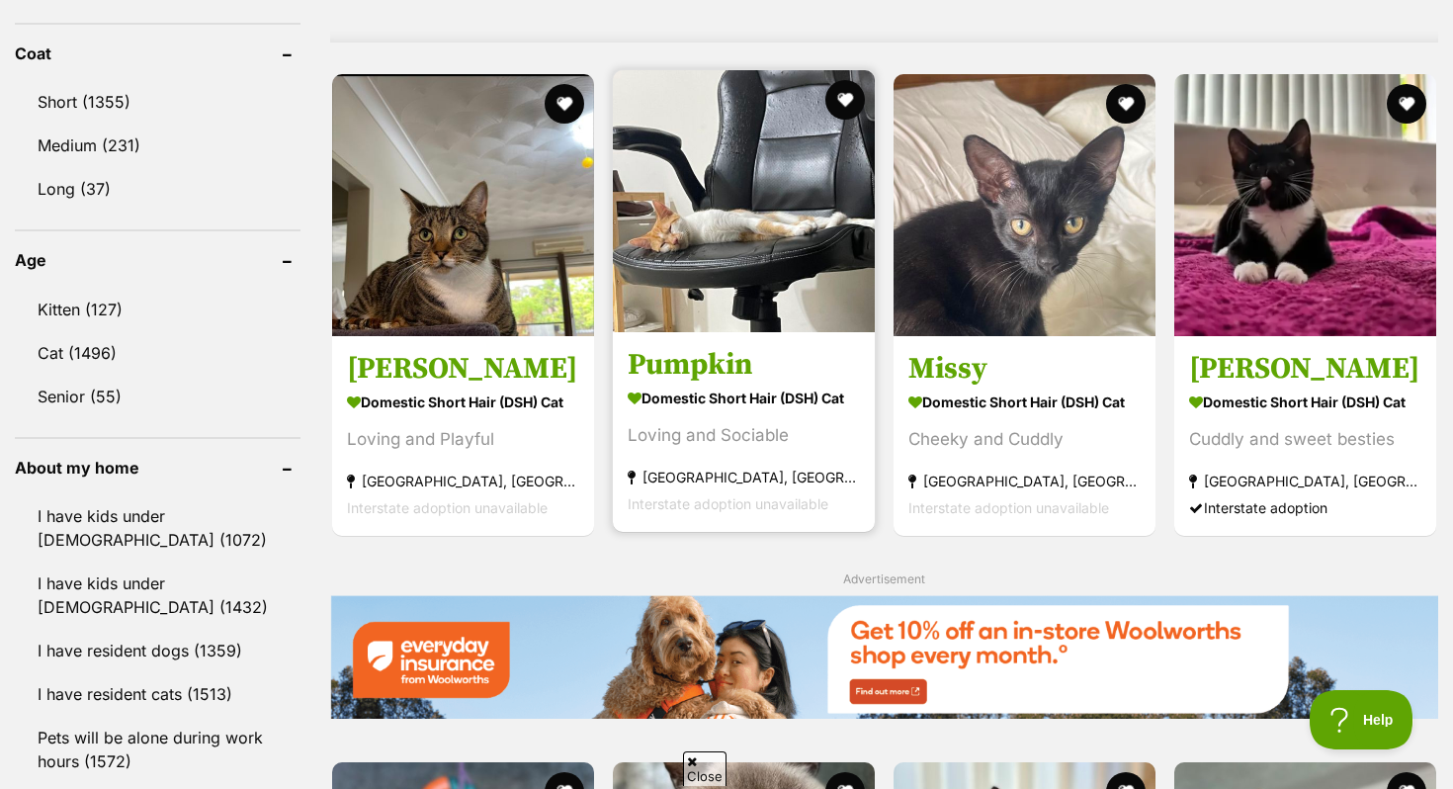
click at [719, 234] on img at bounding box center [744, 201] width 262 height 262
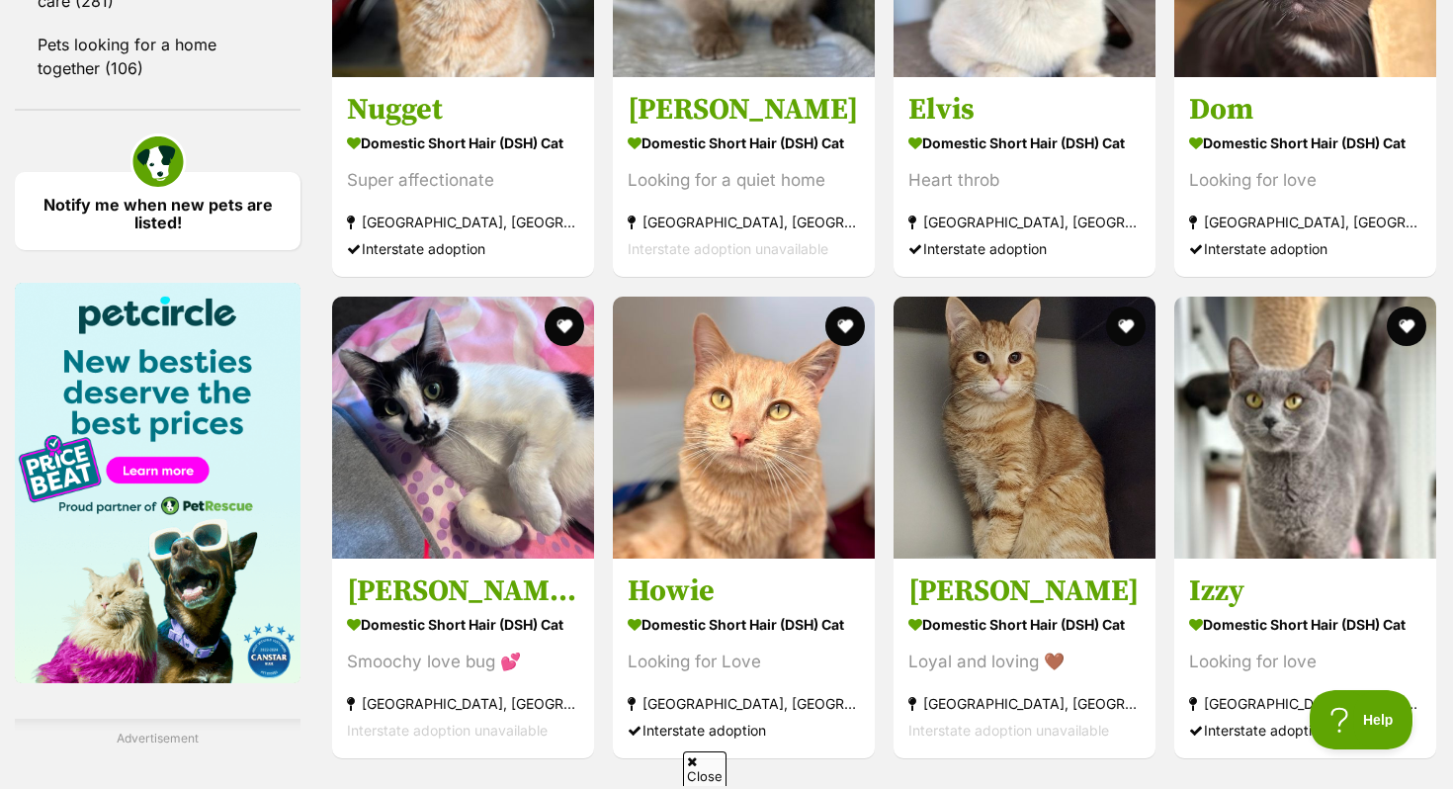
scroll to position [2799, 0]
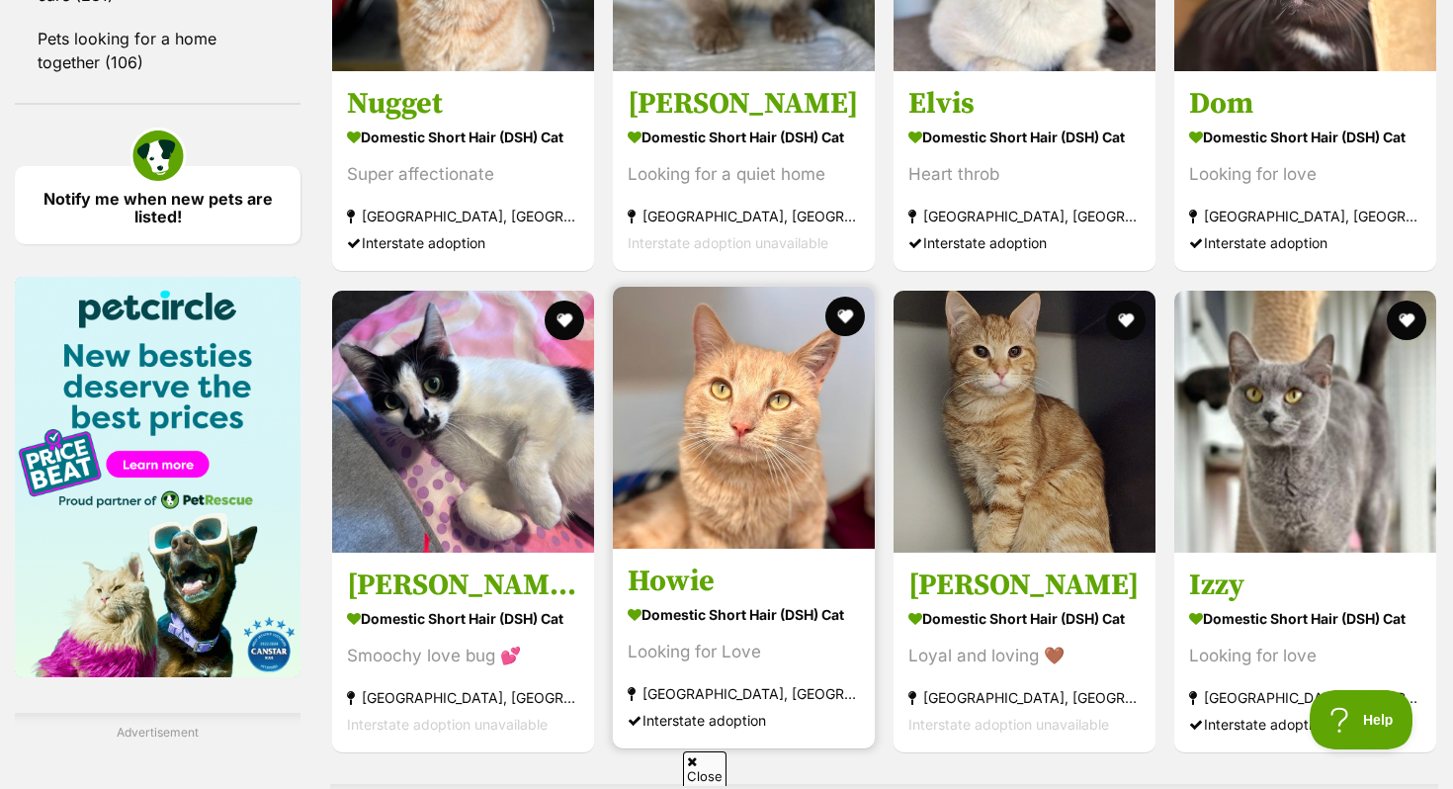
click at [718, 445] on img at bounding box center [744, 418] width 262 height 262
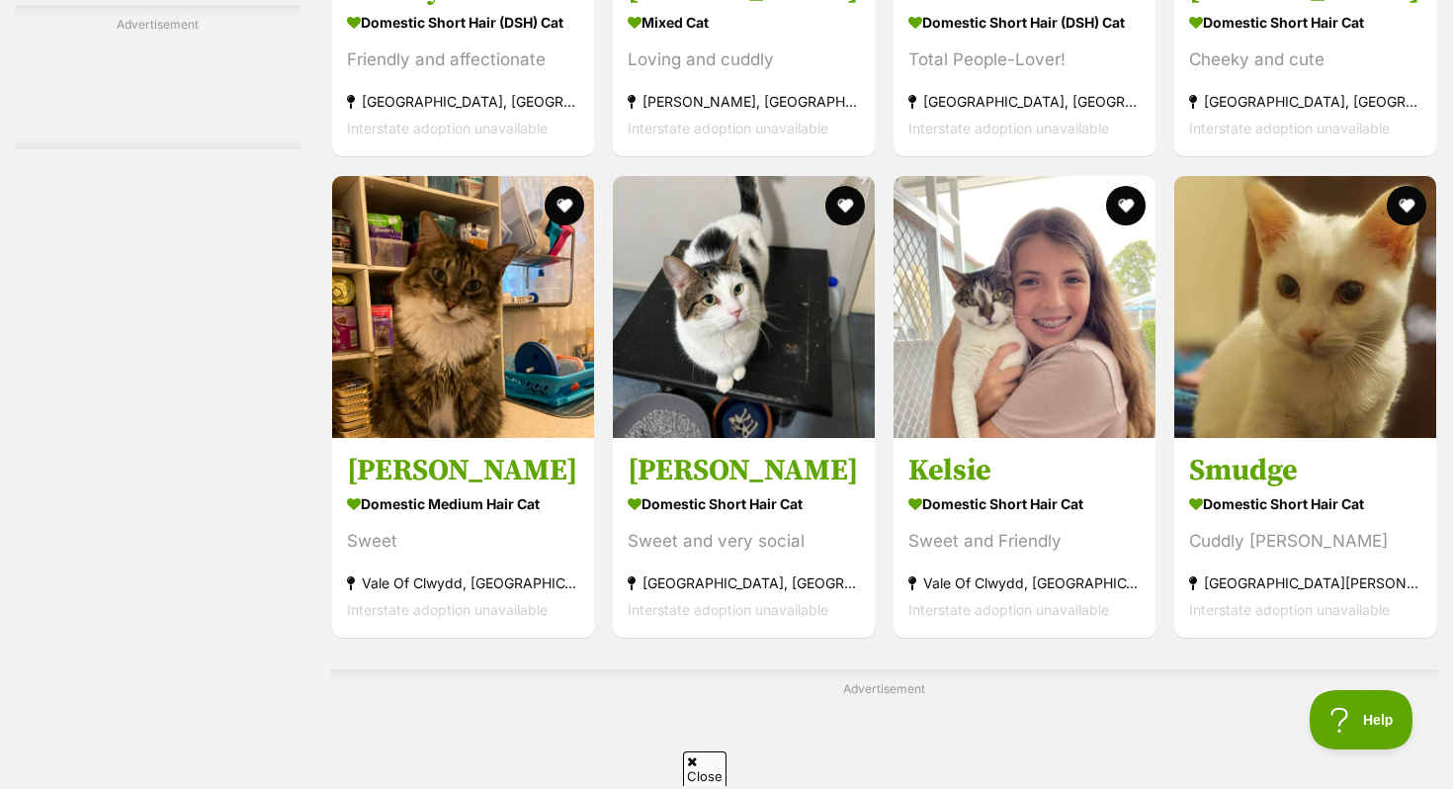
scroll to position [4724, 0]
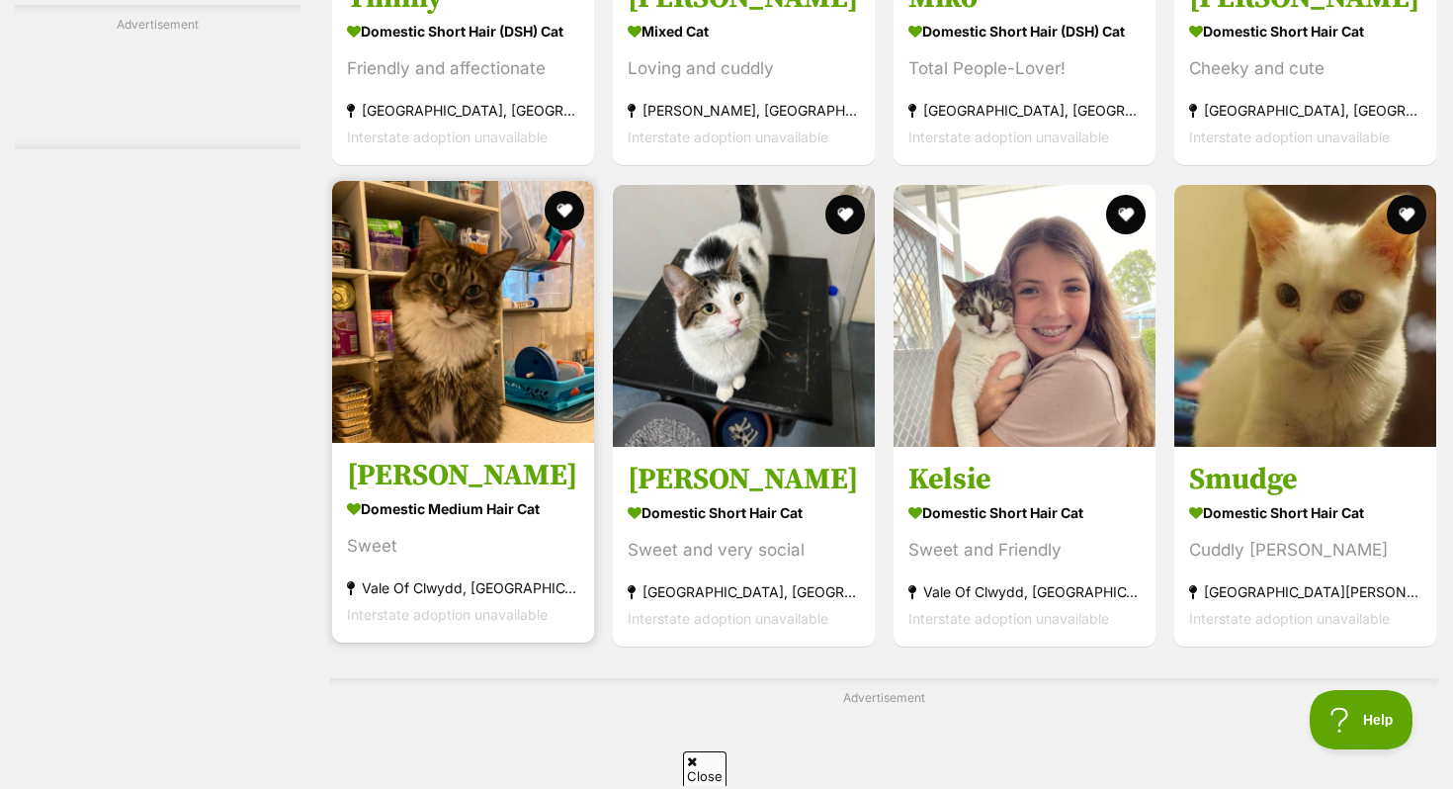
click at [451, 592] on strong "Vale Of Clwydd, [GEOGRAPHIC_DATA]" at bounding box center [463, 587] width 232 height 27
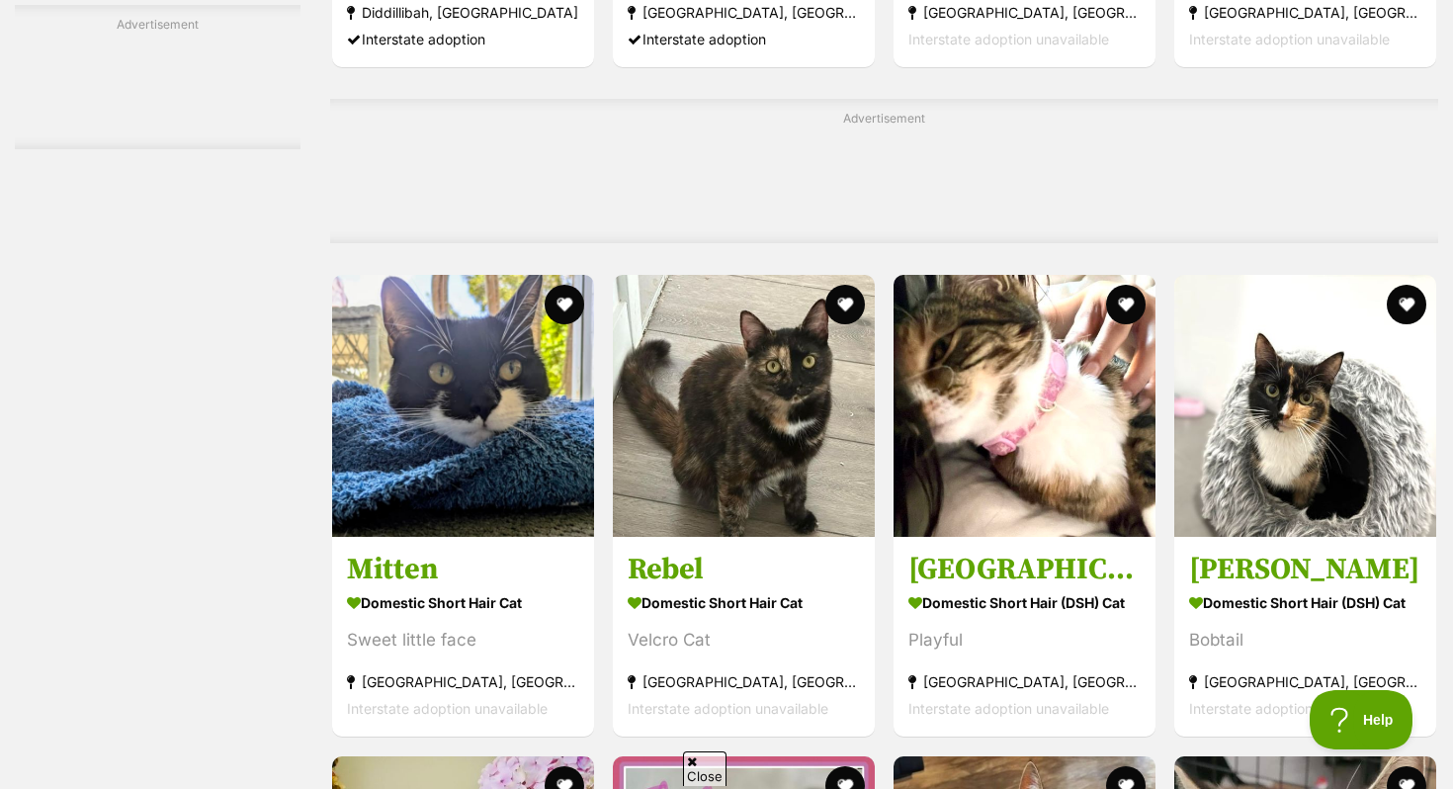
scroll to position [7793, 0]
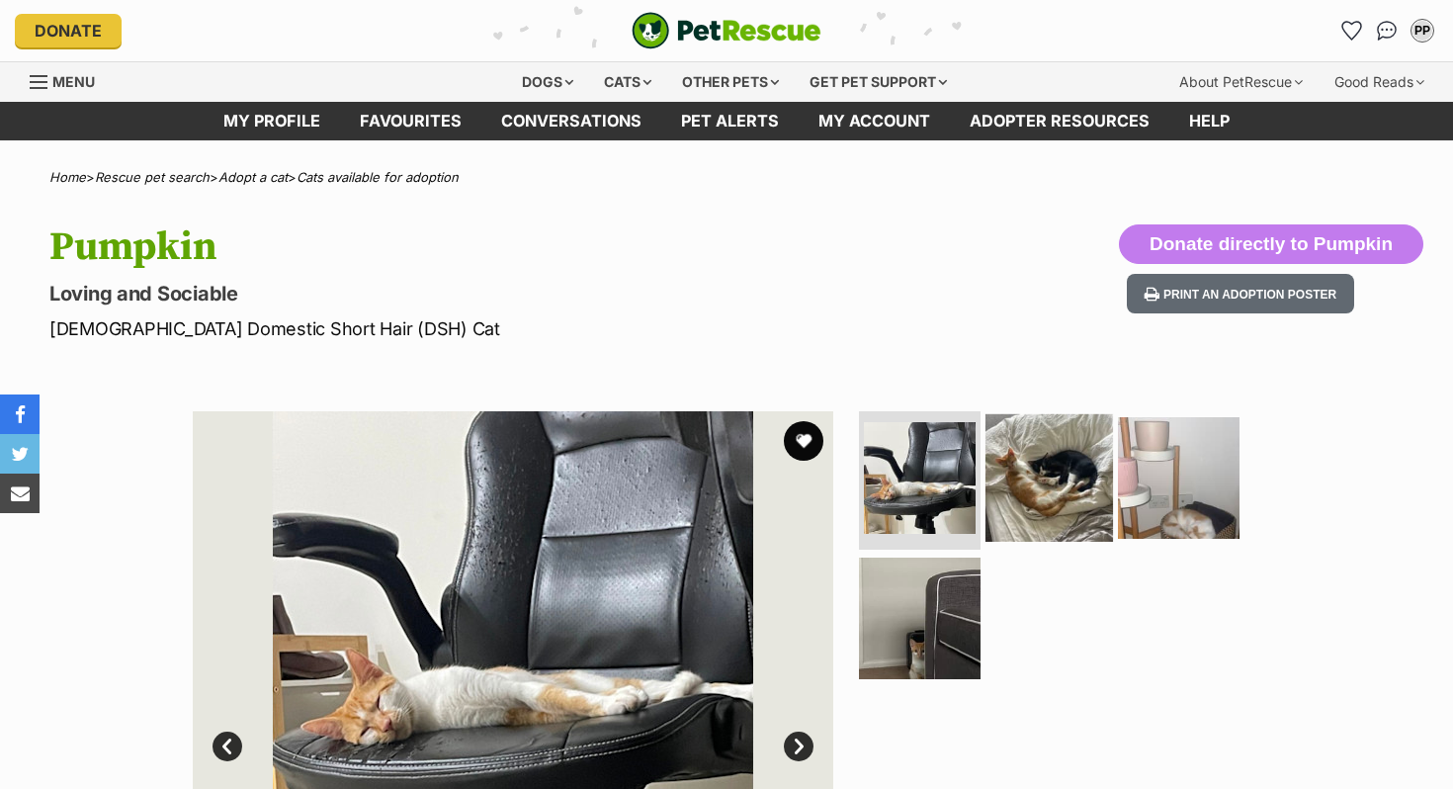
click at [1039, 469] on img at bounding box center [1048, 477] width 127 height 127
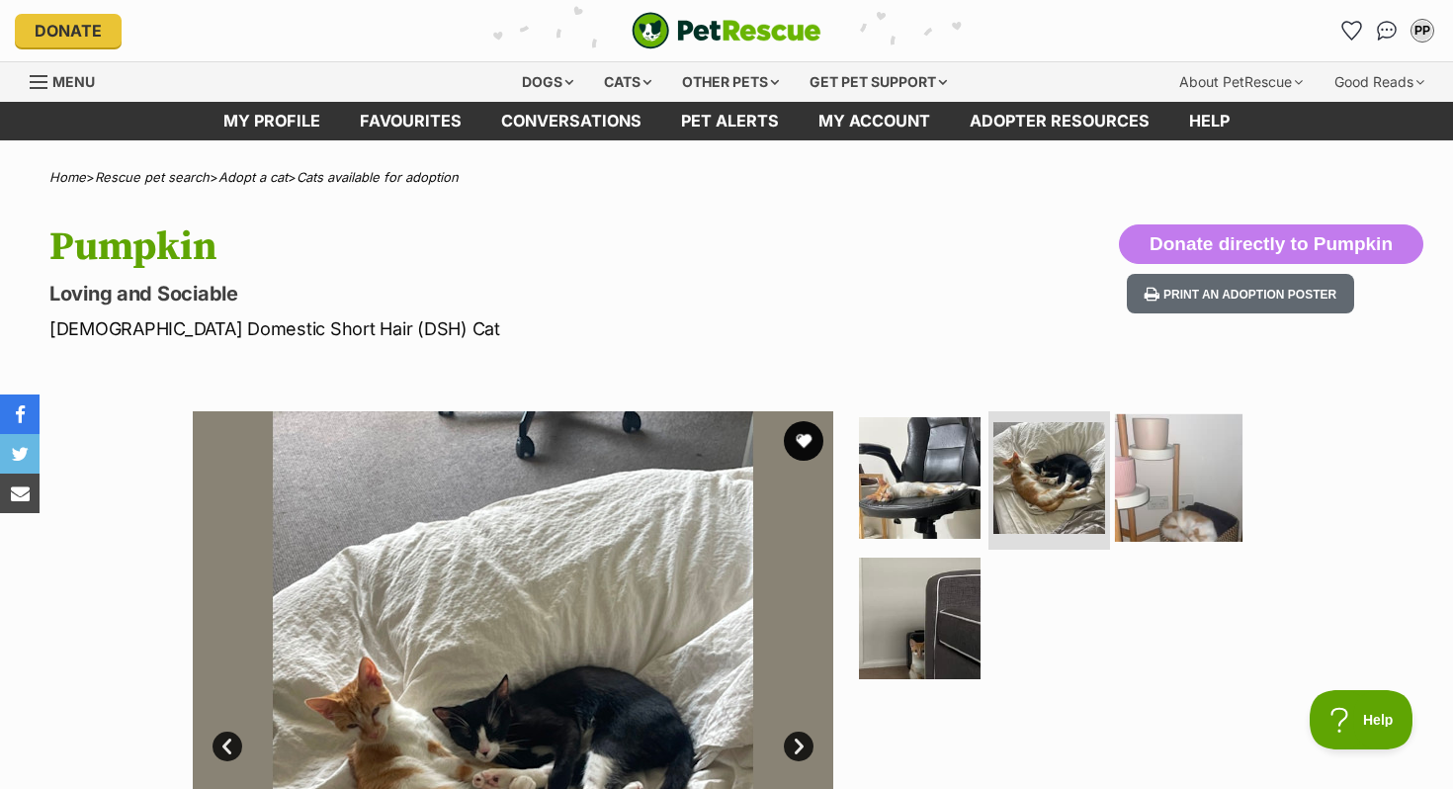
click at [1142, 458] on img at bounding box center [1178, 477] width 127 height 127
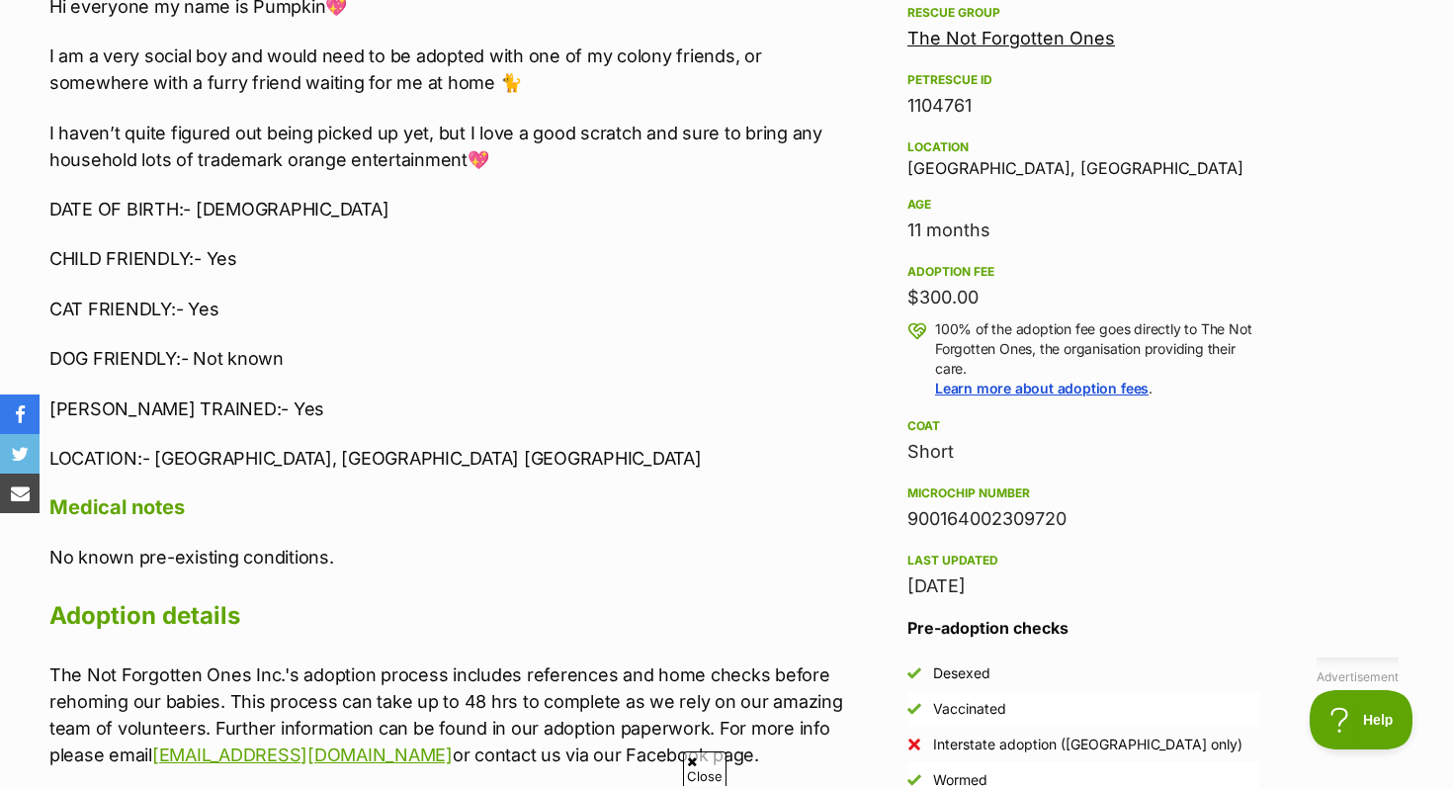
scroll to position [1136, 0]
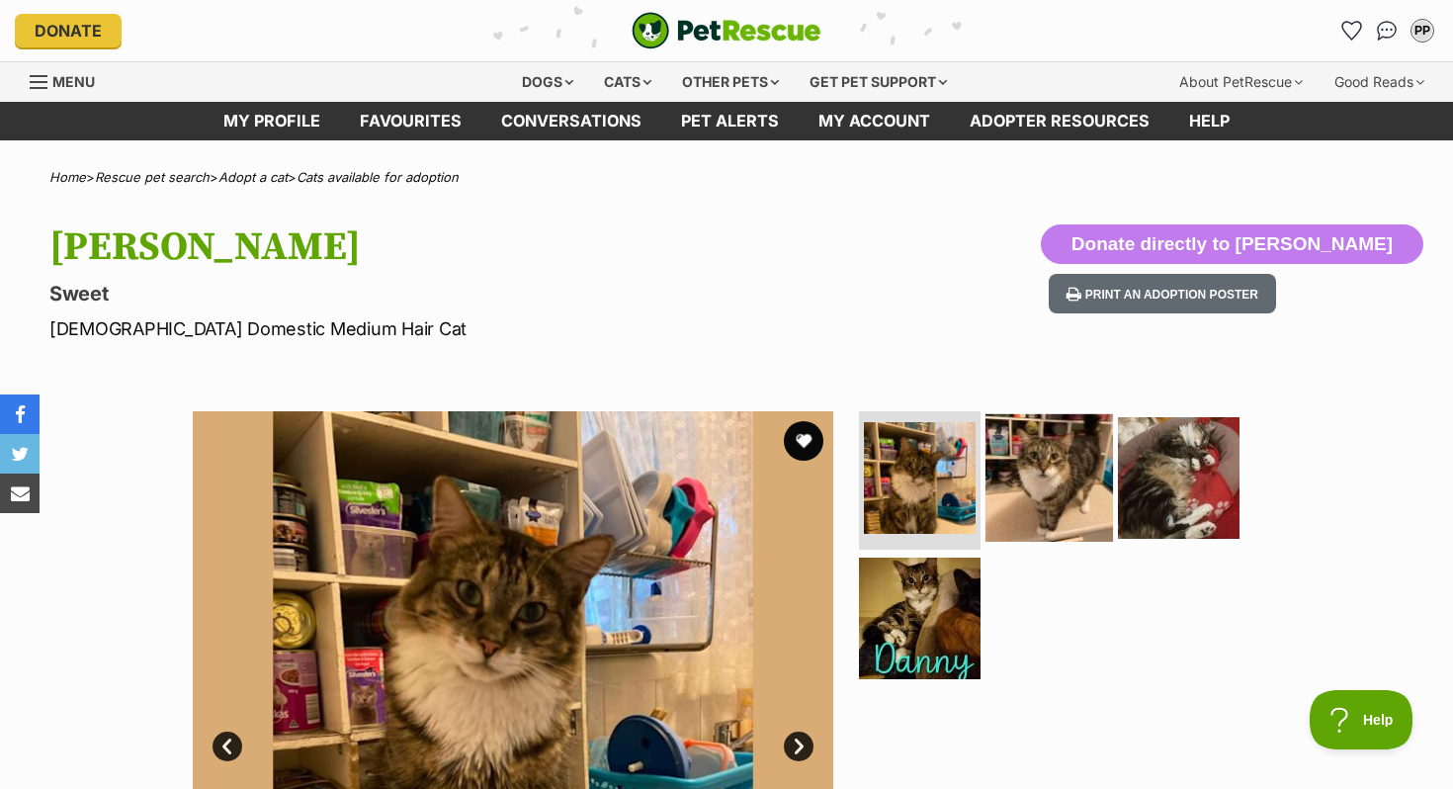
click at [1063, 528] on img at bounding box center [1048, 477] width 127 height 127
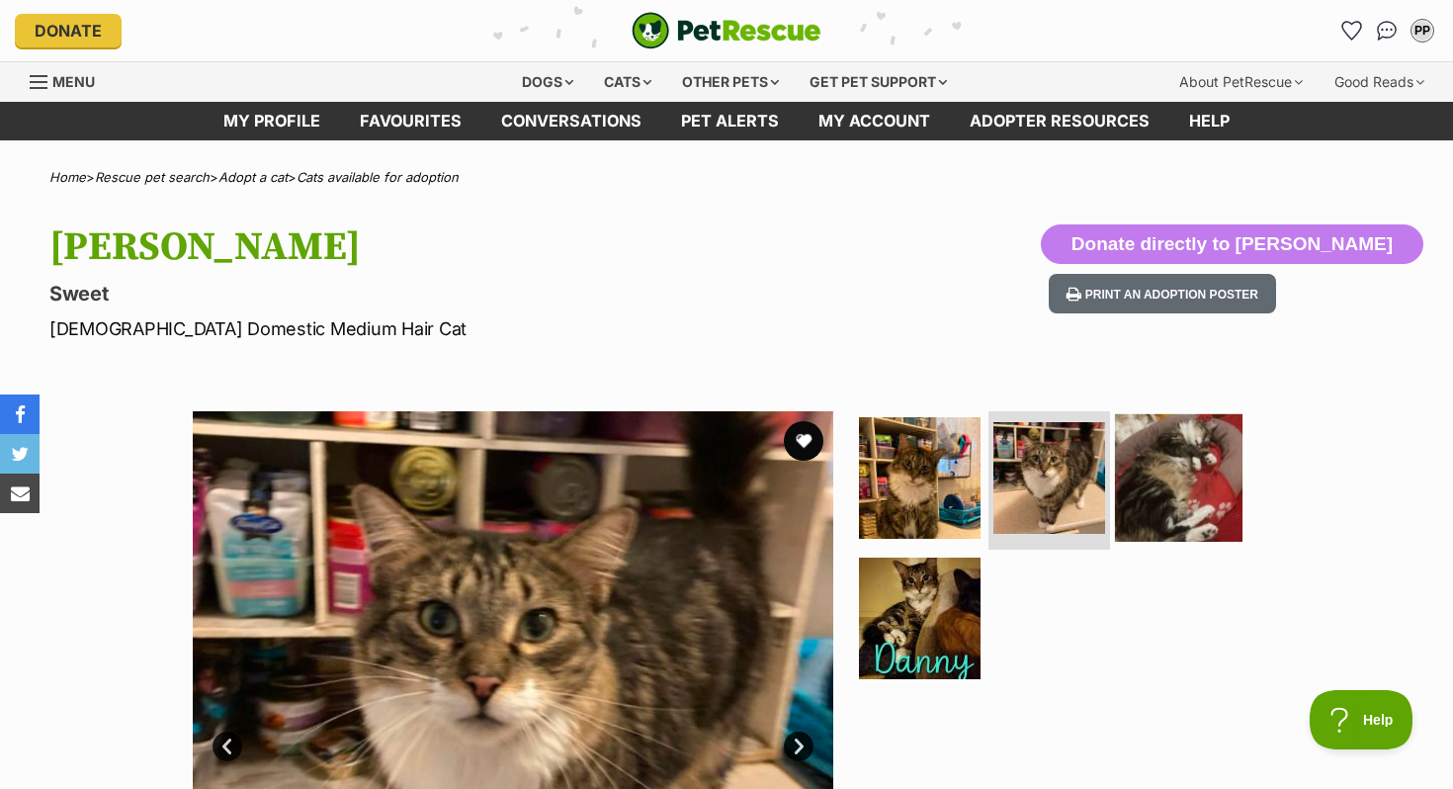
click at [1195, 485] on img at bounding box center [1178, 477] width 127 height 127
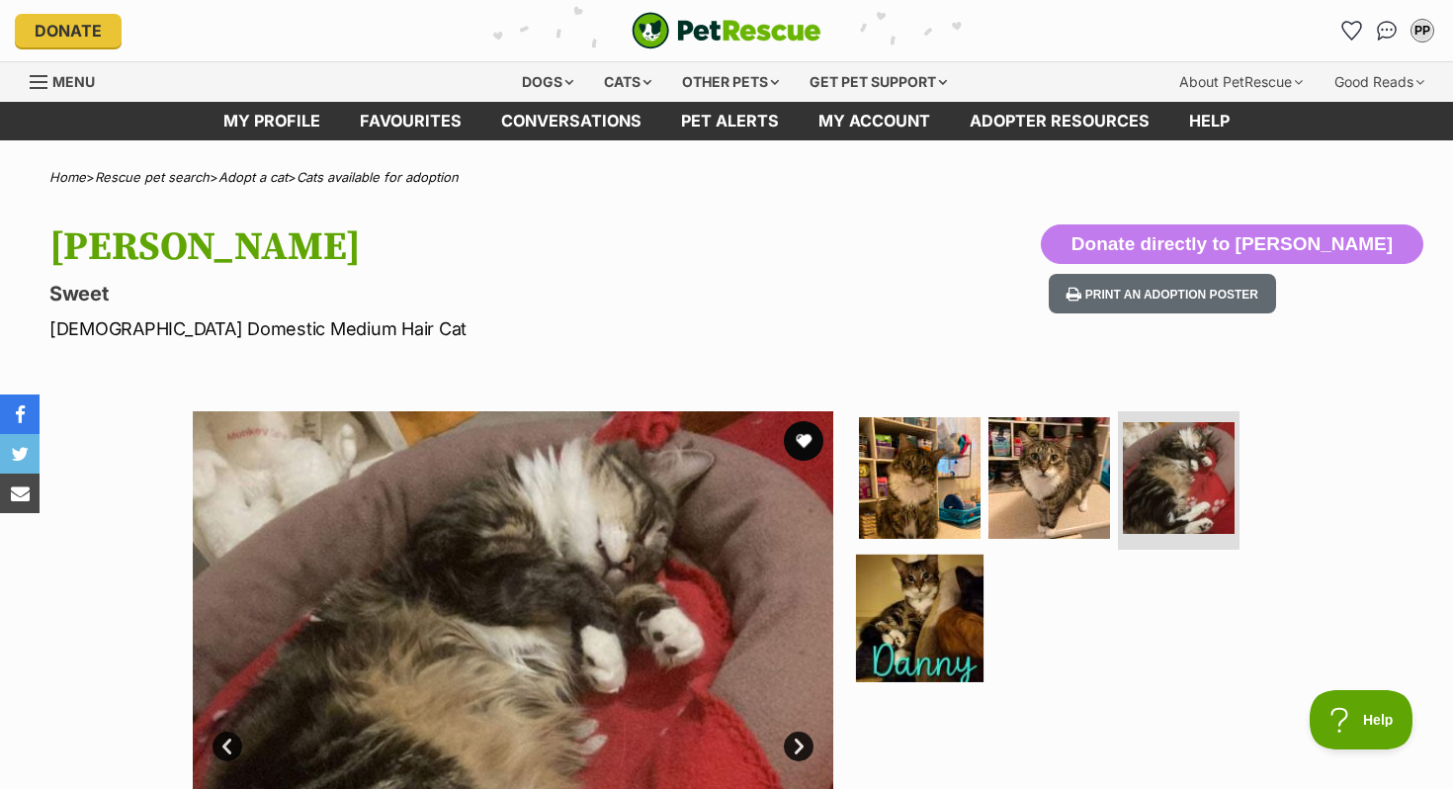
click at [895, 635] on img at bounding box center [919, 616] width 127 height 127
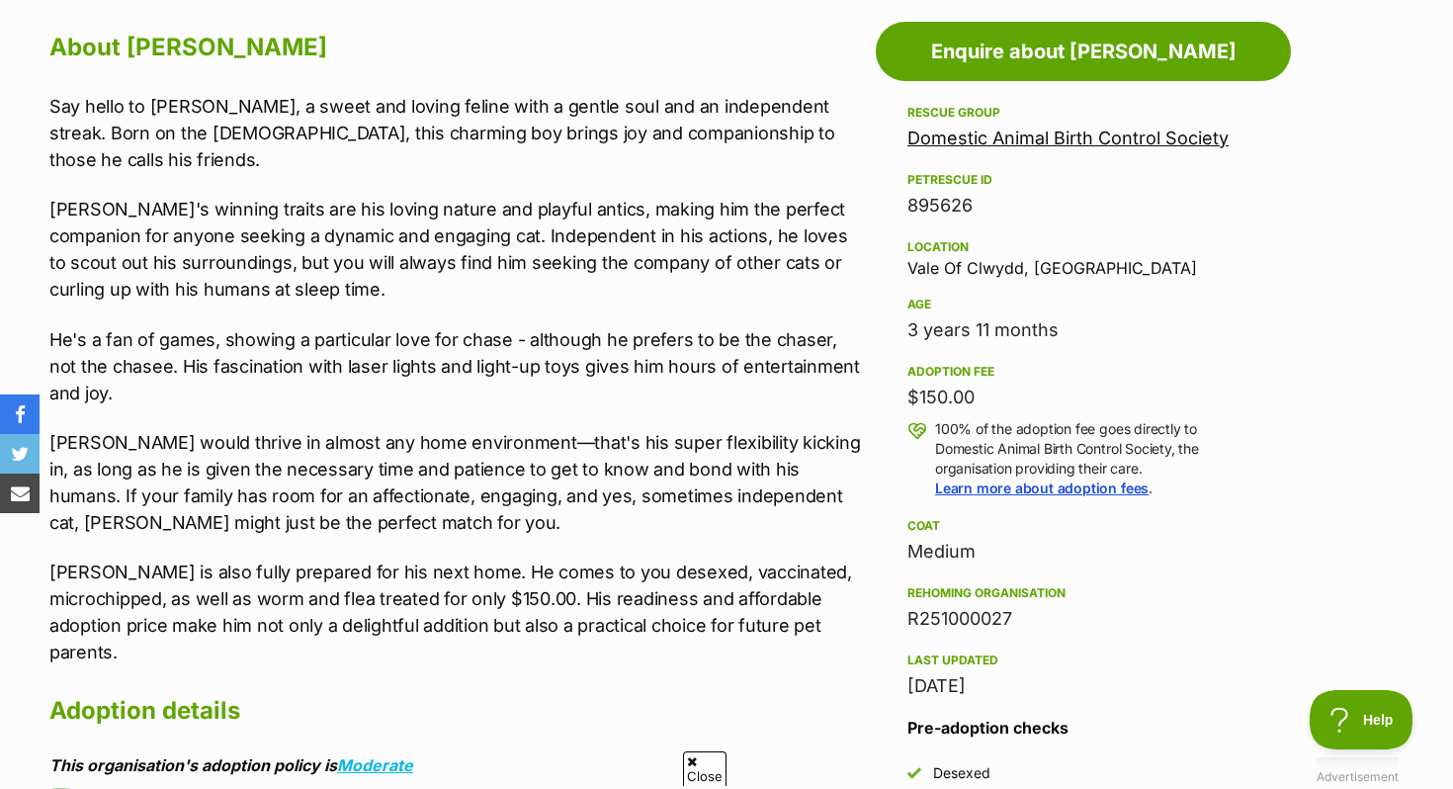
scroll to position [1090, 0]
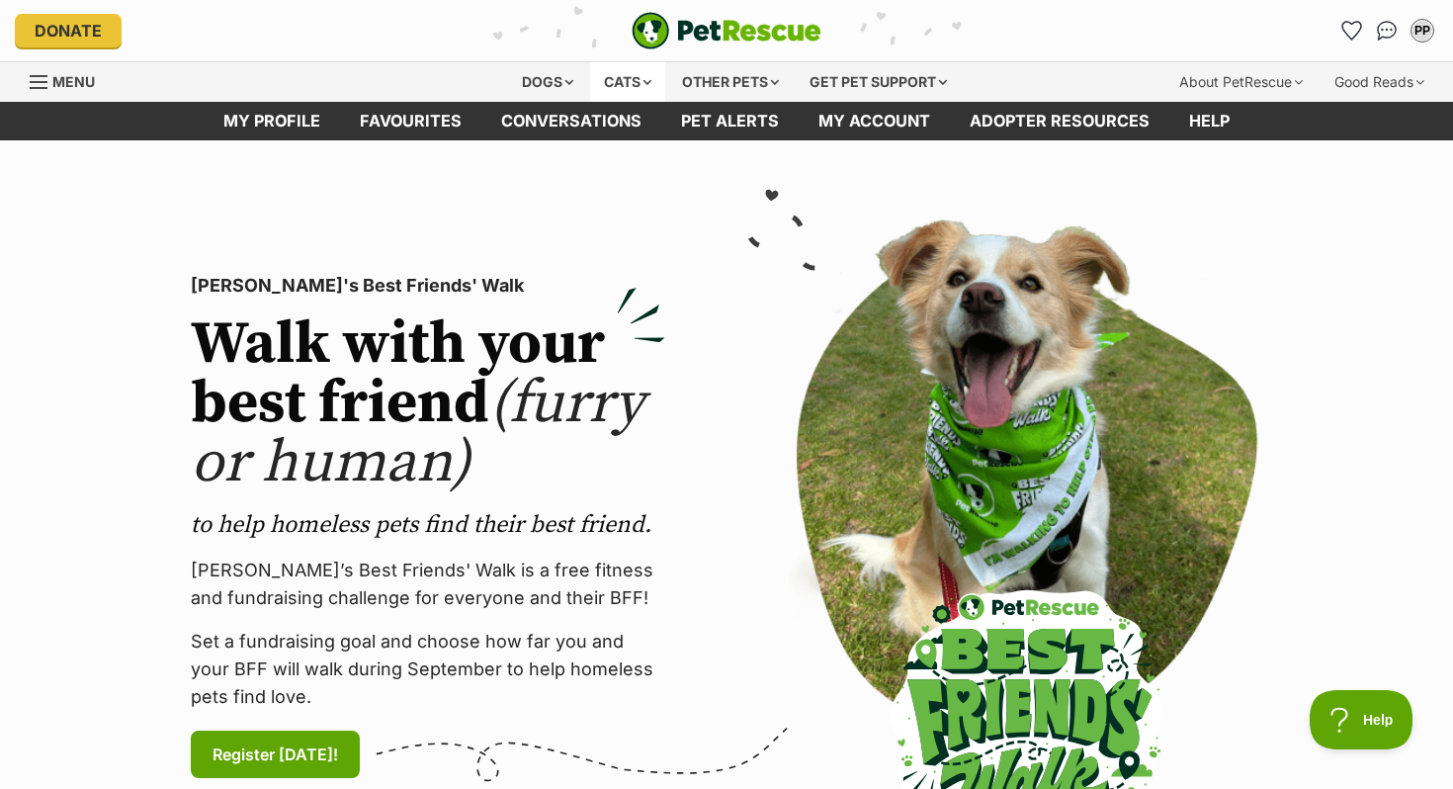
click at [631, 71] on div "Cats" at bounding box center [627, 82] width 75 height 40
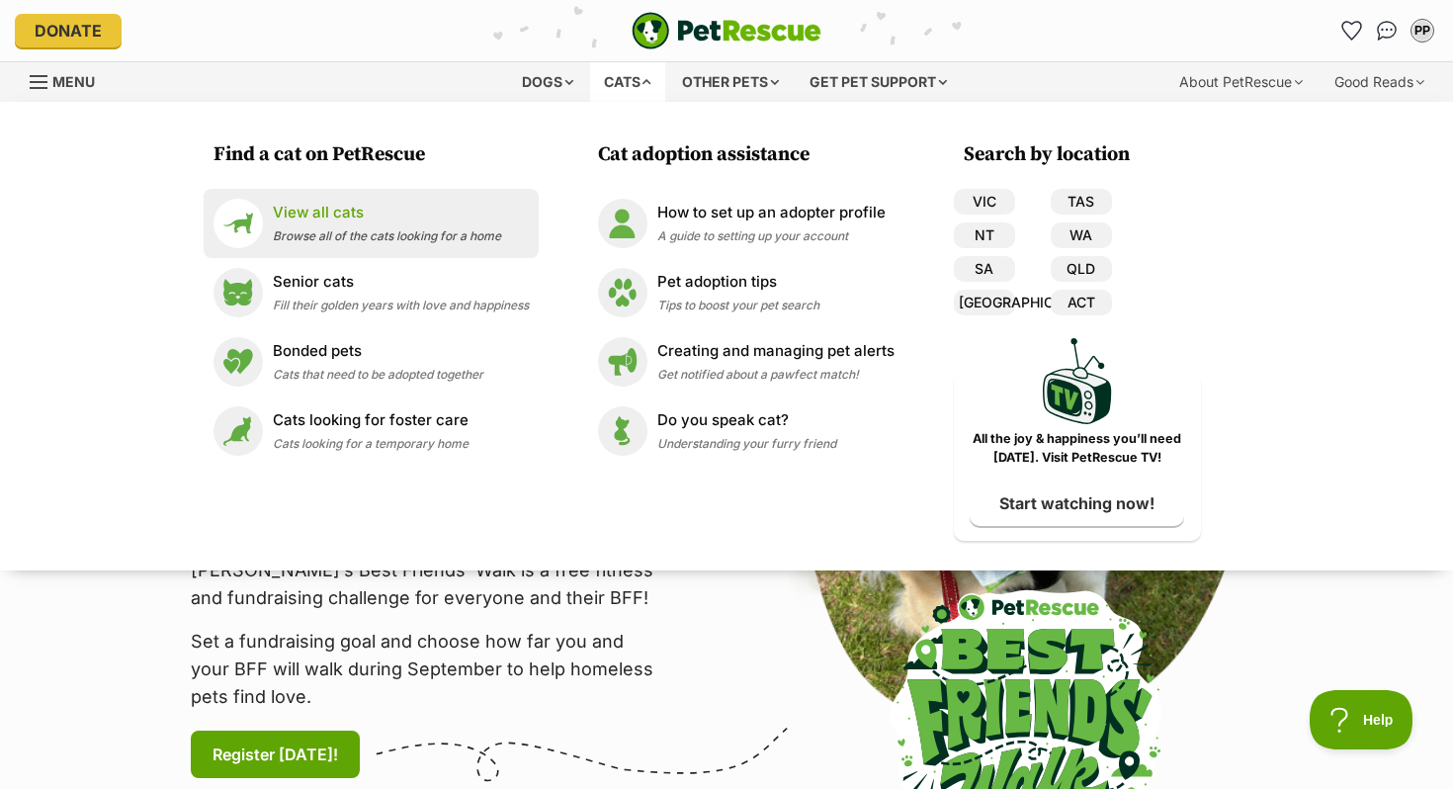
click at [394, 233] on span "Browse all of the cats looking for a home" at bounding box center [387, 235] width 228 height 15
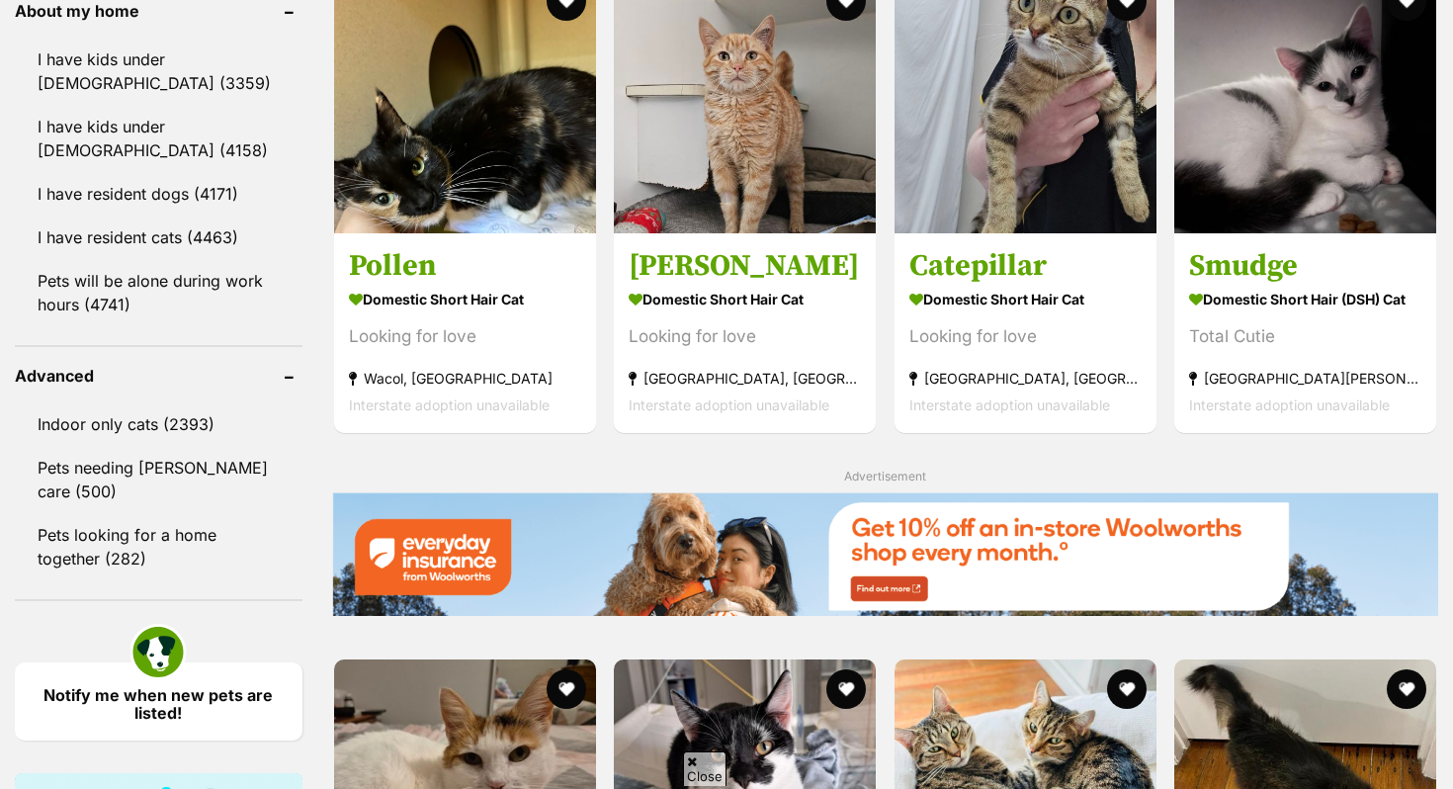
scroll to position [2301, 0]
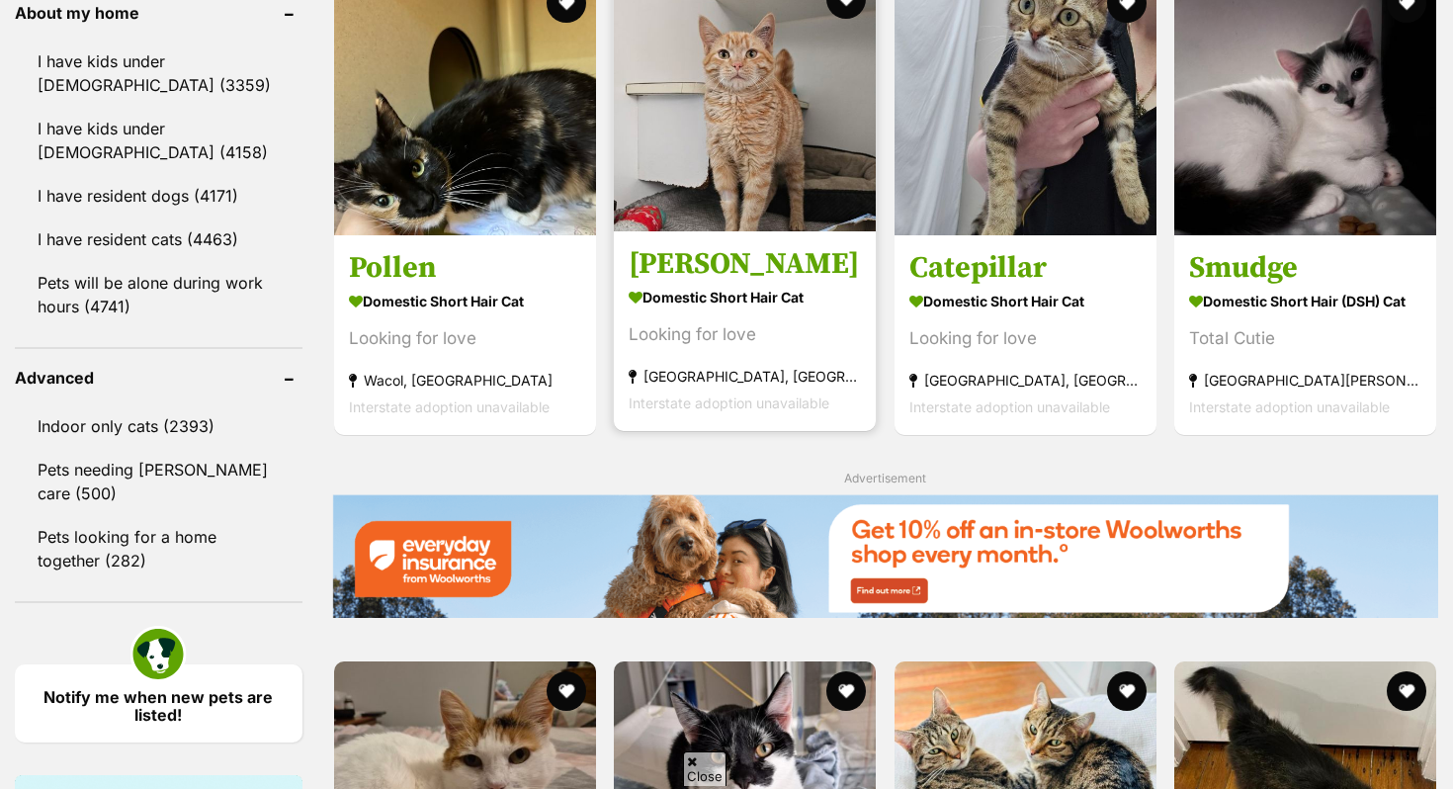
click at [788, 264] on h3 "[PERSON_NAME]" at bounding box center [744, 264] width 232 height 38
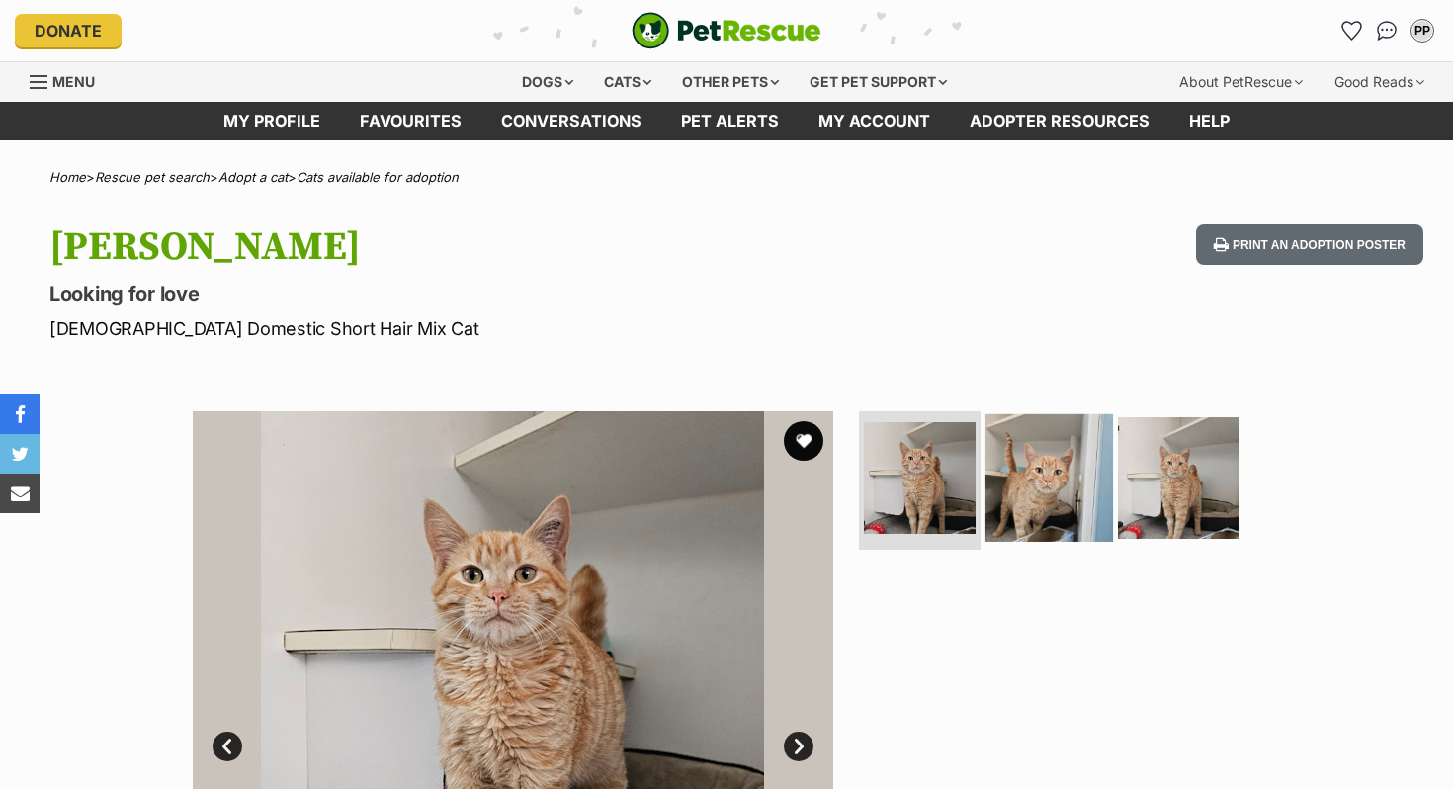
click at [1028, 454] on img at bounding box center [1048, 477] width 127 height 127
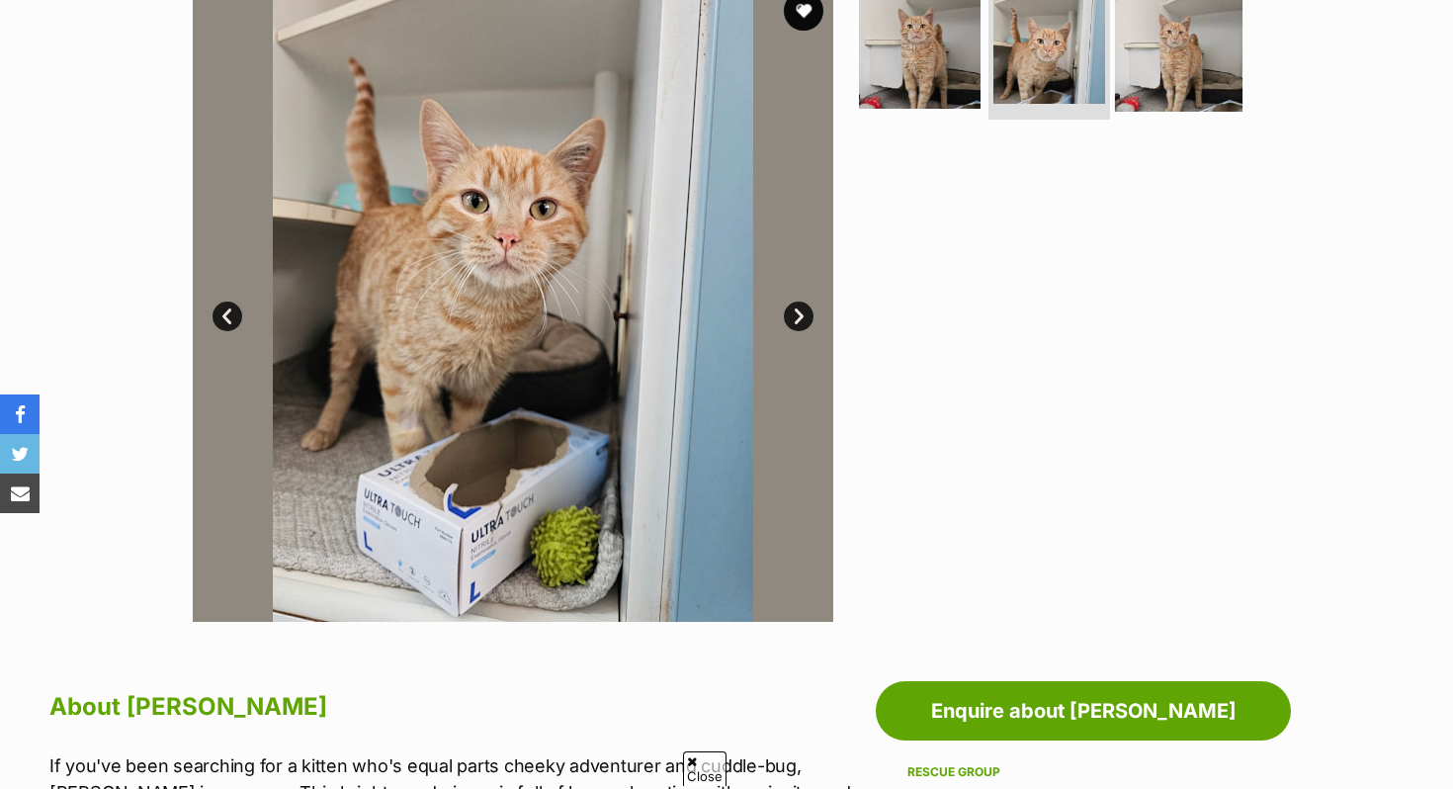
click at [1206, 42] on img at bounding box center [1178, 47] width 127 height 127
